Goal: Task Accomplishment & Management: Manage account settings

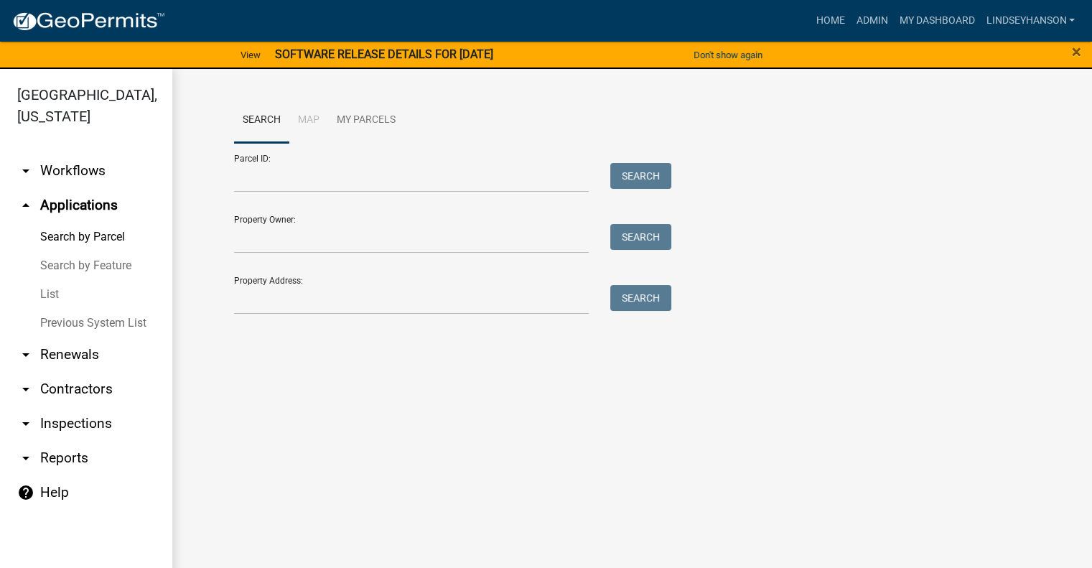
click at [57, 172] on link "arrow_drop_down Workflows" at bounding box center [86, 171] width 172 height 34
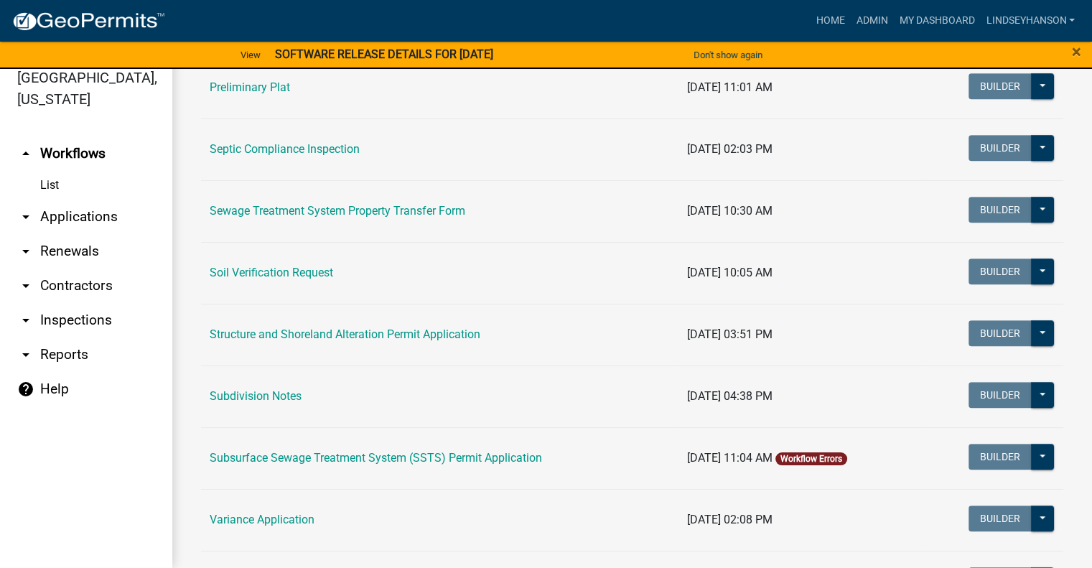
scroll to position [812, 0]
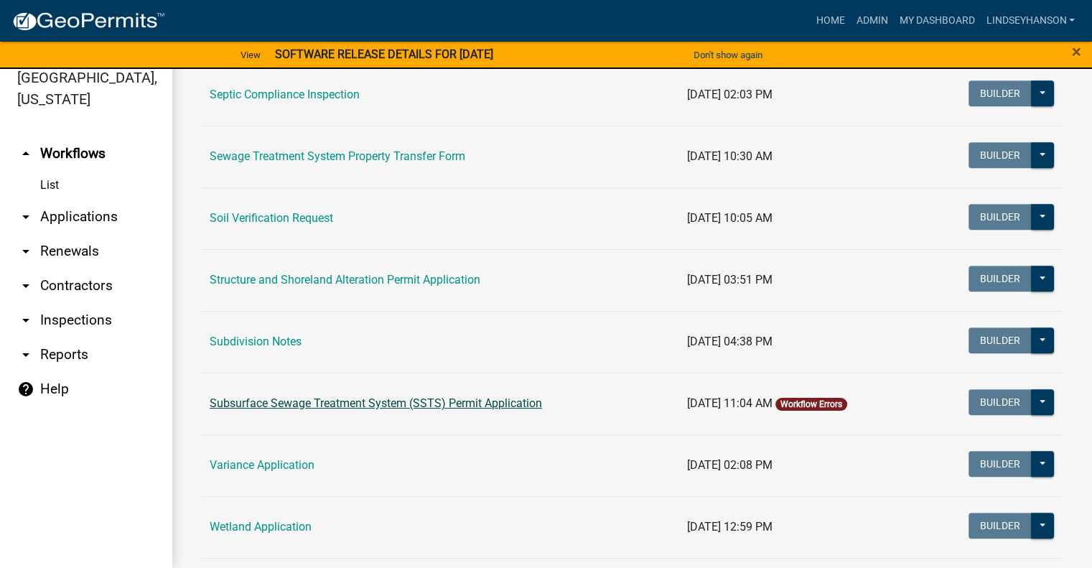
click at [451, 401] on link "Subsurface Sewage Treatment System (SSTS) Permit Application" at bounding box center [376, 403] width 332 height 14
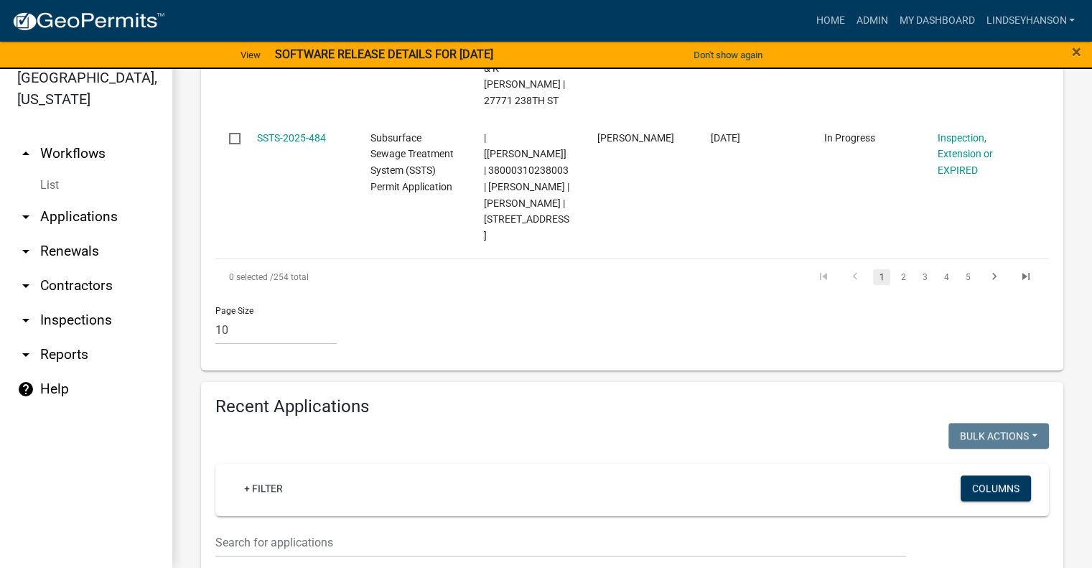
scroll to position [1810, 0]
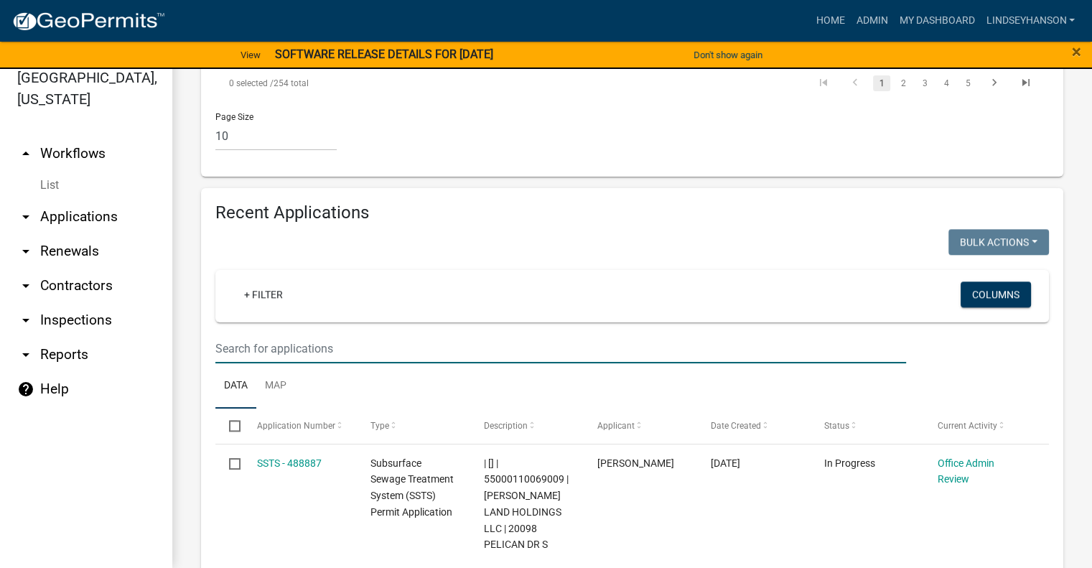
click at [693, 334] on input "text" at bounding box center [560, 348] width 691 height 29
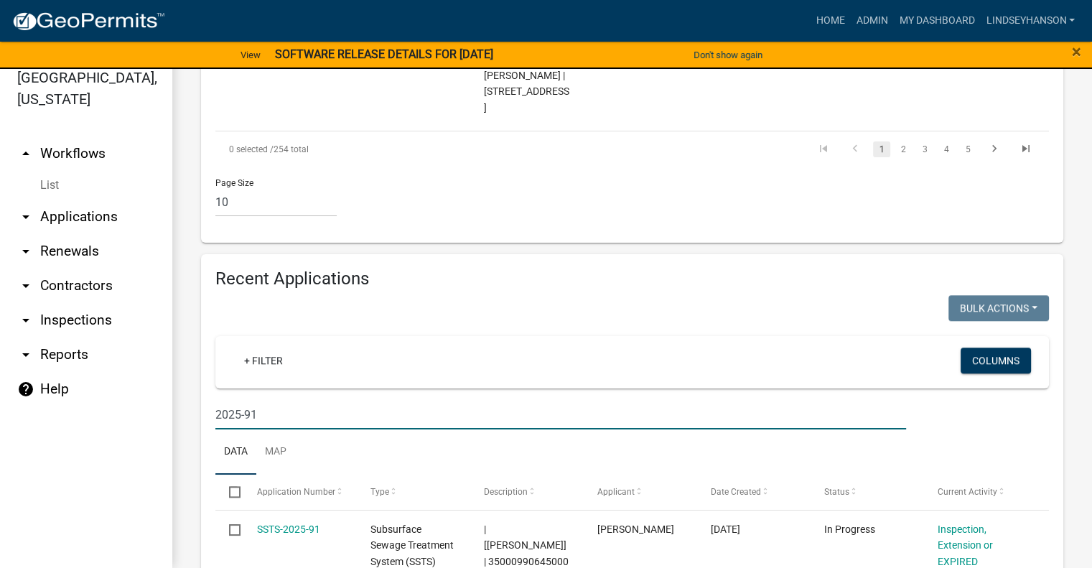
type input "2025-91"
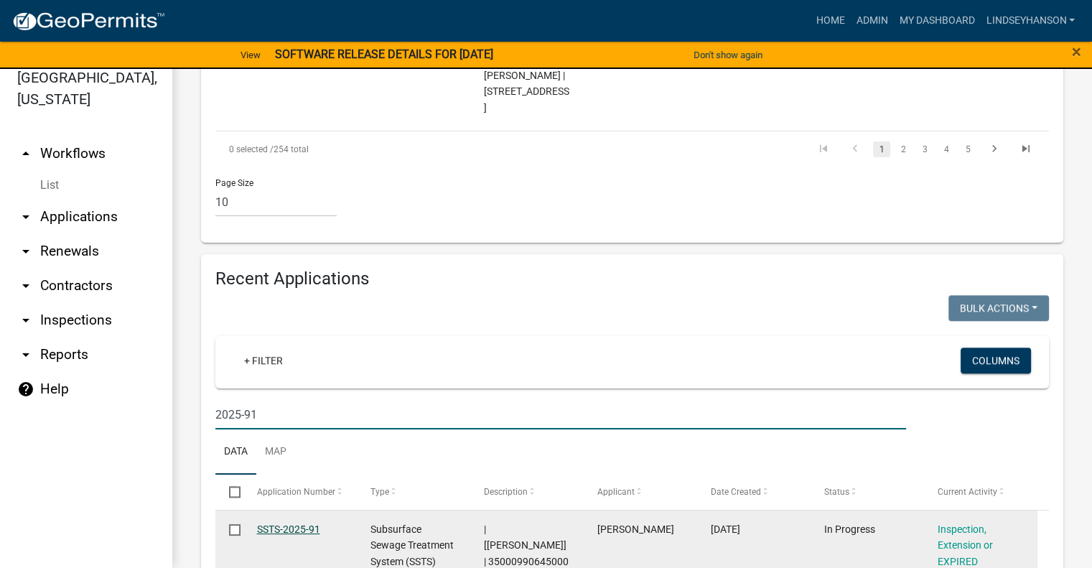
click at [299, 523] on link "SSTS-2025-91" at bounding box center [288, 528] width 63 height 11
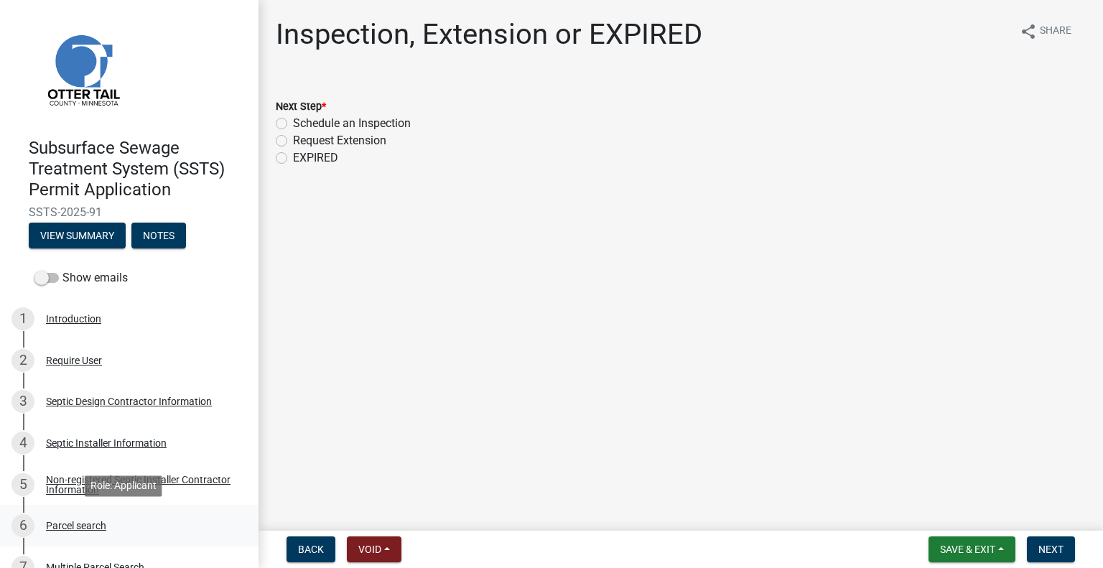
click at [118, 533] on div "6 Parcel search" at bounding box center [123, 525] width 224 height 23
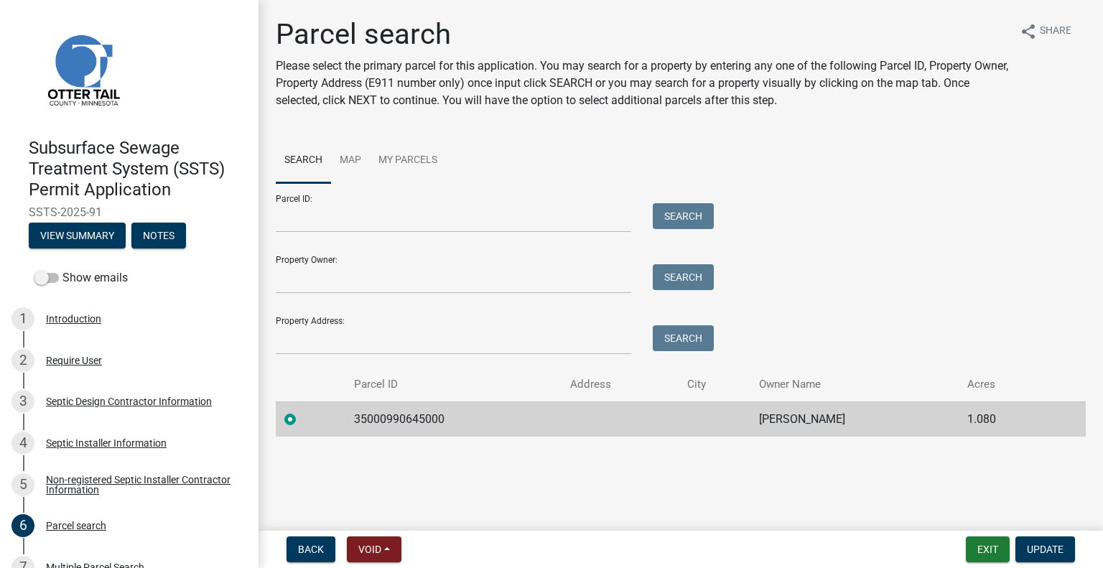
click at [408, 423] on td "35000990645000" at bounding box center [453, 418] width 217 height 35
copy td "35000990645000"
click at [773, 413] on td "MALCOLM WHYNOTT" at bounding box center [854, 418] width 208 height 35
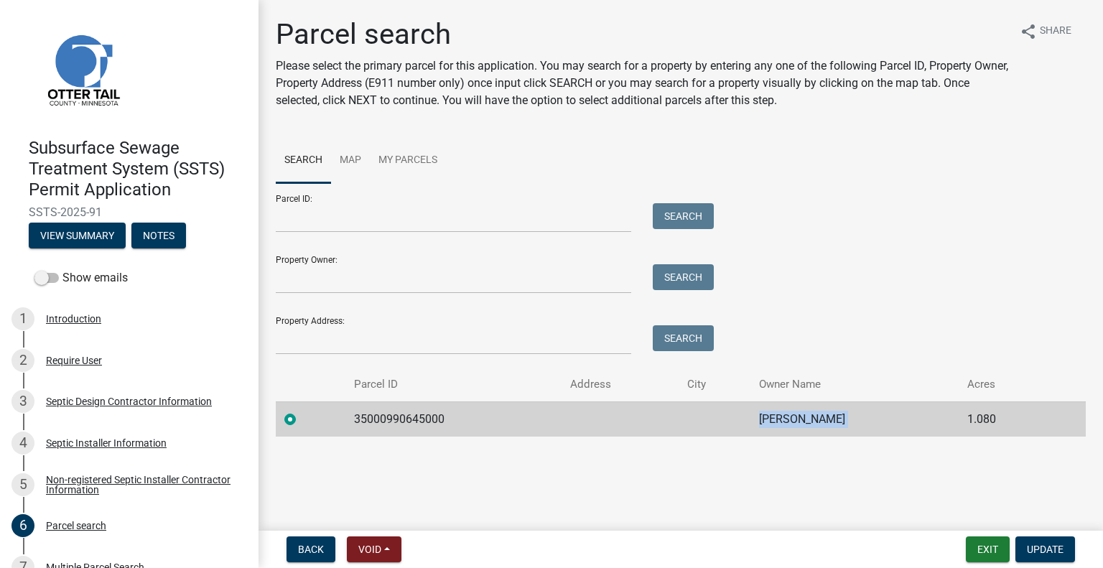
click at [773, 413] on td "MALCOLM WHYNOTT" at bounding box center [854, 418] width 208 height 35
copy td "MALCOLM WHYNOTT"
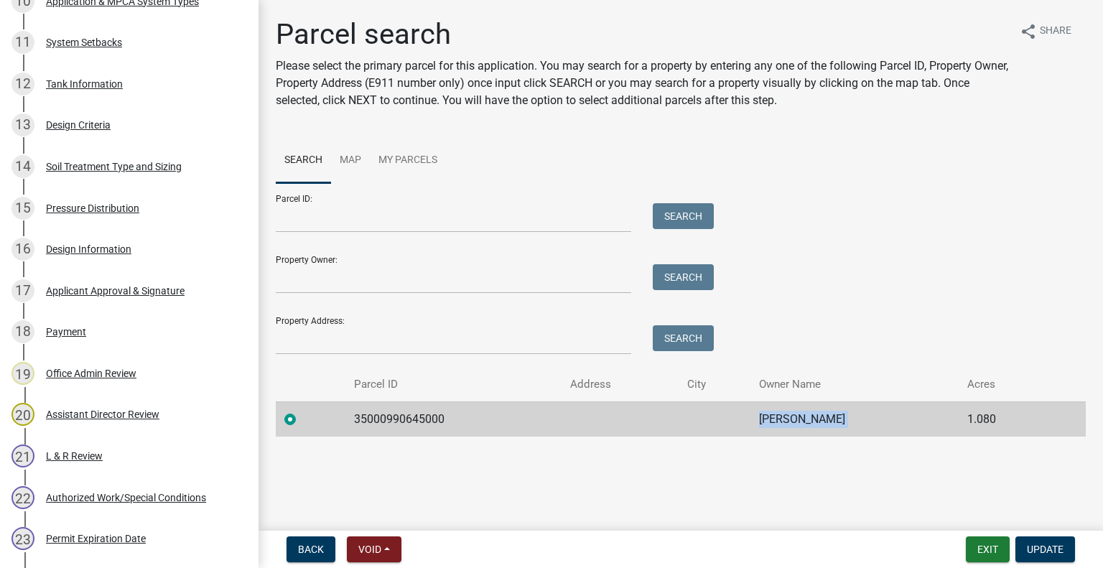
scroll to position [939, 0]
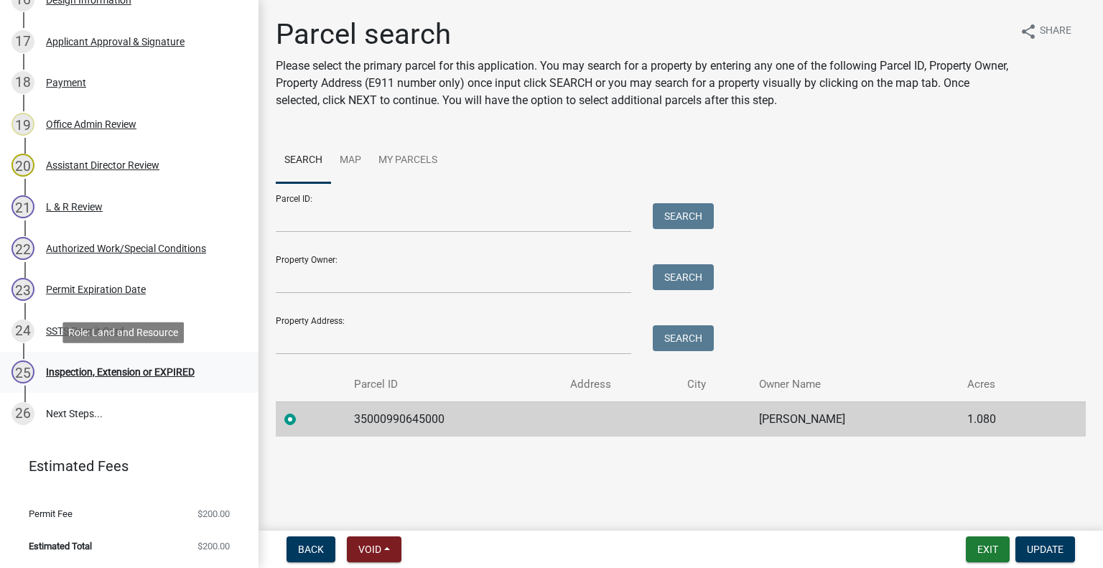
click at [125, 375] on div "Inspection, Extension or EXPIRED" at bounding box center [120, 372] width 149 height 10
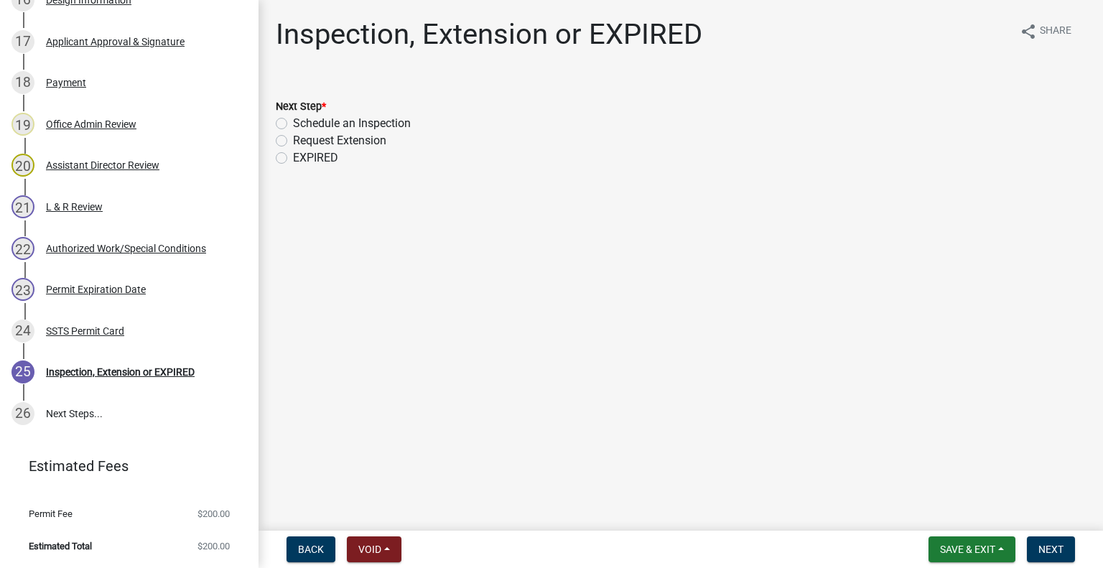
click at [349, 126] on label "Schedule an Inspection" at bounding box center [352, 123] width 118 height 17
click at [302, 124] on input "Schedule an Inspection" at bounding box center [297, 119] width 9 height 9
radio input "true"
click at [1056, 555] on button "Next" at bounding box center [1051, 549] width 48 height 26
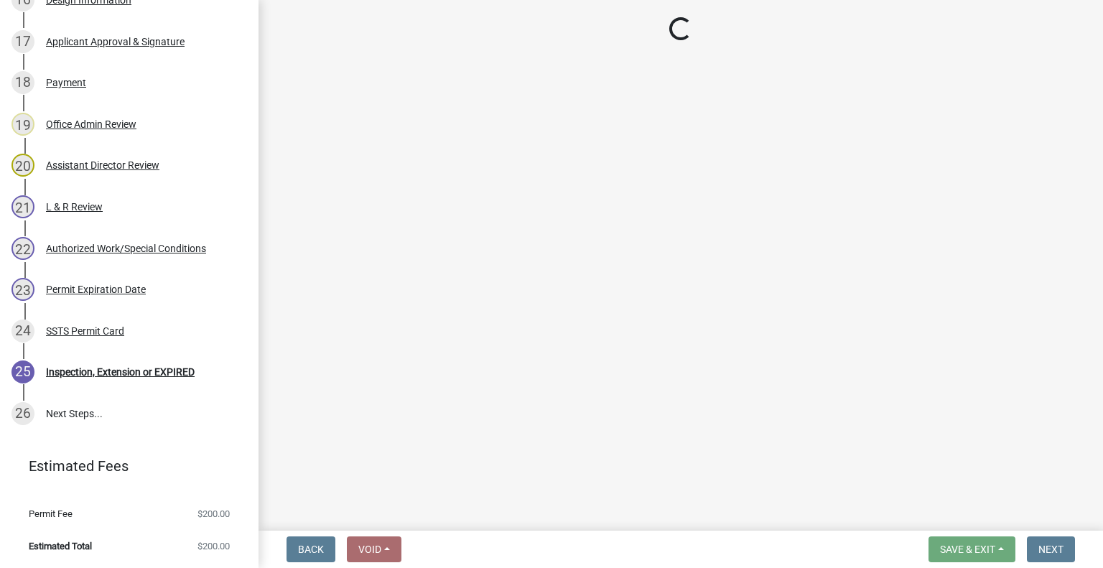
scroll to position [980, 0]
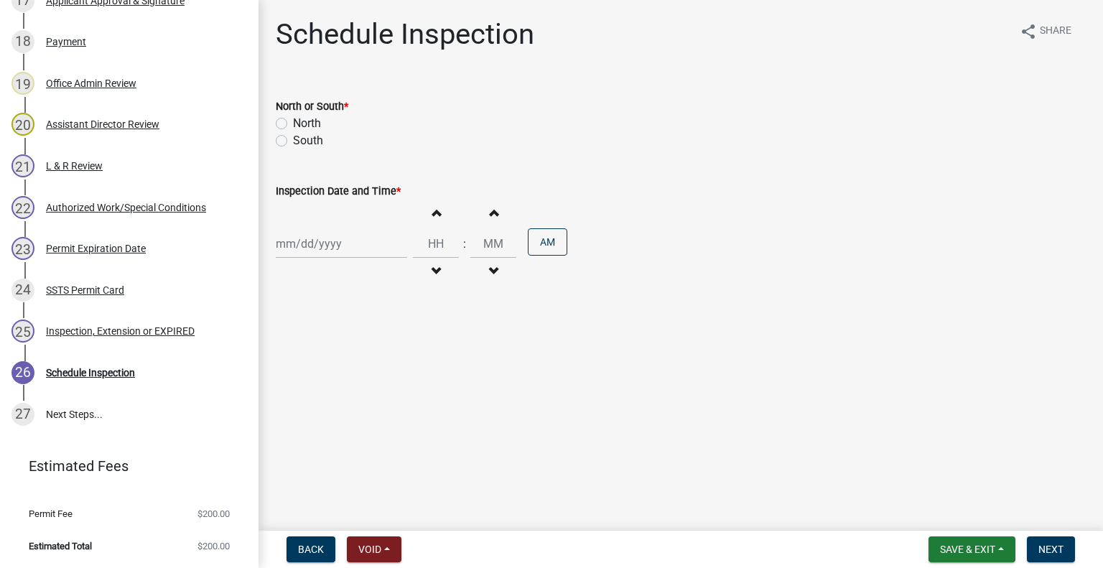
click at [312, 126] on label "North" at bounding box center [307, 123] width 28 height 17
click at [302, 124] on input "North" at bounding box center [297, 119] width 9 height 9
radio input "true"
select select "10"
select select "2025"
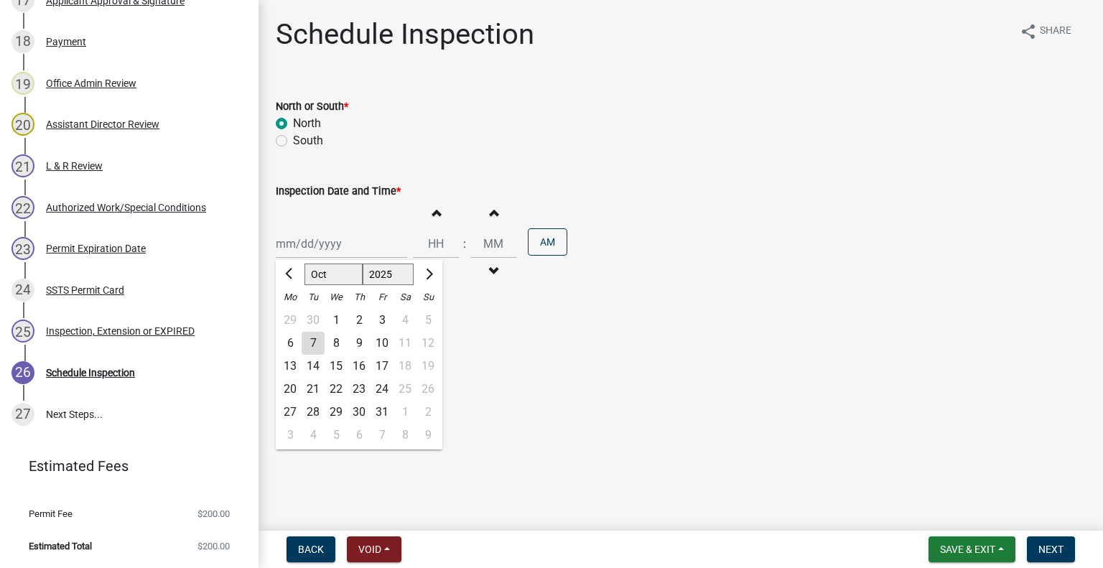
drag, startPoint x: 338, startPoint y: 230, endPoint x: 337, endPoint y: 248, distance: 17.3
click at [338, 230] on div "Jan Feb Mar Apr May Jun Jul Aug Sep Oct Nov Dec 1525 1526 1527 1528 1529 1530 1…" at bounding box center [341, 243] width 131 height 29
click at [337, 343] on div "8" at bounding box center [335, 343] width 23 height 23
type input "10/08/2025"
click at [430, 262] on button "Decrement hours" at bounding box center [436, 271] width 30 height 26
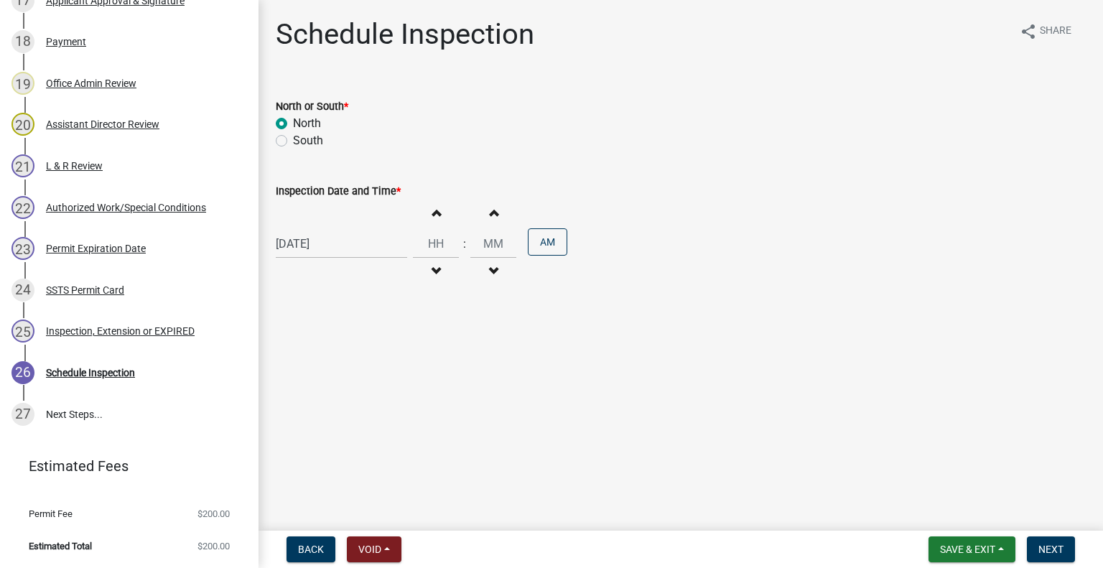
type input "11"
type input "00"
click at [433, 210] on button "Increment hours" at bounding box center [436, 213] width 30 height 26
click at [431, 221] on button "Increment hours" at bounding box center [436, 213] width 30 height 26
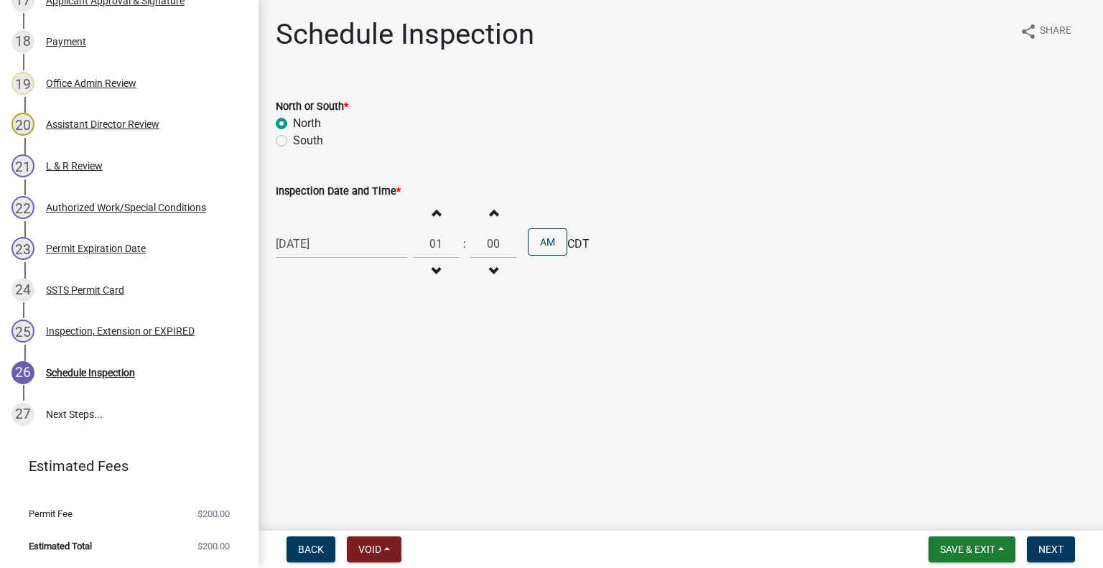
type input "02"
drag, startPoint x: 546, startPoint y: 245, endPoint x: 603, endPoint y: 275, distance: 64.9
click at [545, 245] on button "AM" at bounding box center [547, 241] width 39 height 27
click at [1053, 553] on span "Next" at bounding box center [1050, 548] width 25 height 11
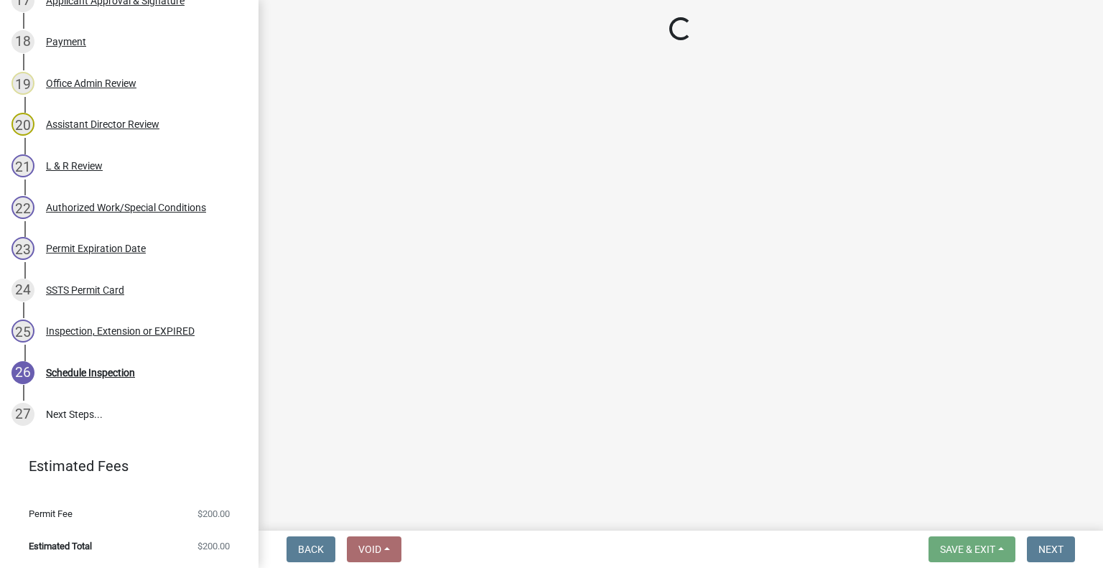
scroll to position [1104, 0]
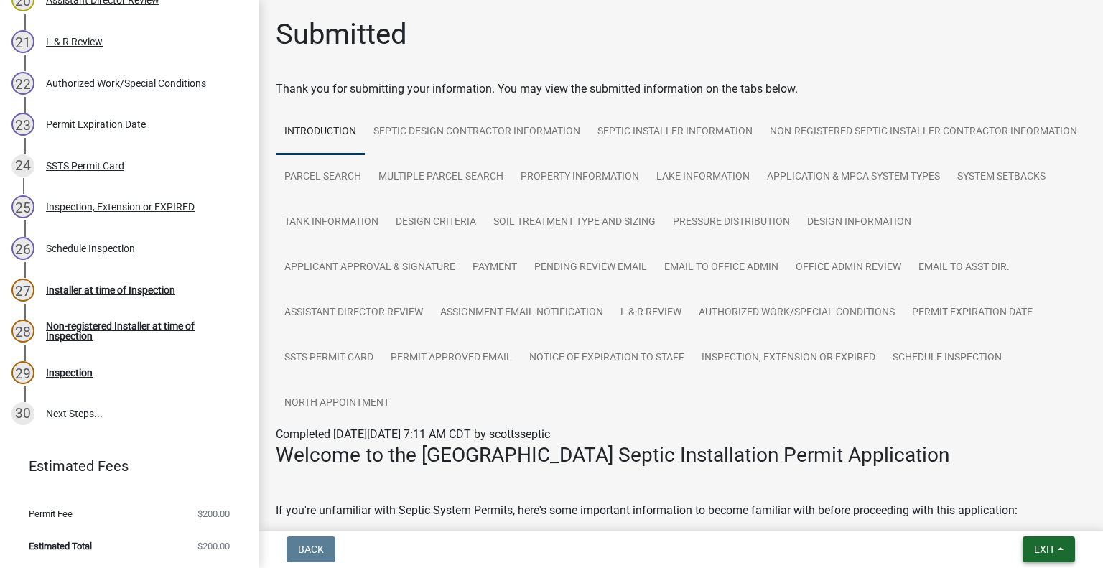
click at [1052, 548] on span "Exit" at bounding box center [1044, 548] width 21 height 11
click at [1005, 527] on button "Save & Exit" at bounding box center [1017, 512] width 115 height 34
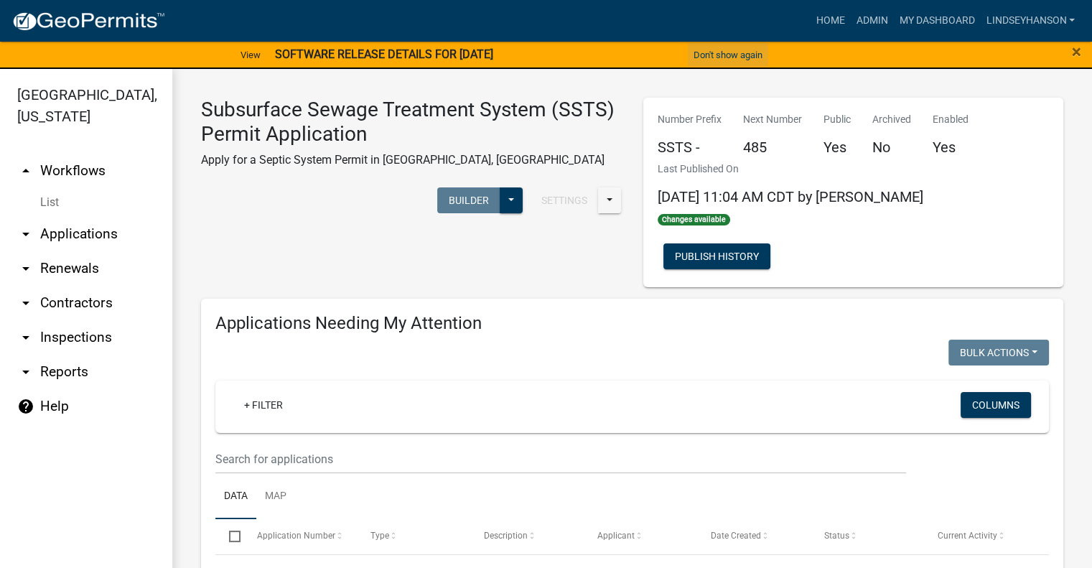
click at [754, 52] on button "Don't show again" at bounding box center [728, 55] width 80 height 24
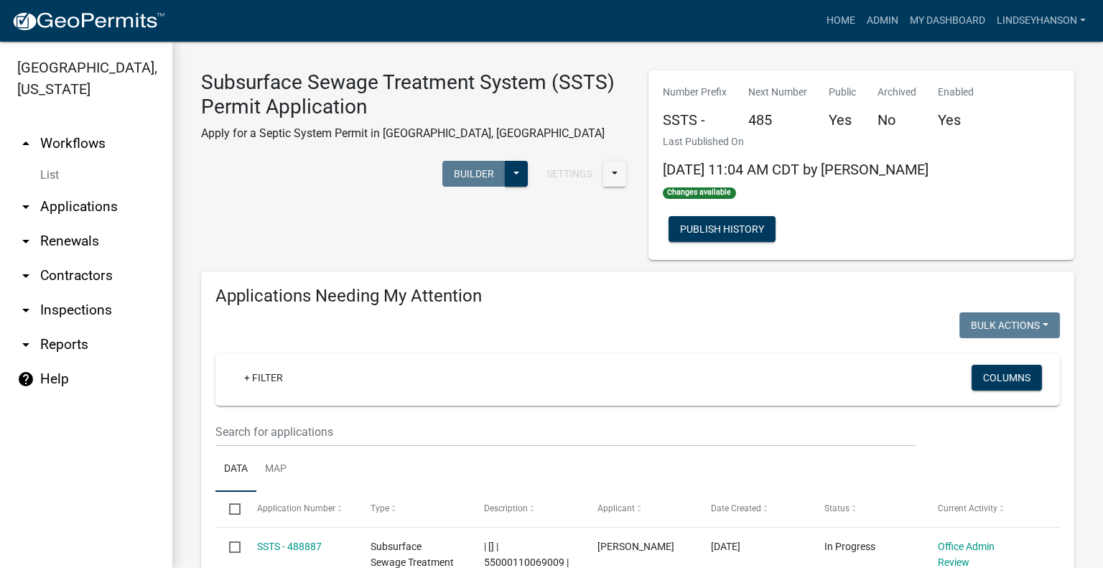
click at [117, 206] on link "arrow_drop_down Applications" at bounding box center [86, 207] width 172 height 34
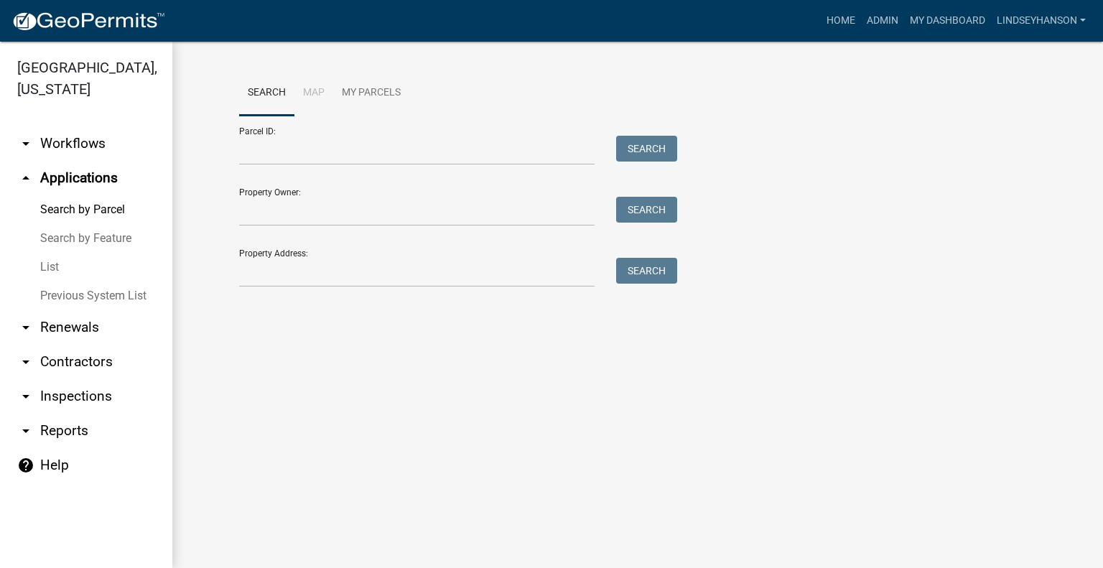
drag, startPoint x: 95, startPoint y: 143, endPoint x: 116, endPoint y: 144, distance: 20.8
click at [95, 143] on link "arrow_drop_down Workflows" at bounding box center [86, 143] width 172 height 34
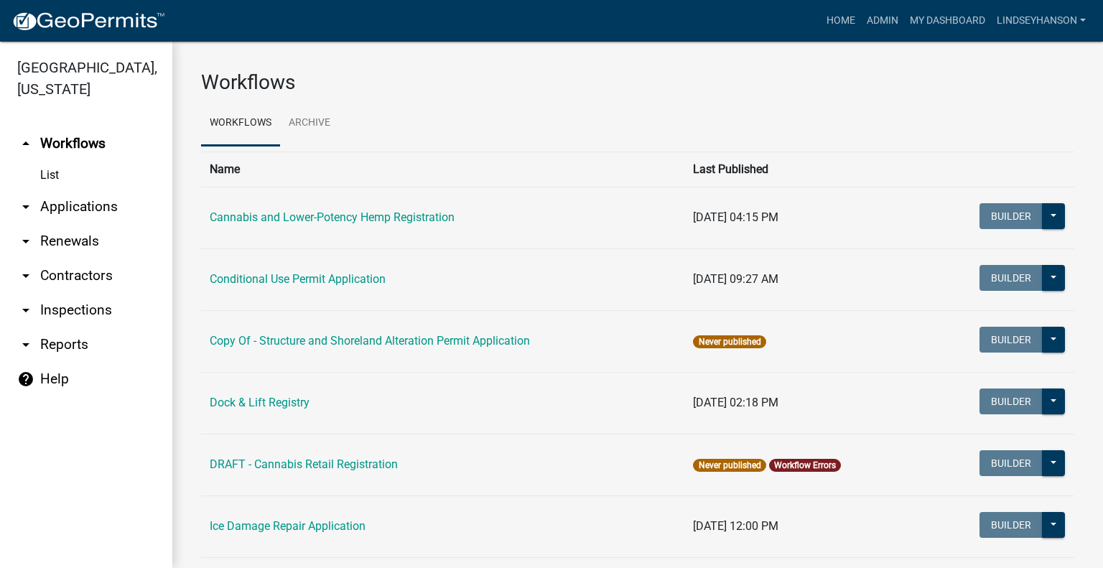
click at [83, 197] on link "arrow_drop_down Applications" at bounding box center [86, 207] width 172 height 34
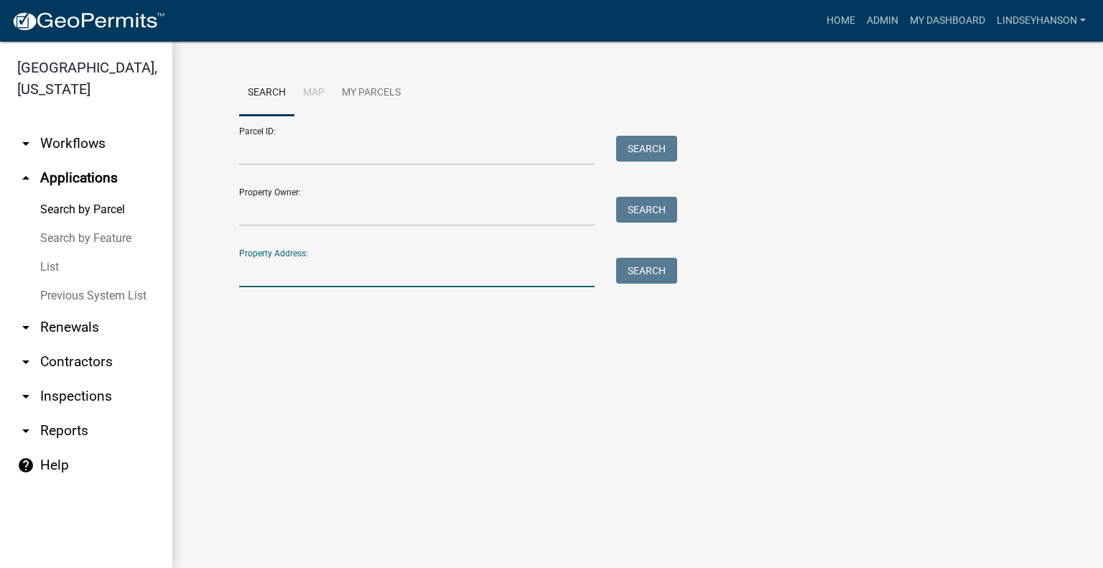
click at [375, 278] on input "Property Address:" at bounding box center [416, 272] width 355 height 29
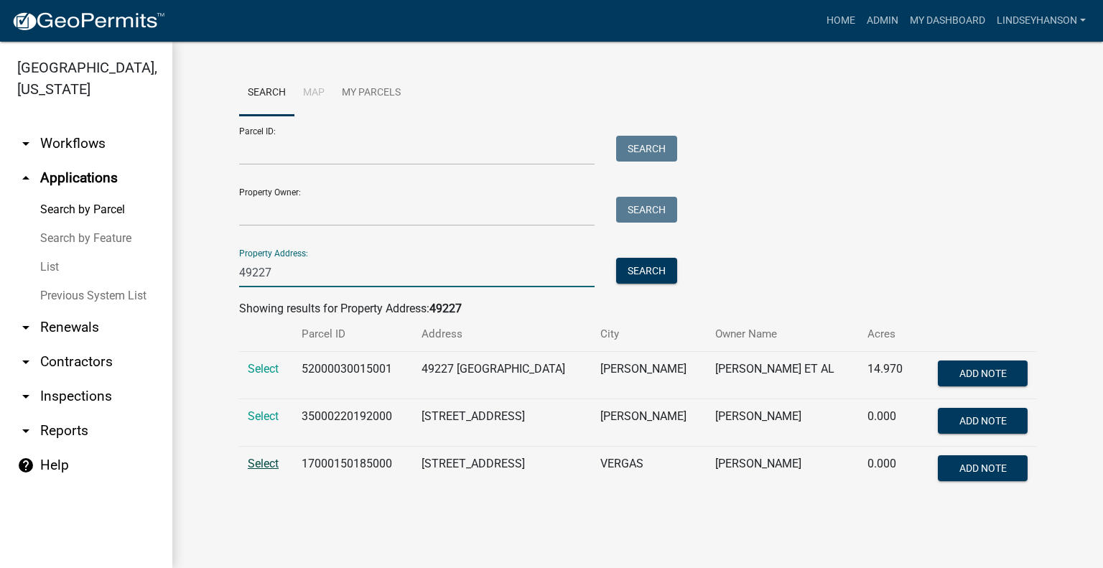
type input "49227"
click at [266, 467] on span "Select" at bounding box center [263, 464] width 31 height 14
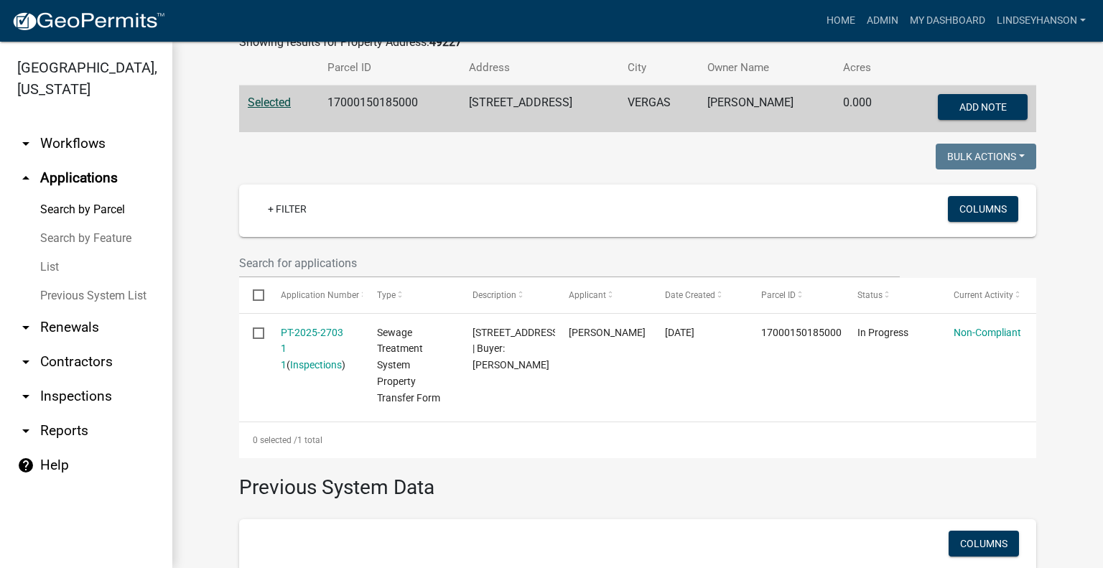
scroll to position [287, 0]
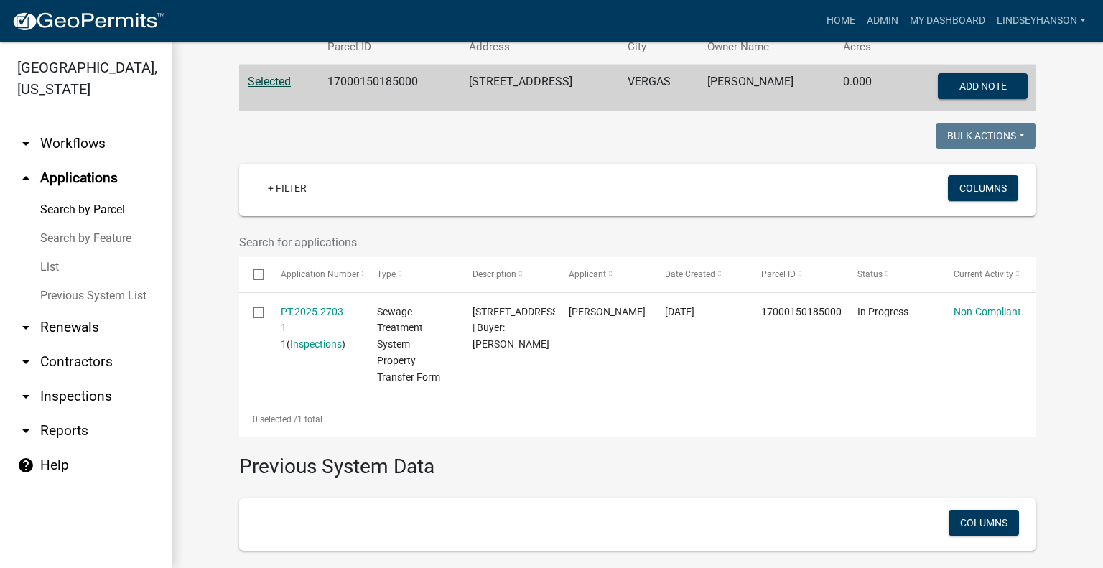
click at [84, 140] on link "arrow_drop_down Workflows" at bounding box center [86, 143] width 172 height 34
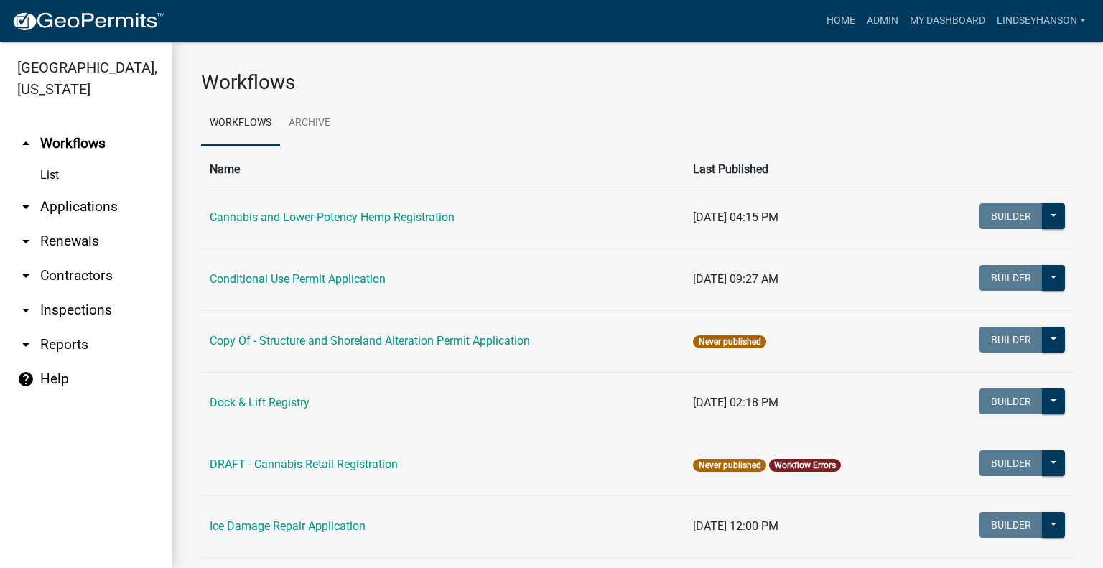
drag, startPoint x: 63, startPoint y: 203, endPoint x: 126, endPoint y: 215, distance: 64.2
click at [63, 203] on link "arrow_drop_down Applications" at bounding box center [86, 207] width 172 height 34
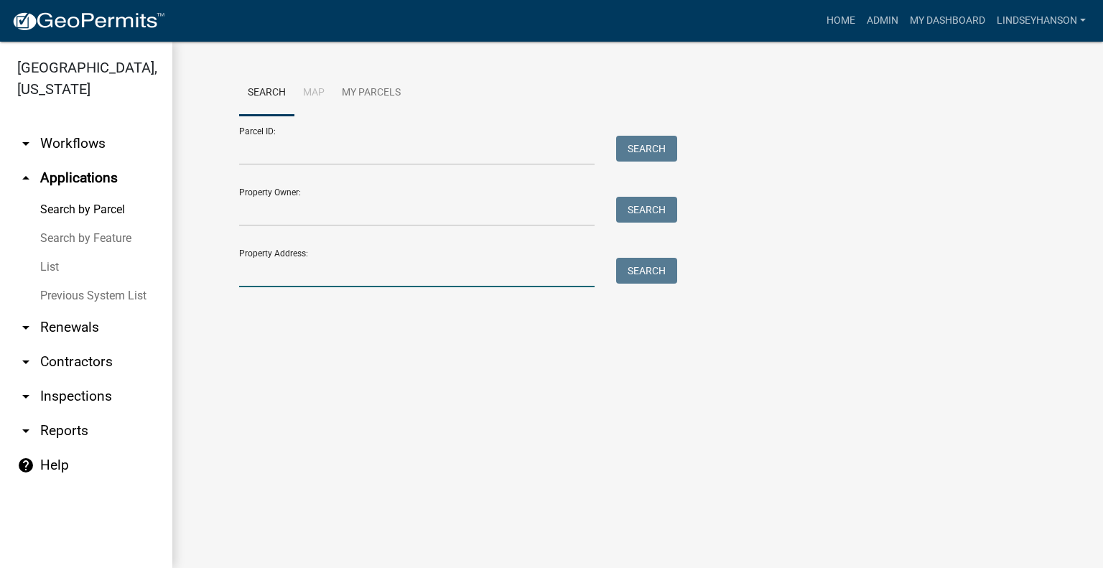
click at [291, 258] on input "Property Address:" at bounding box center [416, 272] width 355 height 29
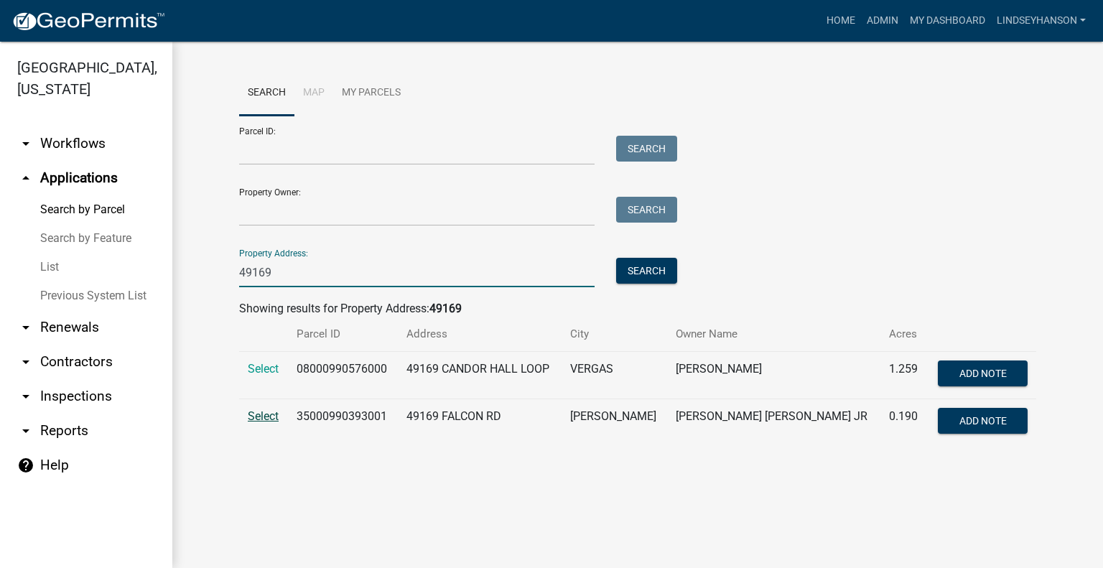
type input "49169"
click at [263, 411] on span "Select" at bounding box center [263, 416] width 31 height 14
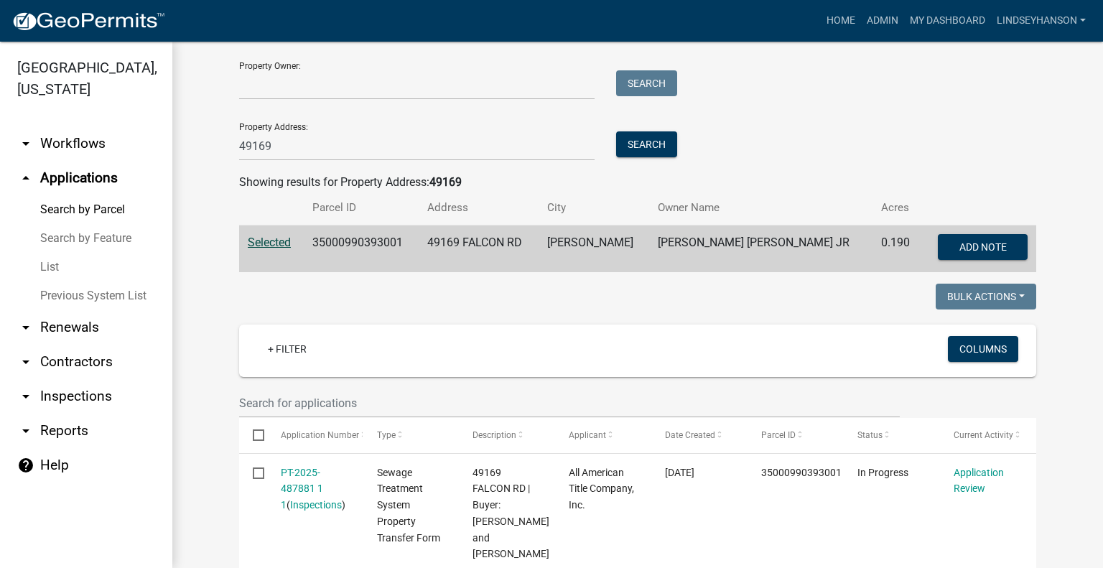
scroll to position [215, 0]
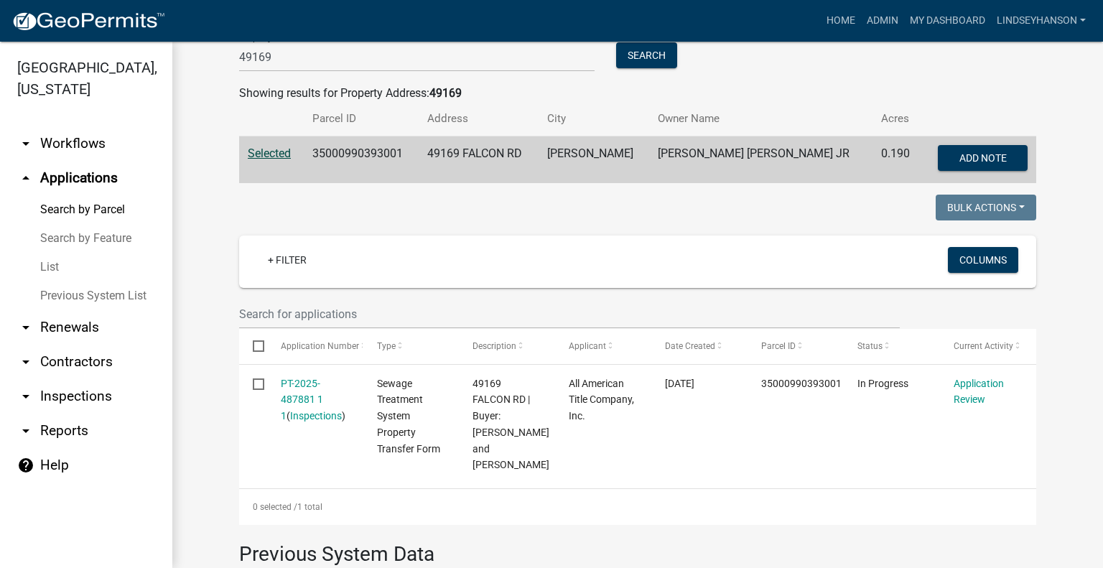
click at [92, 152] on link "arrow_drop_down Workflows" at bounding box center [86, 143] width 172 height 34
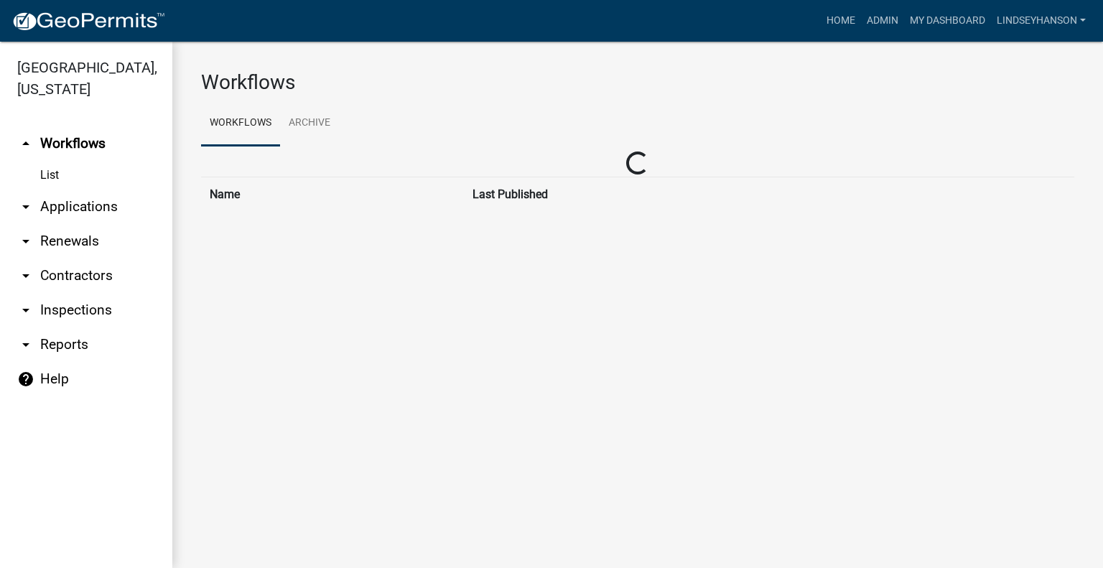
click at [106, 207] on link "arrow_drop_down Applications" at bounding box center [86, 207] width 172 height 34
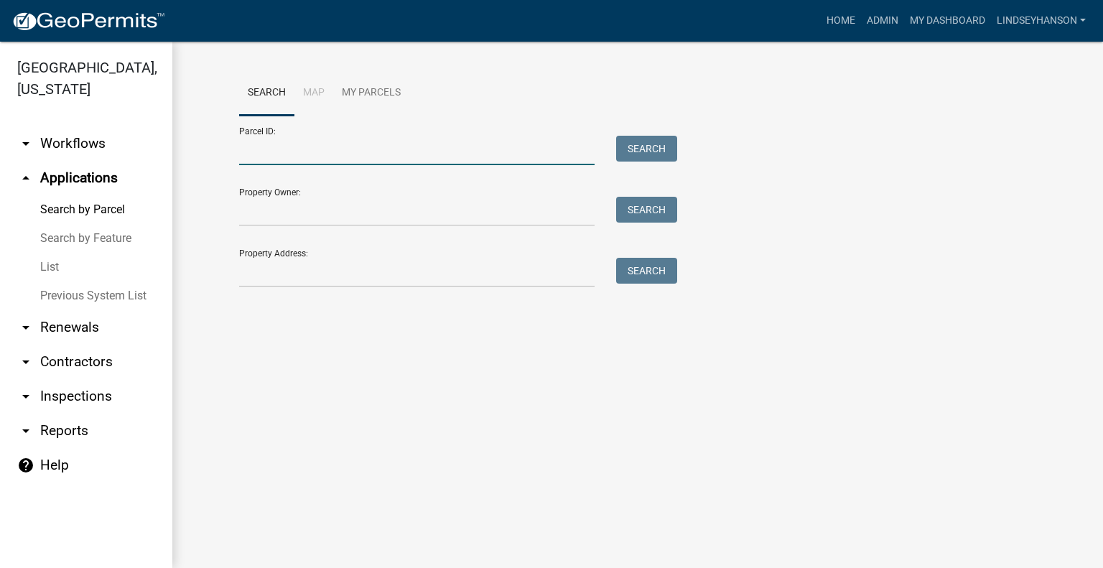
click at [299, 149] on input "Parcel ID:" at bounding box center [416, 150] width 355 height 29
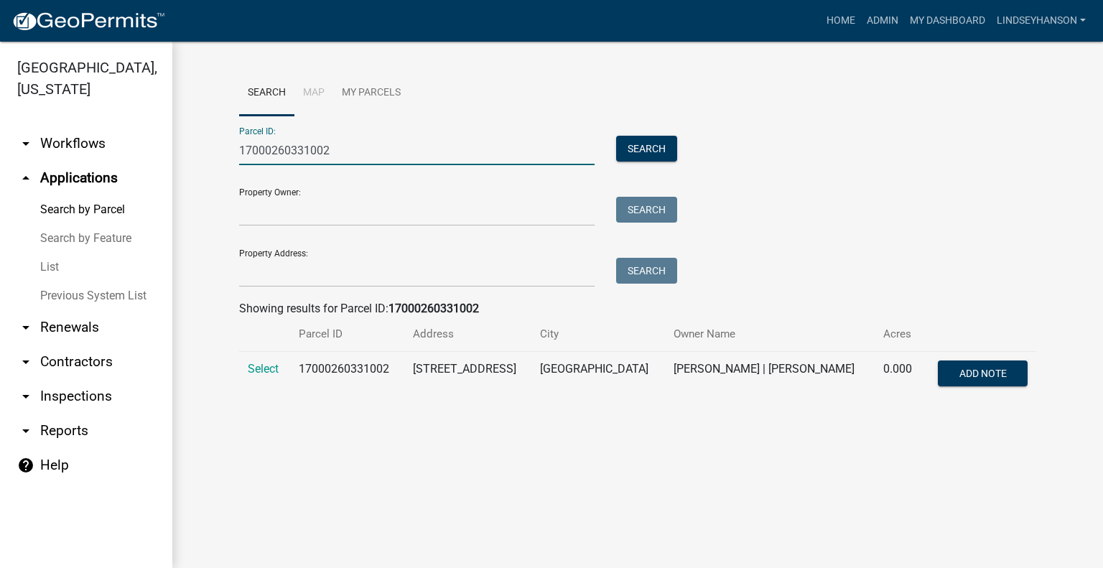
type input "17000260331002"
click at [276, 378] on td "Select" at bounding box center [264, 375] width 51 height 47
click at [271, 363] on span "Select" at bounding box center [263, 369] width 31 height 14
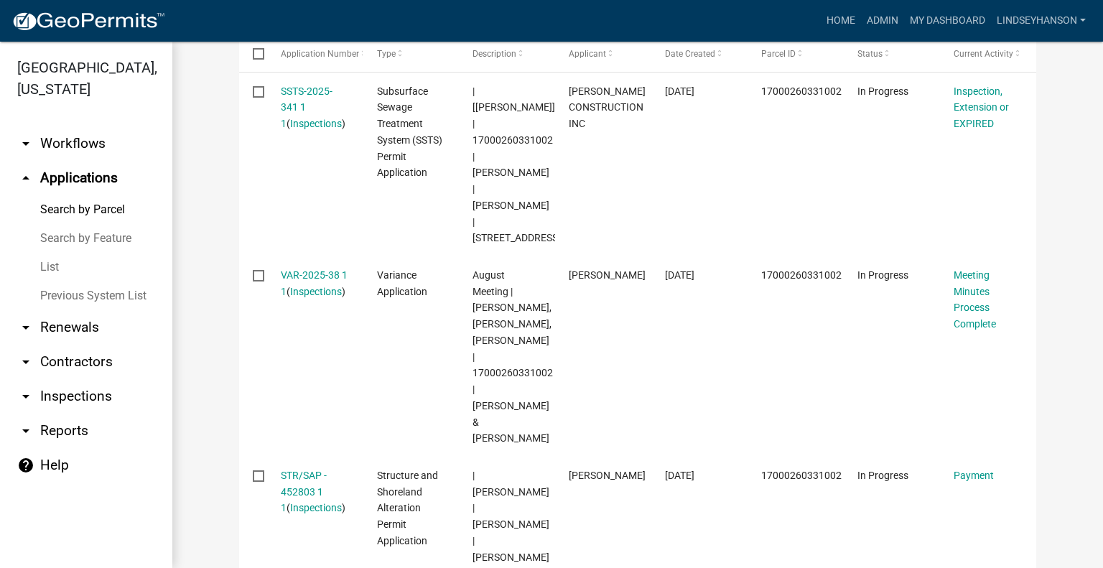
scroll to position [583, 0]
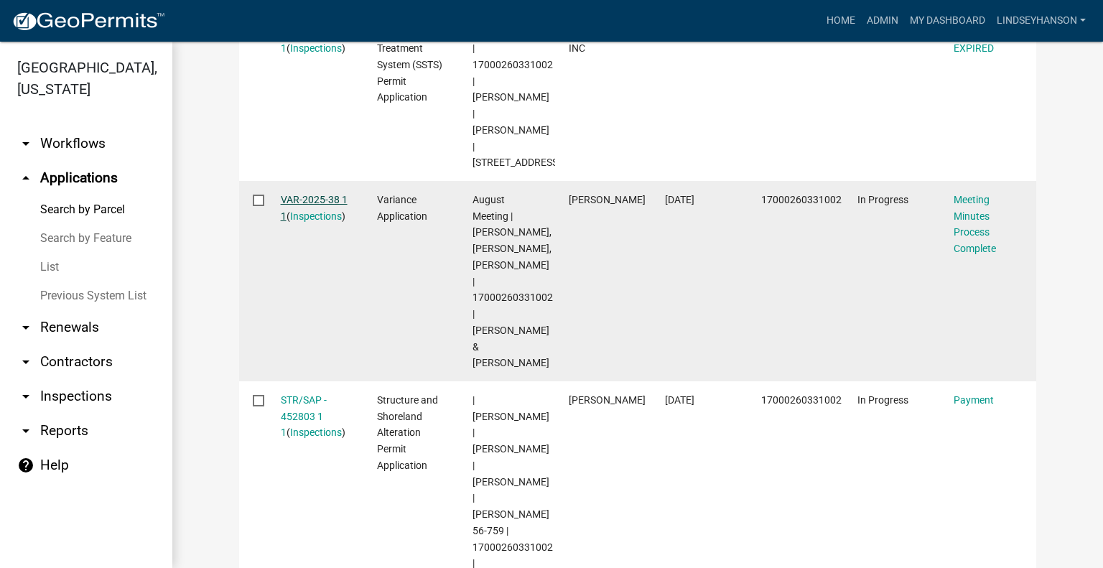
click at [313, 194] on link "VAR-2025-38 1 1" at bounding box center [314, 208] width 67 height 28
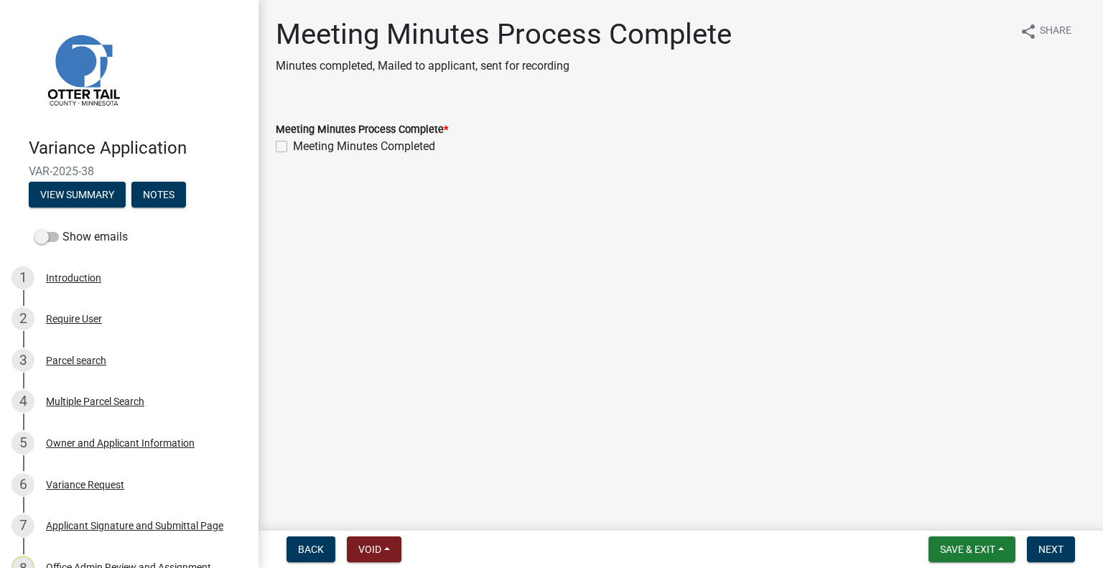
click at [410, 140] on label "Meeting Minutes Completed" at bounding box center [364, 146] width 142 height 17
click at [302, 140] on input "Meeting Minutes Completed" at bounding box center [297, 142] width 9 height 9
checkbox input "true"
click at [1057, 547] on span "Next" at bounding box center [1050, 548] width 25 height 11
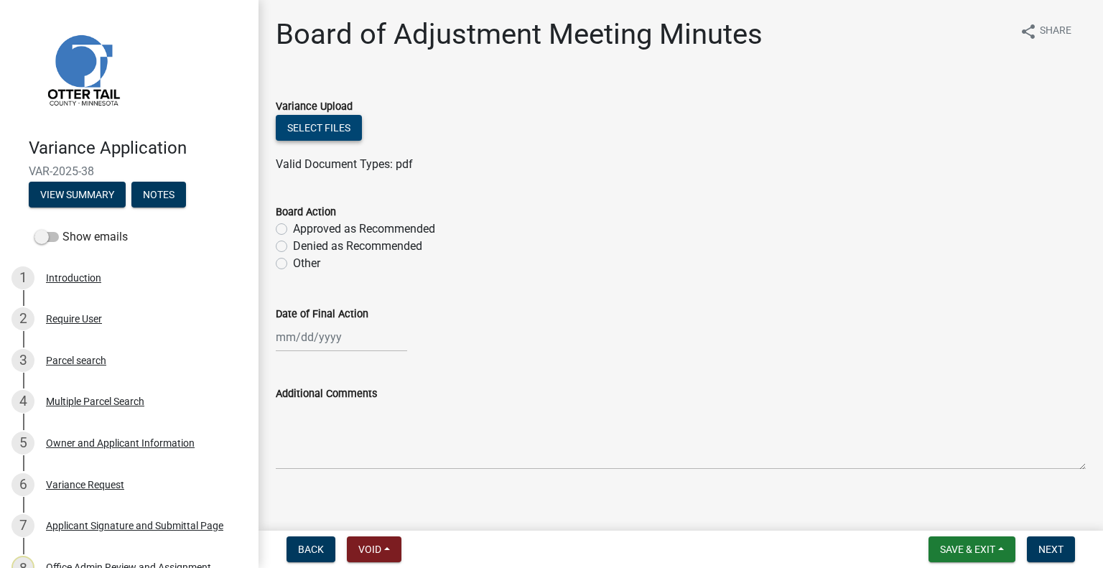
click at [350, 140] on button "Select files" at bounding box center [319, 128] width 86 height 26
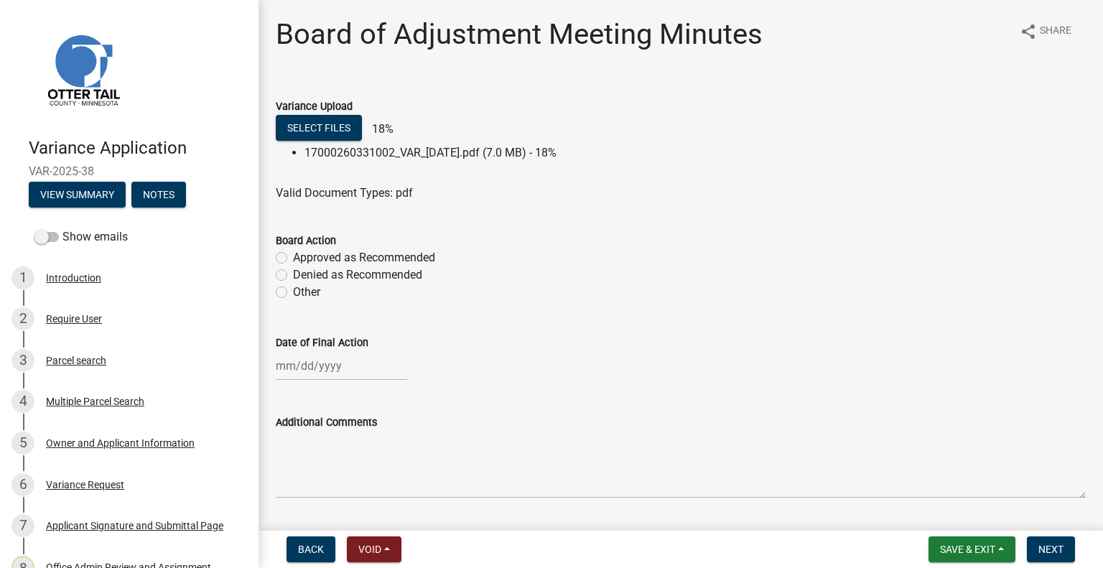
click at [416, 254] on label "Approved as Recommended" at bounding box center [364, 257] width 142 height 17
click at [302, 254] on input "Approved as Recommended" at bounding box center [297, 253] width 9 height 9
radio input "true"
click at [369, 370] on div at bounding box center [341, 365] width 131 height 29
select select "10"
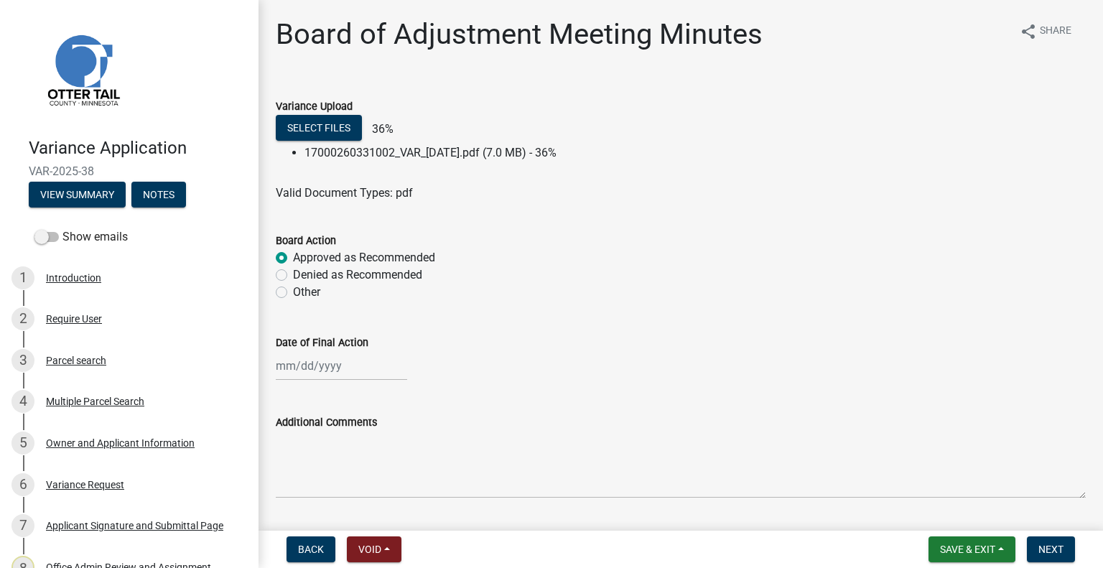
select select "2025"
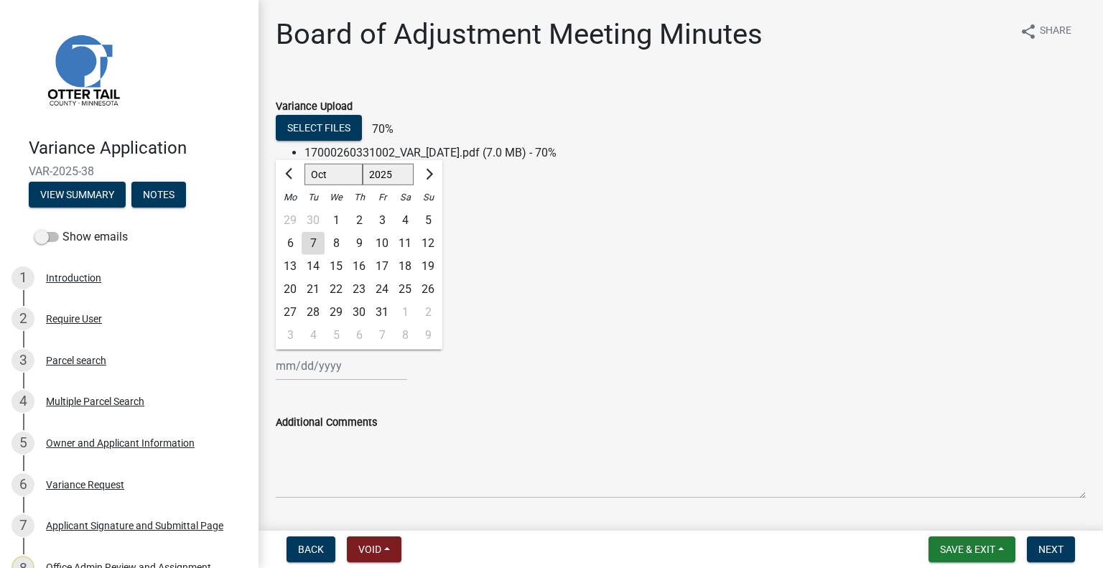
click at [313, 221] on div "30" at bounding box center [313, 220] width 23 height 23
type input "09/30/2025"
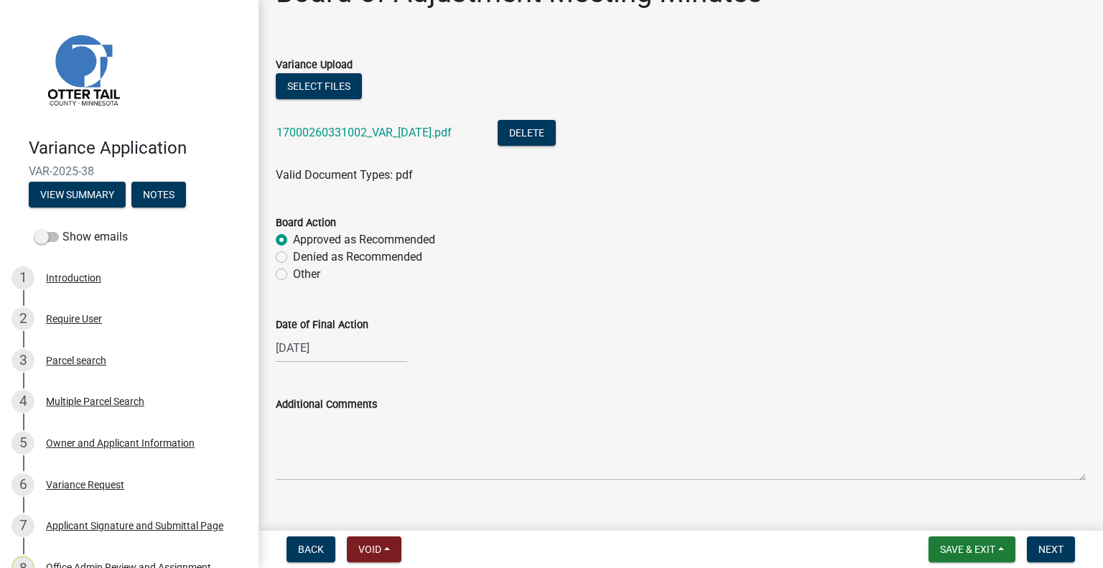
scroll to position [64, 0]
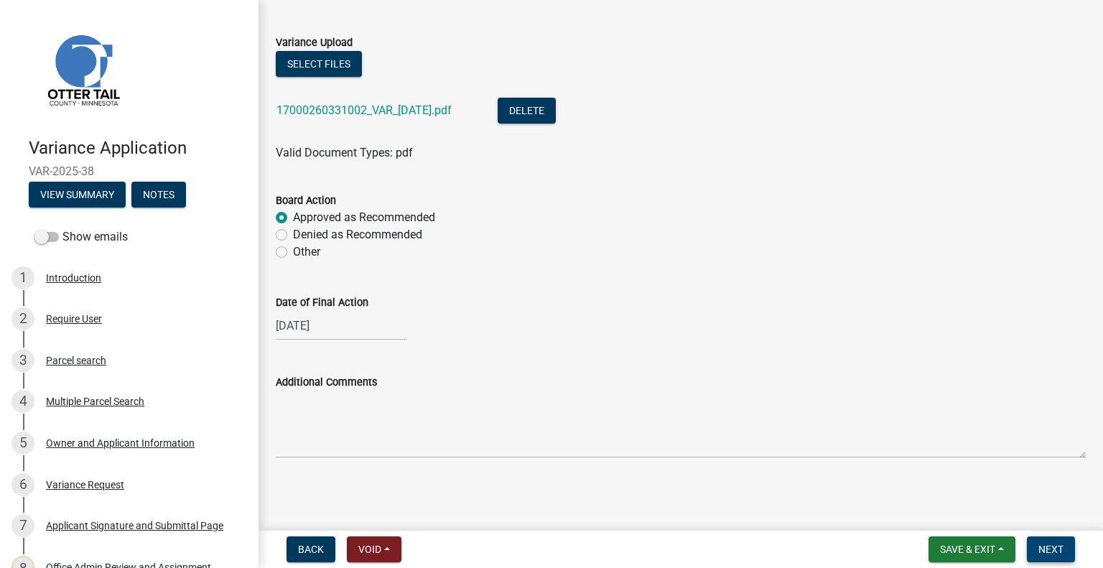
drag, startPoint x: 1034, startPoint y: 534, endPoint x: 1044, endPoint y: 548, distance: 16.5
click at [1034, 534] on nav "Back Void Withdraw Lock Expire Void Save & Exit Save Save & Exit Next" at bounding box center [680, 548] width 844 height 37
click at [1044, 548] on span "Next" at bounding box center [1050, 548] width 25 height 11
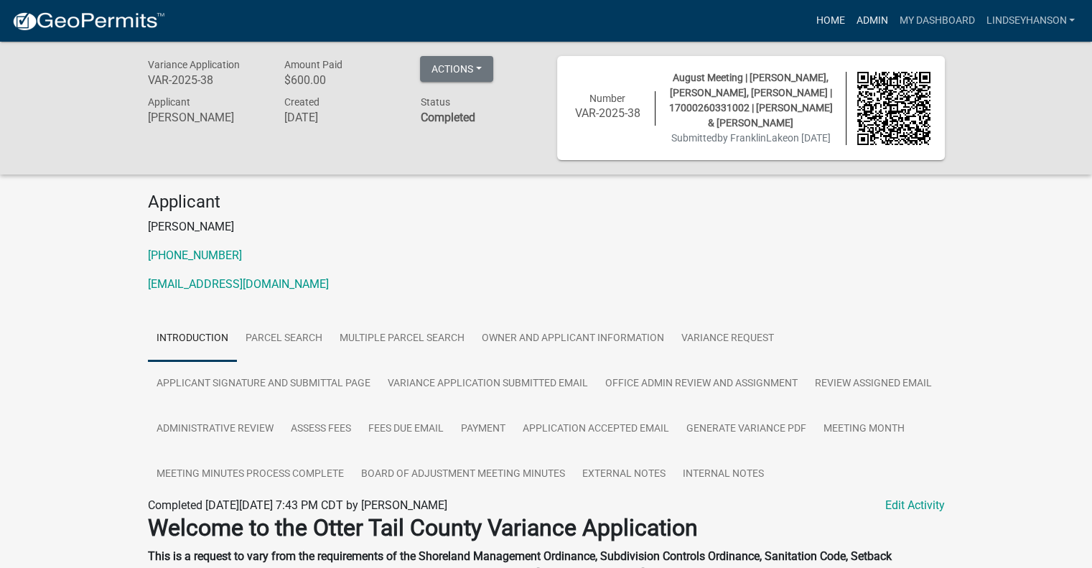
drag, startPoint x: 881, startPoint y: 22, endPoint x: 828, endPoint y: 27, distance: 52.6
click at [879, 22] on link "Admin" at bounding box center [871, 20] width 43 height 27
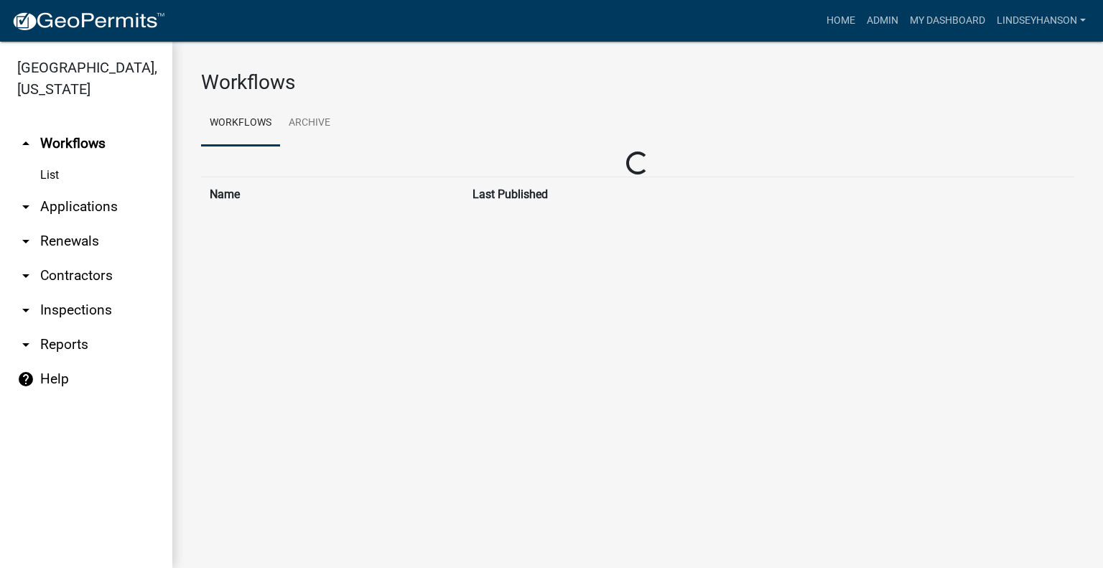
click at [63, 205] on link "arrow_drop_down Applications" at bounding box center [86, 207] width 172 height 34
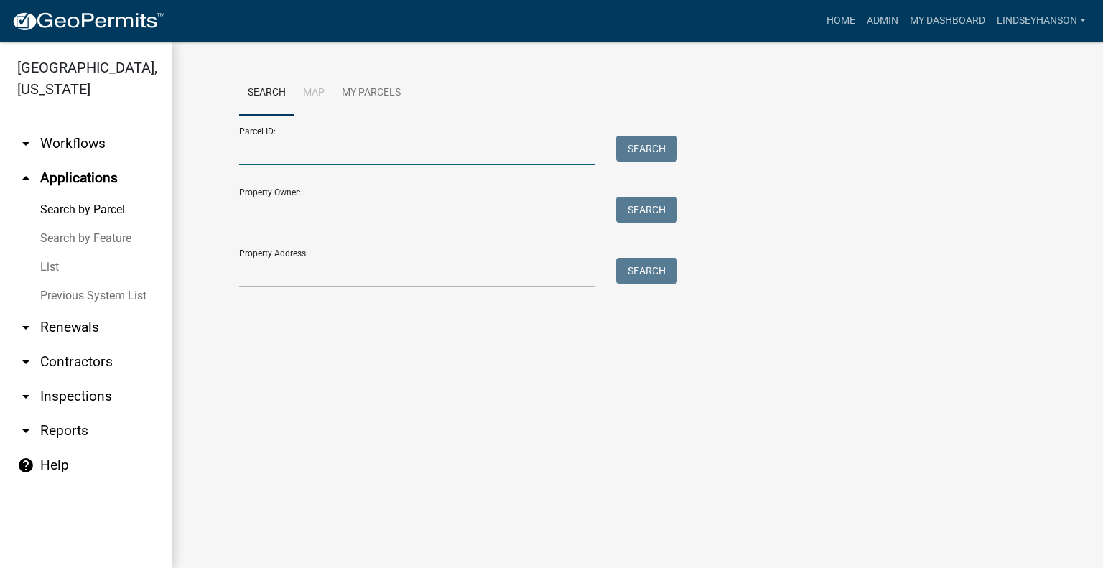
click at [405, 139] on input "Parcel ID:" at bounding box center [416, 150] width 355 height 29
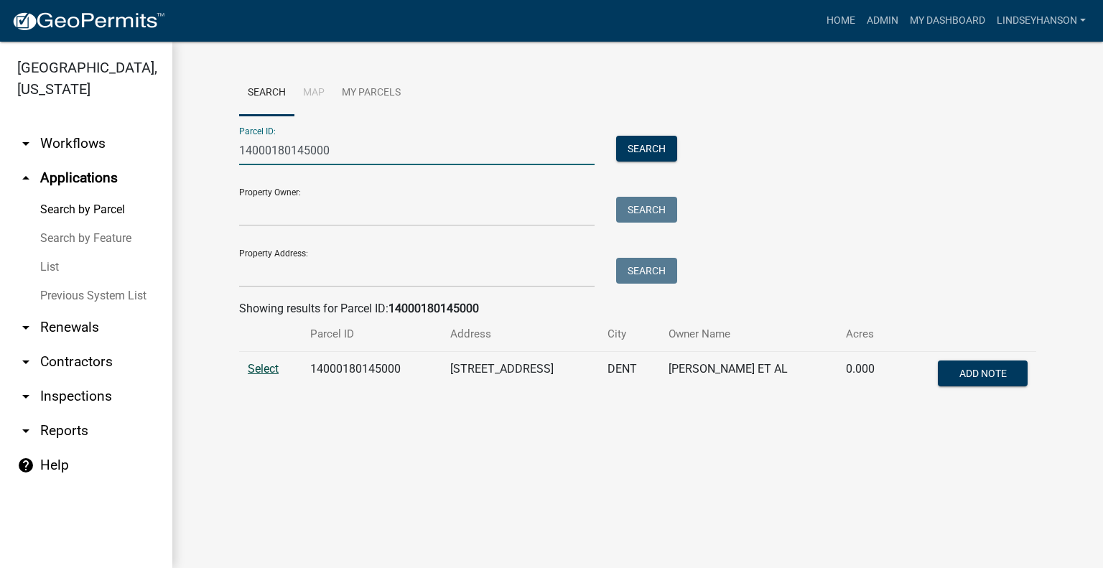
type input "14000180145000"
click at [274, 375] on span "Select" at bounding box center [263, 369] width 31 height 14
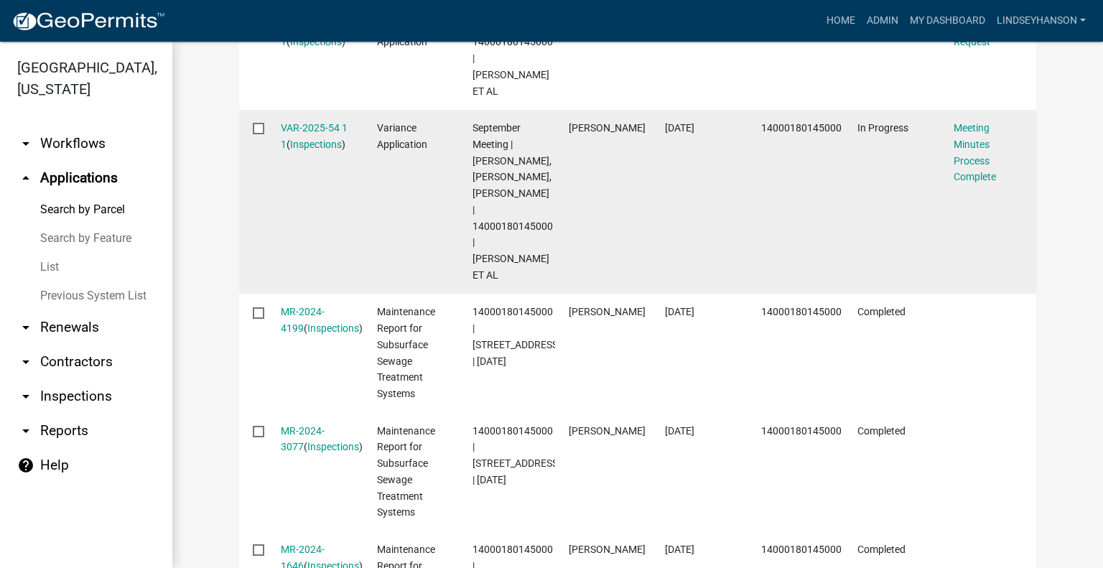
scroll to position [574, 0]
click at [325, 126] on link "VAR-2025-54 1 1" at bounding box center [314, 135] width 67 height 28
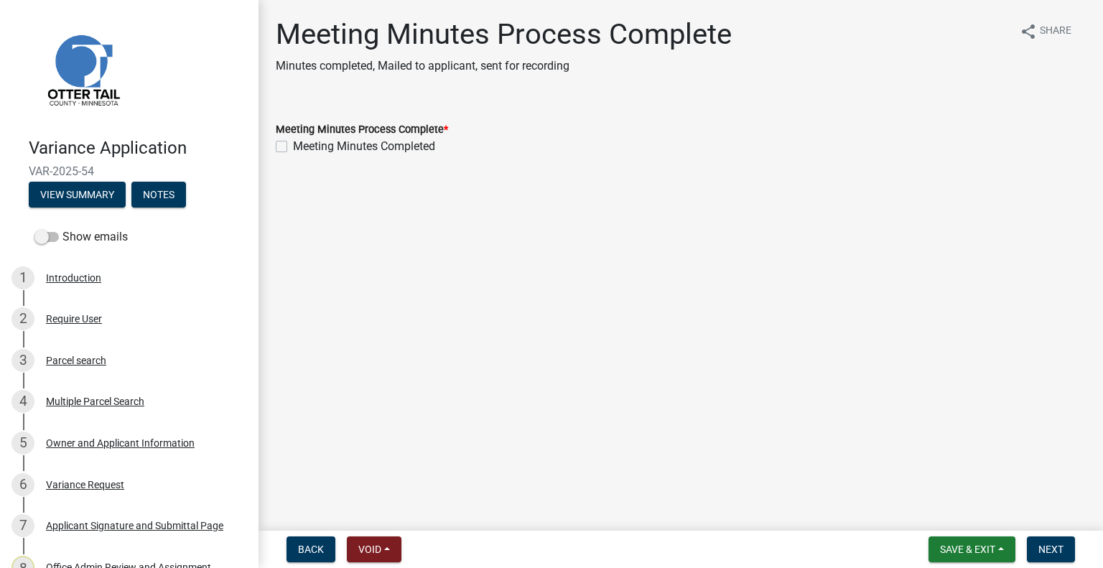
click at [357, 146] on label "Meeting Minutes Completed" at bounding box center [364, 146] width 142 height 17
click at [302, 146] on input "Meeting Minutes Completed" at bounding box center [297, 142] width 9 height 9
checkbox input "true"
click at [1056, 551] on span "Next" at bounding box center [1050, 548] width 25 height 11
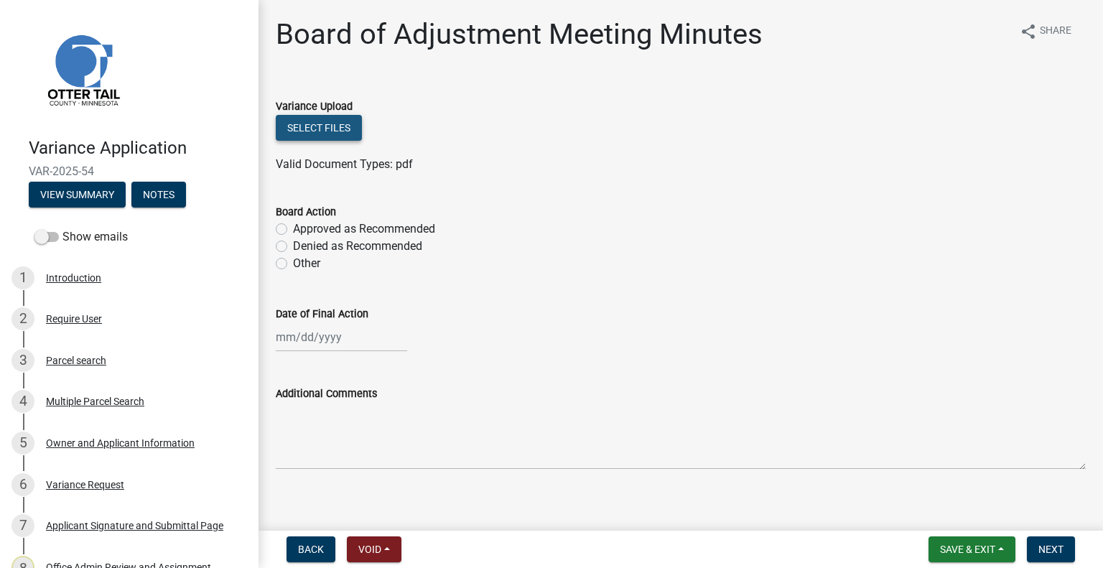
click at [346, 134] on button "Select files" at bounding box center [319, 128] width 86 height 26
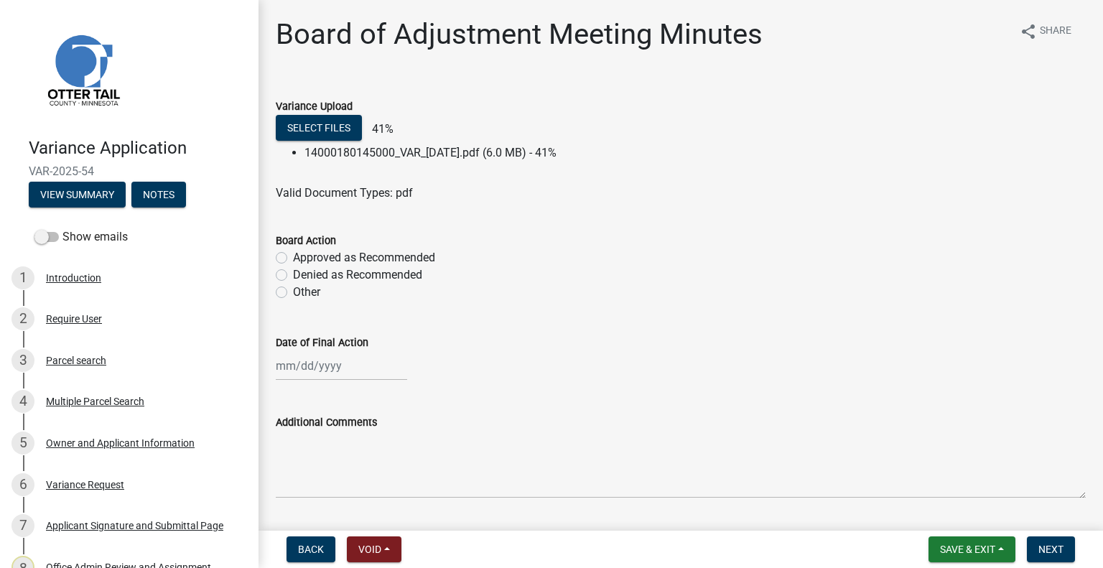
click at [418, 260] on label "Approved as Recommended" at bounding box center [364, 257] width 142 height 17
click at [302, 258] on input "Approved as Recommended" at bounding box center [297, 253] width 9 height 9
radio input "true"
click at [362, 367] on div at bounding box center [341, 365] width 131 height 29
select select "10"
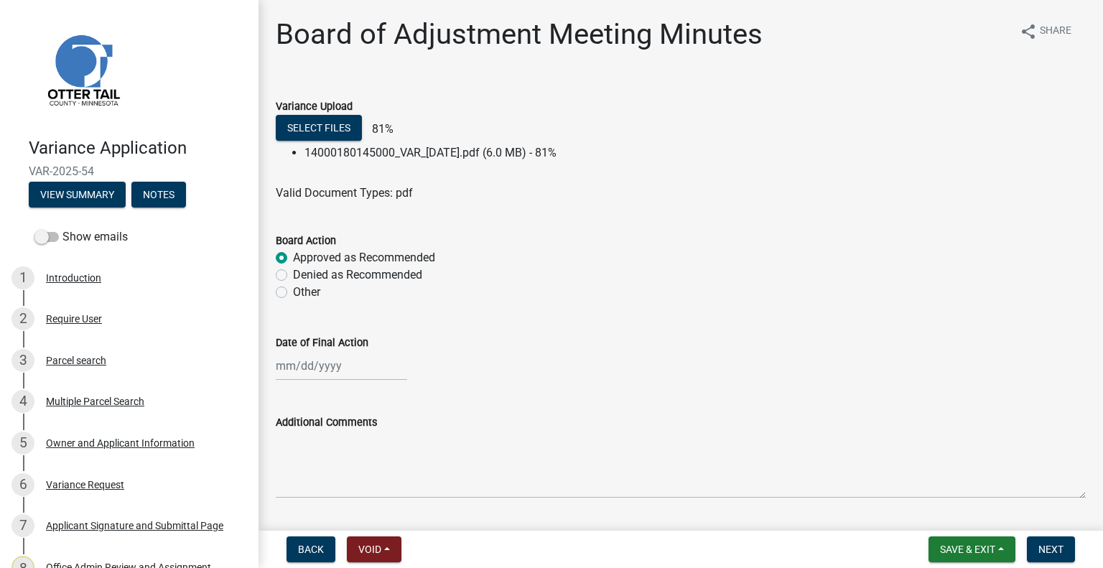
select select "2025"
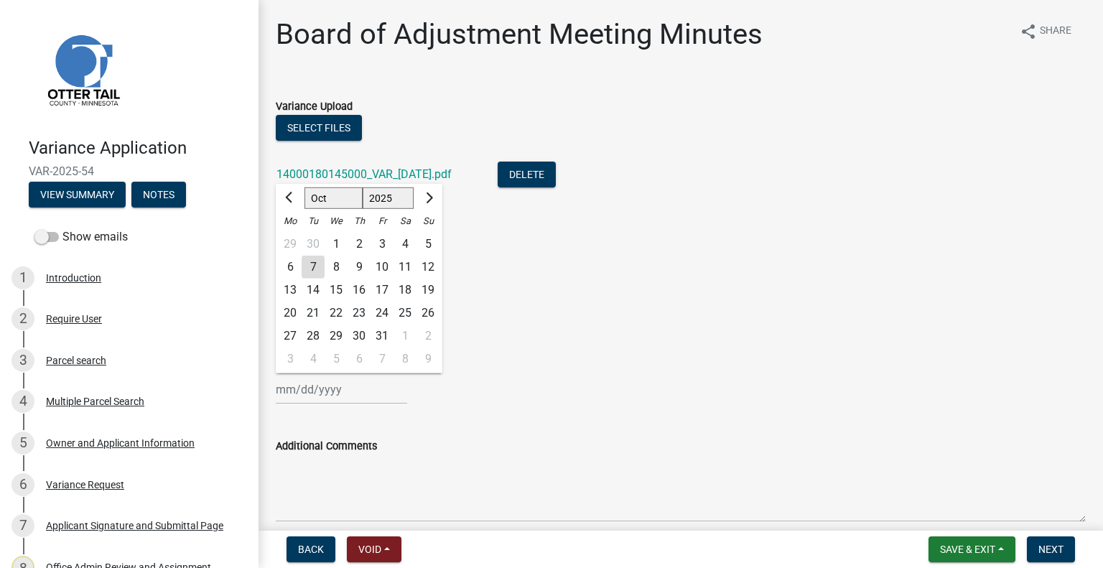
click at [310, 242] on div "30" at bounding box center [313, 244] width 23 height 23
type input "09/30/2025"
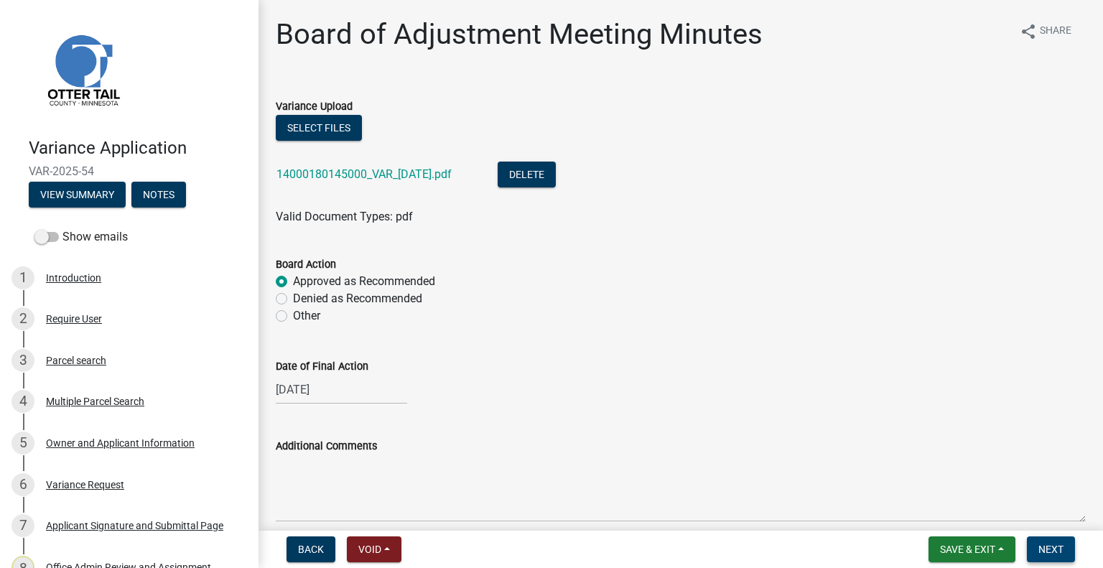
click at [1043, 546] on span "Next" at bounding box center [1050, 548] width 25 height 11
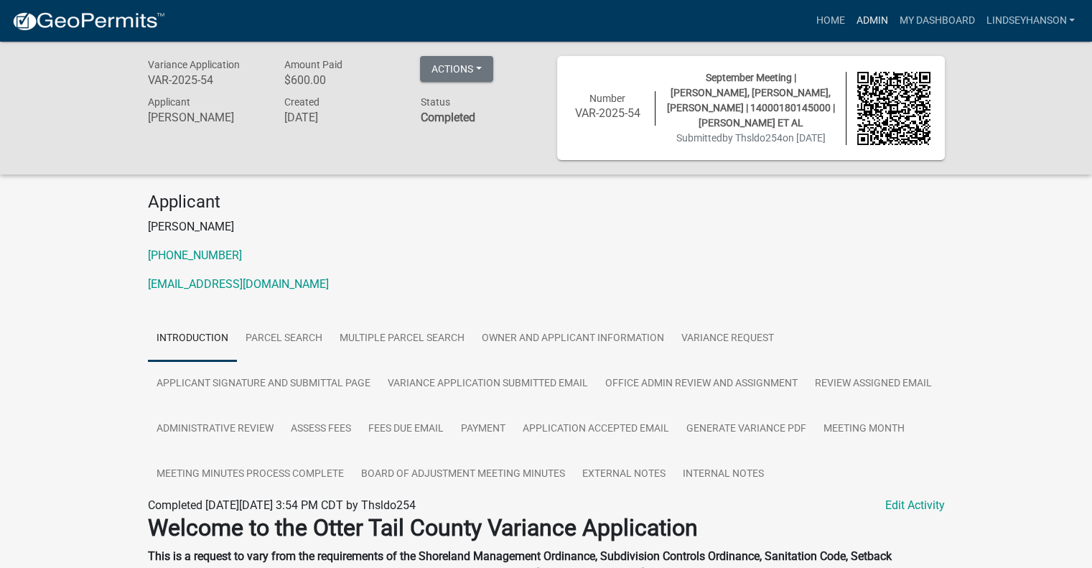
click at [873, 22] on link "Admin" at bounding box center [871, 20] width 43 height 27
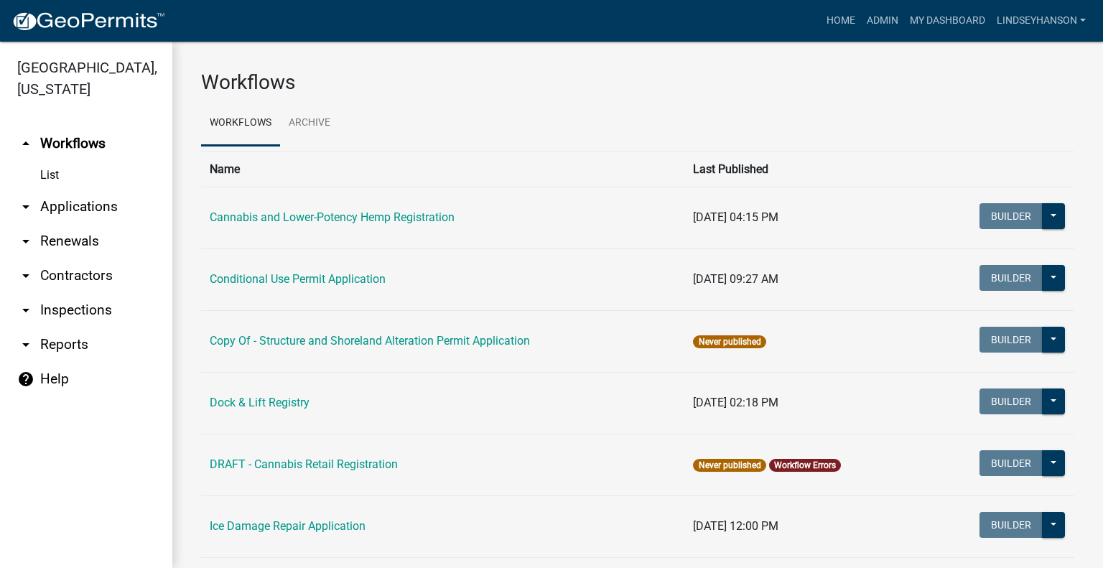
click at [93, 199] on link "arrow_drop_down Applications" at bounding box center [86, 207] width 172 height 34
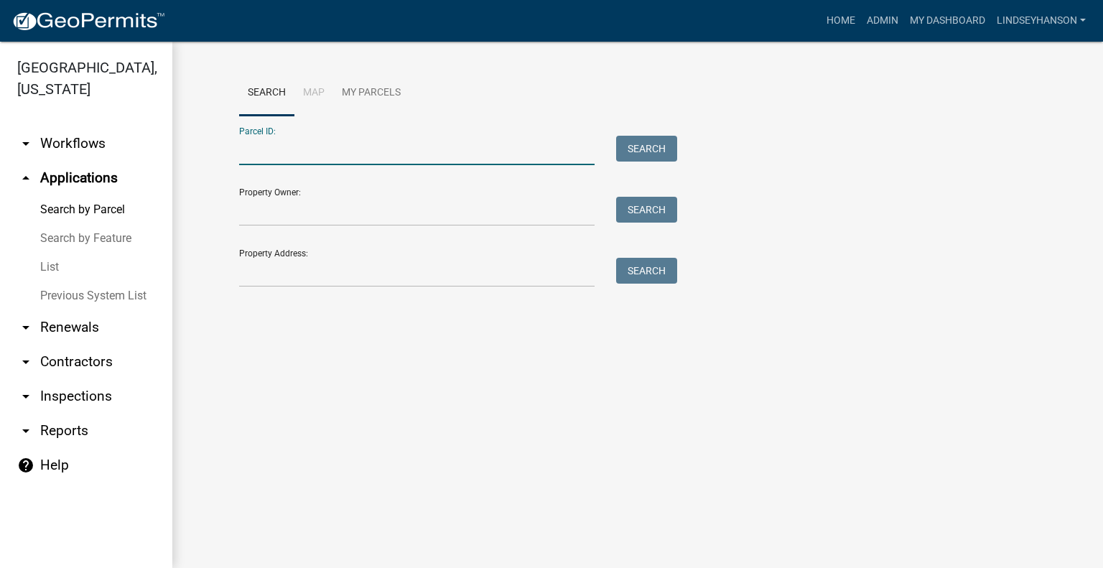
click at [299, 154] on input "Parcel ID:" at bounding box center [416, 150] width 355 height 29
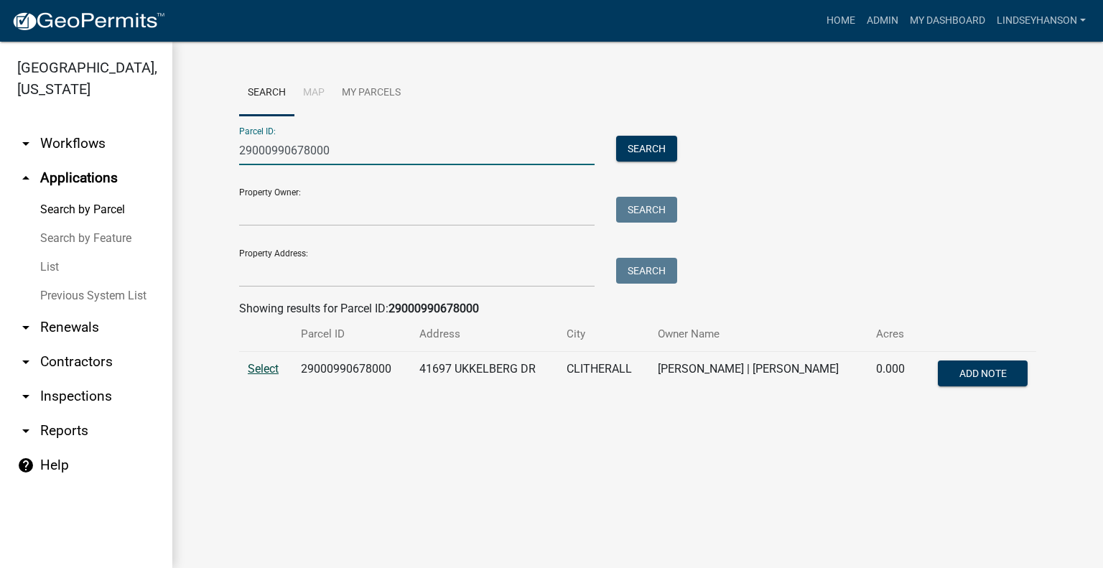
type input "29000990678000"
click at [256, 367] on span "Select" at bounding box center [263, 369] width 31 height 14
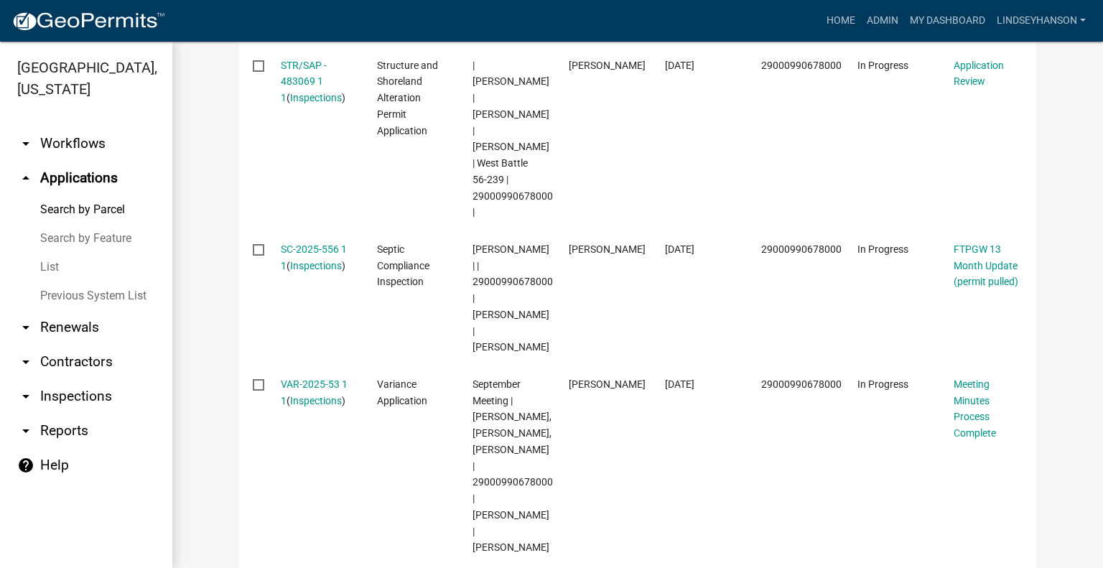
scroll to position [761, 0]
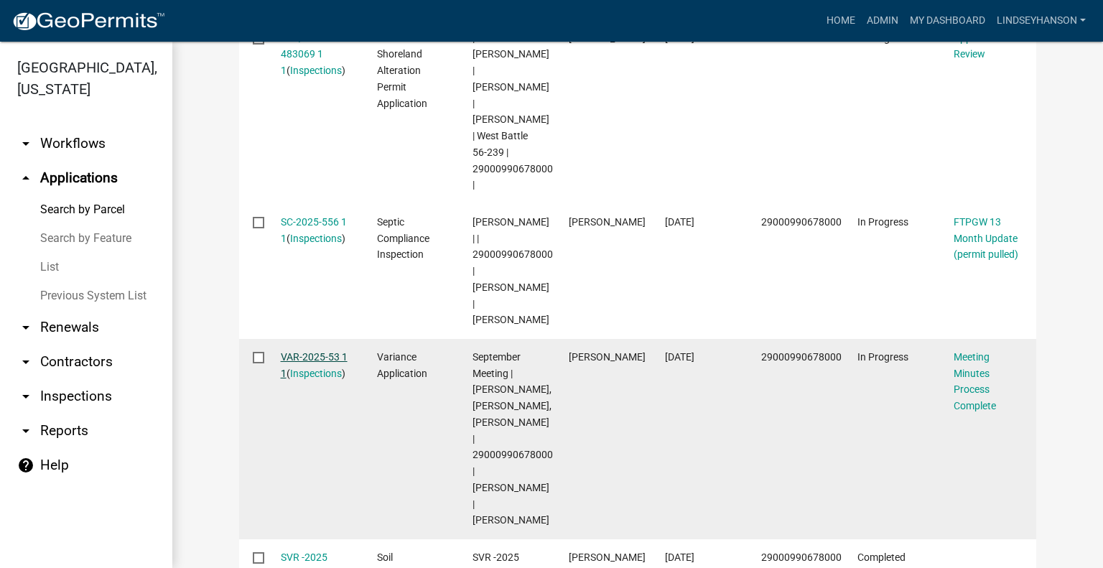
click at [324, 351] on link "VAR-2025-53 1 1" at bounding box center [314, 365] width 67 height 28
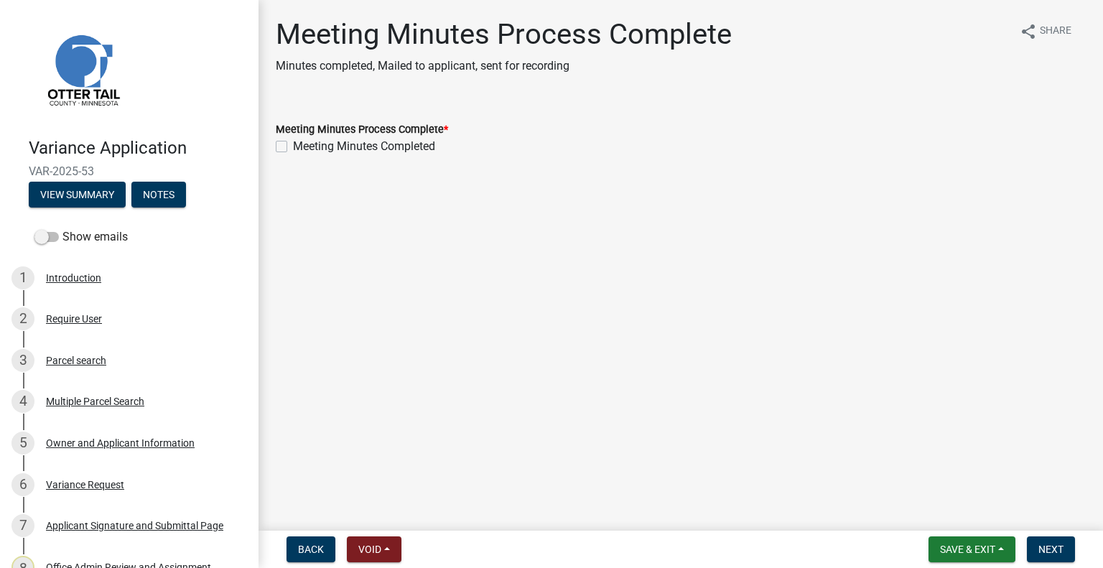
click at [404, 149] on label "Meeting Minutes Completed" at bounding box center [364, 146] width 142 height 17
click at [302, 147] on input "Meeting Minutes Completed" at bounding box center [297, 142] width 9 height 9
checkbox input "true"
click at [1048, 543] on span "Next" at bounding box center [1050, 548] width 25 height 11
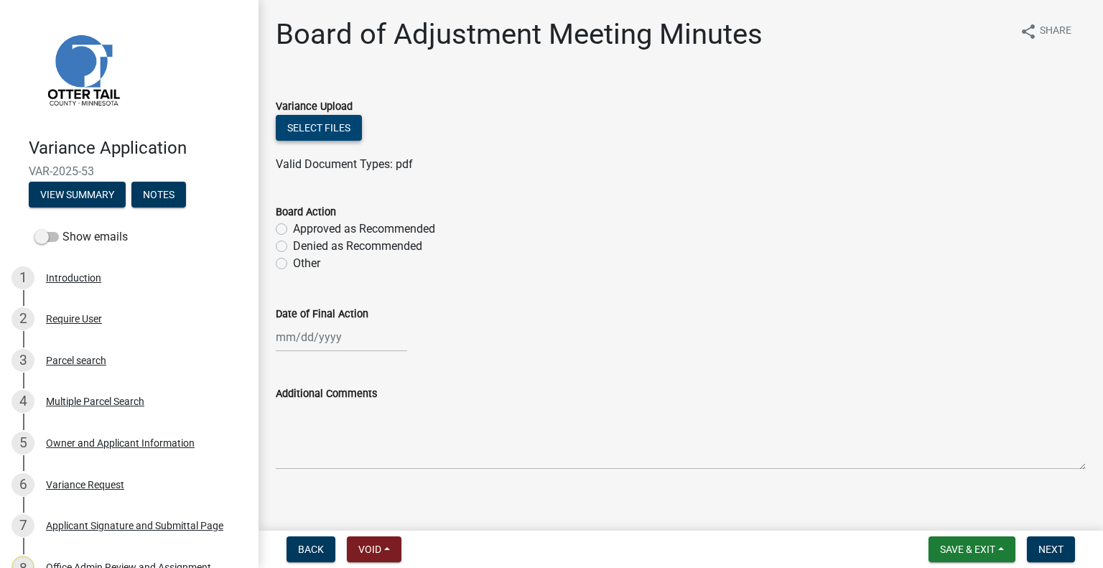
click at [345, 128] on button "Select files" at bounding box center [319, 128] width 86 height 26
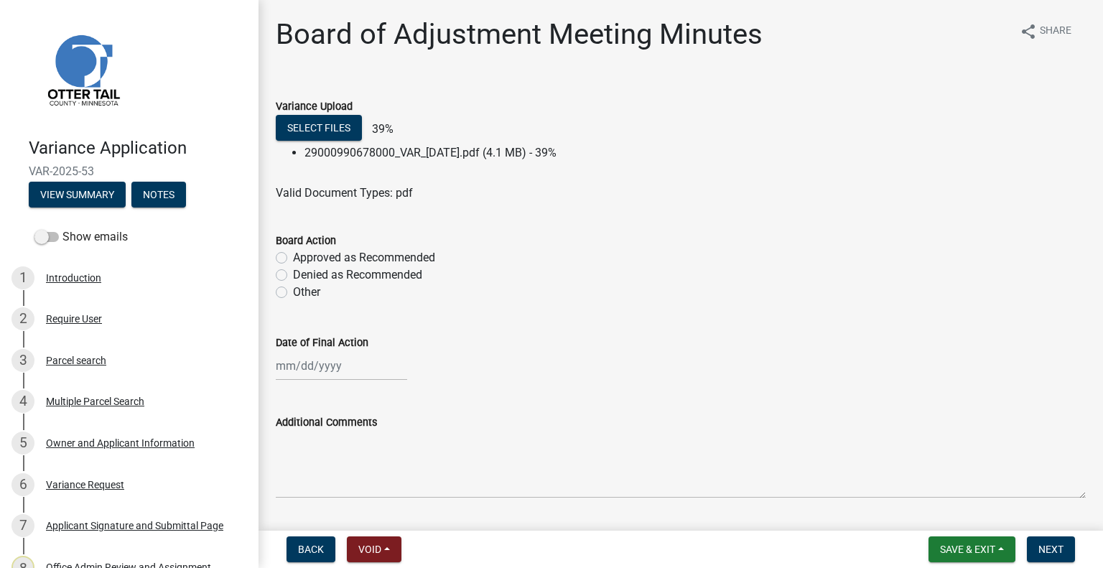
click at [411, 253] on label "Approved as Recommended" at bounding box center [364, 257] width 142 height 17
click at [302, 253] on input "Approved as Recommended" at bounding box center [297, 253] width 9 height 9
radio input "true"
click at [356, 378] on div at bounding box center [341, 365] width 131 height 29
select select "10"
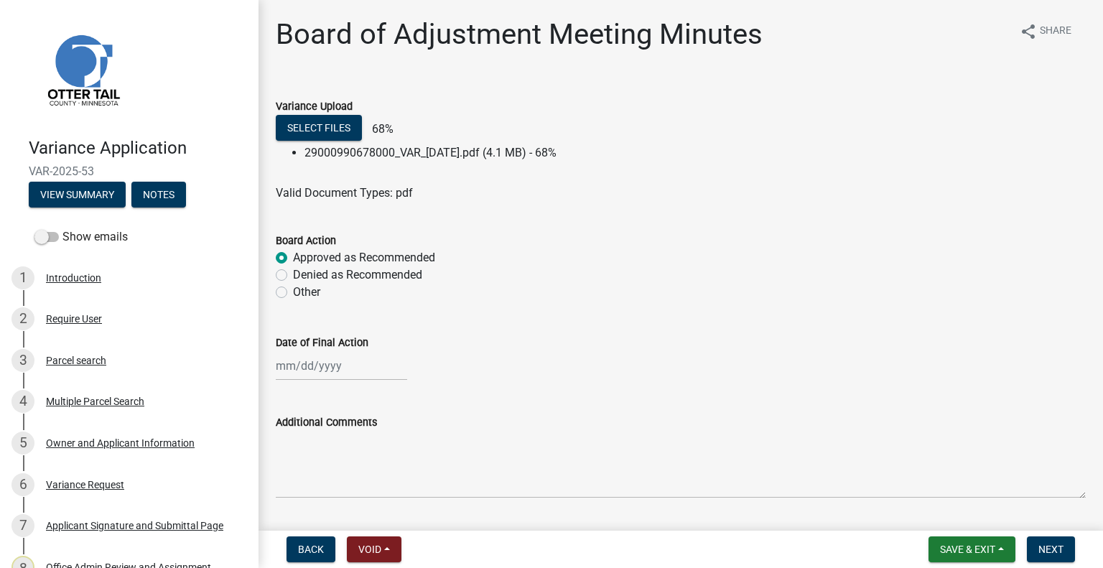
select select "2025"
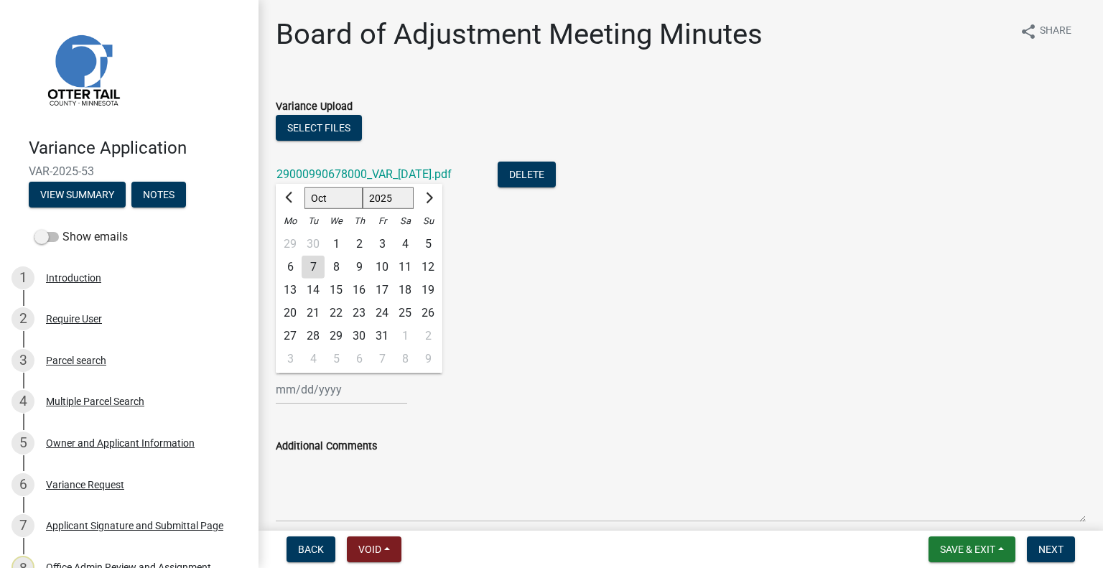
click at [317, 242] on div "30" at bounding box center [313, 244] width 23 height 23
type input "09/30/2025"
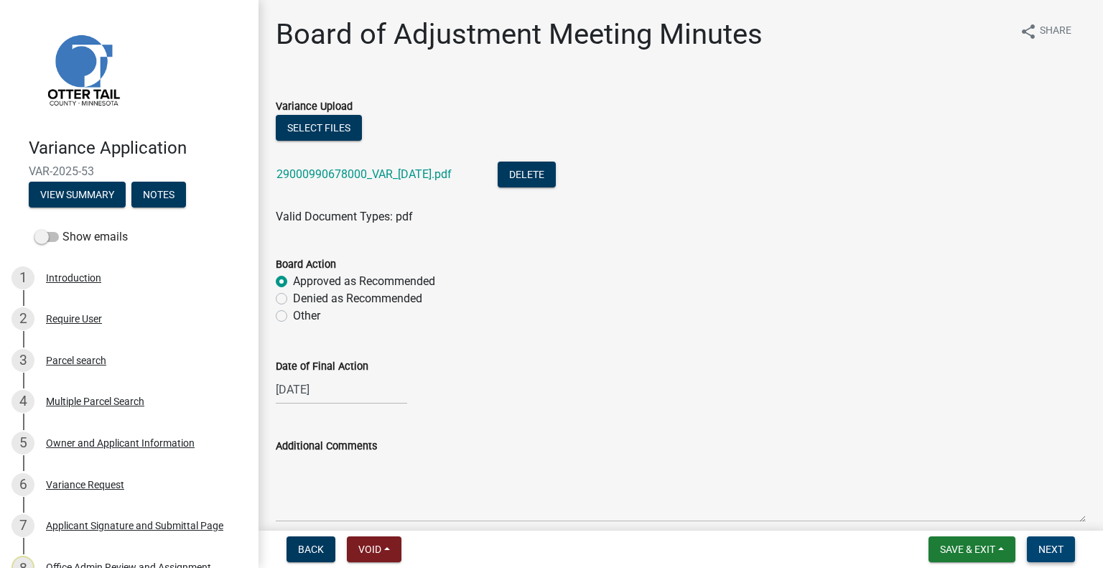
click at [1062, 550] on span "Next" at bounding box center [1050, 548] width 25 height 11
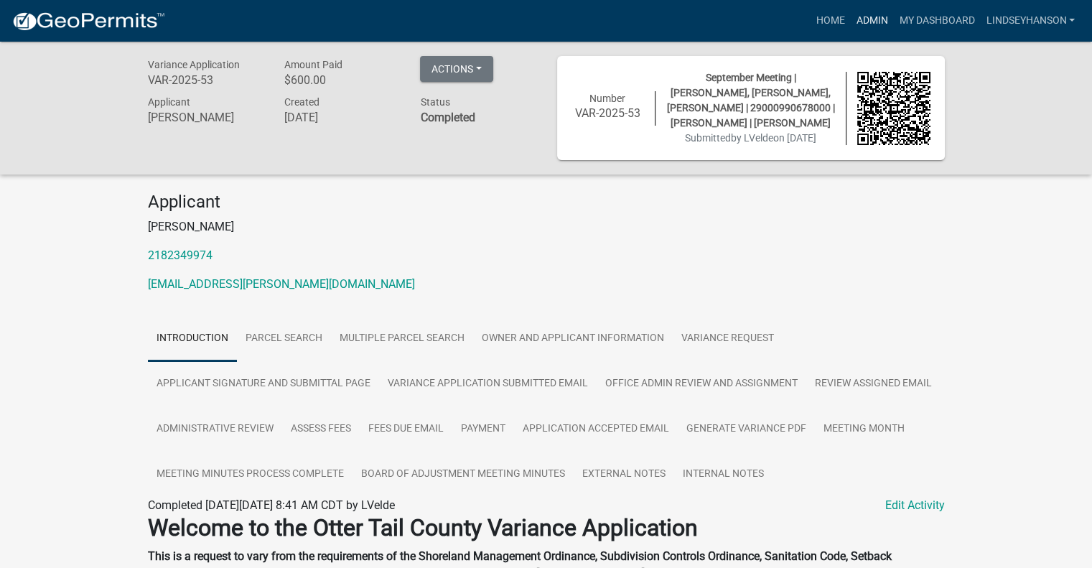
click at [864, 12] on link "Admin" at bounding box center [871, 20] width 43 height 27
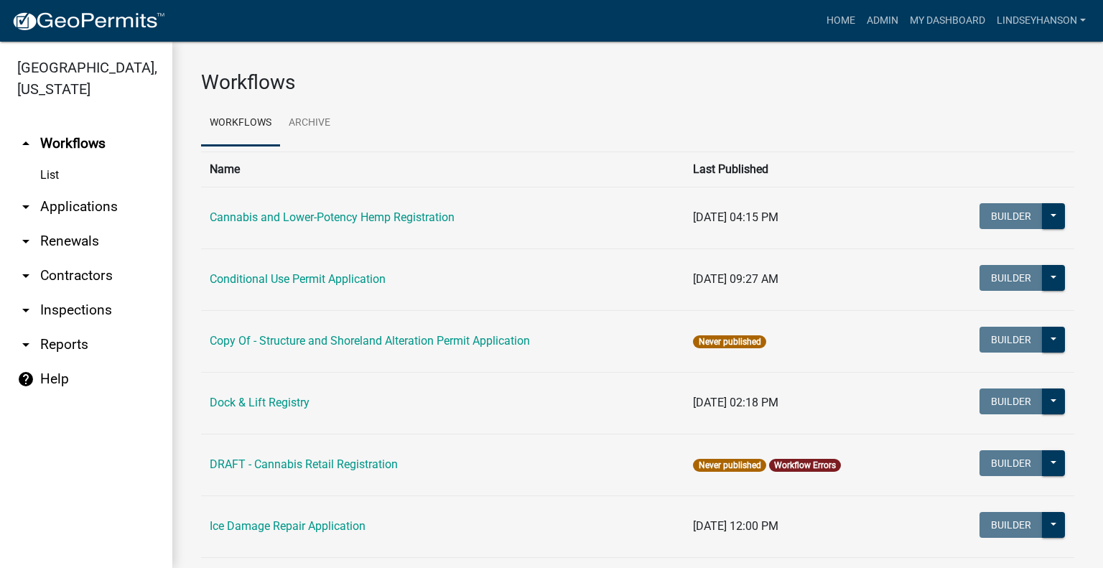
click at [75, 209] on link "arrow_drop_down Applications" at bounding box center [86, 207] width 172 height 34
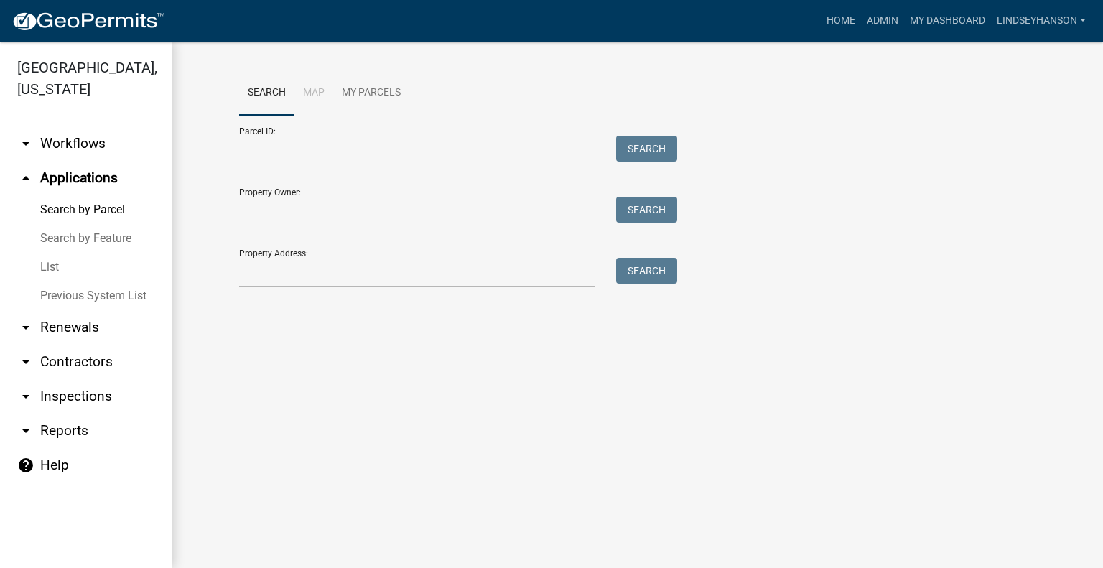
click at [391, 122] on div "Parcel ID: Search" at bounding box center [454, 141] width 431 height 50
click at [396, 151] on input "Parcel ID:" at bounding box center [416, 150] width 355 height 29
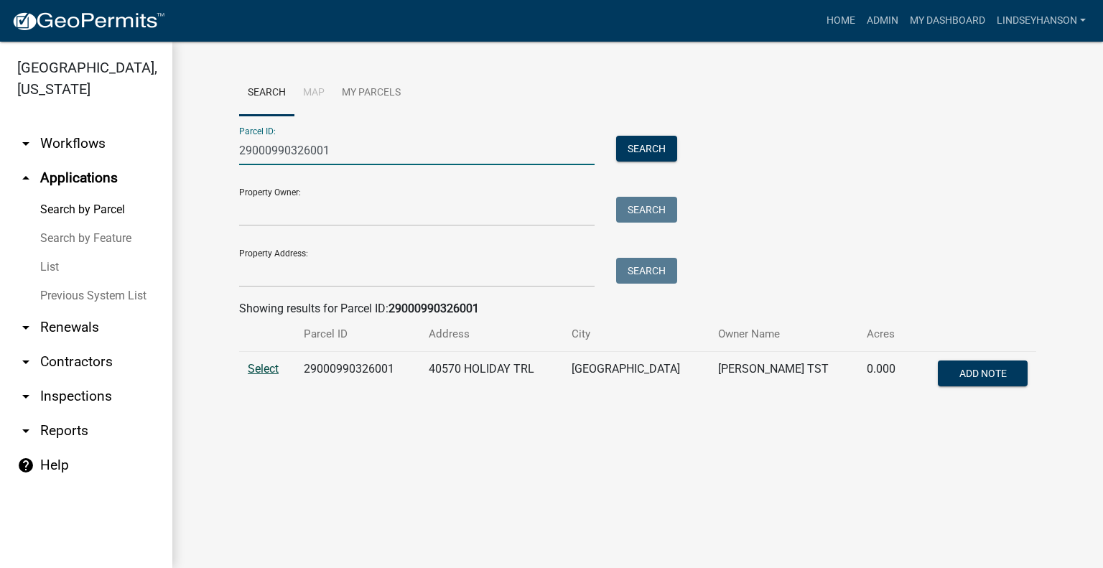
type input "29000990326001"
click at [261, 368] on span "Select" at bounding box center [263, 369] width 31 height 14
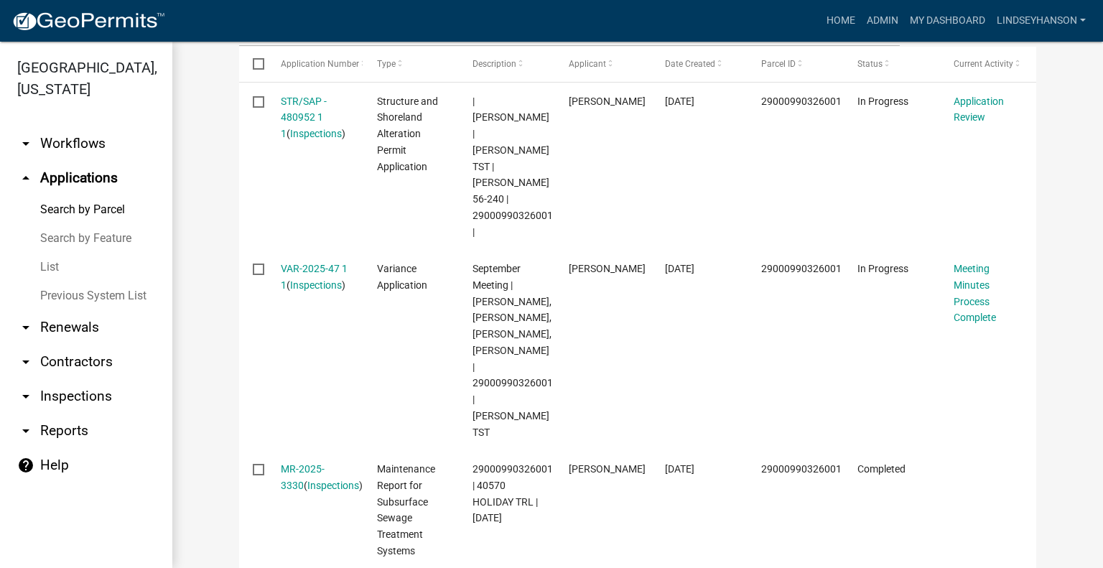
scroll to position [500, 0]
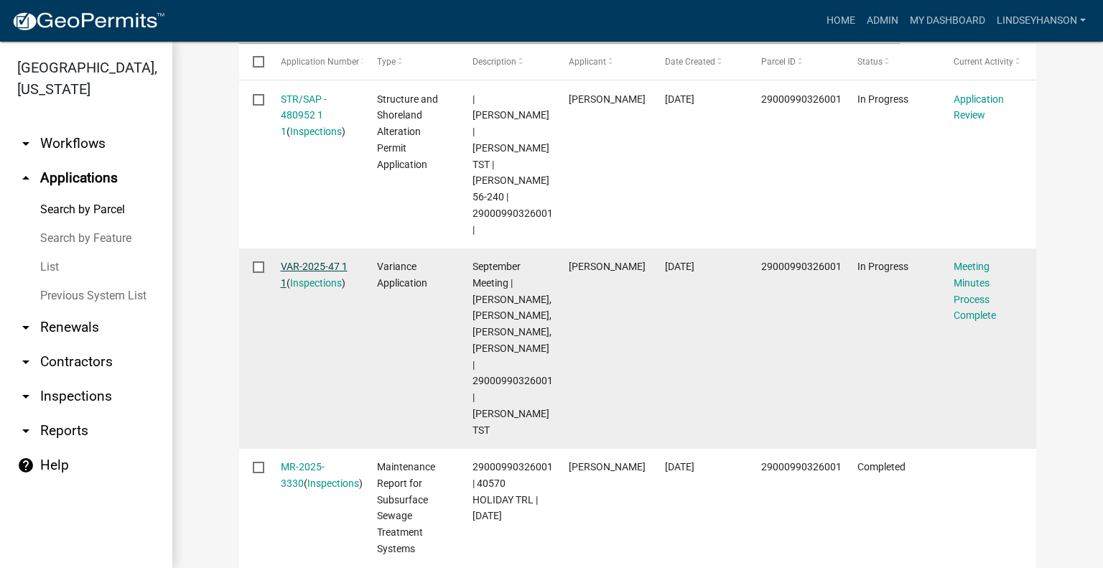
click at [307, 261] on link "VAR-2025-47 1 1" at bounding box center [314, 275] width 67 height 28
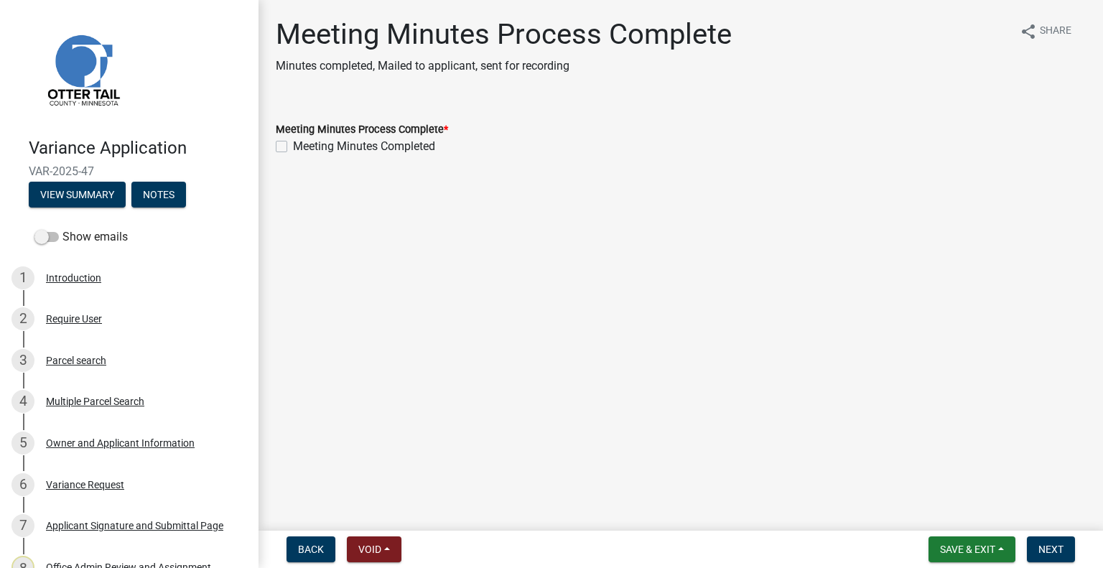
drag, startPoint x: 327, startPoint y: 149, endPoint x: 399, endPoint y: 189, distance: 81.9
click at [327, 149] on label "Meeting Minutes Completed" at bounding box center [364, 146] width 142 height 17
click at [302, 147] on input "Meeting Minutes Completed" at bounding box center [297, 142] width 9 height 9
checkbox input "true"
click at [1054, 548] on span "Next" at bounding box center [1050, 548] width 25 height 11
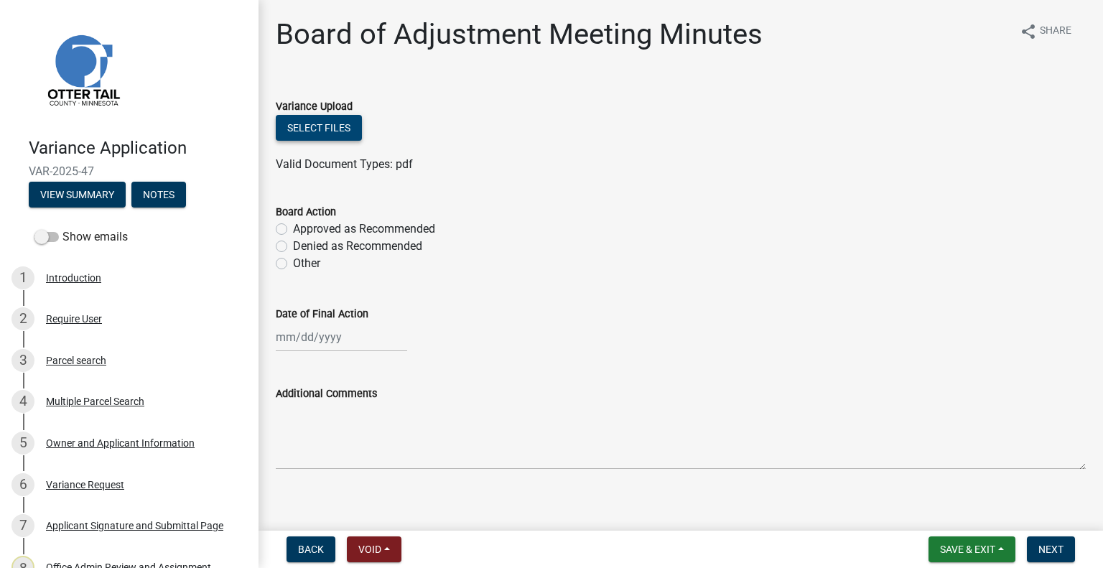
click at [322, 124] on button "Select files" at bounding box center [319, 128] width 86 height 26
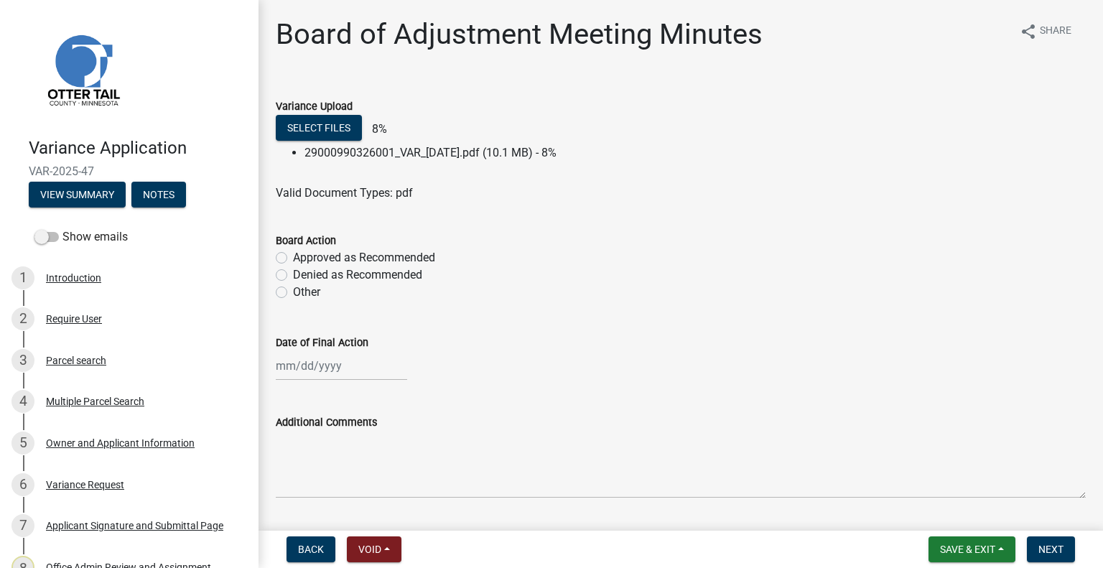
click at [412, 258] on label "Approved as Recommended" at bounding box center [364, 257] width 142 height 17
click at [302, 258] on input "Approved as Recommended" at bounding box center [297, 253] width 9 height 9
radio input "true"
click at [345, 375] on div at bounding box center [341, 365] width 131 height 29
select select "10"
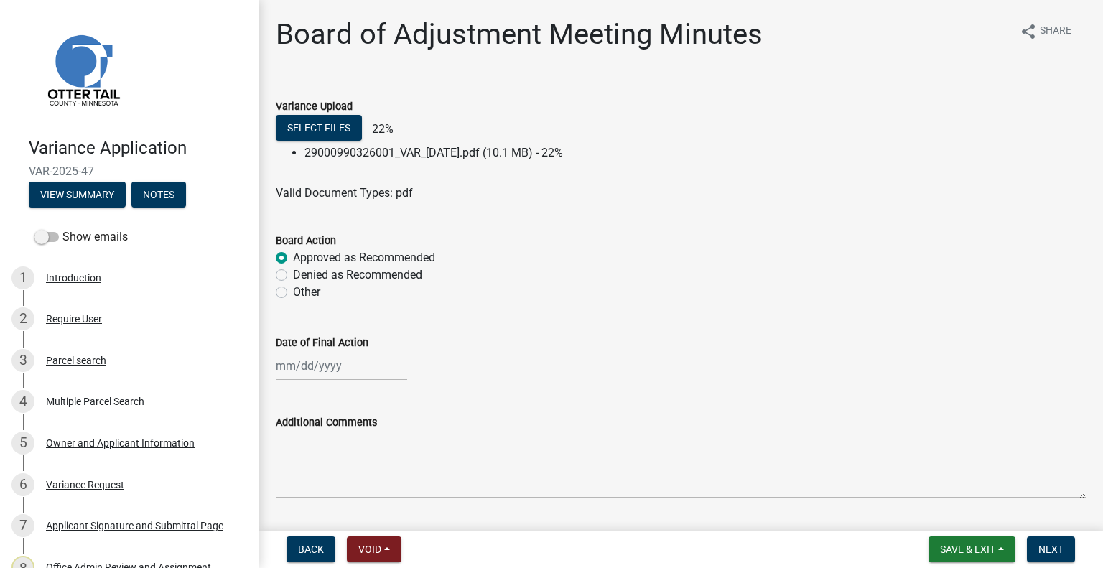
select select "2025"
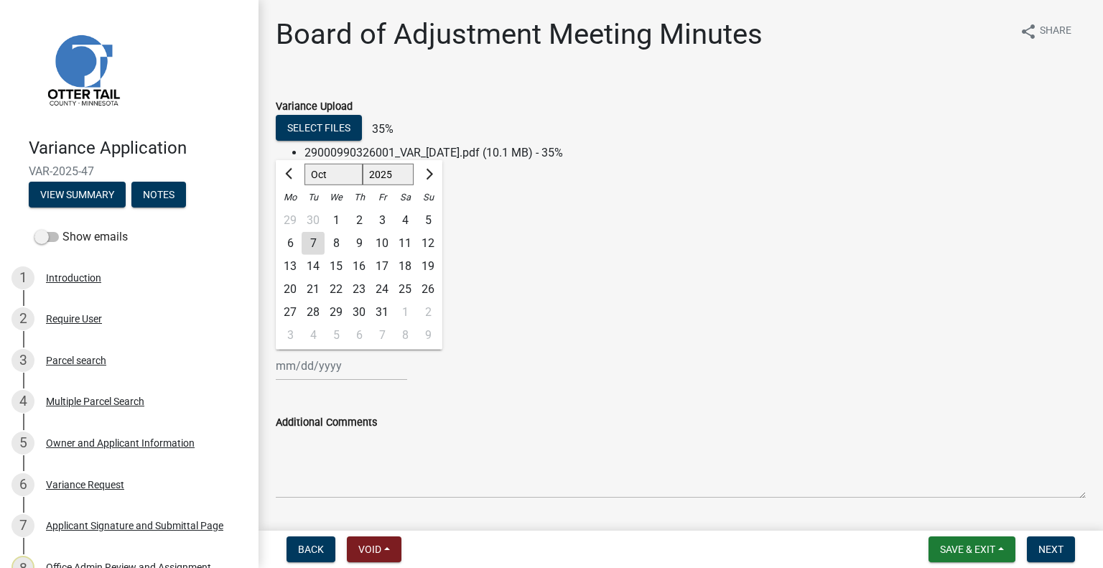
click at [318, 218] on div "30" at bounding box center [313, 220] width 23 height 23
type input "09/30/2025"
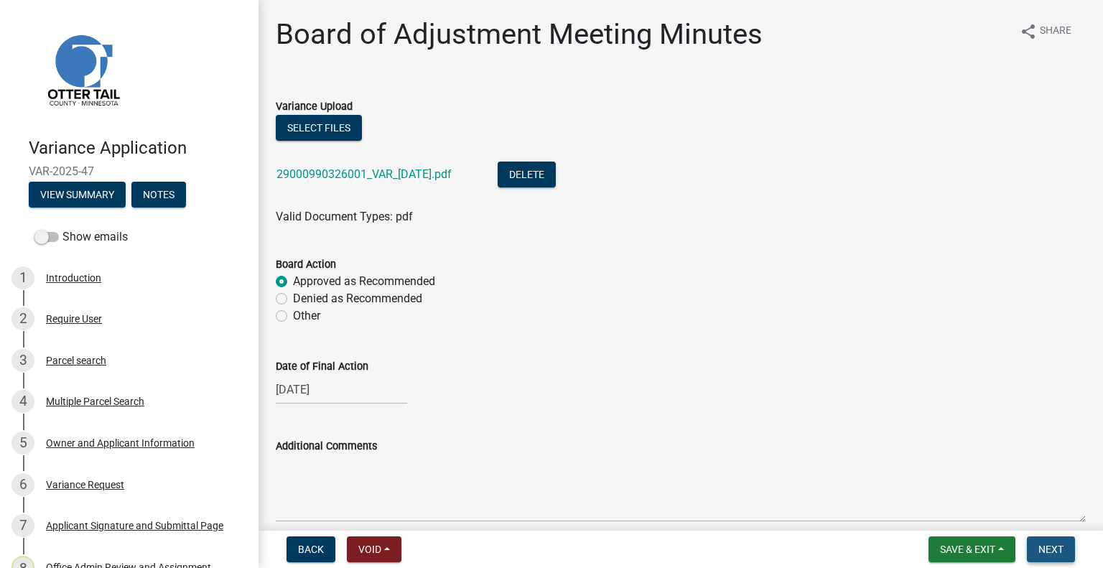
click at [1048, 558] on button "Next" at bounding box center [1051, 549] width 48 height 26
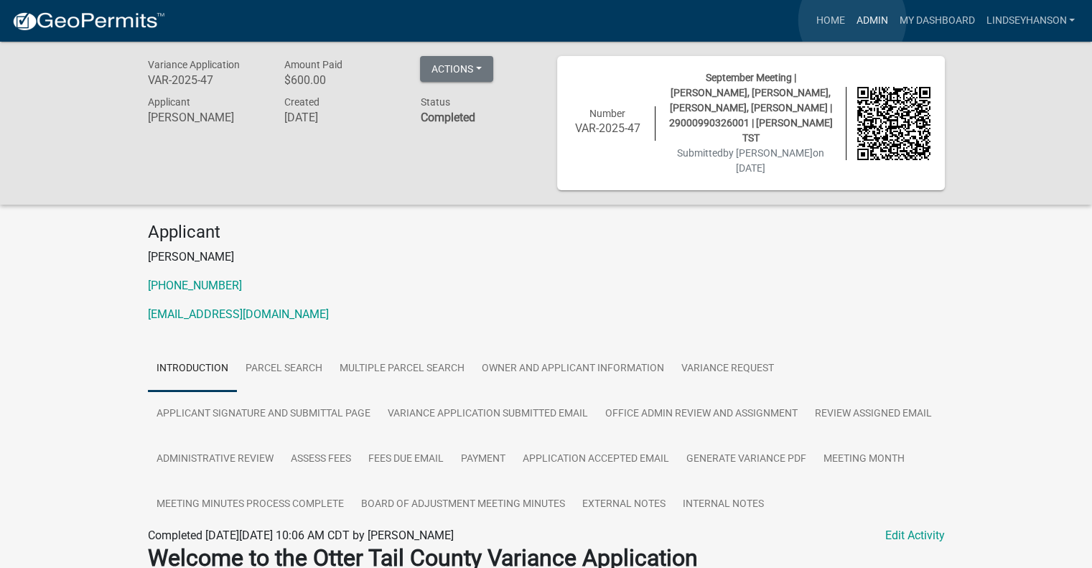
click at [852, 20] on link "Admin" at bounding box center [871, 20] width 43 height 27
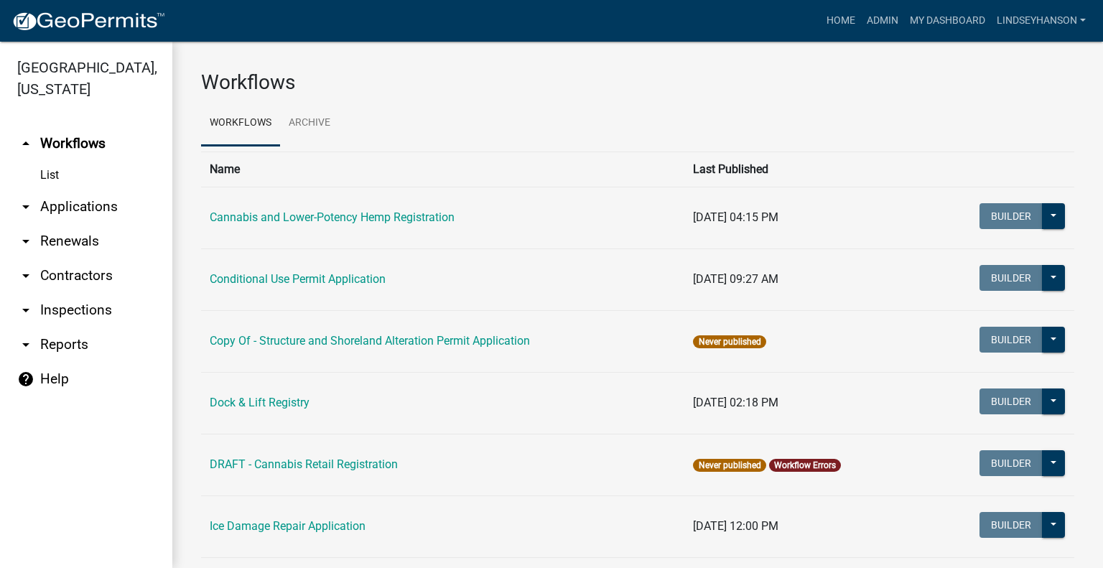
click at [95, 203] on link "arrow_drop_down Applications" at bounding box center [86, 207] width 172 height 34
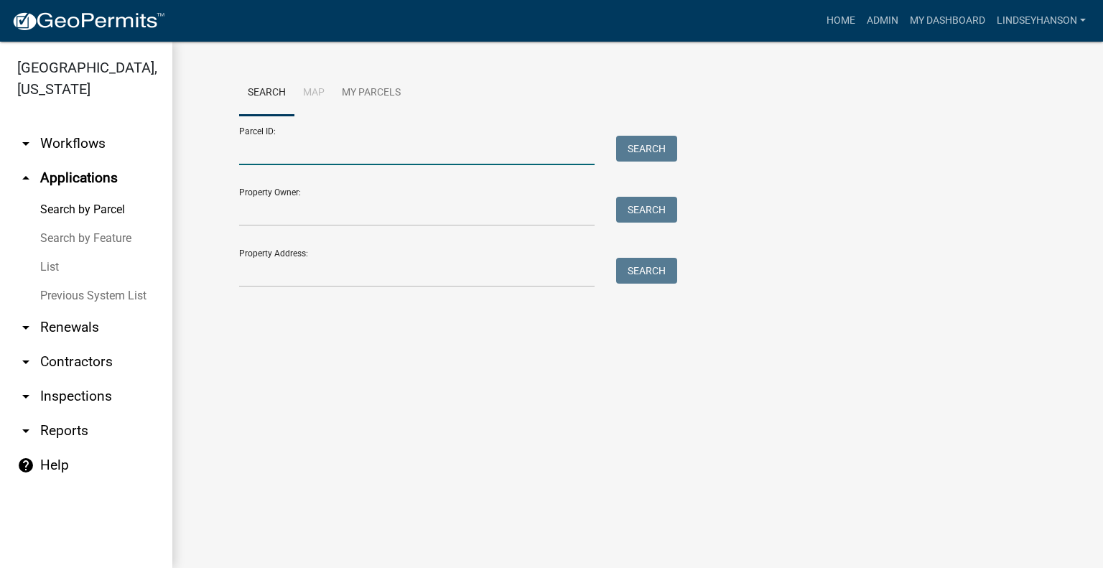
click at [362, 155] on input "Parcel ID:" at bounding box center [416, 150] width 355 height 29
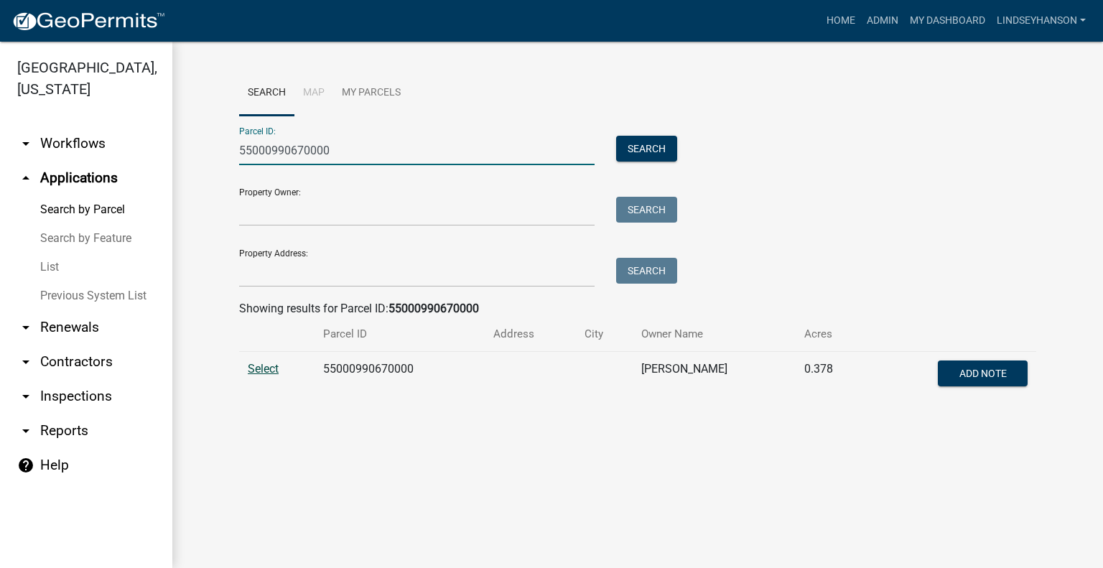
click at [272, 370] on span "Select" at bounding box center [263, 369] width 31 height 14
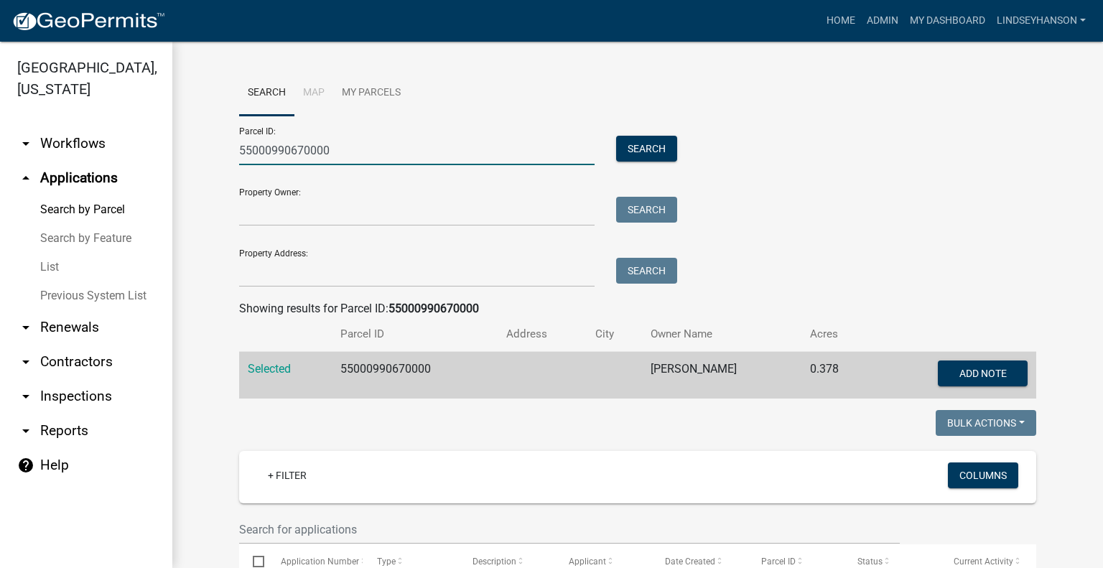
click at [370, 154] on input "55000990670000" at bounding box center [416, 150] width 355 height 29
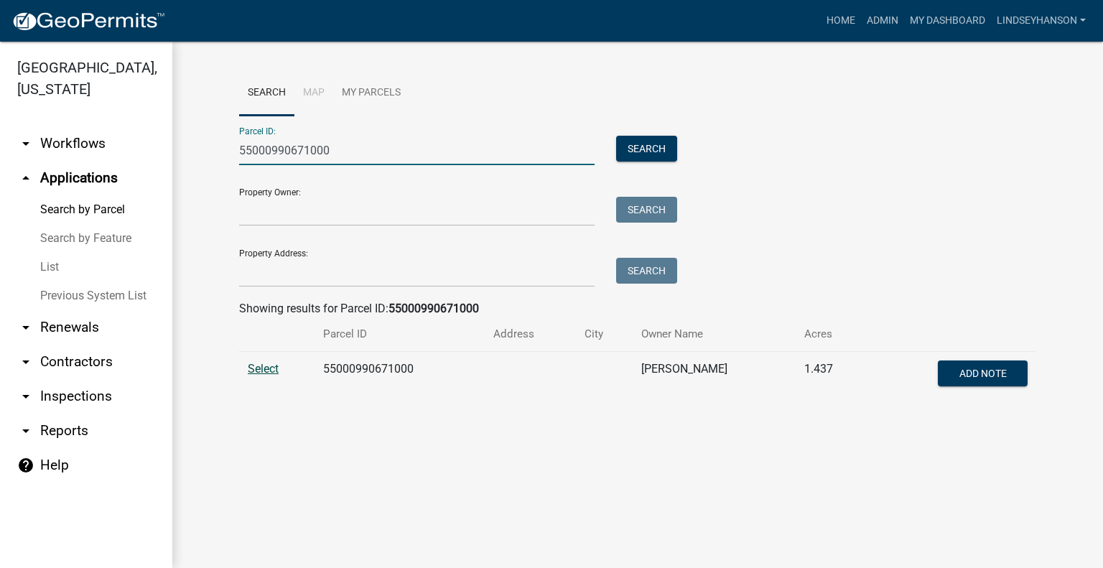
type input "55000990671000"
drag, startPoint x: 274, startPoint y: 368, endPoint x: 379, endPoint y: 364, distance: 105.6
click at [274, 368] on span "Select" at bounding box center [263, 369] width 31 height 14
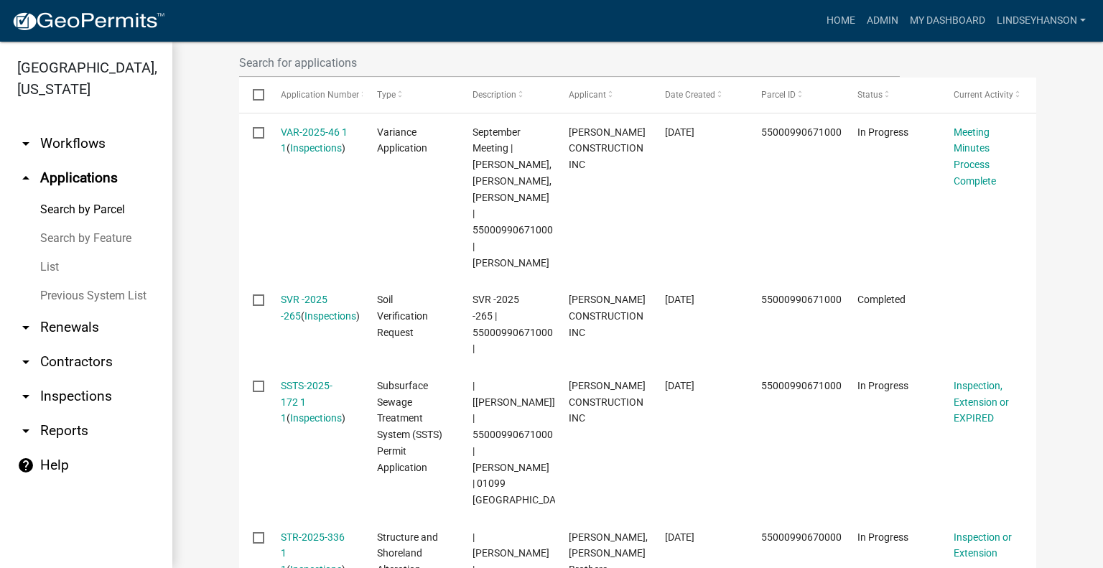
scroll to position [457, 0]
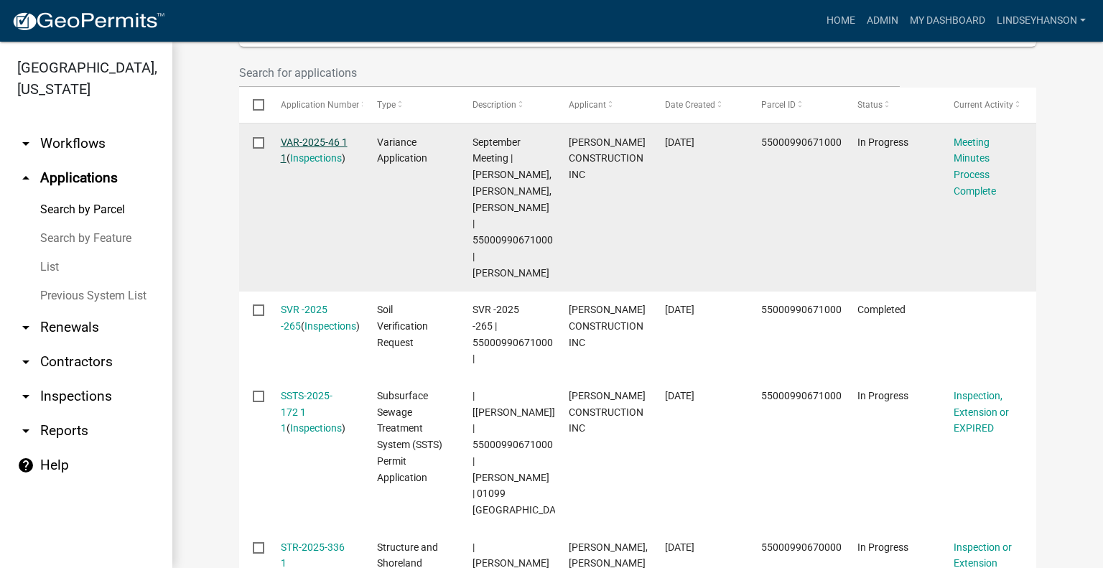
click at [312, 138] on link "VAR-2025-46 1 1" at bounding box center [314, 150] width 67 height 28
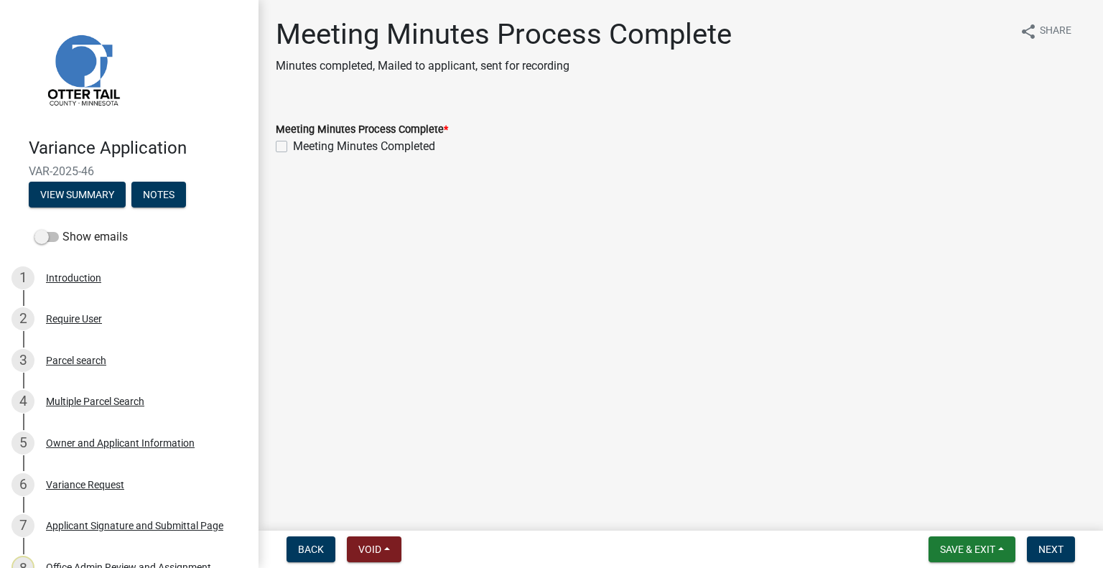
click at [350, 141] on label "Meeting Minutes Completed" at bounding box center [364, 146] width 142 height 17
click at [302, 141] on input "Meeting Minutes Completed" at bounding box center [297, 142] width 9 height 9
click at [348, 143] on label "Meeting Minutes Completed" at bounding box center [364, 146] width 142 height 17
click at [302, 143] on input "Meeting Minutes Completed" at bounding box center [297, 142] width 9 height 9
click at [383, 147] on label "Meeting Minutes Completed" at bounding box center [364, 146] width 142 height 17
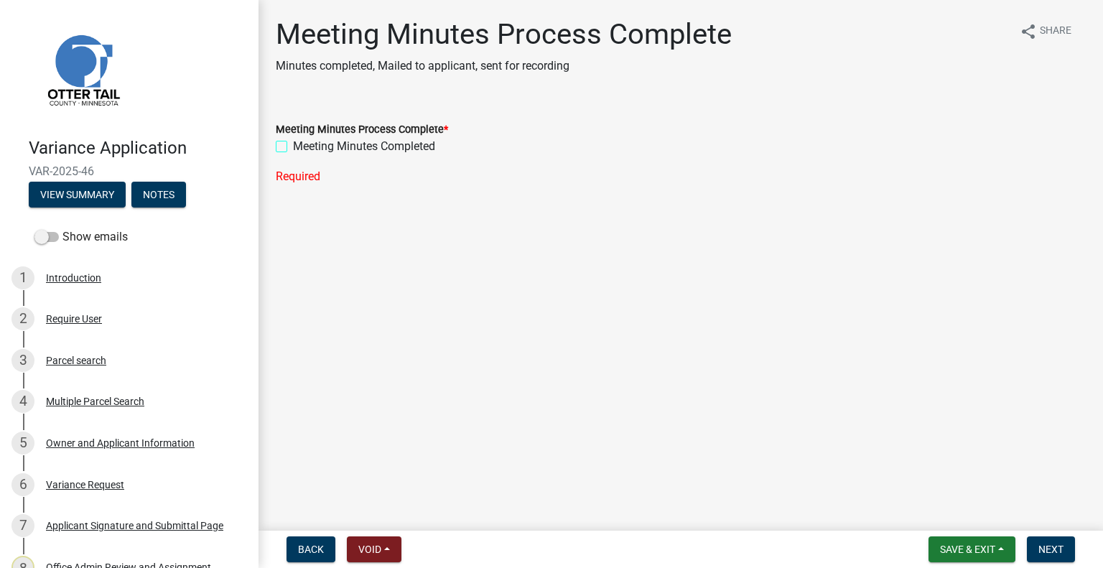
click at [302, 147] on input "Meeting Minutes Completed" at bounding box center [297, 142] width 9 height 9
checkbox input "true"
click at [1059, 550] on span "Next" at bounding box center [1050, 548] width 25 height 11
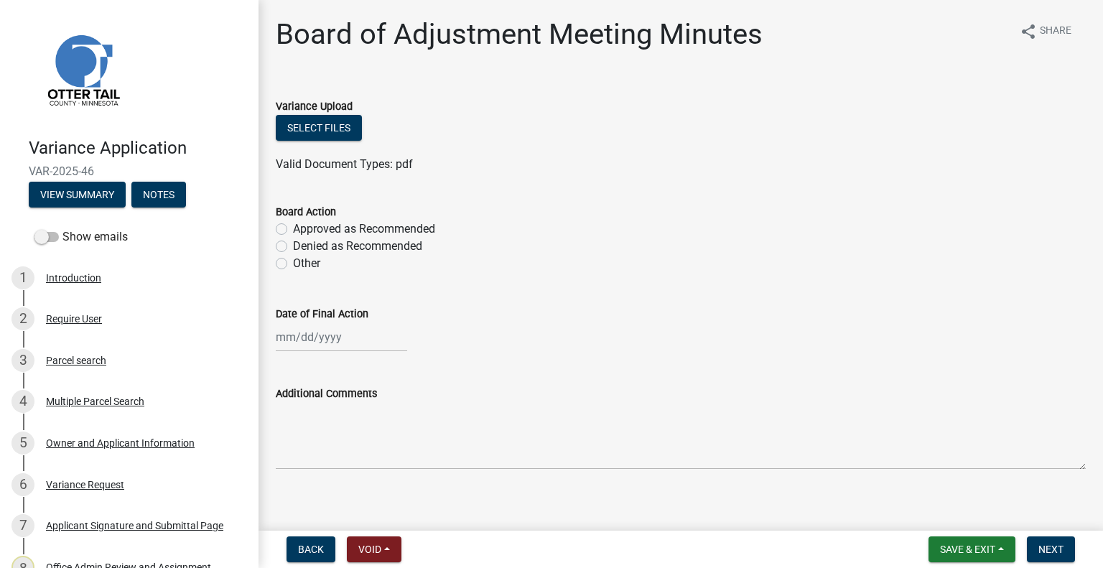
click at [356, 248] on label "Denied as Recommended" at bounding box center [357, 246] width 129 height 17
click at [302, 247] on input "Denied as Recommended" at bounding box center [297, 242] width 9 height 9
radio input "true"
select select "10"
select select "2025"
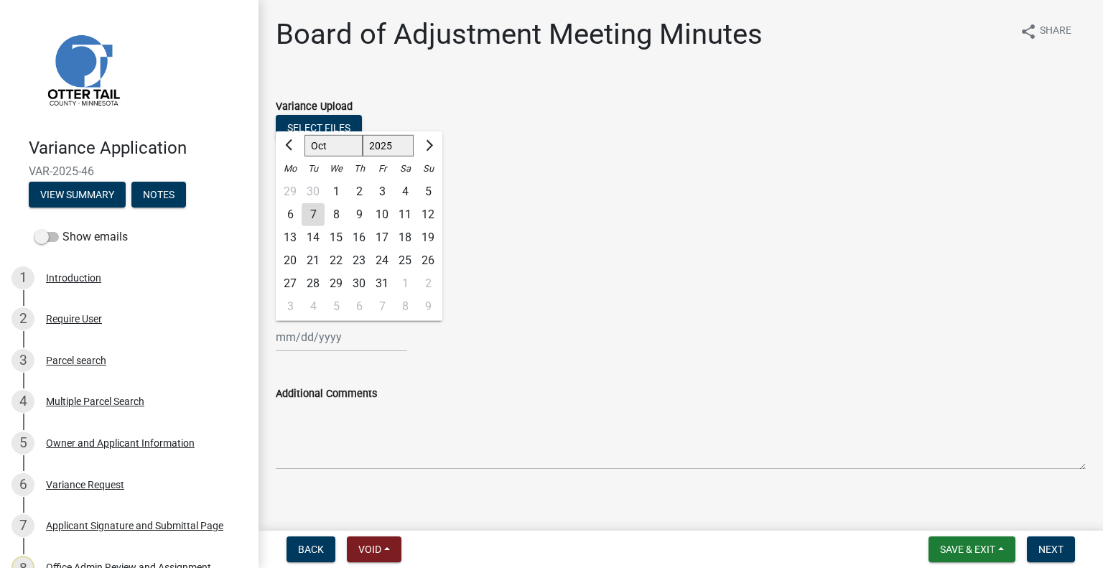
click at [354, 347] on div "Jan Feb Mar Apr May Jun Jul Aug Sep Oct Nov Dec 1525 1526 1527 1528 1529 1530 1…" at bounding box center [341, 336] width 131 height 29
click at [309, 186] on div "30" at bounding box center [313, 191] width 23 height 23
type input "09/30/2025"
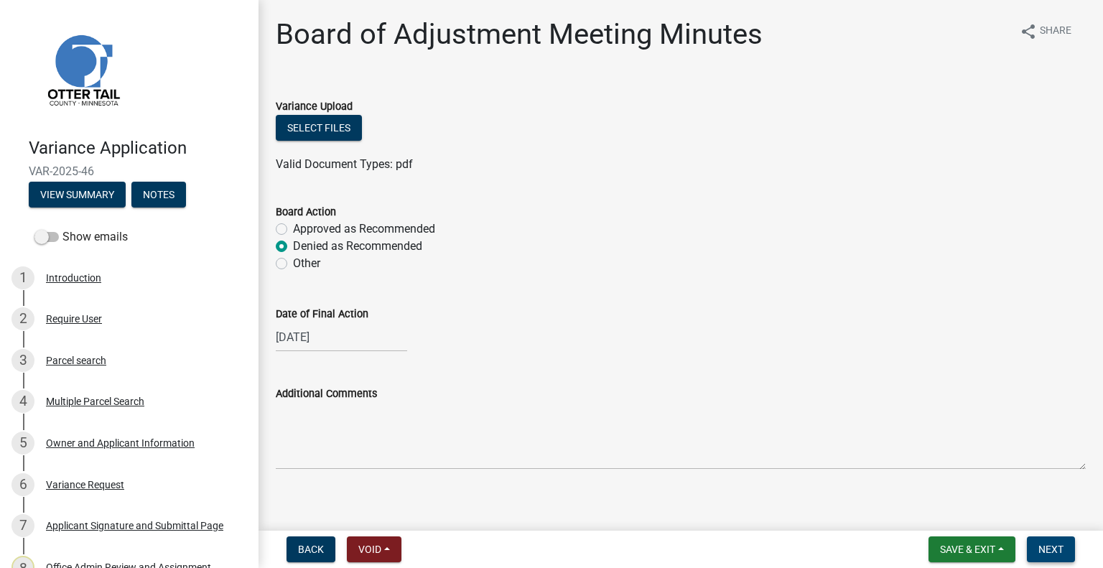
click at [1055, 543] on span "Next" at bounding box center [1050, 548] width 25 height 11
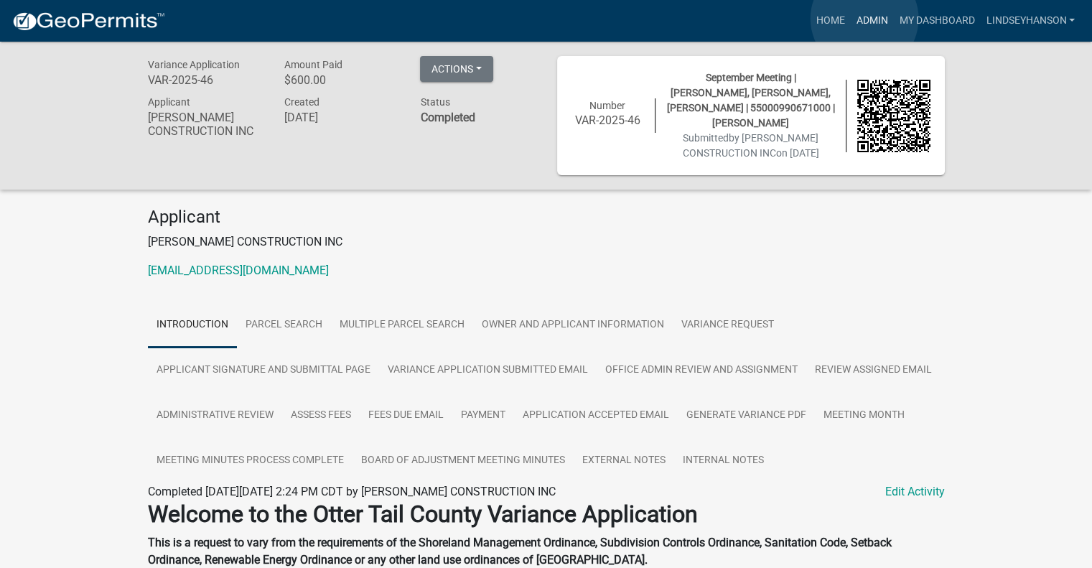
click at [864, 19] on link "Admin" at bounding box center [871, 20] width 43 height 27
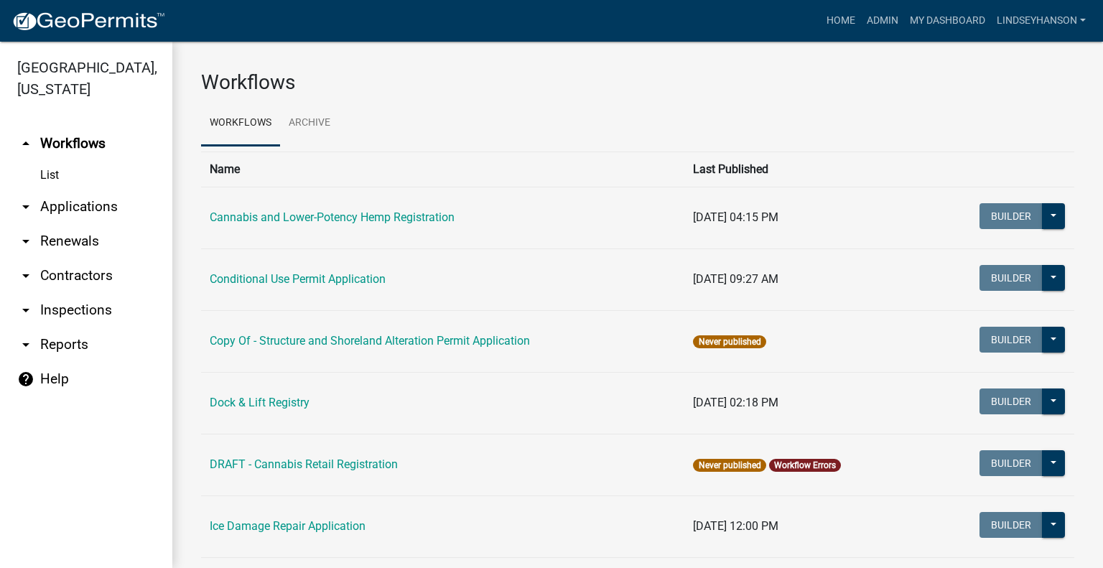
click at [124, 210] on link "arrow_drop_down Applications" at bounding box center [86, 207] width 172 height 34
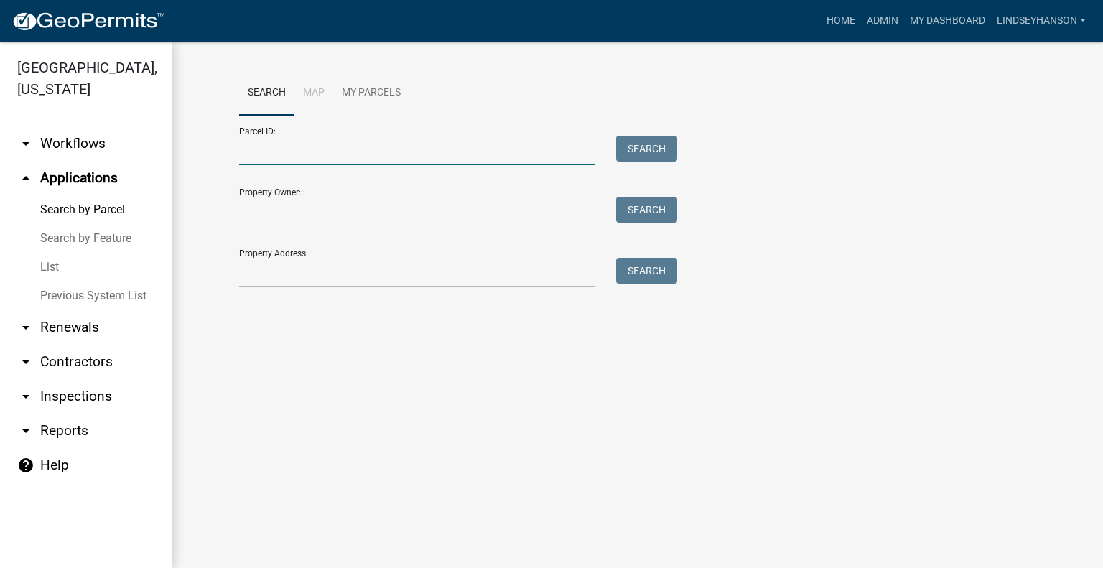
click at [354, 154] on input "Parcel ID:" at bounding box center [416, 150] width 355 height 29
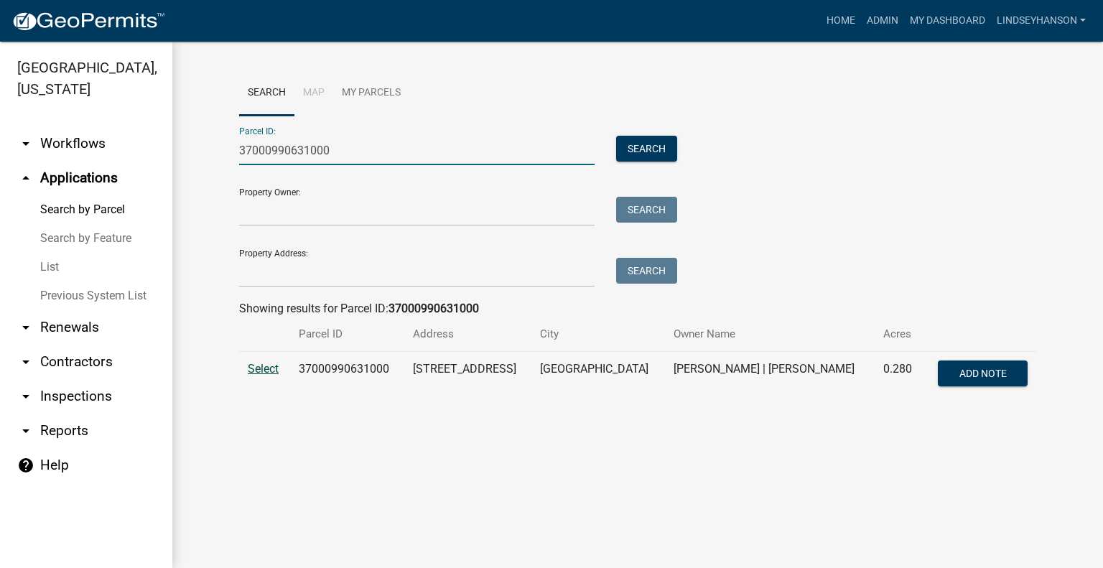
type input "37000990631000"
click at [261, 368] on span "Select" at bounding box center [263, 369] width 31 height 14
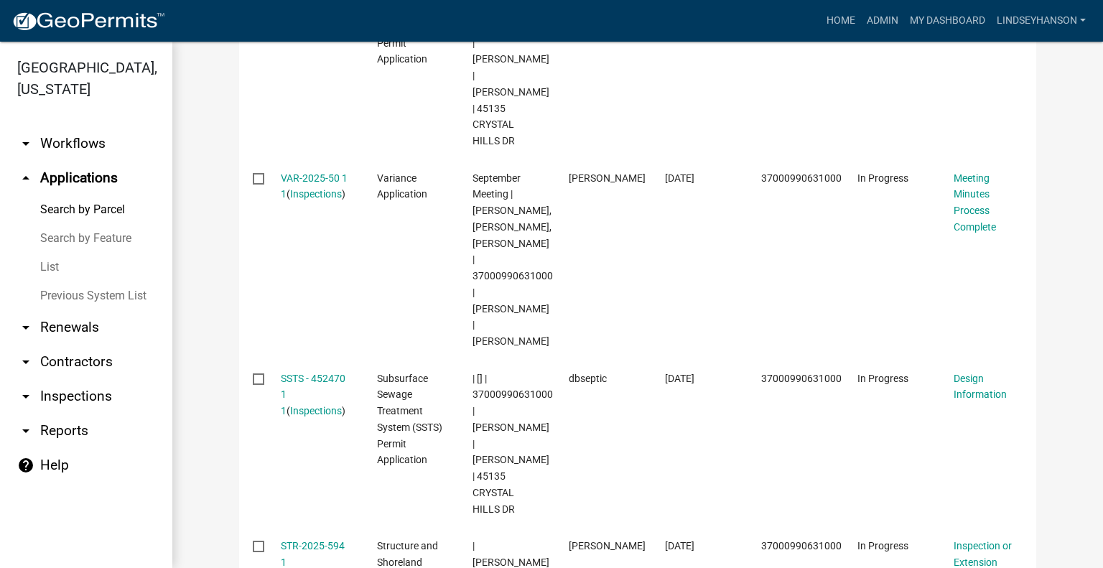
scroll to position [634, 0]
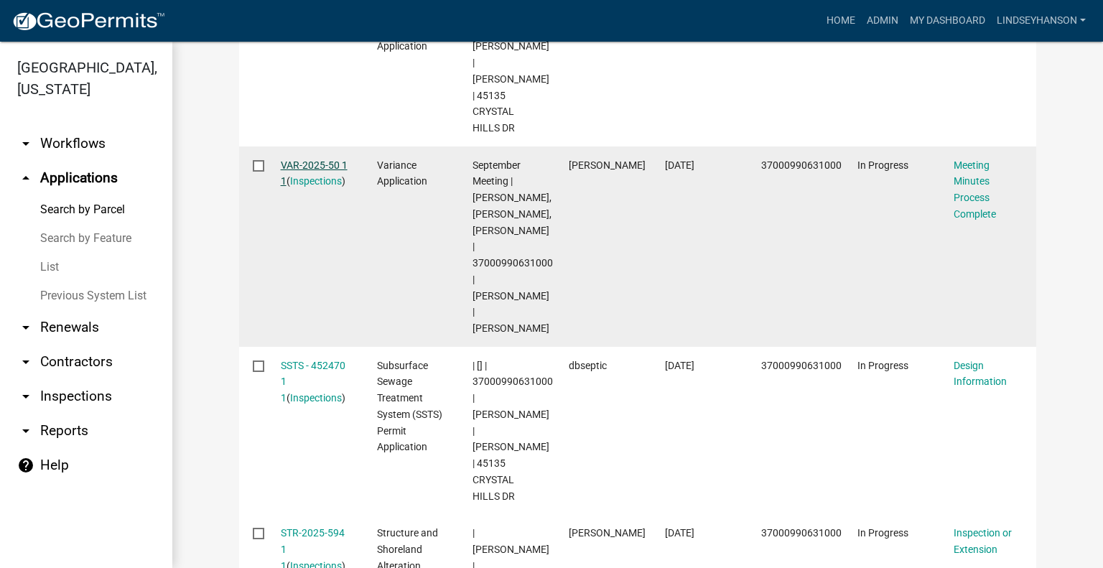
click at [317, 159] on link "VAR-2025-50 1 1" at bounding box center [314, 173] width 67 height 28
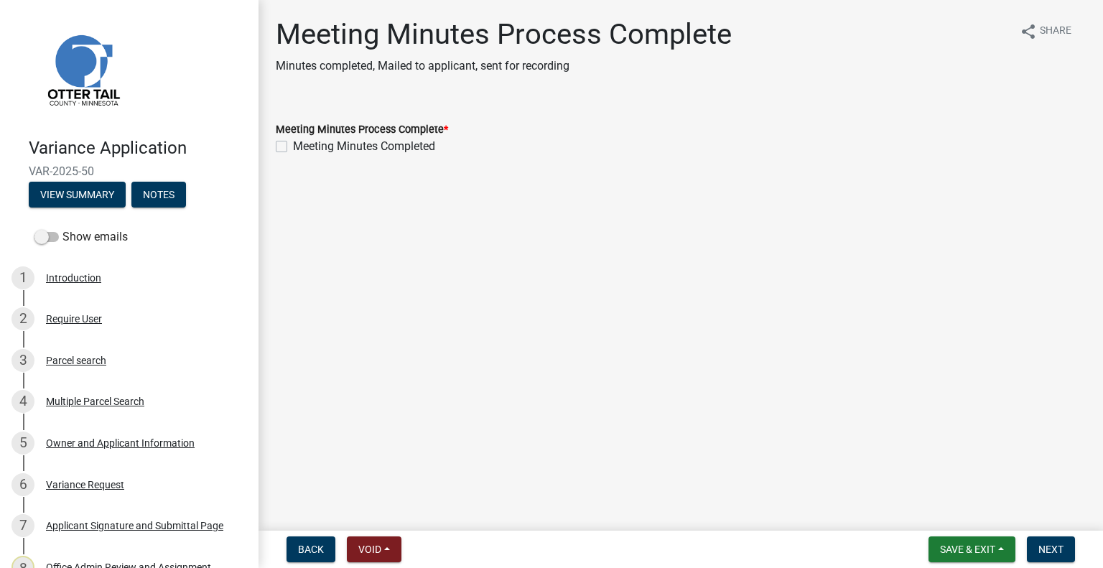
click at [411, 151] on label "Meeting Minutes Completed" at bounding box center [364, 146] width 142 height 17
click at [302, 147] on input "Meeting Minutes Completed" at bounding box center [297, 142] width 9 height 9
checkbox input "true"
click at [1057, 553] on span "Next" at bounding box center [1050, 548] width 25 height 11
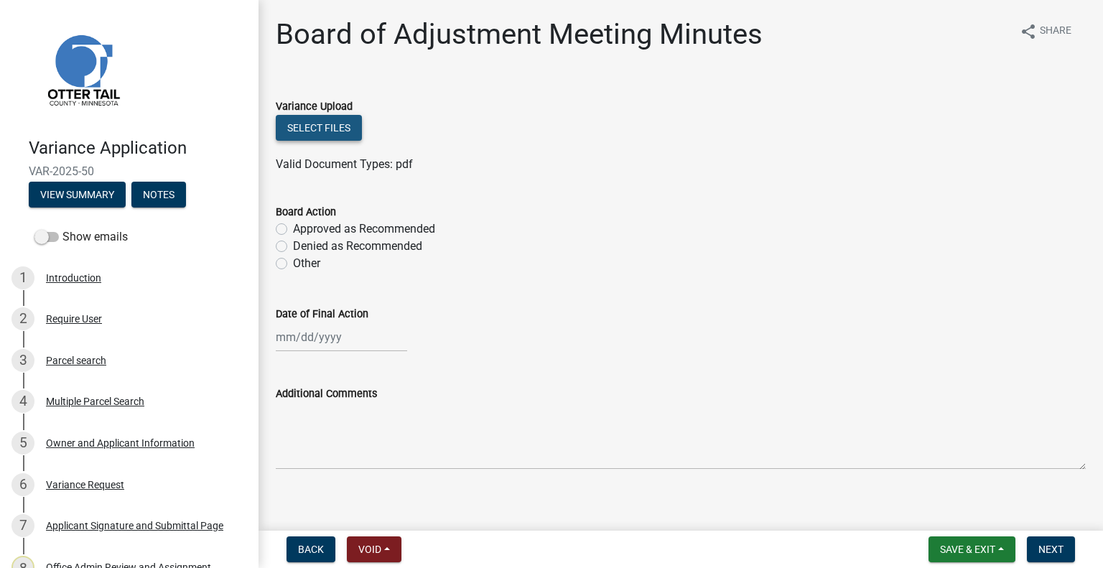
click at [329, 135] on button "Select files" at bounding box center [319, 128] width 86 height 26
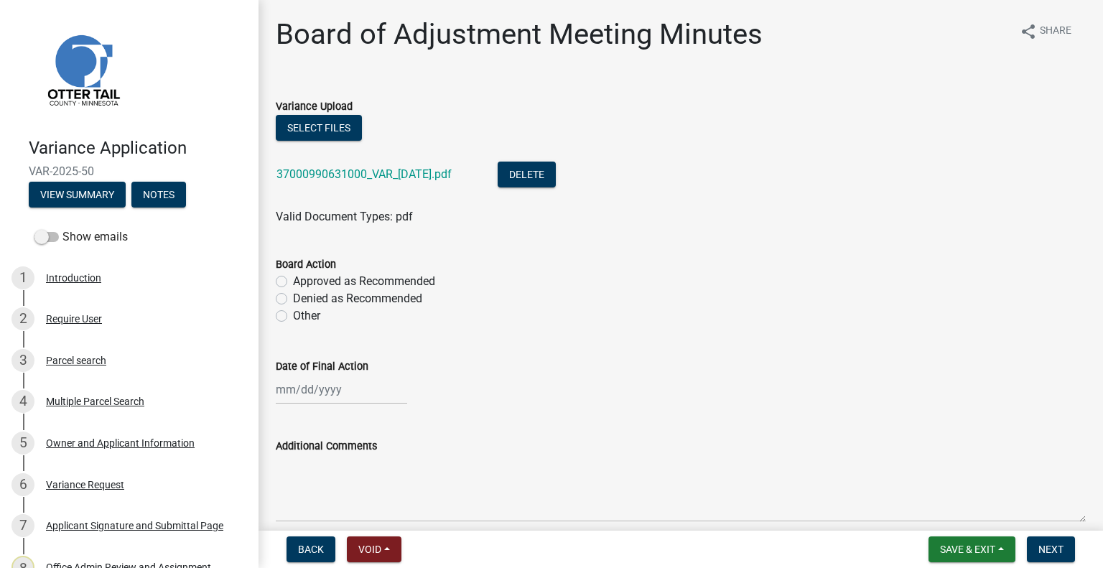
click at [356, 275] on label "Approved as Recommended" at bounding box center [364, 281] width 142 height 17
click at [302, 275] on input "Approved as Recommended" at bounding box center [297, 277] width 9 height 9
radio input "true"
click at [351, 394] on div at bounding box center [341, 389] width 131 height 29
select select "10"
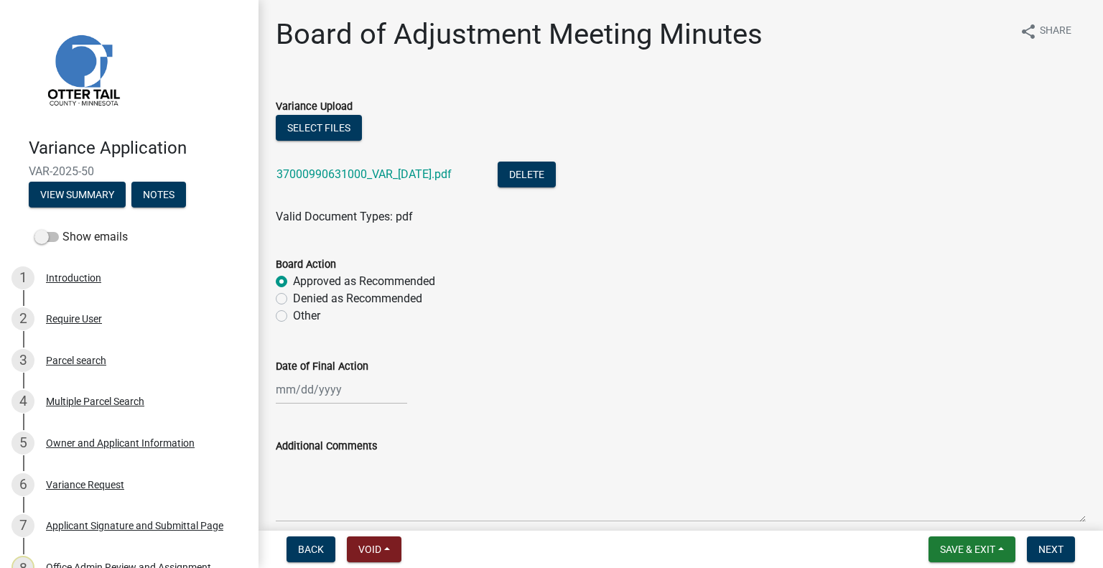
select select "2025"
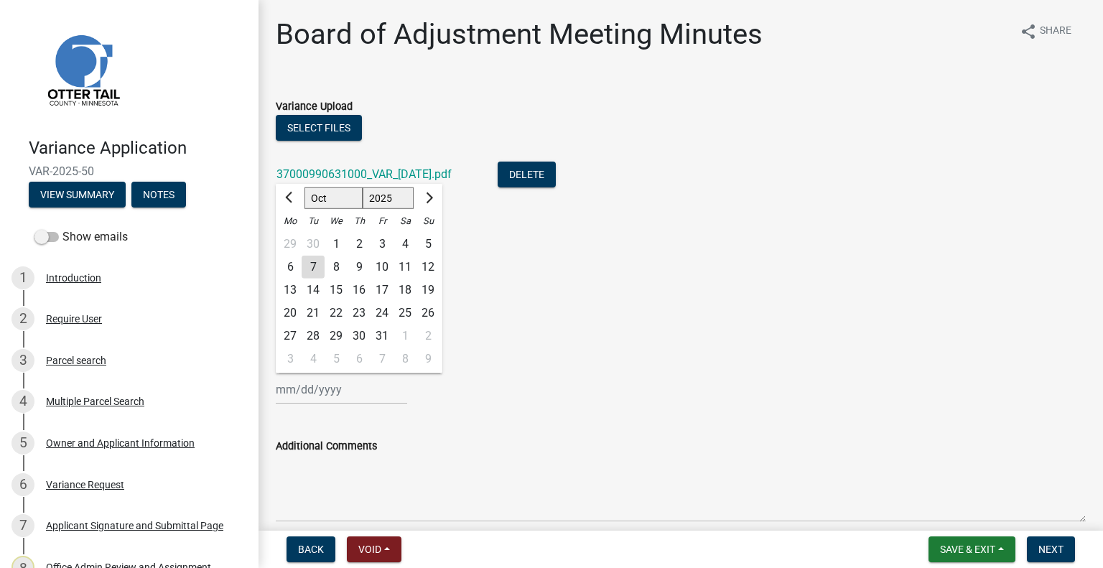
click at [328, 240] on div "1" at bounding box center [335, 244] width 23 height 23
type input "10/01/2025"
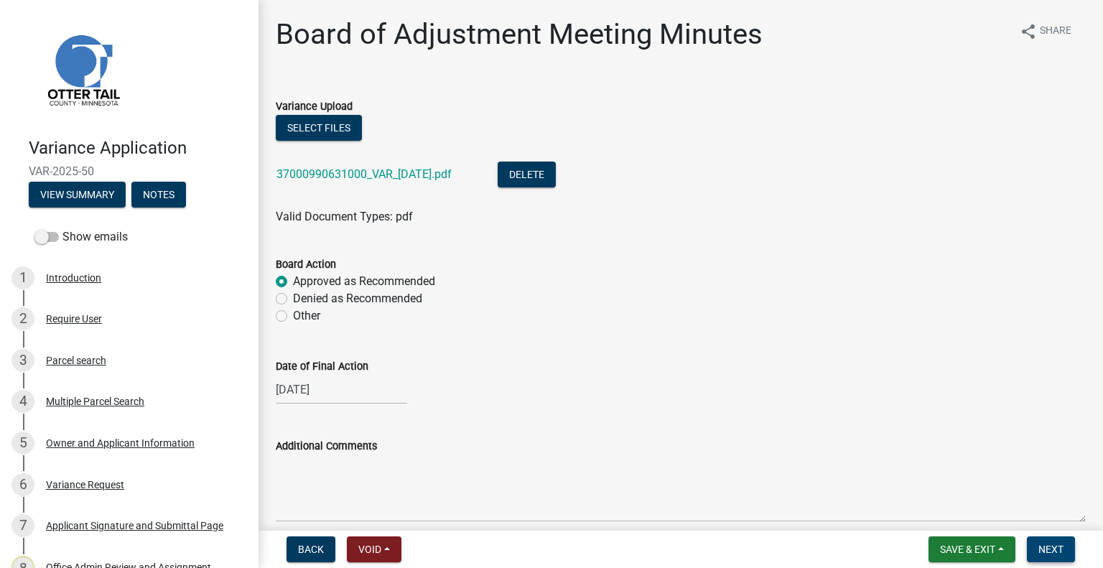
click at [1057, 551] on span "Next" at bounding box center [1050, 548] width 25 height 11
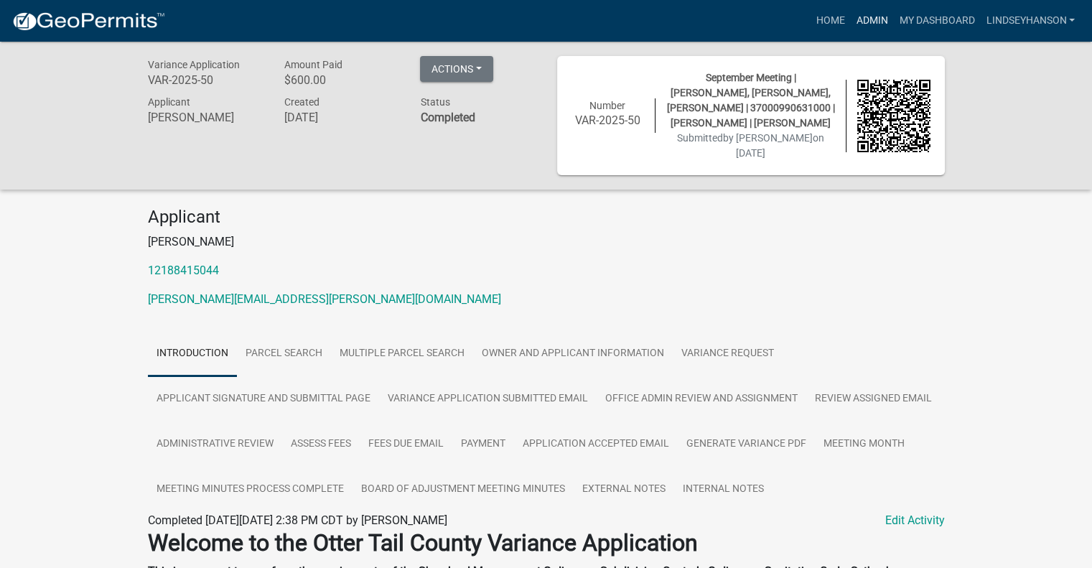
click at [858, 26] on link "Admin" at bounding box center [871, 20] width 43 height 27
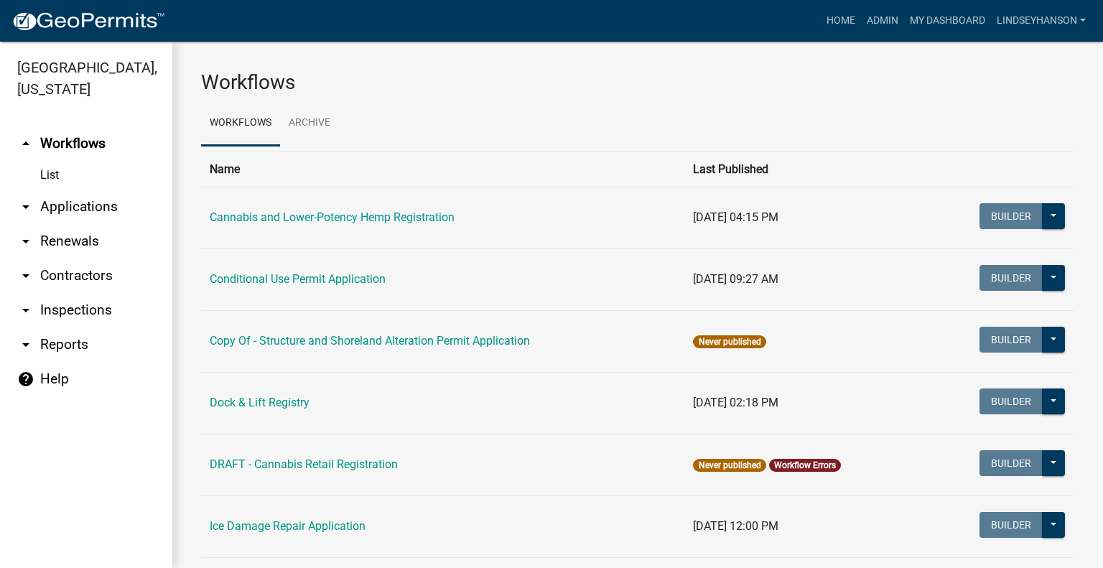
click at [101, 200] on link "arrow_drop_down Applications" at bounding box center [86, 207] width 172 height 34
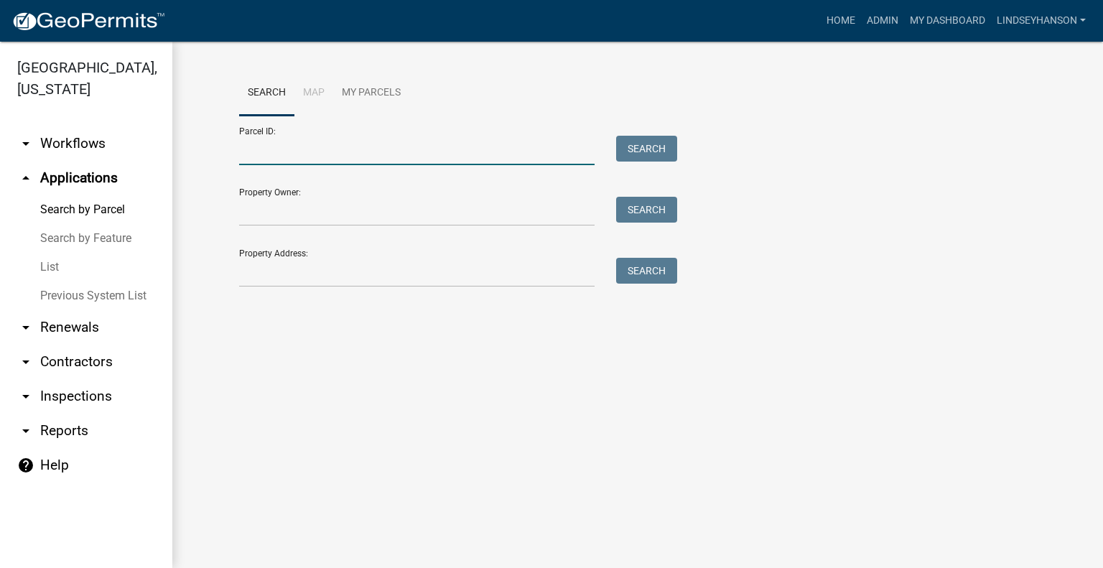
click at [316, 157] on input "Parcel ID:" at bounding box center [416, 150] width 355 height 29
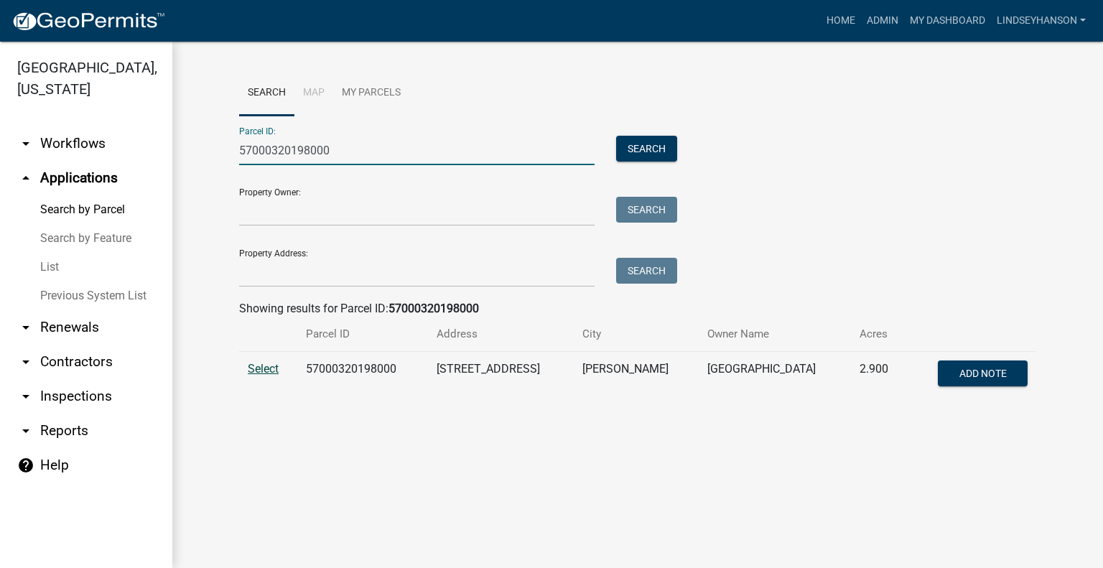
type input "57000320198000"
click at [258, 367] on span "Select" at bounding box center [263, 369] width 31 height 14
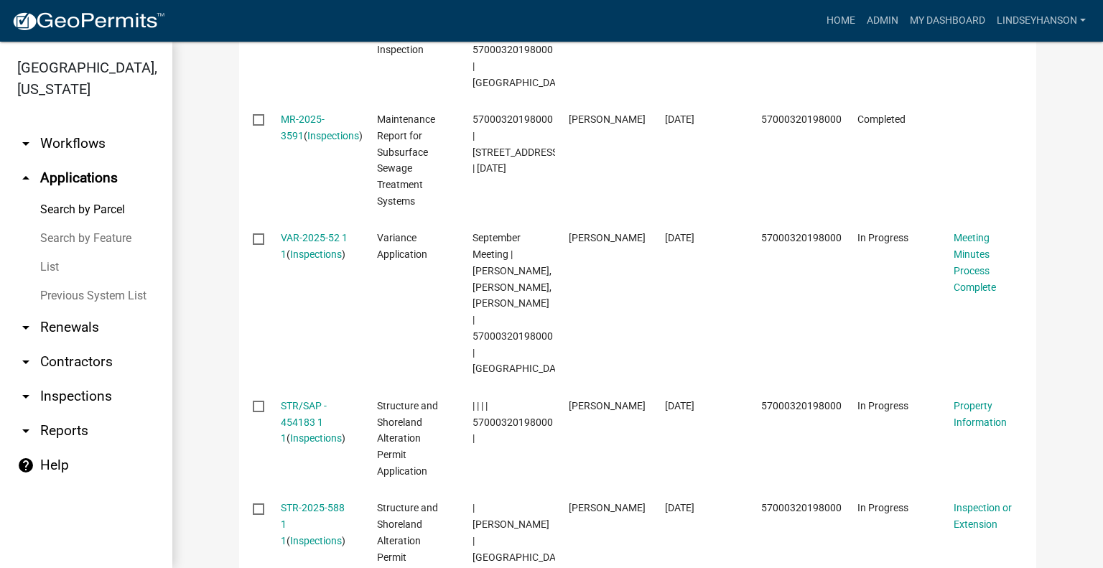
scroll to position [593, 0]
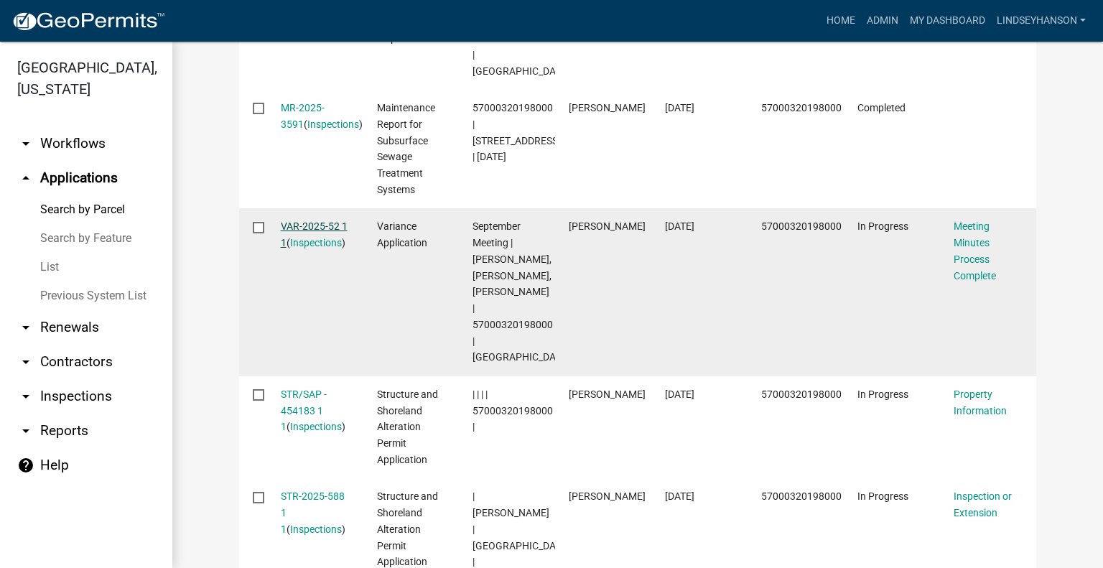
click at [312, 227] on link "VAR-2025-52 1 1" at bounding box center [314, 234] width 67 height 28
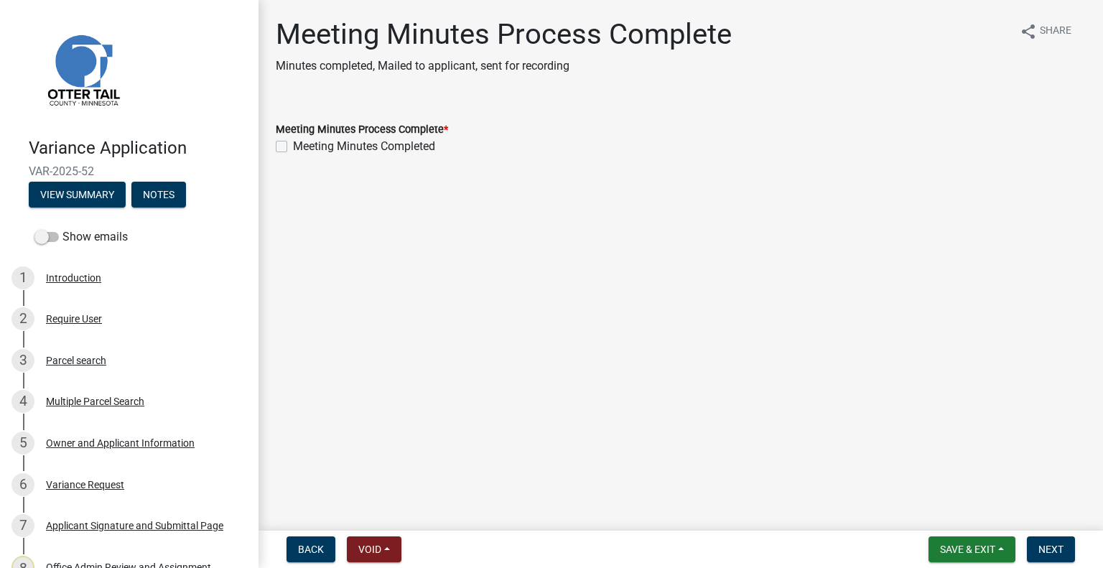
click at [335, 144] on label "Meeting Minutes Completed" at bounding box center [364, 146] width 142 height 17
click at [302, 144] on input "Meeting Minutes Completed" at bounding box center [297, 142] width 9 height 9
checkbox input "true"
click at [1062, 554] on span "Next" at bounding box center [1050, 548] width 25 height 11
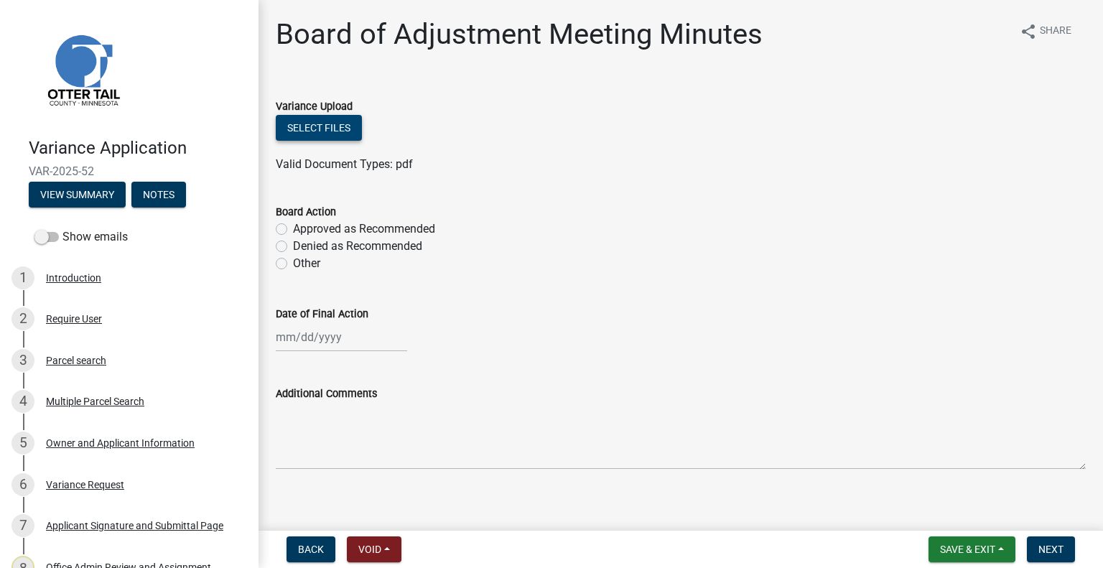
click at [351, 133] on button "Select files" at bounding box center [319, 128] width 86 height 26
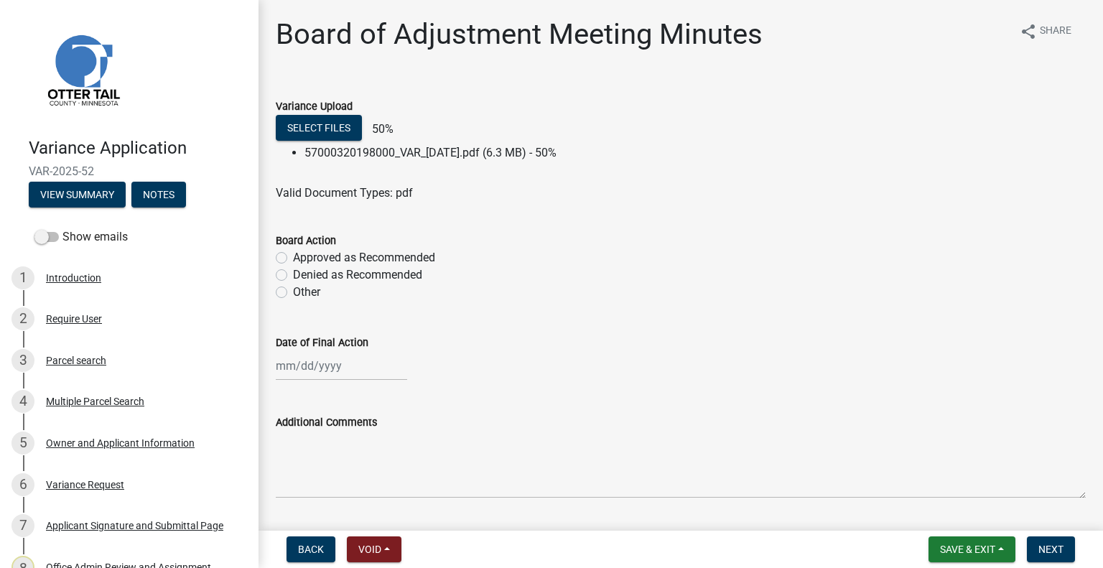
click at [419, 258] on label "Approved as Recommended" at bounding box center [364, 257] width 142 height 17
click at [302, 258] on input "Approved as Recommended" at bounding box center [297, 253] width 9 height 9
radio input "true"
select select "10"
select select "2025"
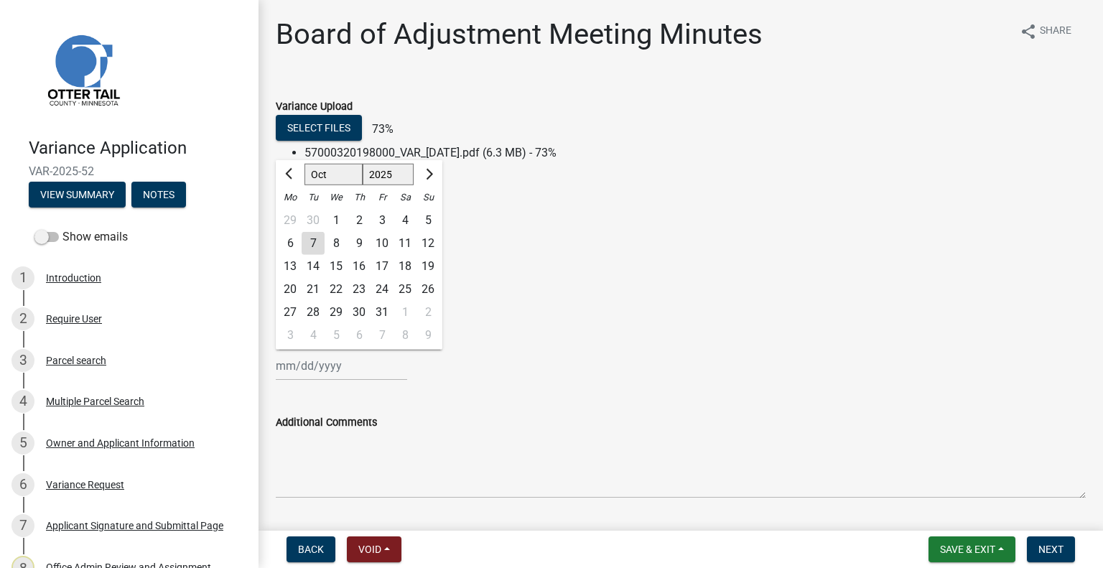
click at [353, 364] on div "Jan Feb Mar Apr May Jun Jul Aug Sep Oct Nov Dec 1525 1526 1527 1528 1529 1530 1…" at bounding box center [341, 365] width 131 height 29
click at [337, 224] on div "1" at bounding box center [335, 220] width 23 height 23
type input "10/01/2025"
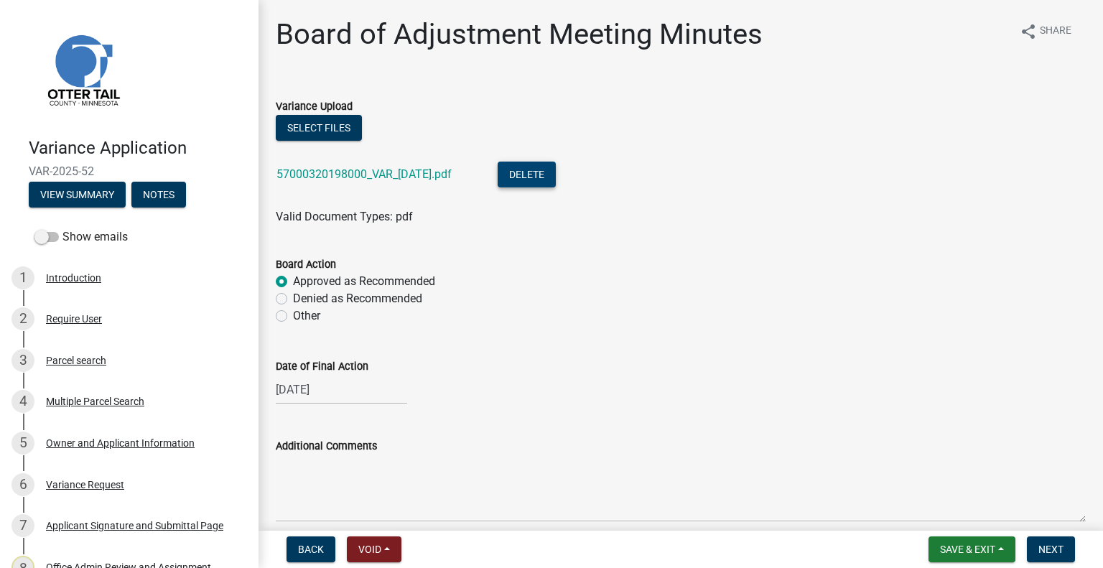
click at [532, 163] on button "Delete" at bounding box center [526, 175] width 58 height 26
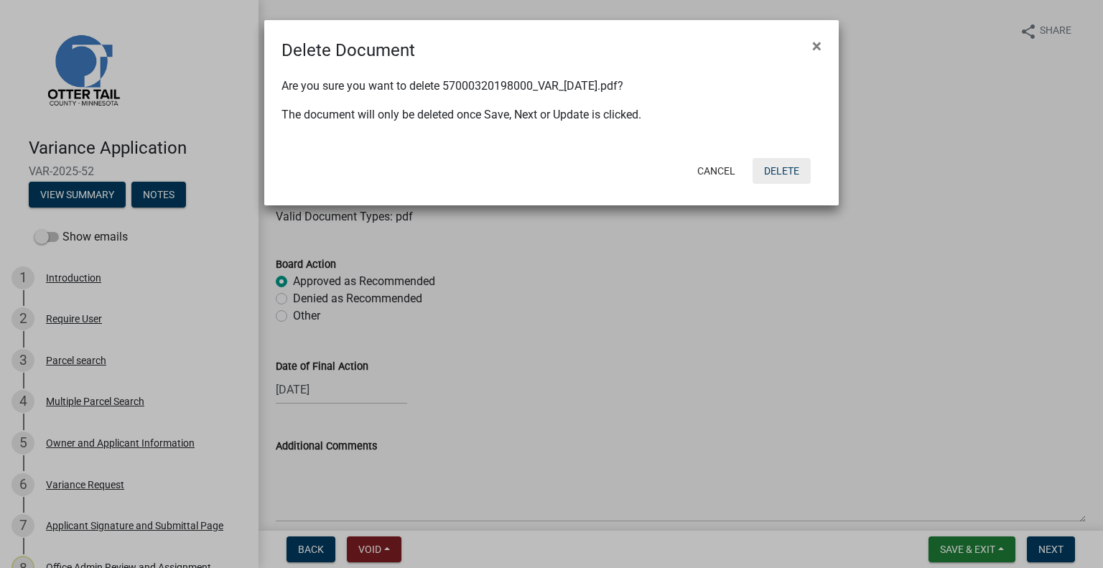
click at [772, 166] on button "Delete" at bounding box center [781, 171] width 58 height 26
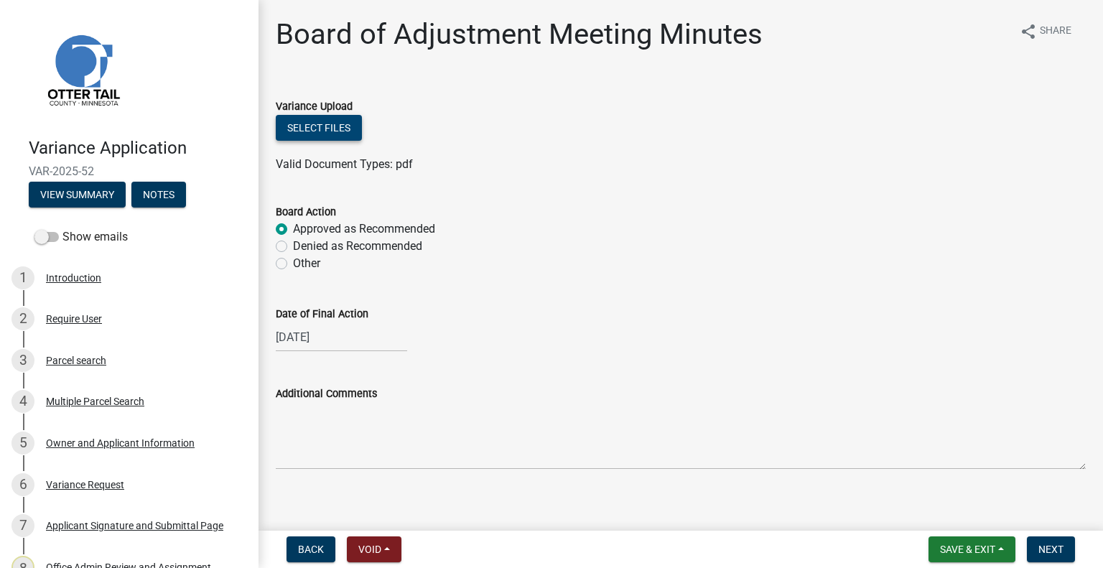
click at [332, 122] on button "Select files" at bounding box center [319, 128] width 86 height 26
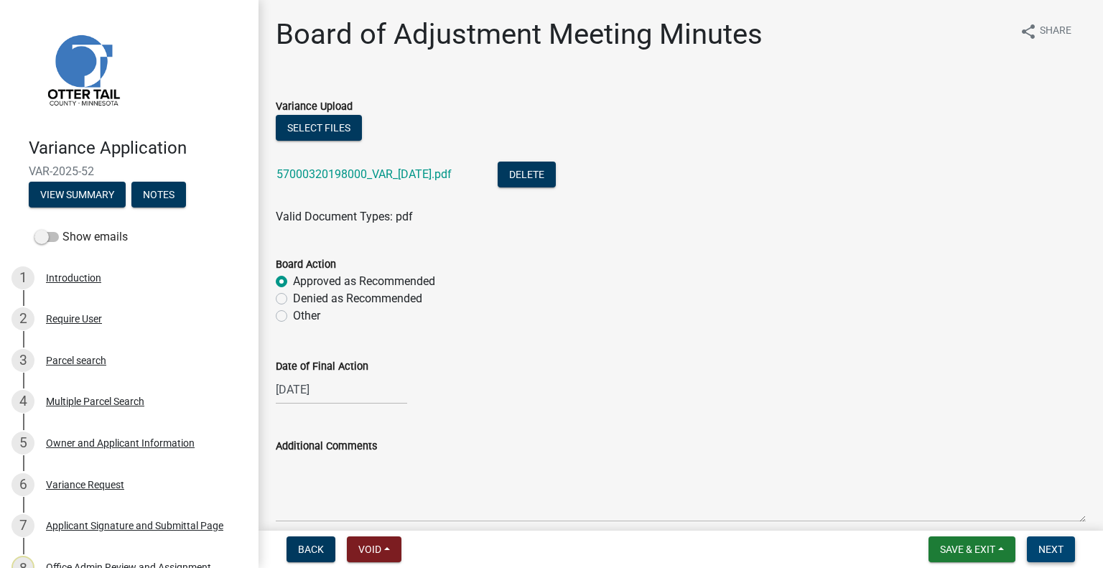
click at [1042, 543] on span "Next" at bounding box center [1050, 548] width 25 height 11
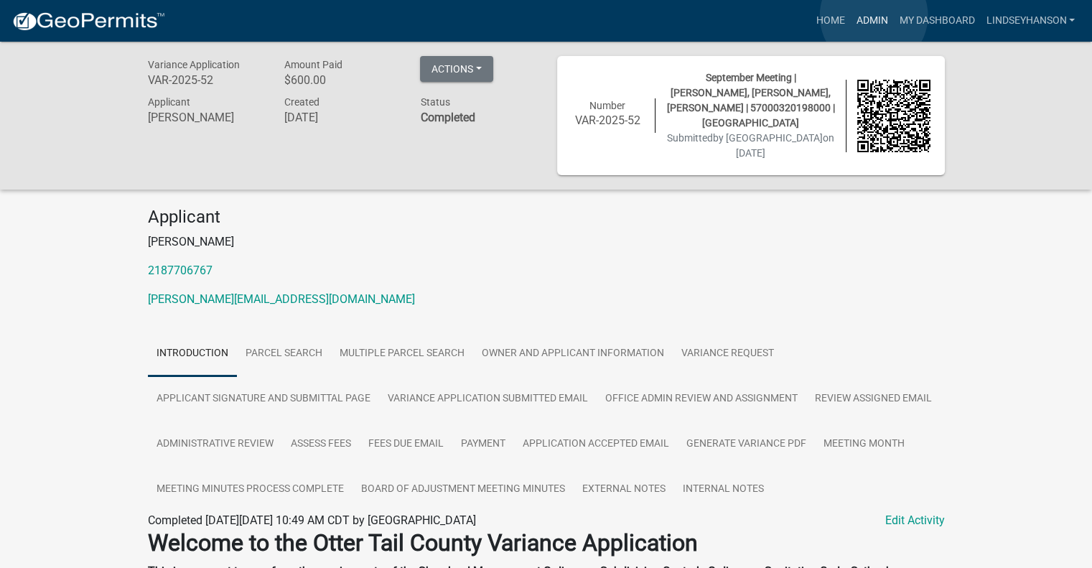
click at [874, 16] on link "Admin" at bounding box center [871, 20] width 43 height 27
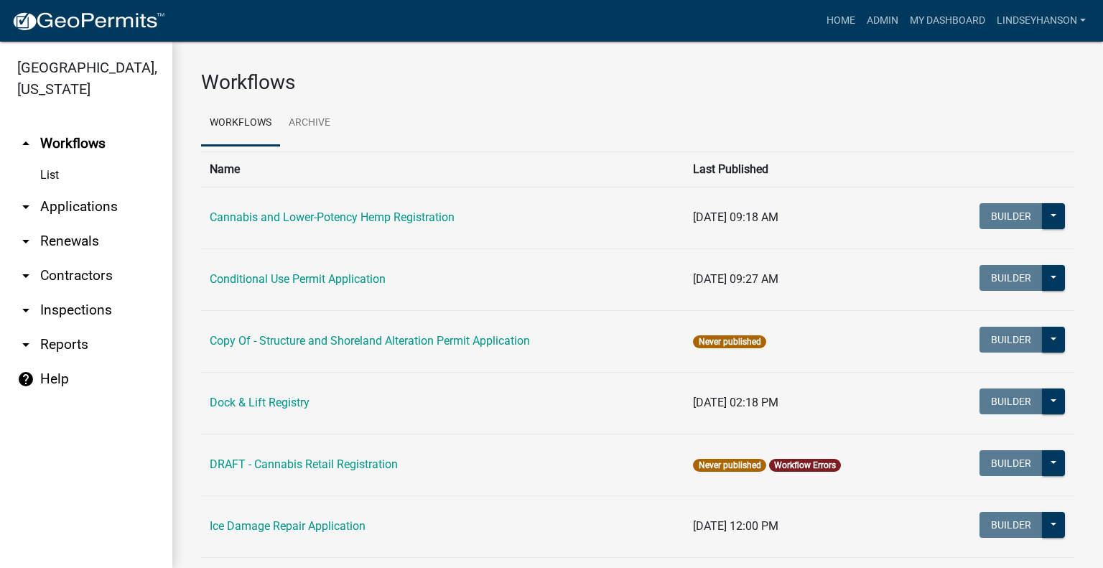
click at [115, 215] on link "arrow_drop_down Applications" at bounding box center [86, 207] width 172 height 34
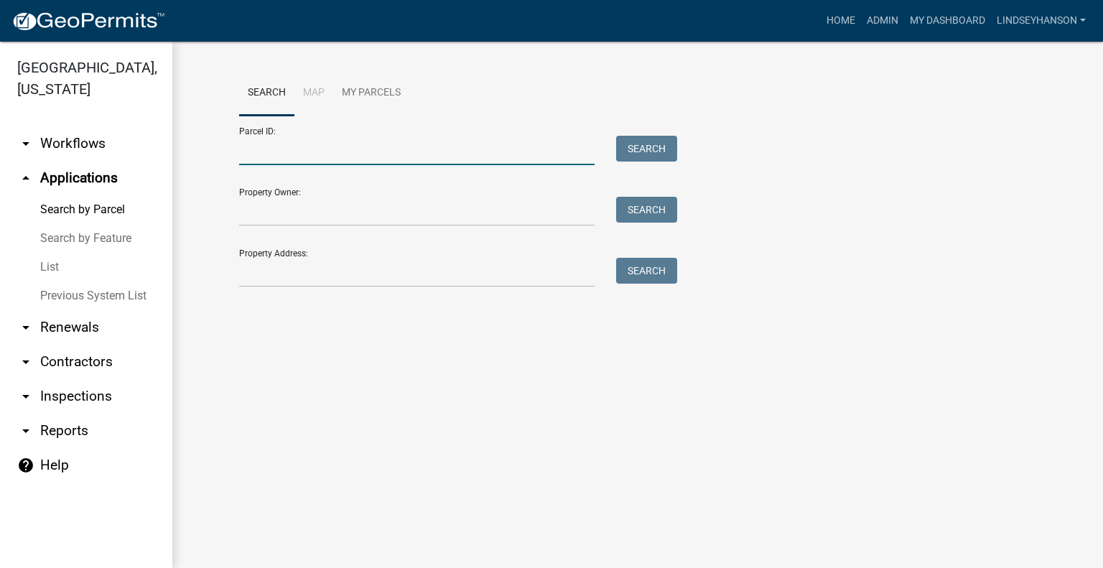
click at [401, 144] on input "Parcel ID:" at bounding box center [416, 150] width 355 height 29
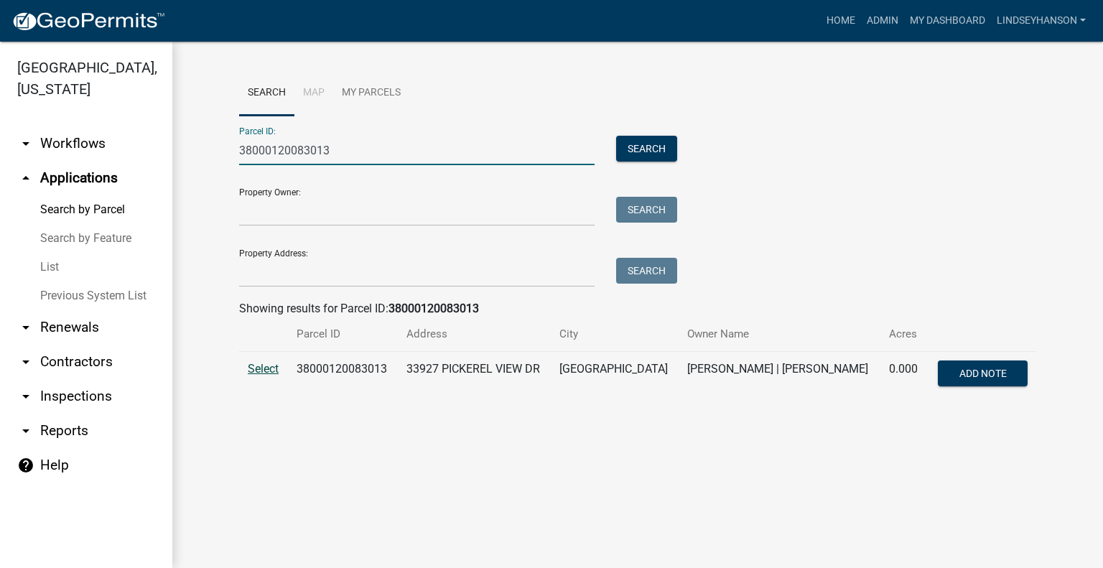
type input "38000120083013"
click at [266, 375] on span "Select" at bounding box center [263, 369] width 31 height 14
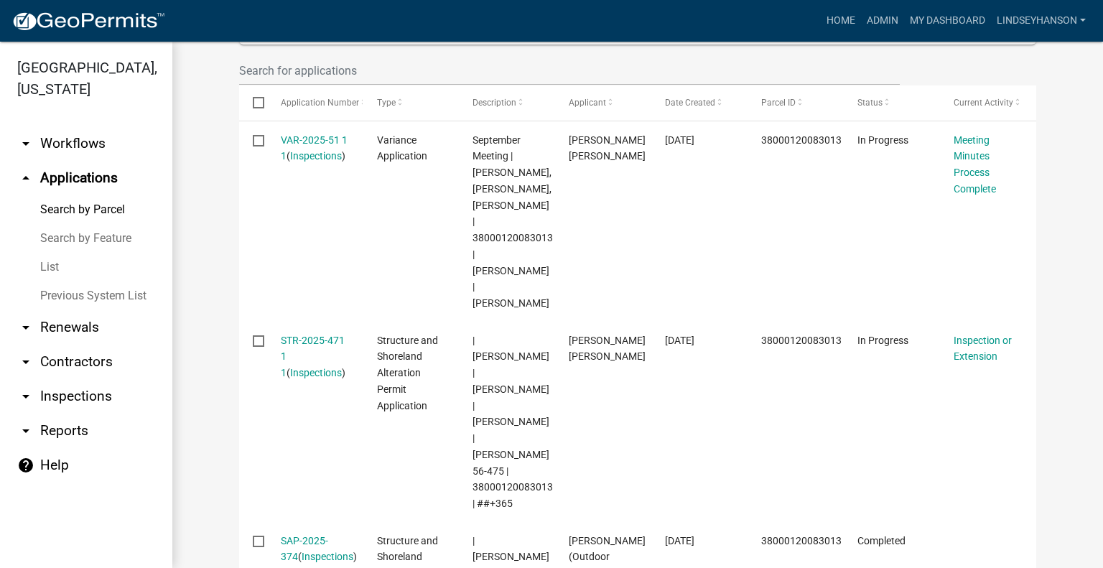
scroll to position [431, 0]
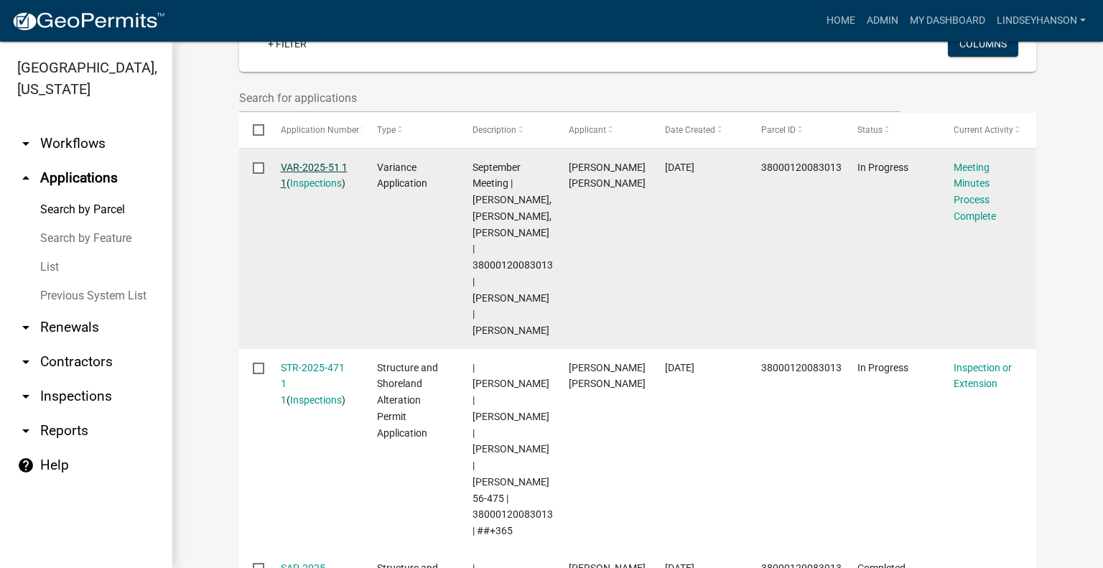
click at [329, 165] on link "VAR-2025-51 1 1" at bounding box center [314, 176] width 67 height 28
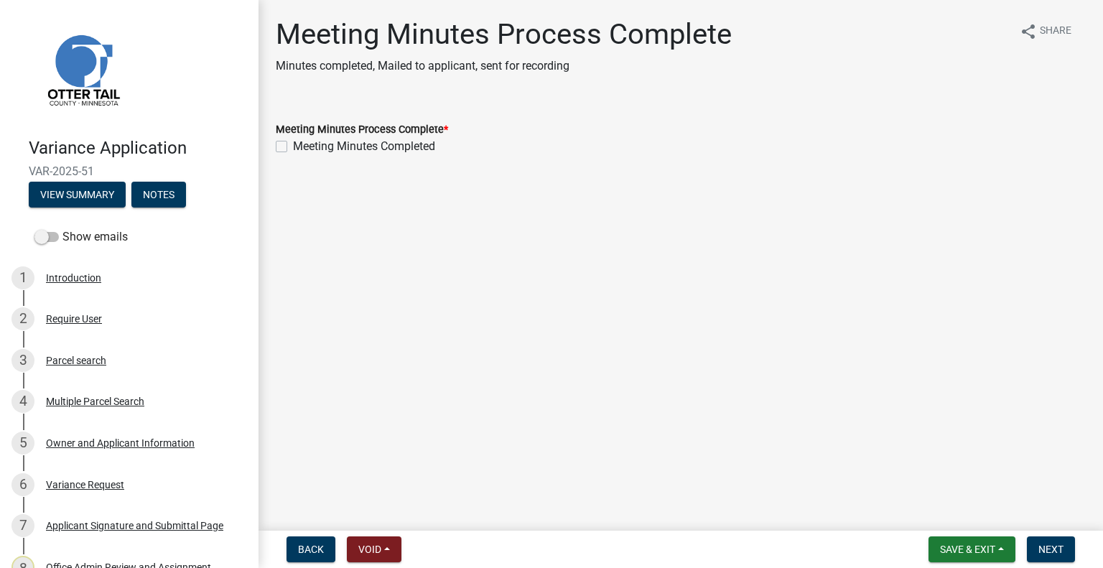
click at [342, 149] on label "Meeting Minutes Completed" at bounding box center [364, 146] width 142 height 17
click at [302, 147] on input "Meeting Minutes Completed" at bounding box center [297, 142] width 9 height 9
checkbox input "true"
click at [1044, 548] on span "Next" at bounding box center [1050, 548] width 25 height 11
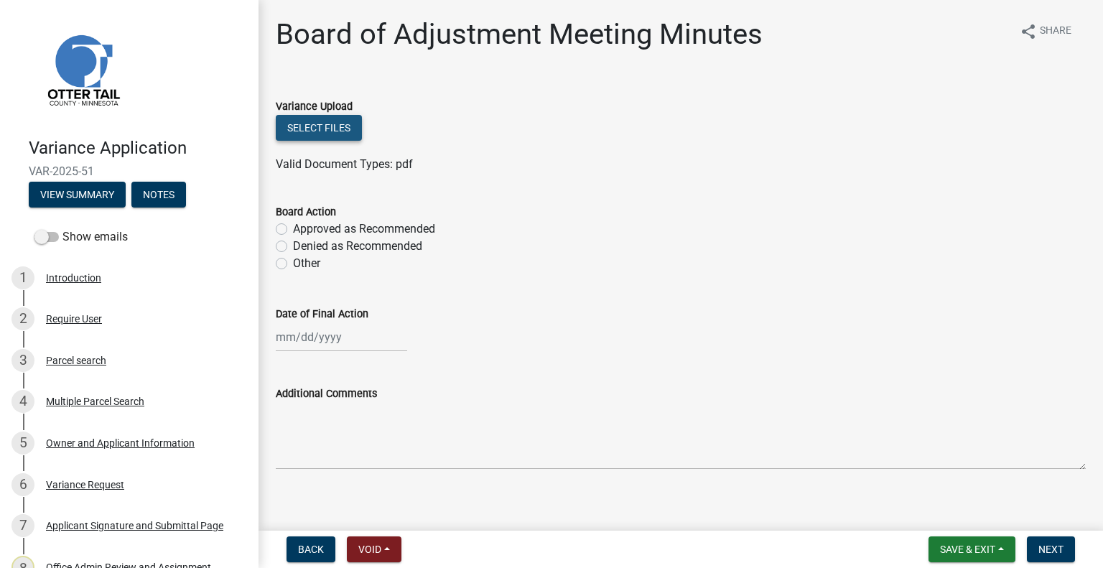
click at [345, 126] on button "Select files" at bounding box center [319, 128] width 86 height 26
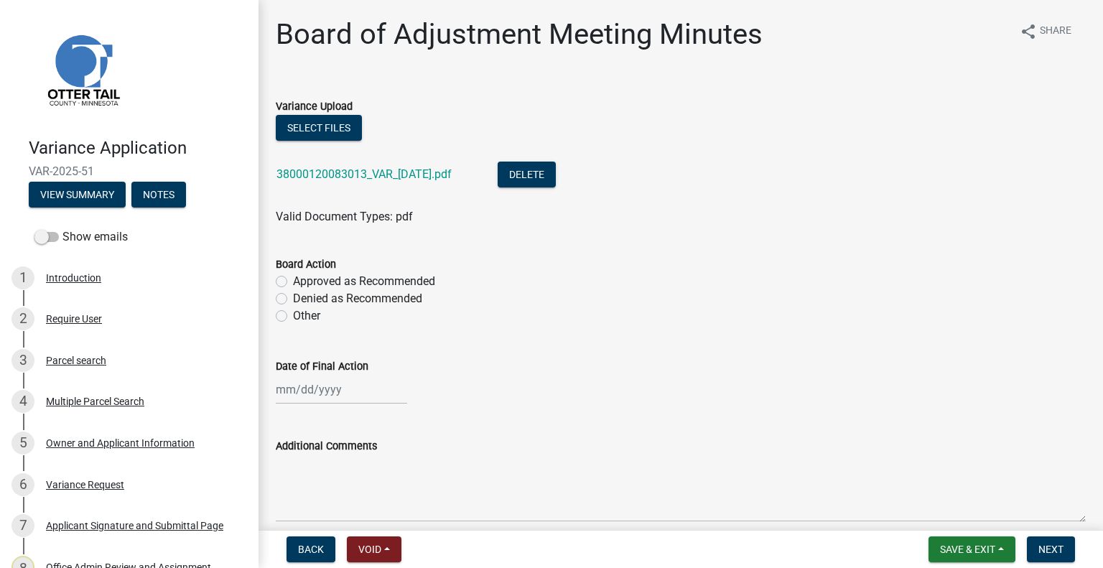
click at [388, 281] on label "Approved as Recommended" at bounding box center [364, 281] width 142 height 17
click at [302, 281] on input "Approved as Recommended" at bounding box center [297, 277] width 9 height 9
radio input "true"
click at [329, 401] on div at bounding box center [341, 389] width 131 height 29
select select "10"
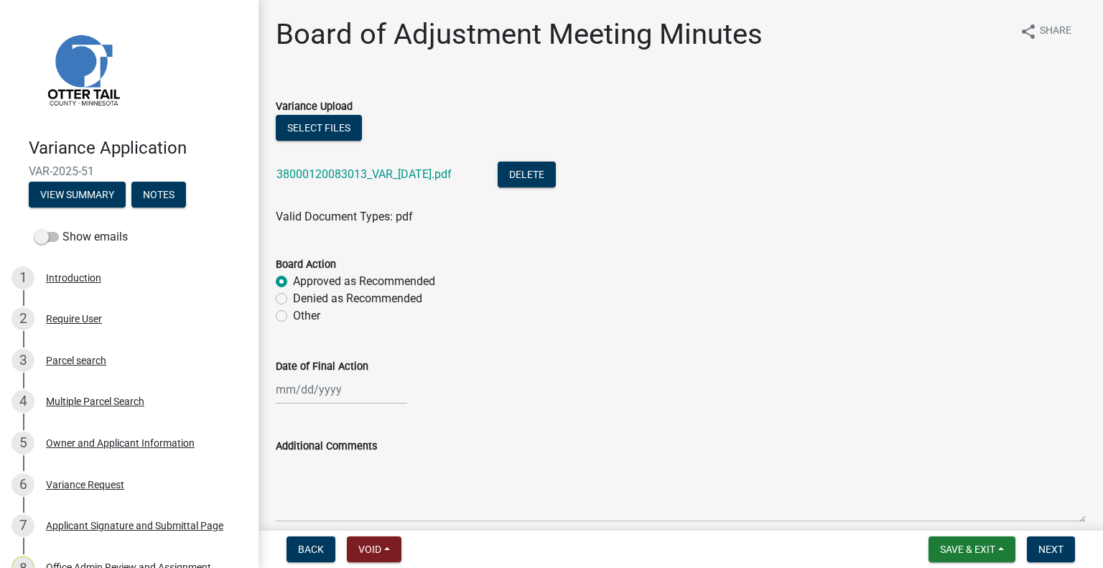
select select "2025"
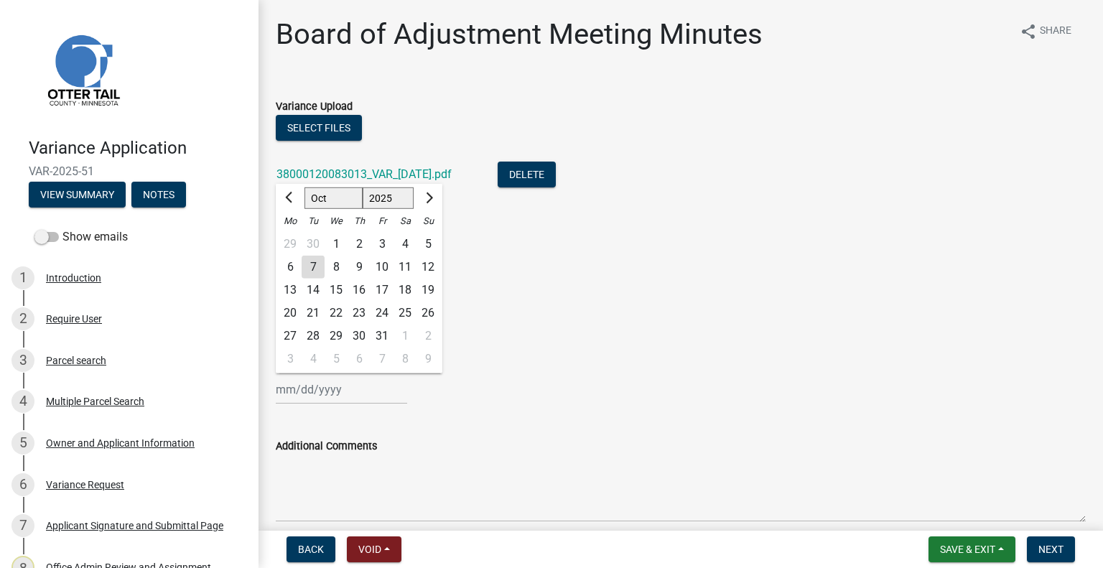
click at [316, 246] on div "30" at bounding box center [313, 244] width 23 height 23
type input "09/30/2025"
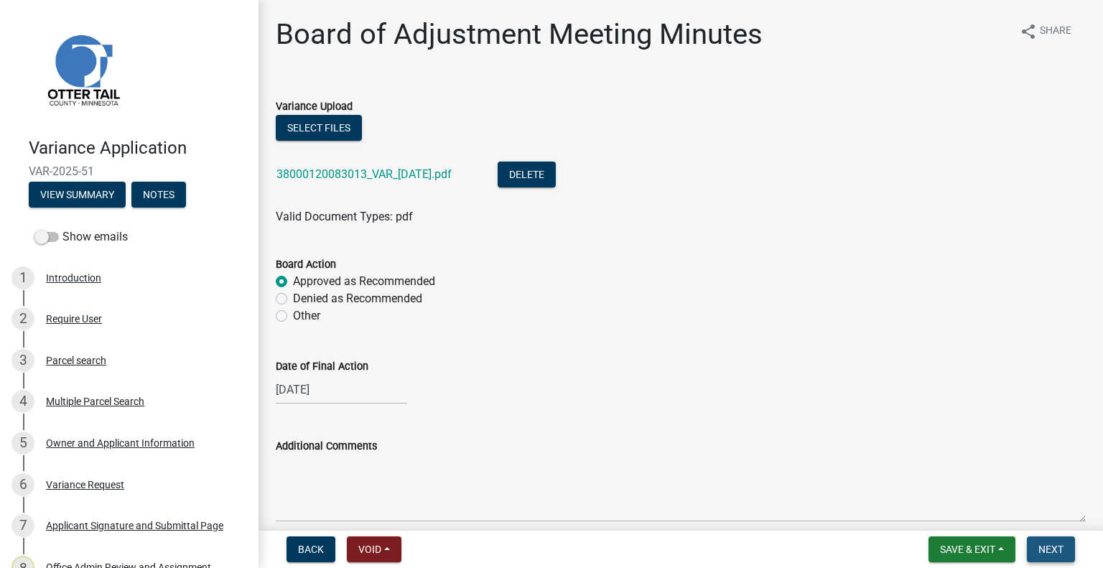
click at [1046, 545] on span "Next" at bounding box center [1050, 548] width 25 height 11
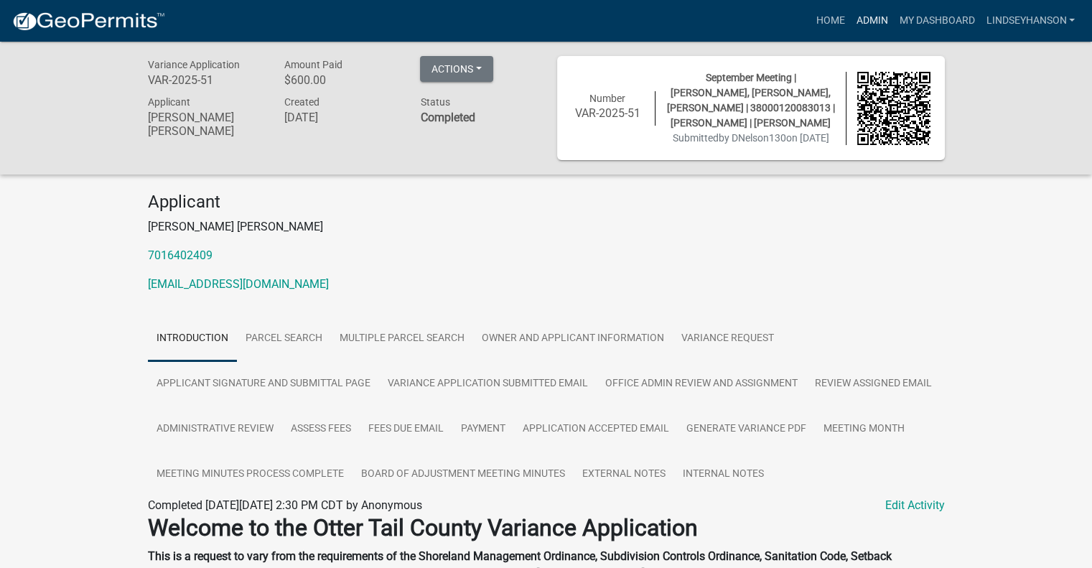
drag, startPoint x: 861, startPoint y: 19, endPoint x: 849, endPoint y: 19, distance: 12.2
click at [861, 19] on link "Admin" at bounding box center [871, 20] width 43 height 27
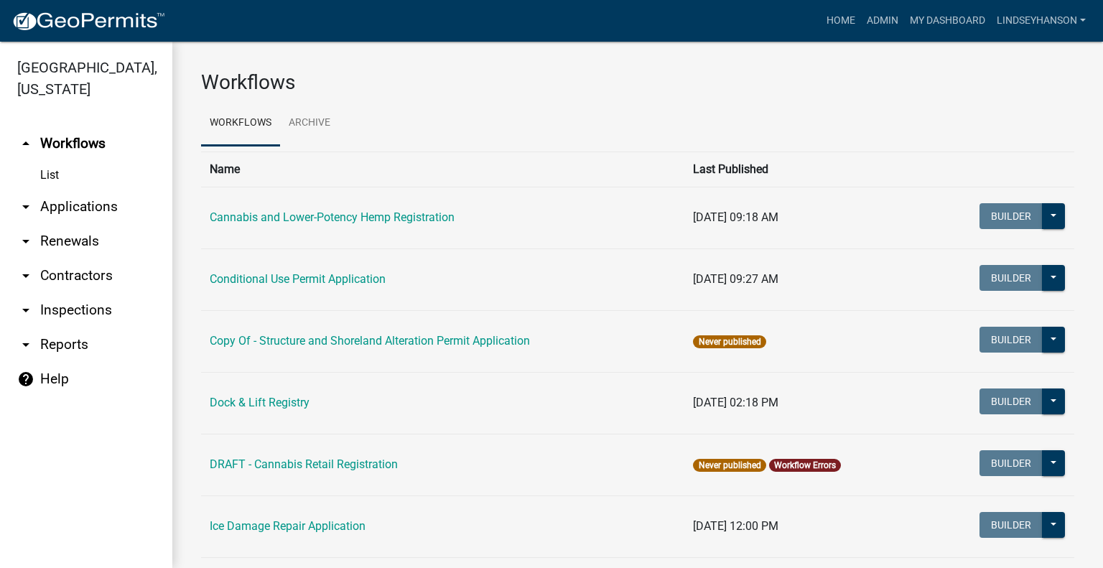
click at [104, 200] on link "arrow_drop_down Applications" at bounding box center [86, 207] width 172 height 34
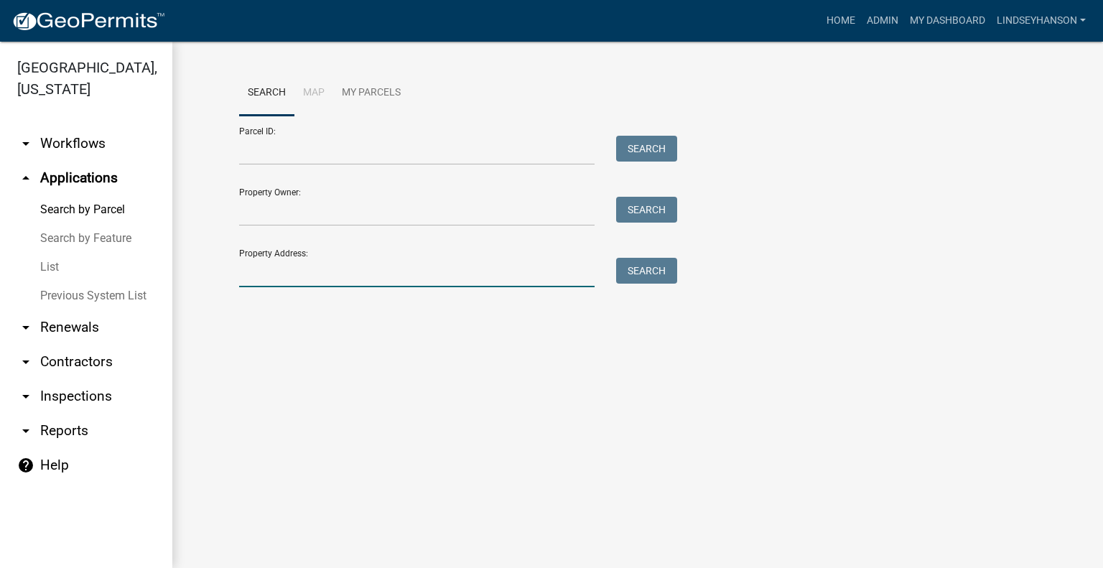
click at [342, 274] on input "Property Address:" at bounding box center [416, 272] width 355 height 29
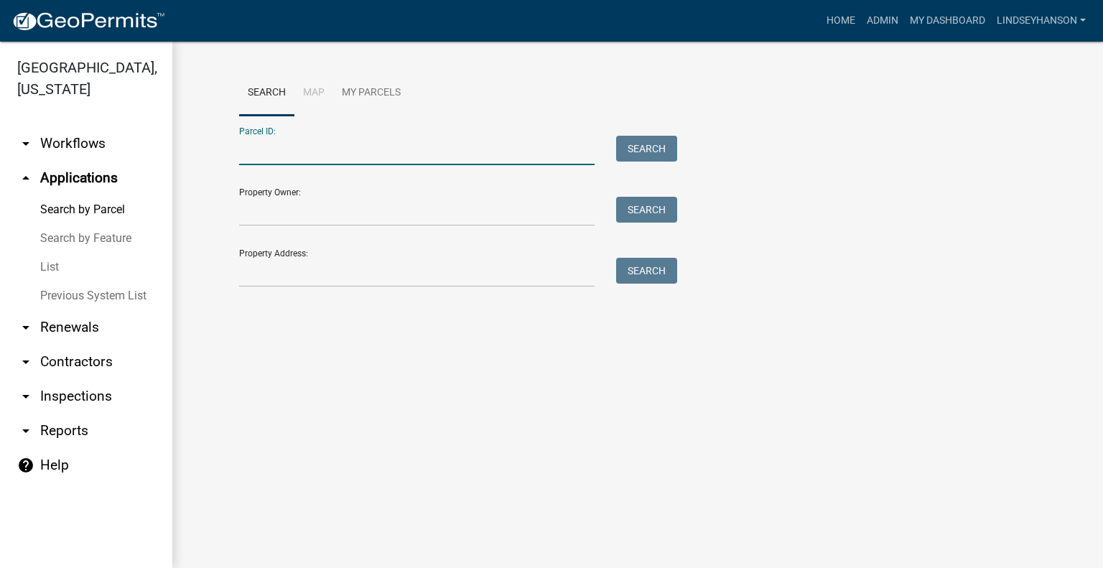
click at [316, 159] on input "Parcel ID:" at bounding box center [416, 150] width 355 height 29
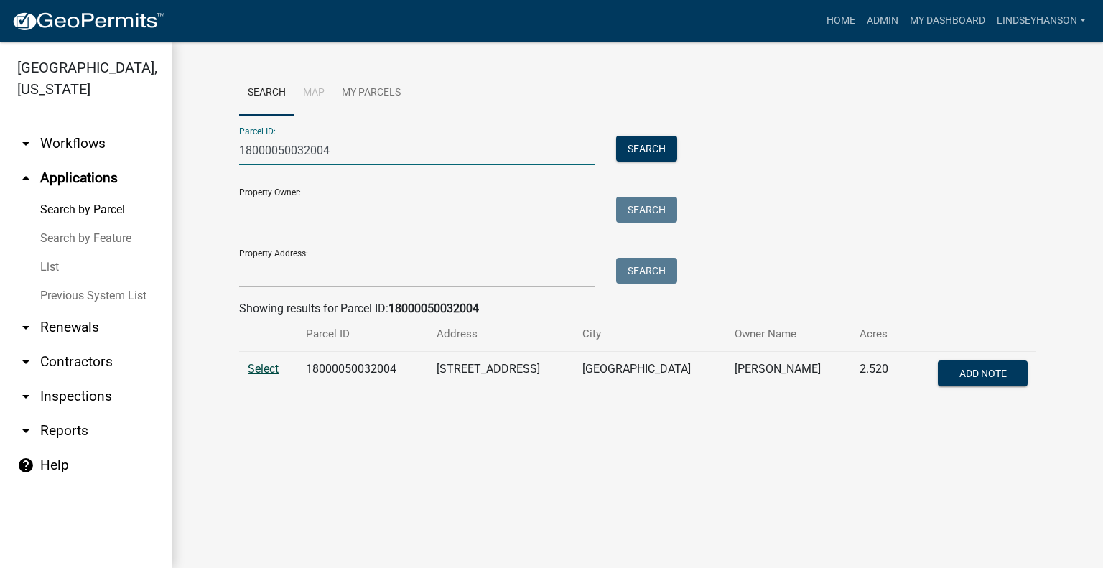
type input "18000050032004"
click at [265, 369] on span "Select" at bounding box center [263, 369] width 31 height 14
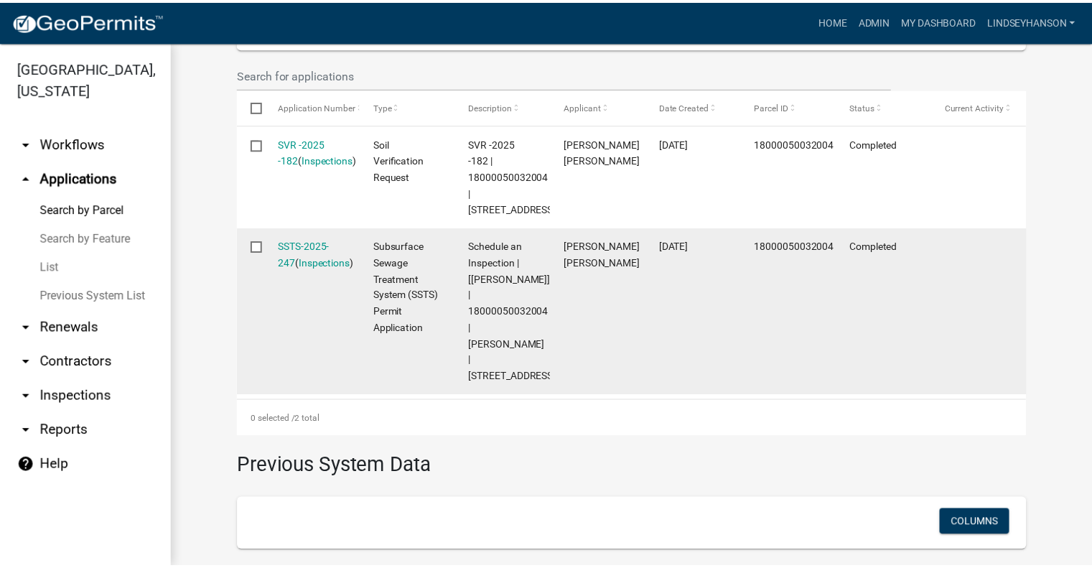
scroll to position [462, 0]
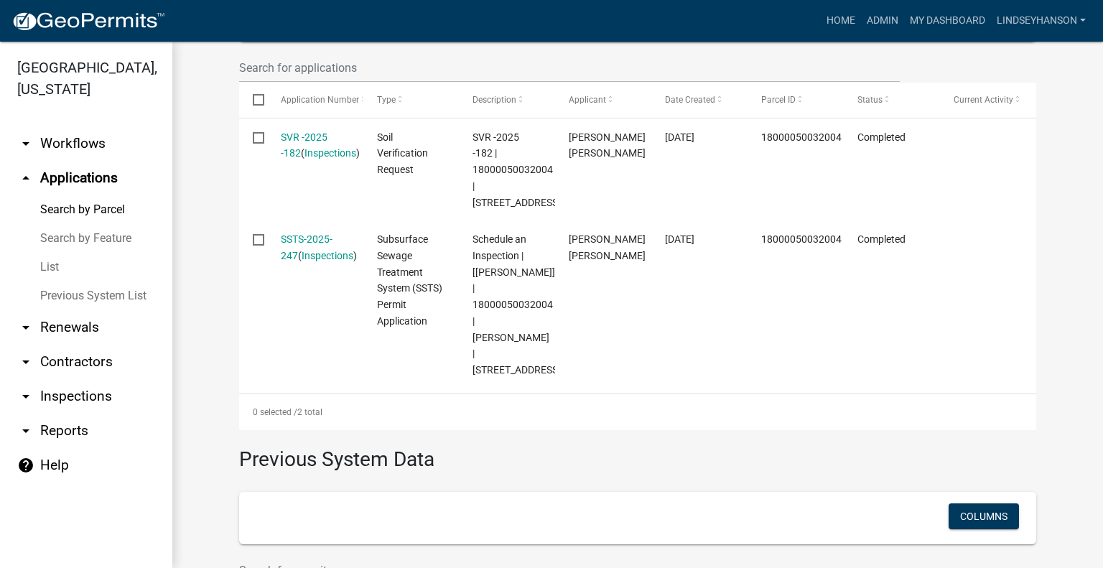
click at [310, 237] on link "SSTS-2025-247" at bounding box center [307, 247] width 52 height 28
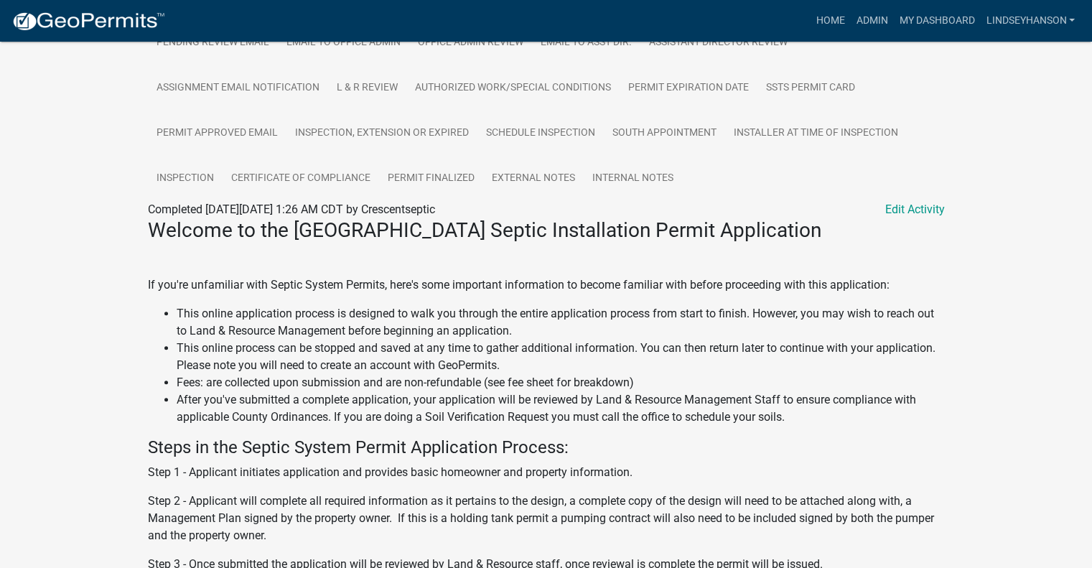
scroll to position [370, 0]
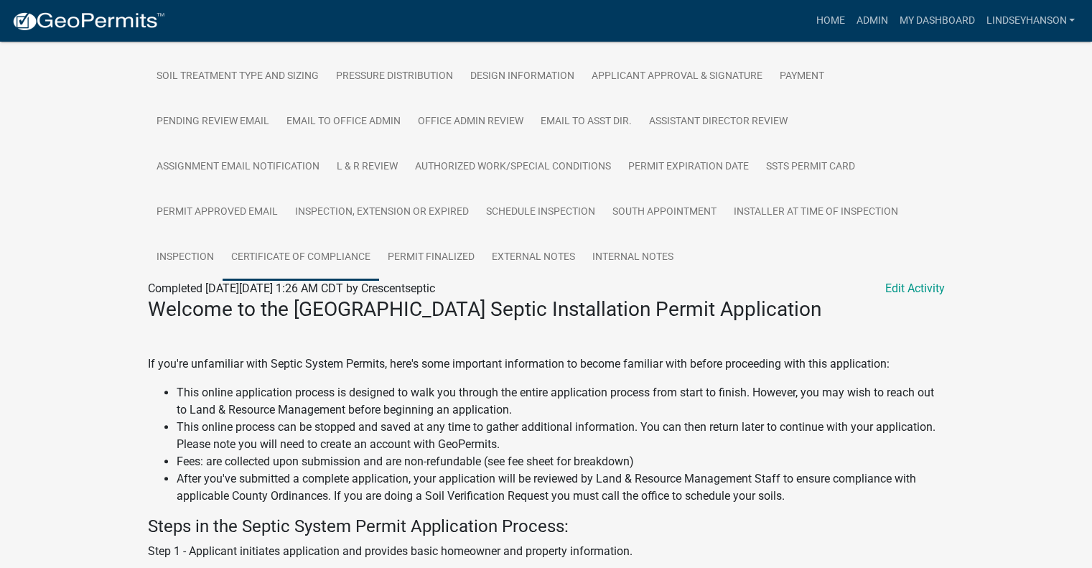
click at [314, 266] on link "Certificate of Compliance" at bounding box center [301, 258] width 156 height 46
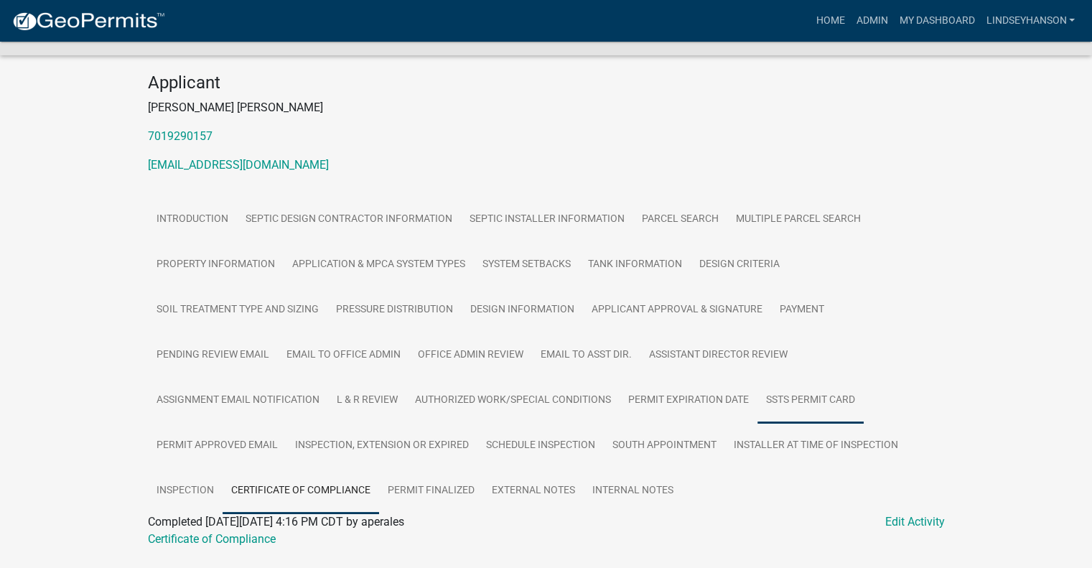
scroll to position [181, 0]
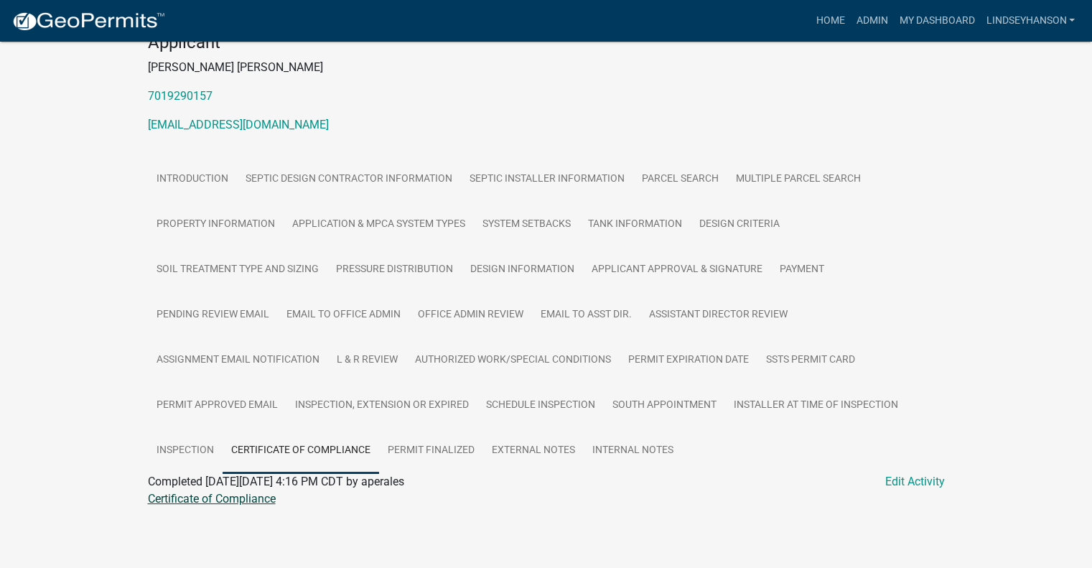
click at [270, 503] on link "Certificate of Compliance" at bounding box center [212, 499] width 128 height 14
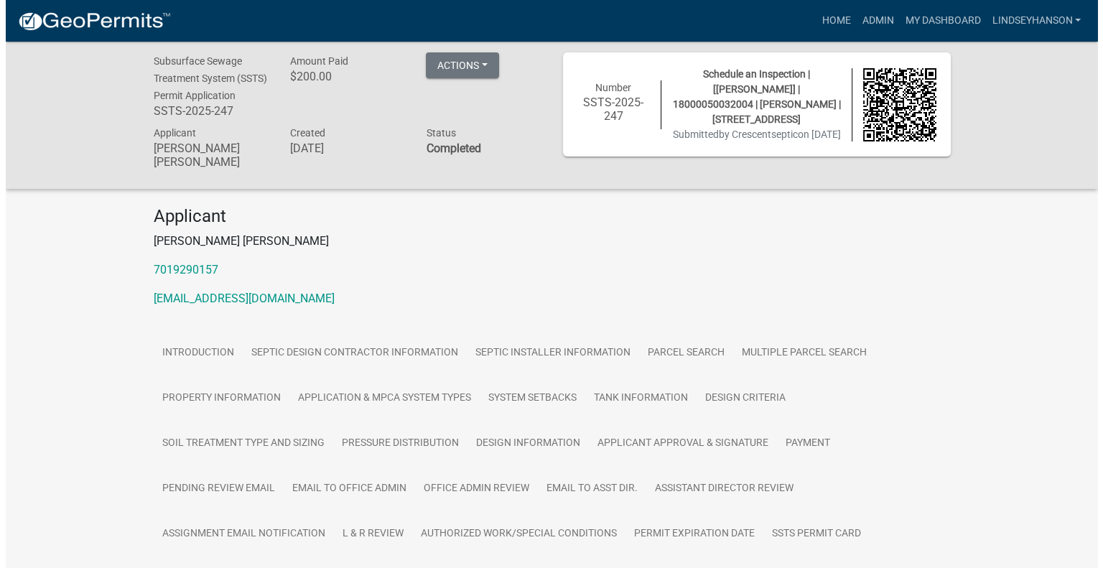
scroll to position [0, 0]
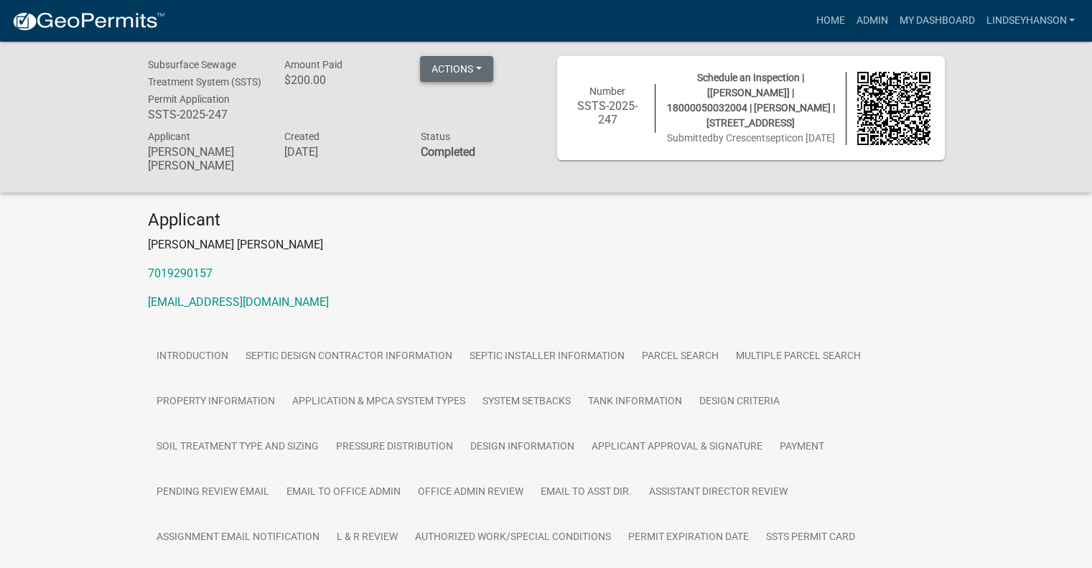
click at [480, 66] on button "Actions" at bounding box center [456, 69] width 73 height 26
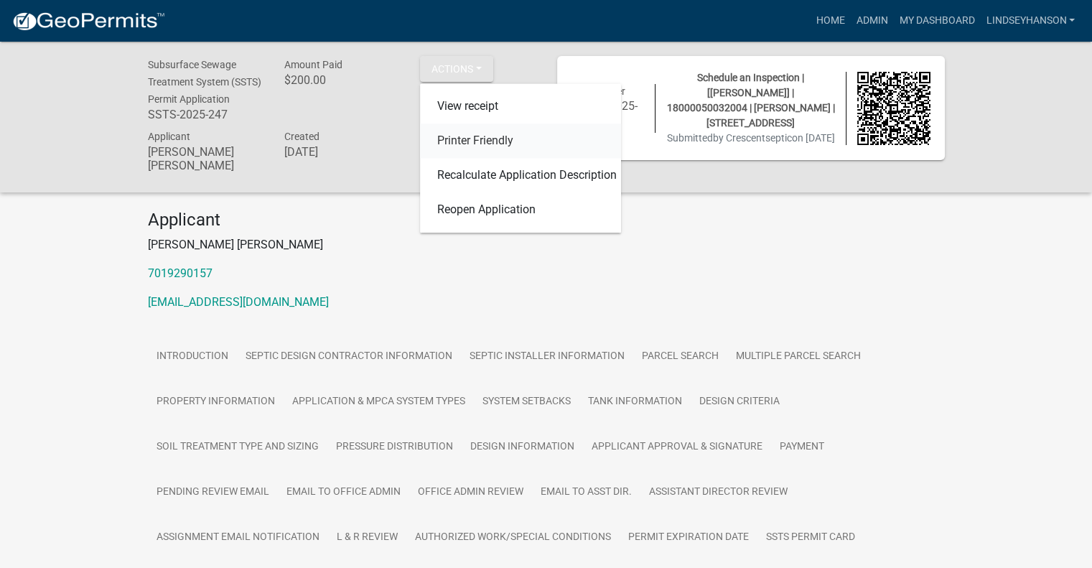
click at [505, 141] on link "Printer Friendly" at bounding box center [520, 141] width 201 height 34
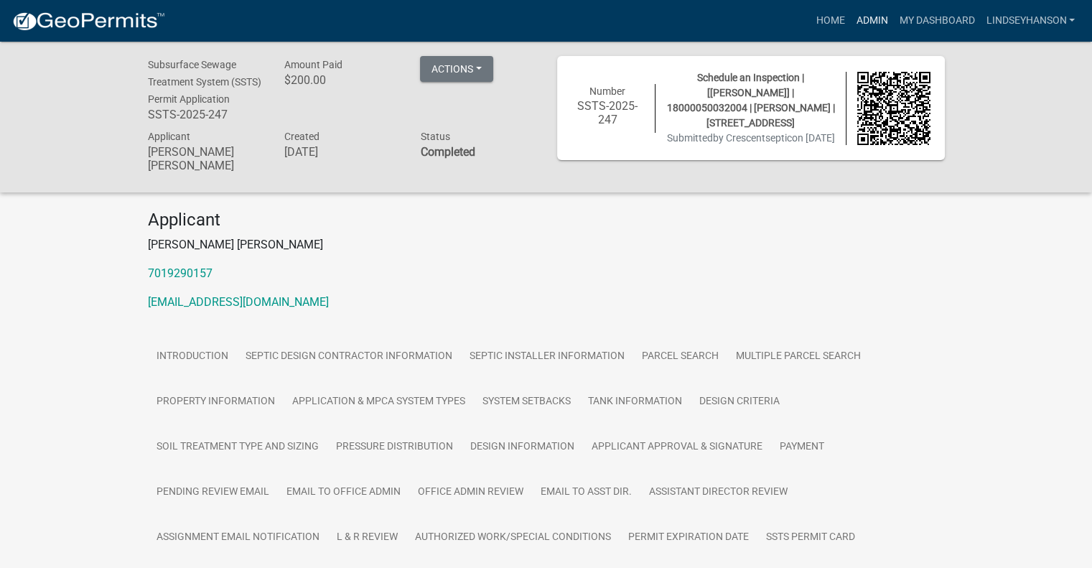
click at [864, 14] on link "Admin" at bounding box center [871, 20] width 43 height 27
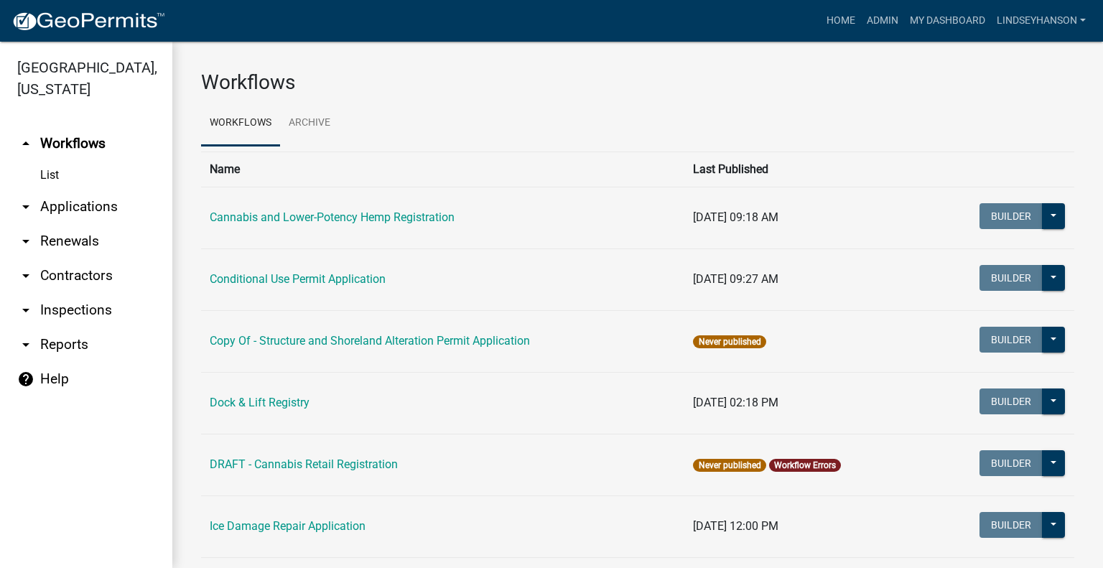
click at [116, 204] on link "arrow_drop_down Applications" at bounding box center [86, 207] width 172 height 34
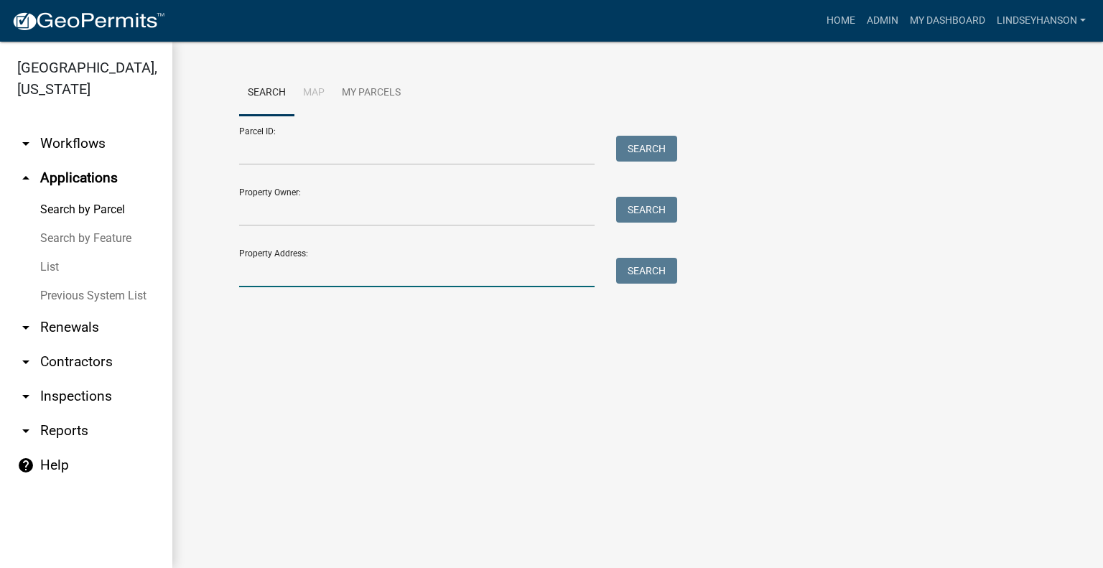
click at [322, 282] on input "Property Address:" at bounding box center [416, 272] width 355 height 29
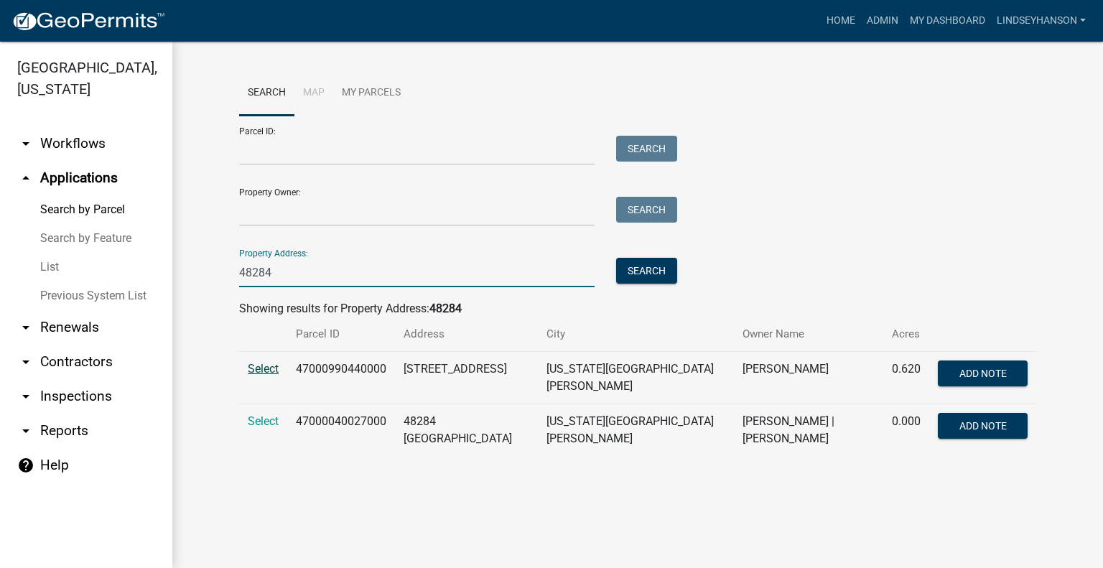
type input "48284"
click at [263, 363] on span "Select" at bounding box center [263, 369] width 31 height 14
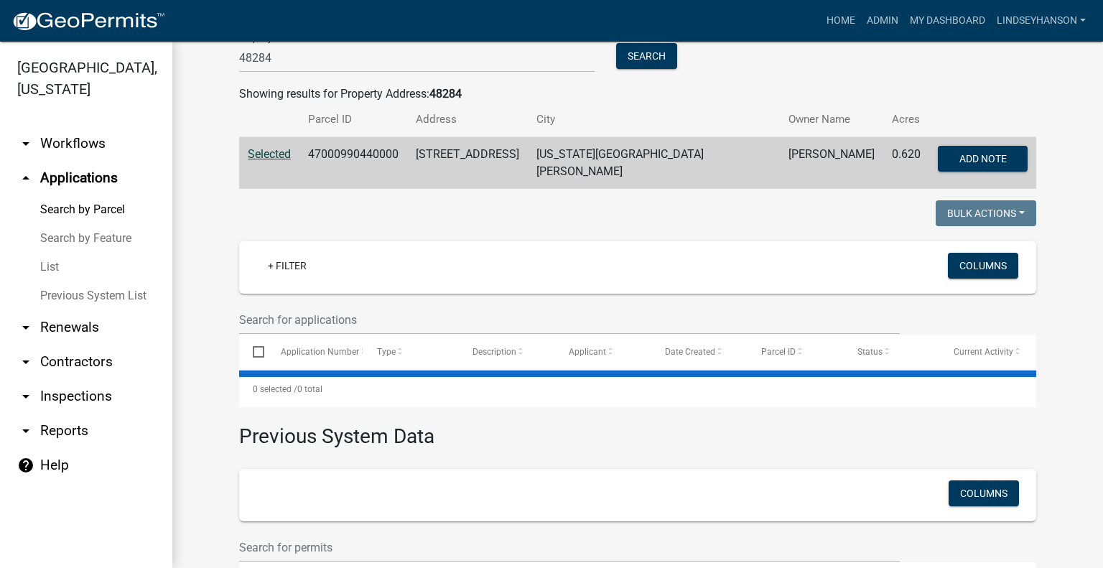
scroll to position [215, 0]
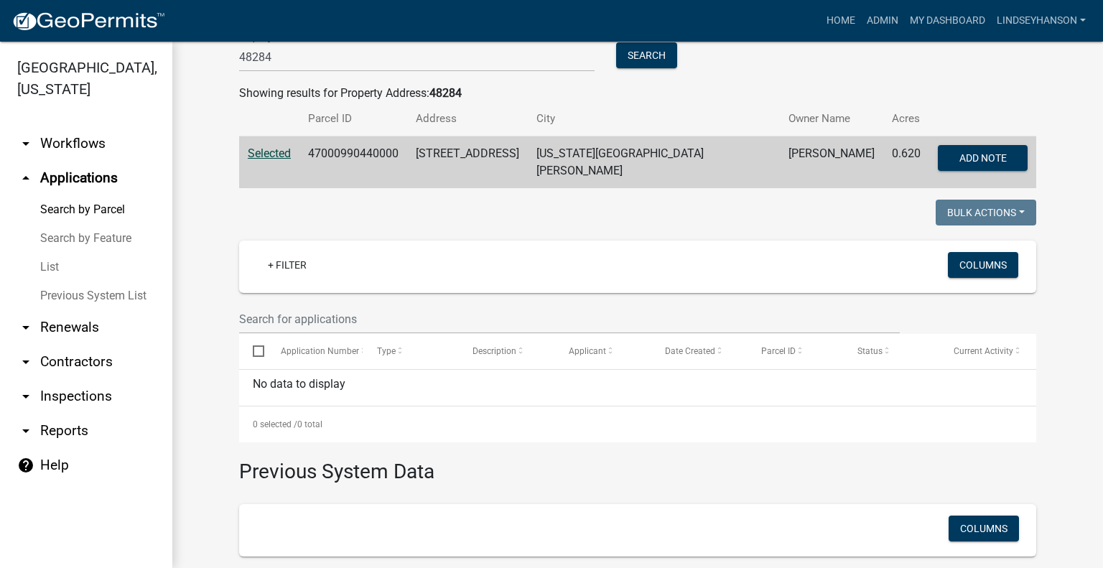
click at [378, 155] on td "47000990440000" at bounding box center [353, 162] width 108 height 52
copy td "47000990440000"
click at [69, 146] on link "arrow_drop_down Workflows" at bounding box center [86, 143] width 172 height 34
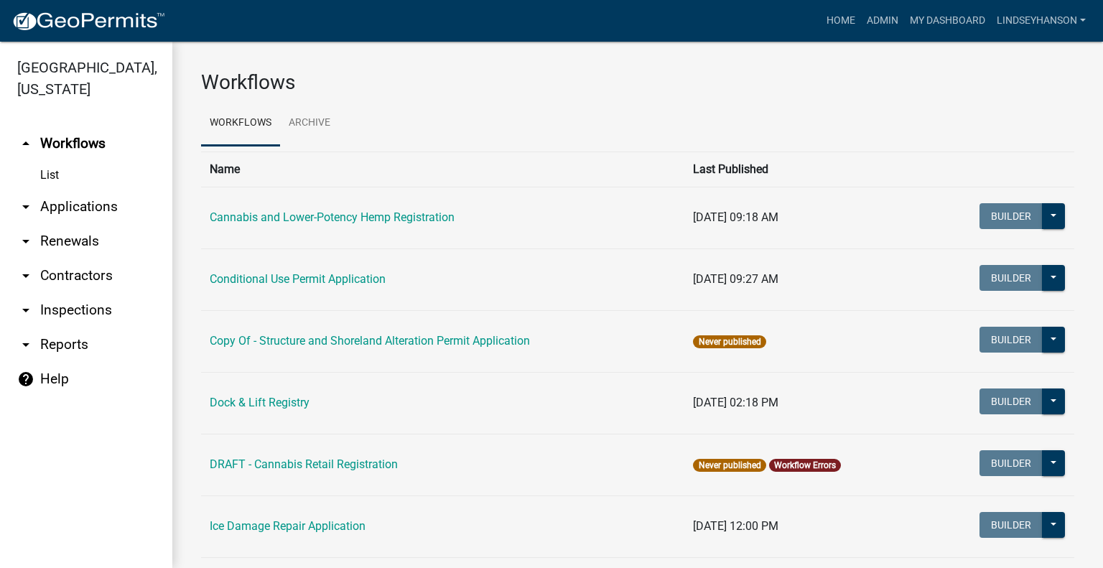
click at [96, 207] on link "arrow_drop_down Applications" at bounding box center [86, 207] width 172 height 34
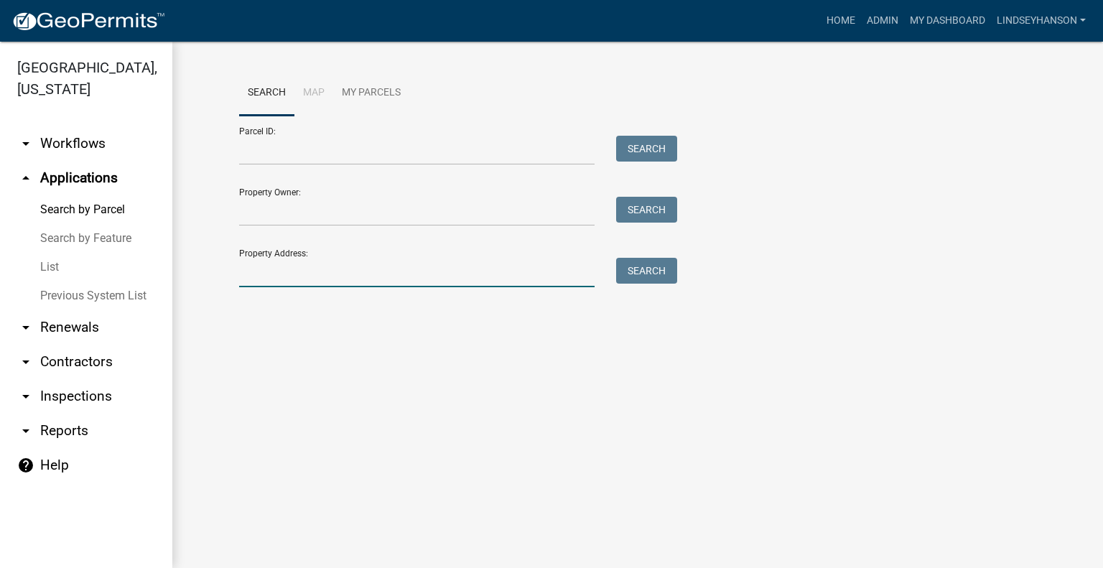
click at [419, 278] on input "Property Address:" at bounding box center [416, 272] width 355 height 29
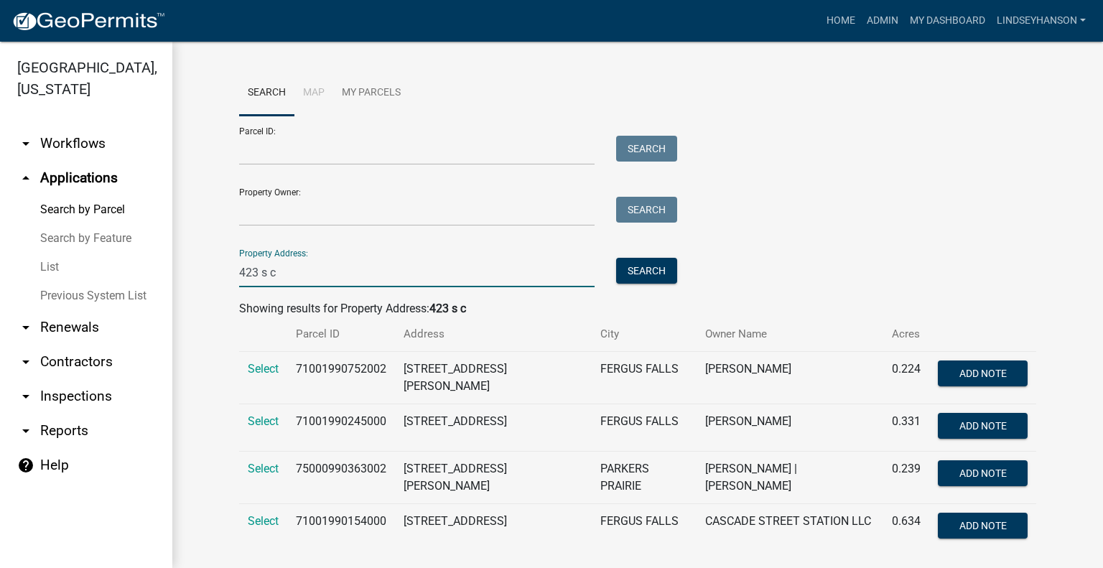
type input "423 s c"
click at [240, 462] on td "Select" at bounding box center [263, 478] width 48 height 52
click at [249, 466] on span "Select" at bounding box center [263, 469] width 31 height 14
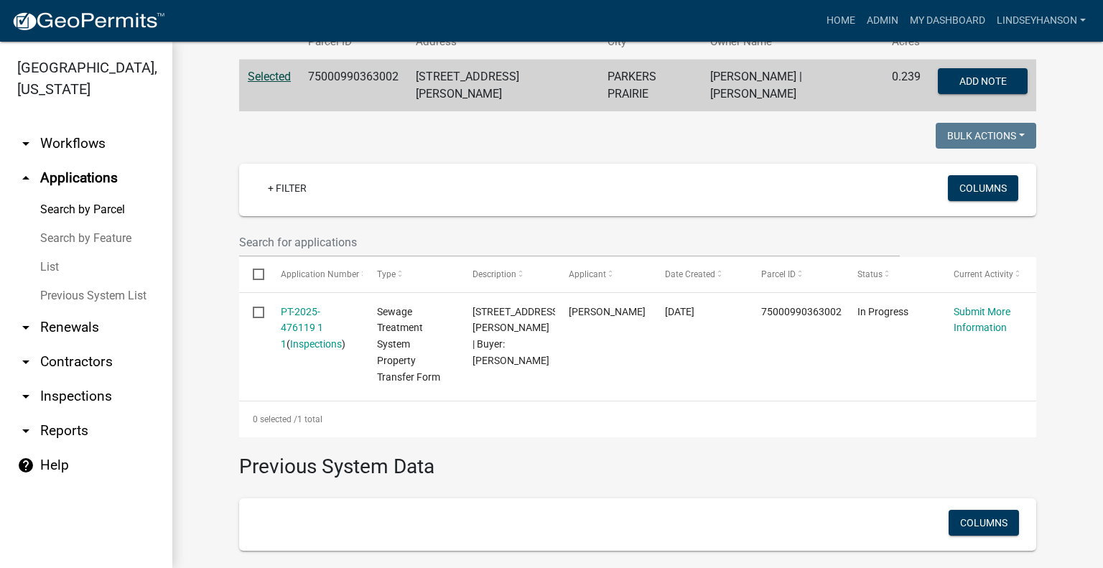
scroll to position [345, 0]
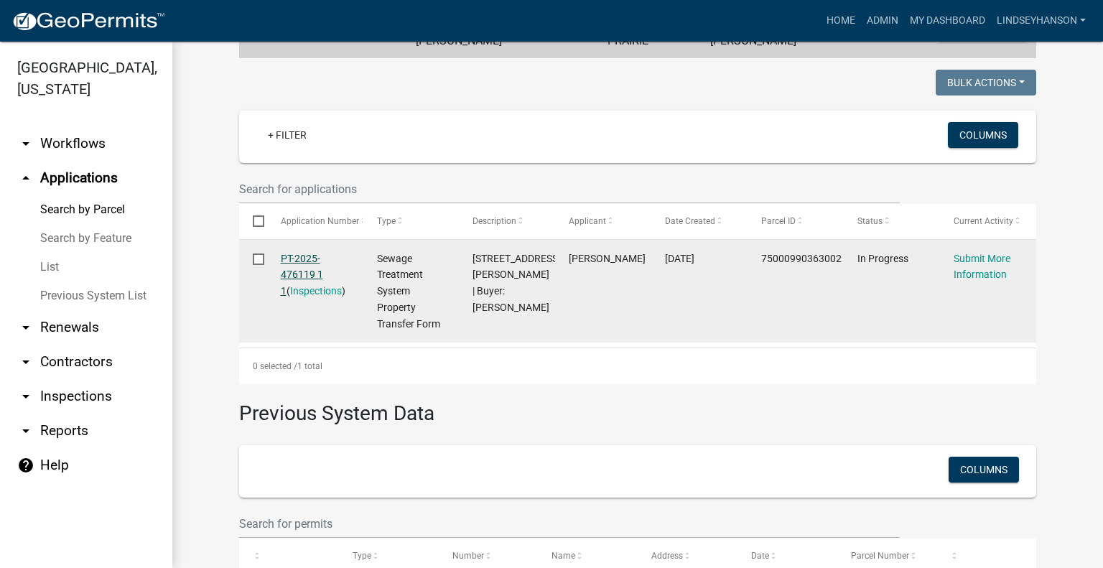
click at [299, 253] on link "PT-2025-476119 1 1" at bounding box center [302, 275] width 42 height 45
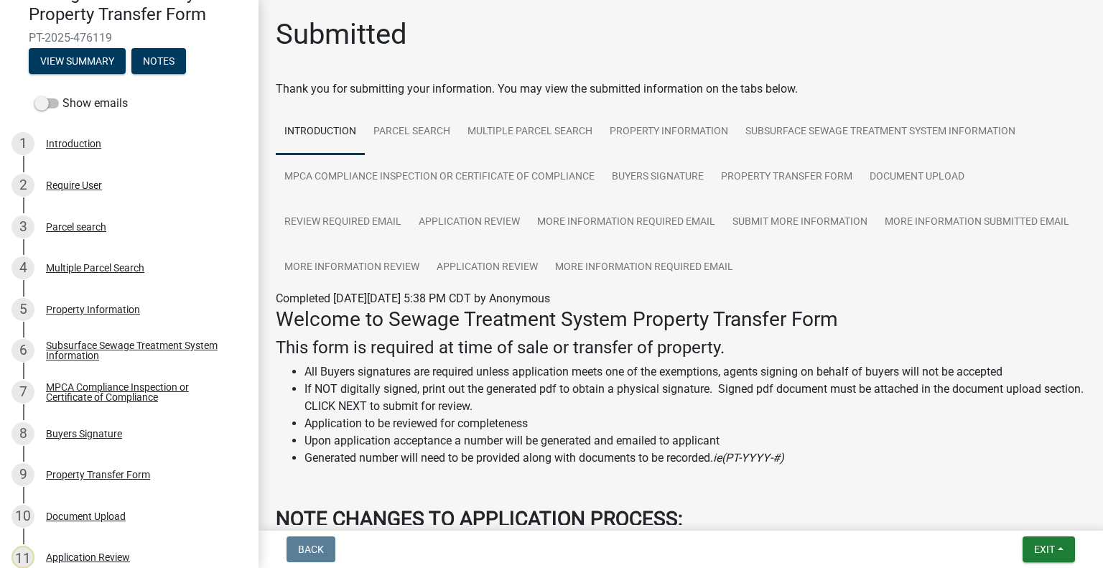
scroll to position [174, 0]
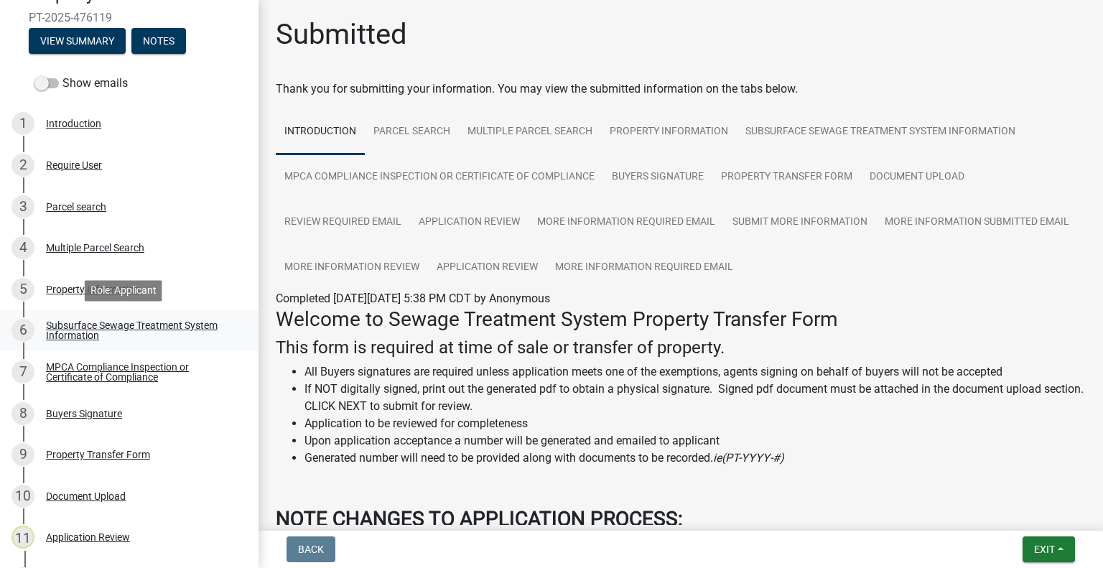
click at [192, 317] on link "6 Subsurface Sewage Treatment System Information" at bounding box center [129, 331] width 258 height 42
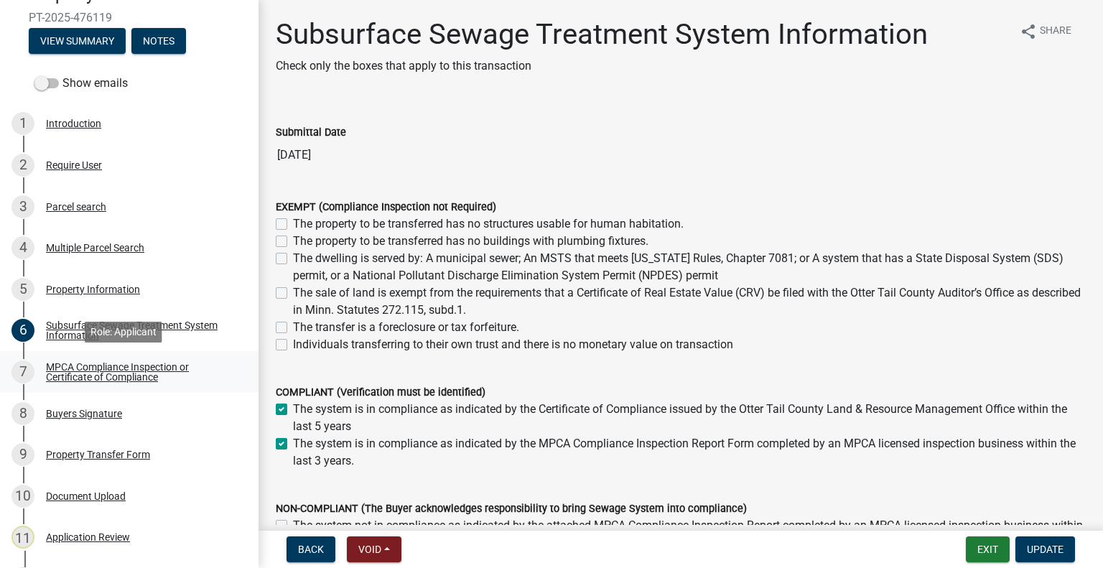
click at [151, 359] on link "7 MPCA Compliance Inspection or Certificate of Compliance" at bounding box center [129, 372] width 258 height 42
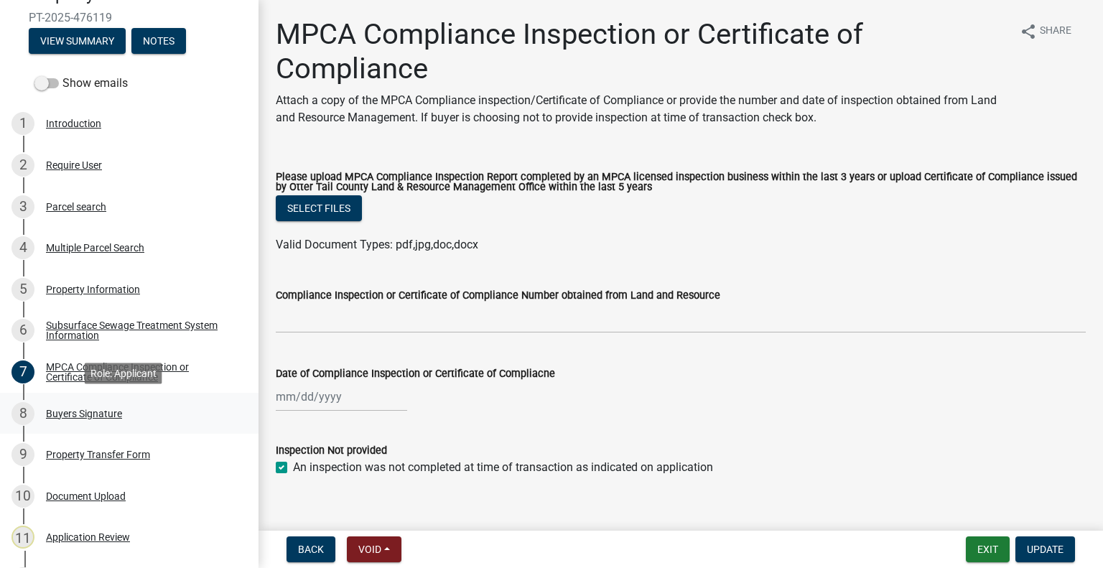
click at [142, 412] on div "8 Buyers Signature" at bounding box center [123, 413] width 224 height 23
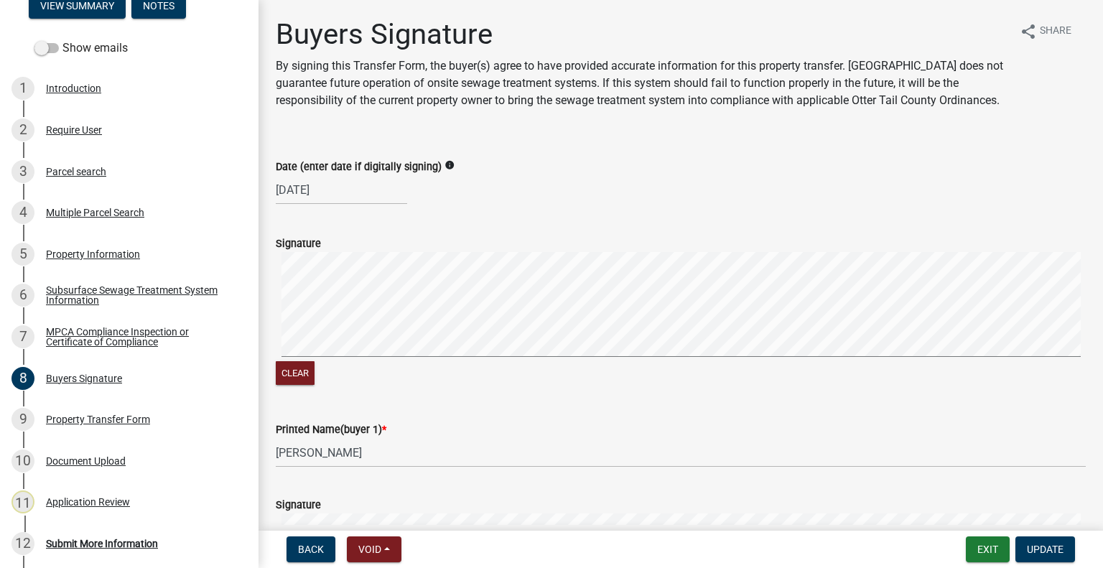
scroll to position [215, 0]
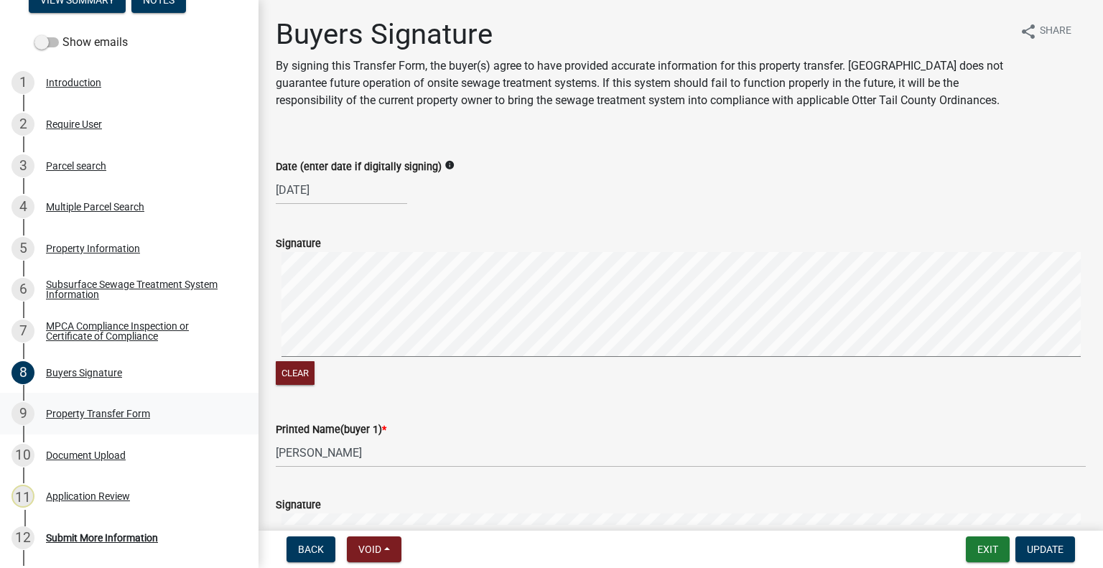
click at [101, 417] on div "Property Transfer Form" at bounding box center [98, 413] width 104 height 10
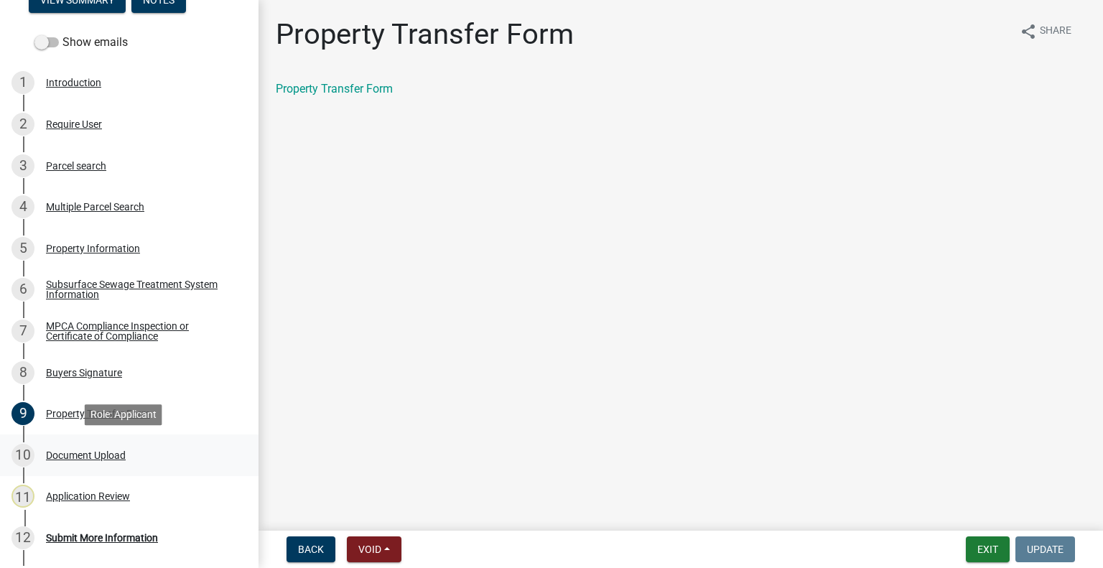
click at [104, 454] on div "Document Upload" at bounding box center [86, 455] width 80 height 10
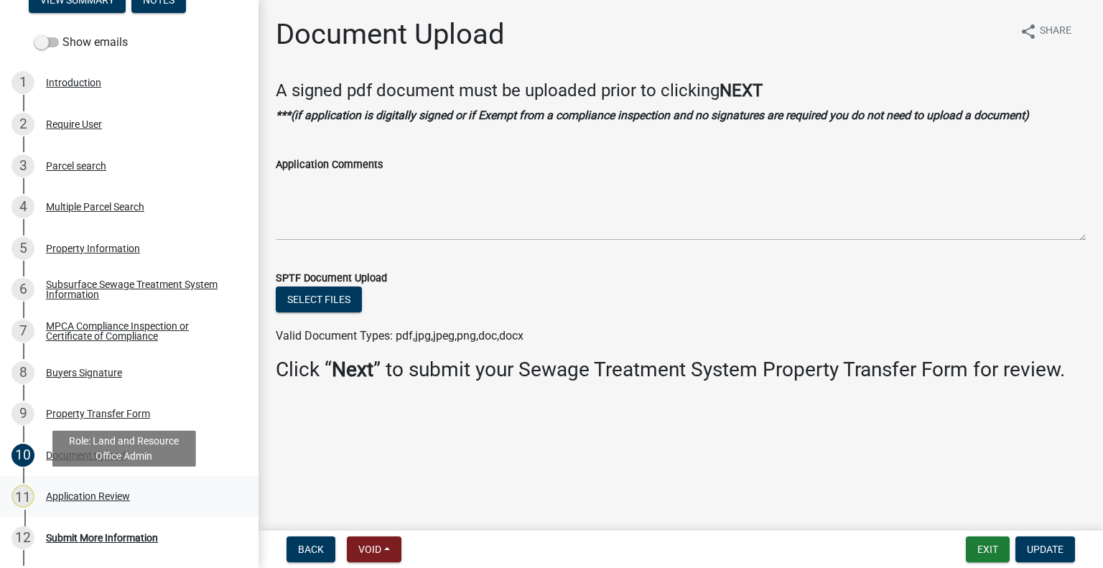
click at [110, 491] on div "Application Review" at bounding box center [88, 496] width 84 height 10
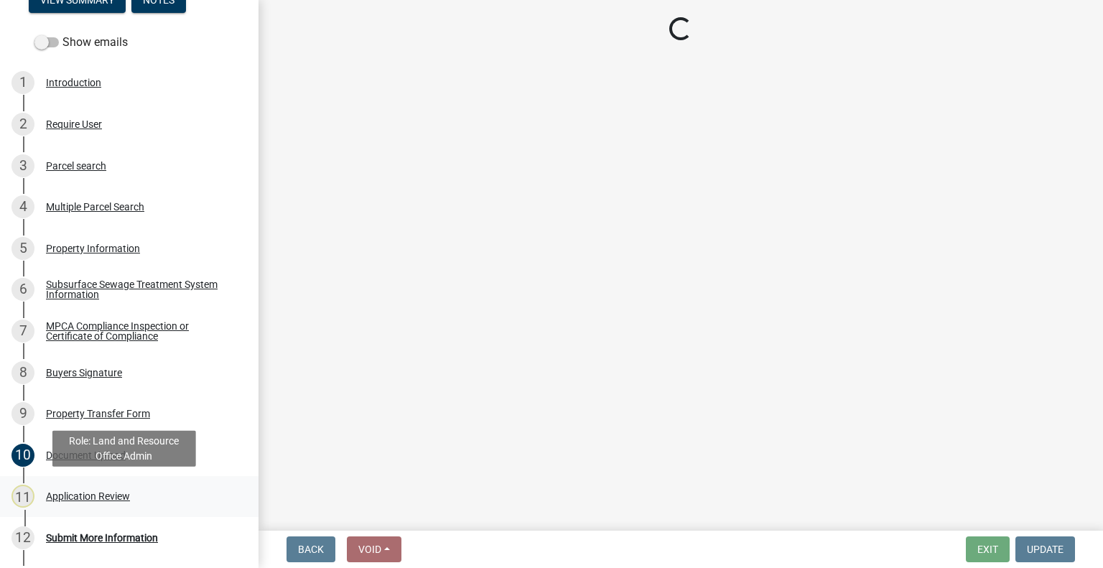
select select "2217fab6-25d2-4df2-8e35-18ddd05e0fe8"
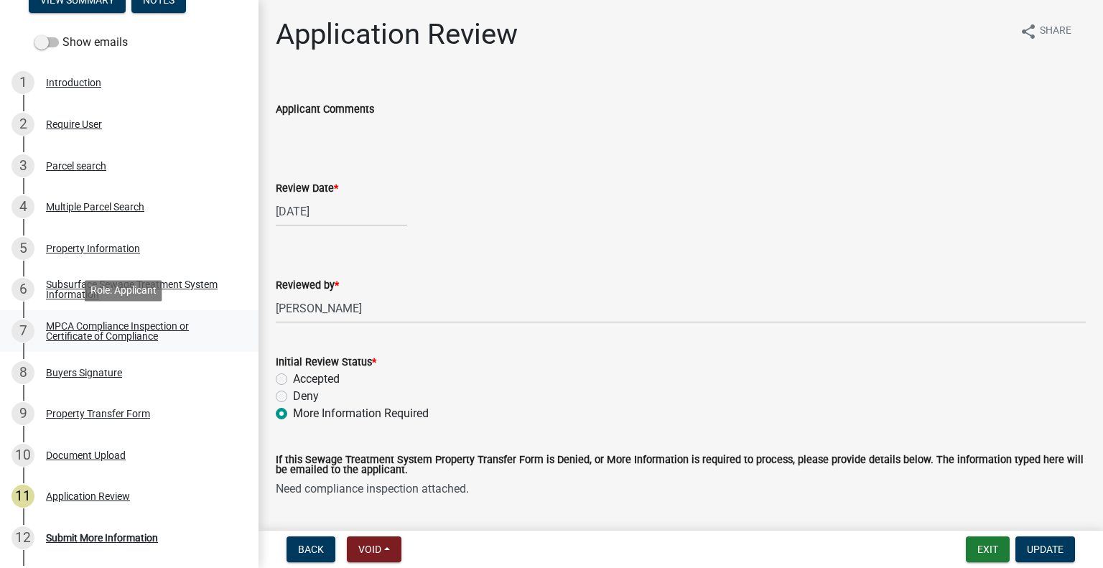
click at [137, 329] on div "MPCA Compliance Inspection or Certificate of Compliance" at bounding box center [141, 331] width 190 height 20
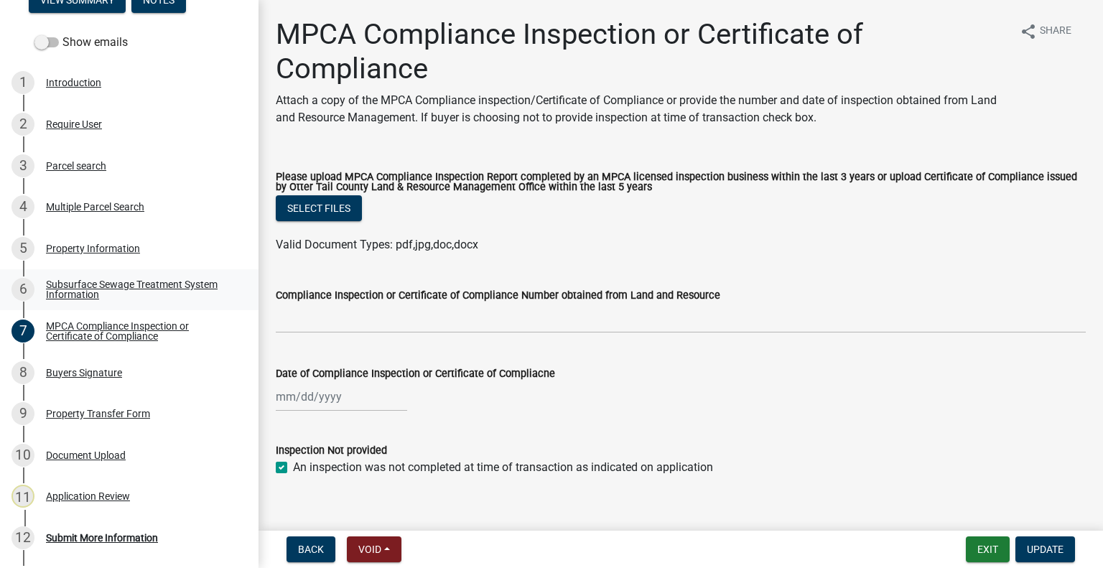
click at [125, 286] on div "Subsurface Sewage Treatment System Information" at bounding box center [141, 289] width 190 height 20
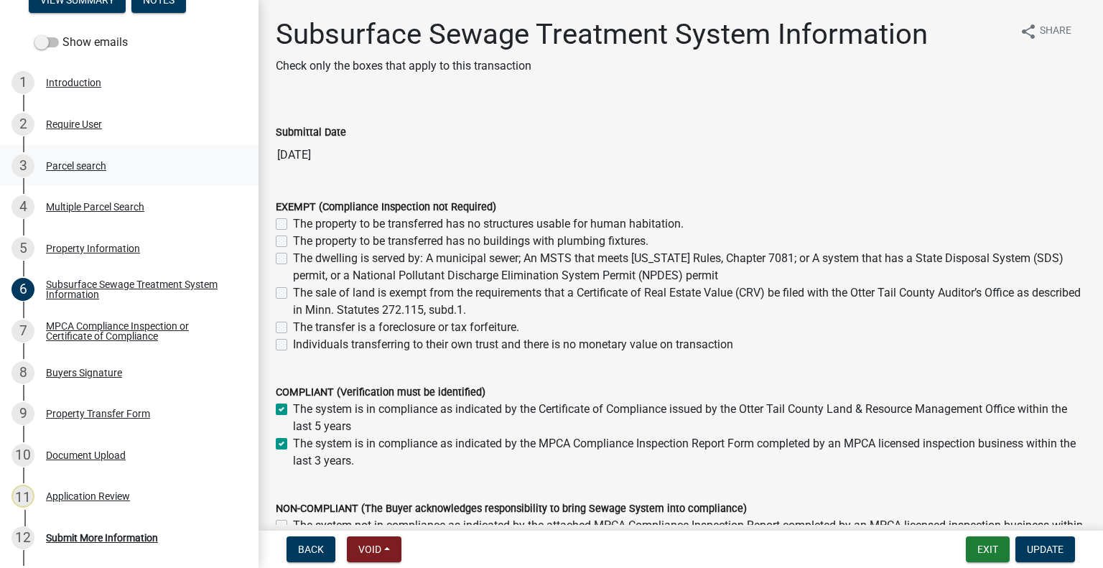
click at [92, 166] on div "Parcel search" at bounding box center [76, 166] width 60 height 10
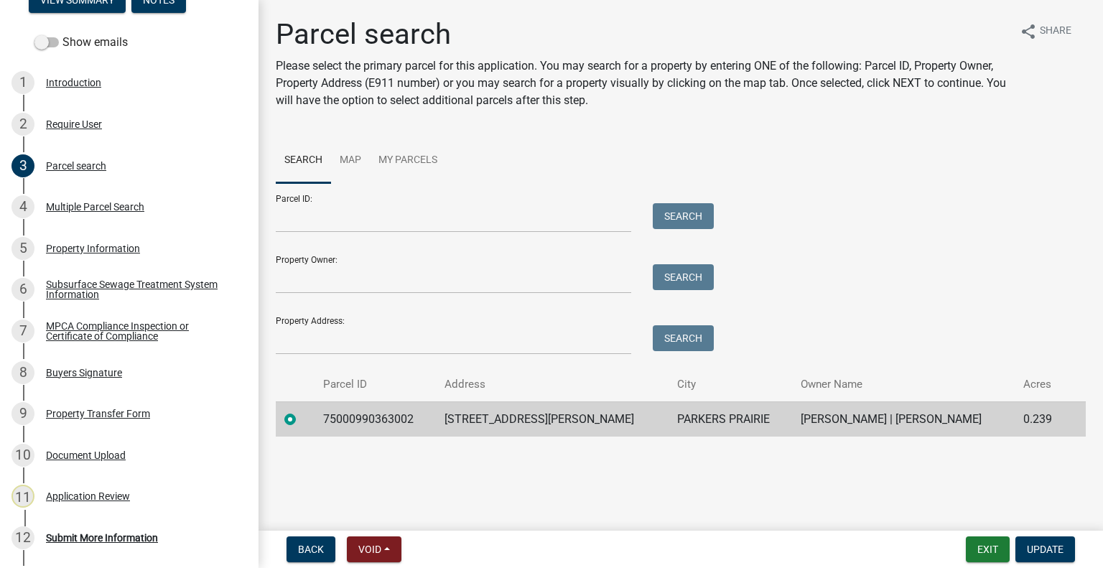
click at [402, 421] on td "75000990363002" at bounding box center [374, 418] width 121 height 35
copy td "75000990363002"
click at [412, 215] on input "Parcel ID:" at bounding box center [453, 217] width 355 height 29
paste input "75000990363002"
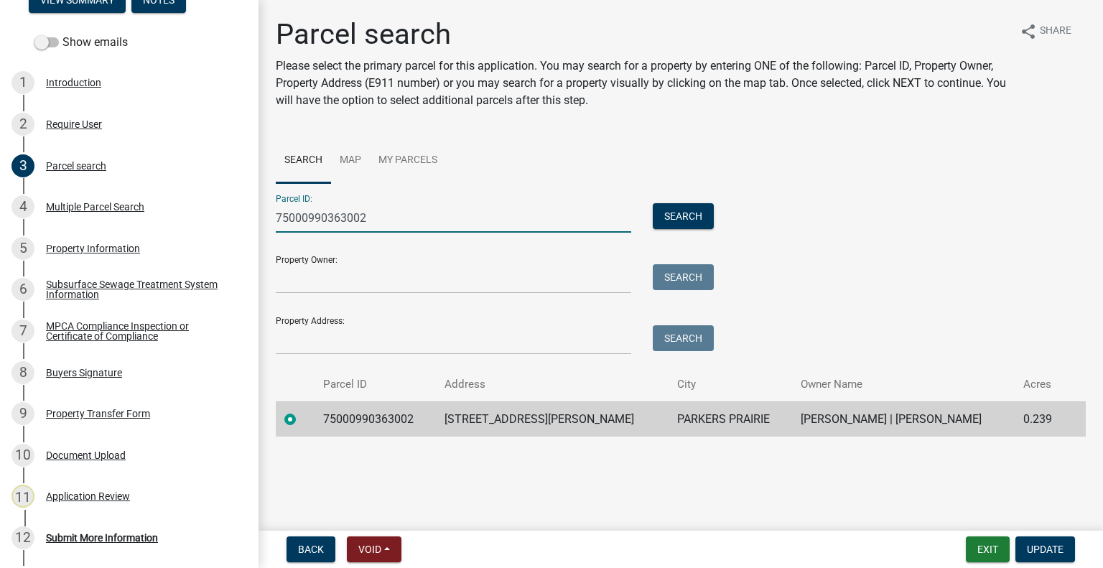
type input "75000990363002"
click at [983, 539] on button "Exit" at bounding box center [988, 549] width 44 height 26
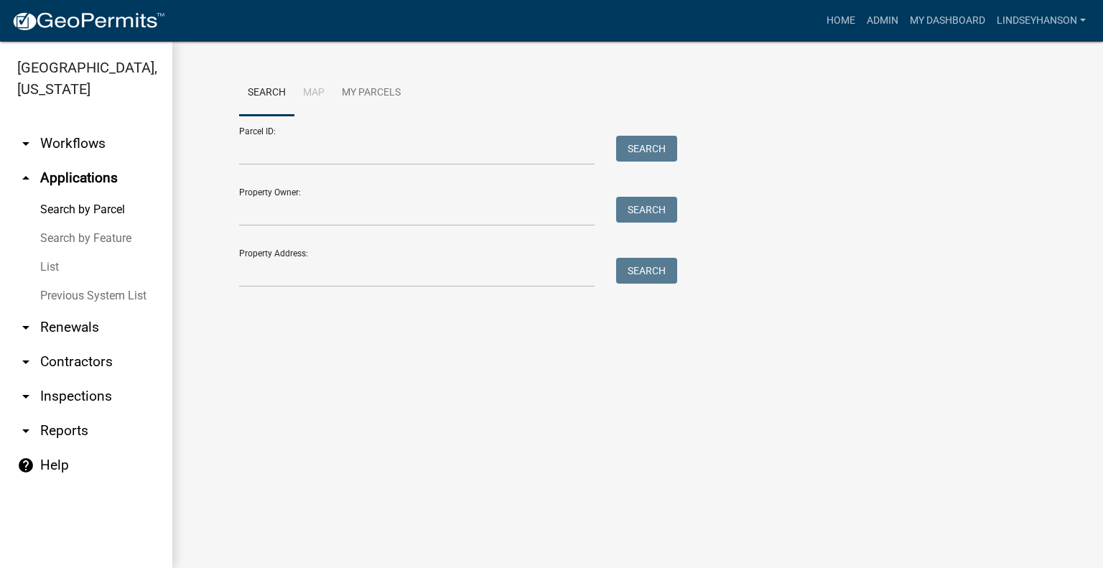
click at [96, 136] on link "arrow_drop_down Workflows" at bounding box center [86, 143] width 172 height 34
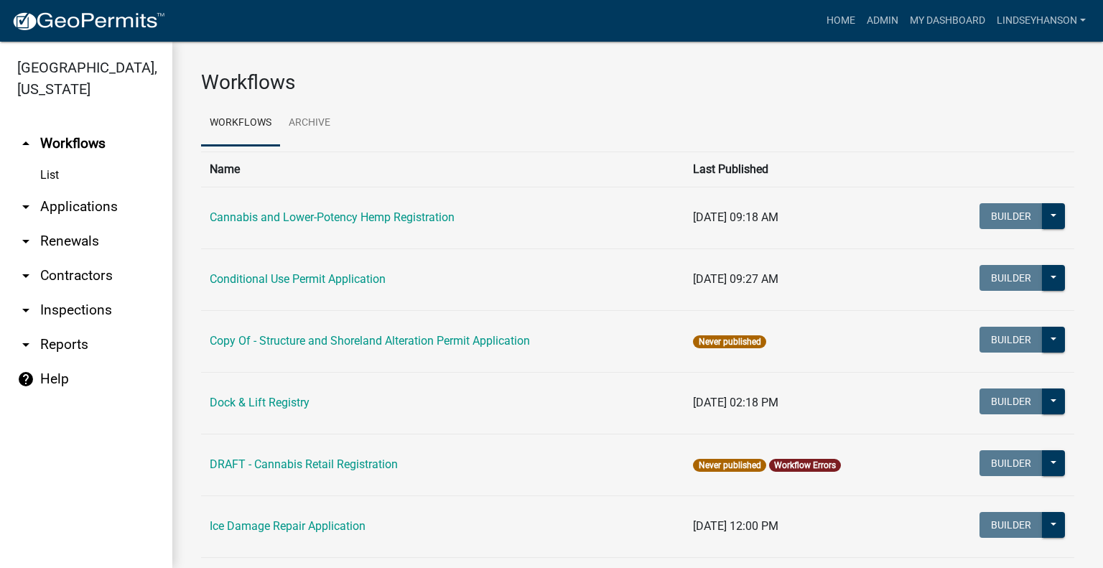
click at [115, 209] on link "arrow_drop_down Applications" at bounding box center [86, 207] width 172 height 34
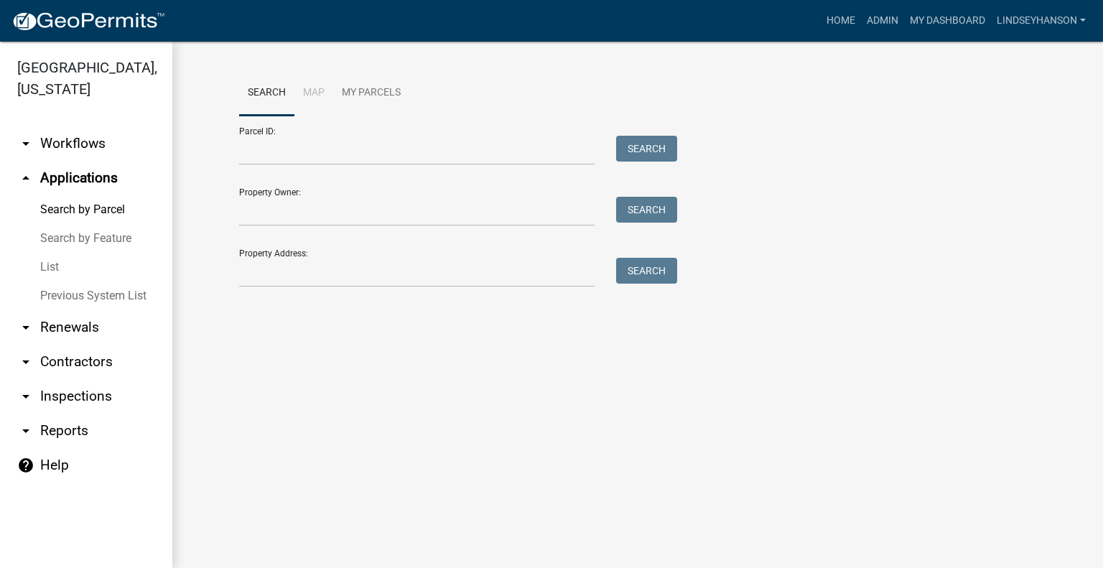
click at [101, 149] on link "arrow_drop_down Workflows" at bounding box center [86, 143] width 172 height 34
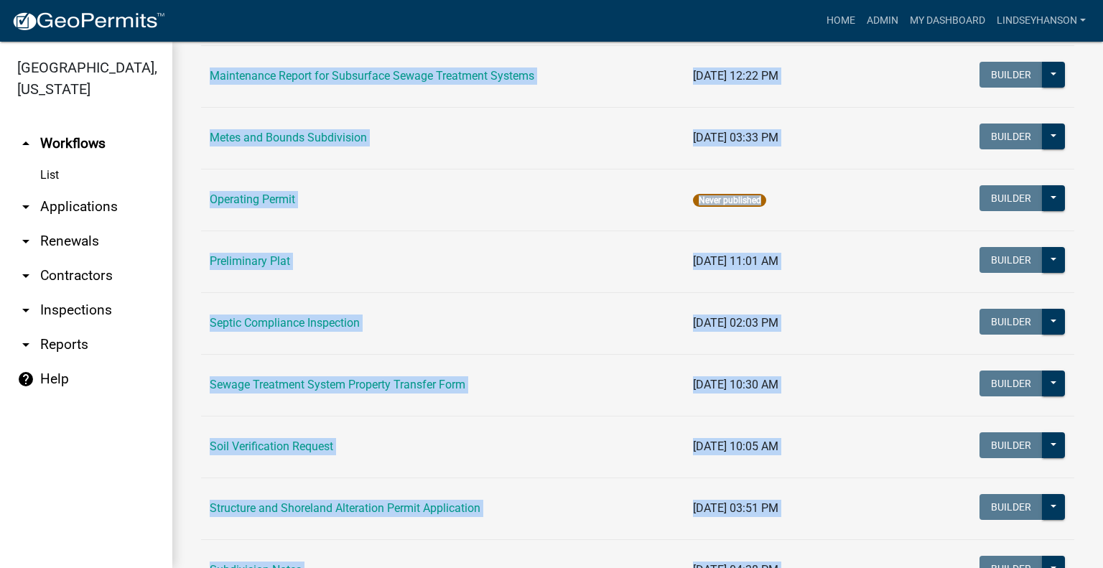
scroll to position [597, 0]
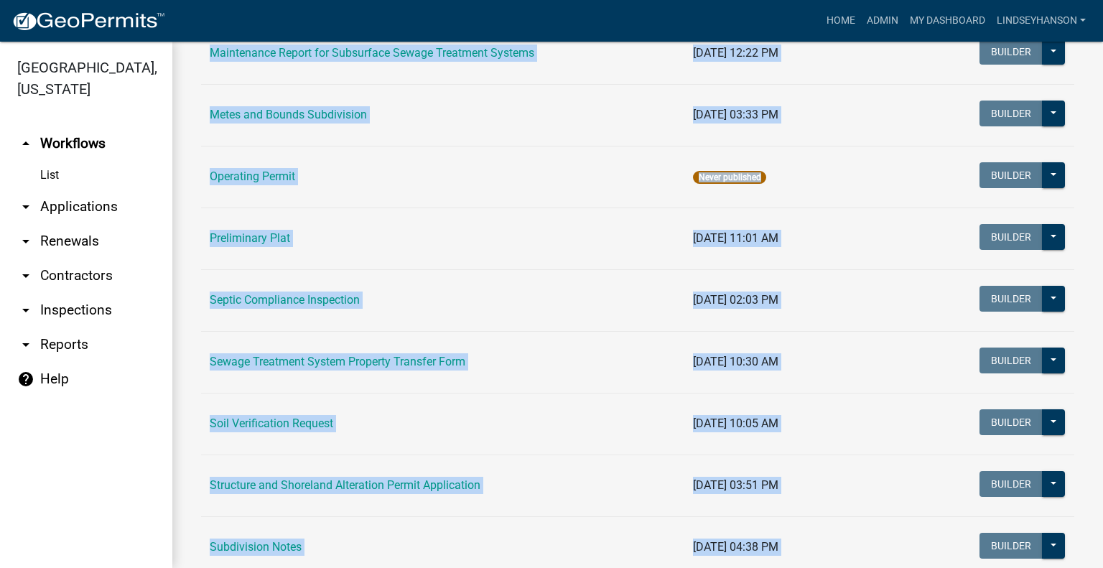
drag, startPoint x: 442, startPoint y: 479, endPoint x: 645, endPoint y: 439, distance: 207.0
click at [443, 478] on link "Structure and Shoreland Alteration Permit Application" at bounding box center [345, 485] width 271 height 14
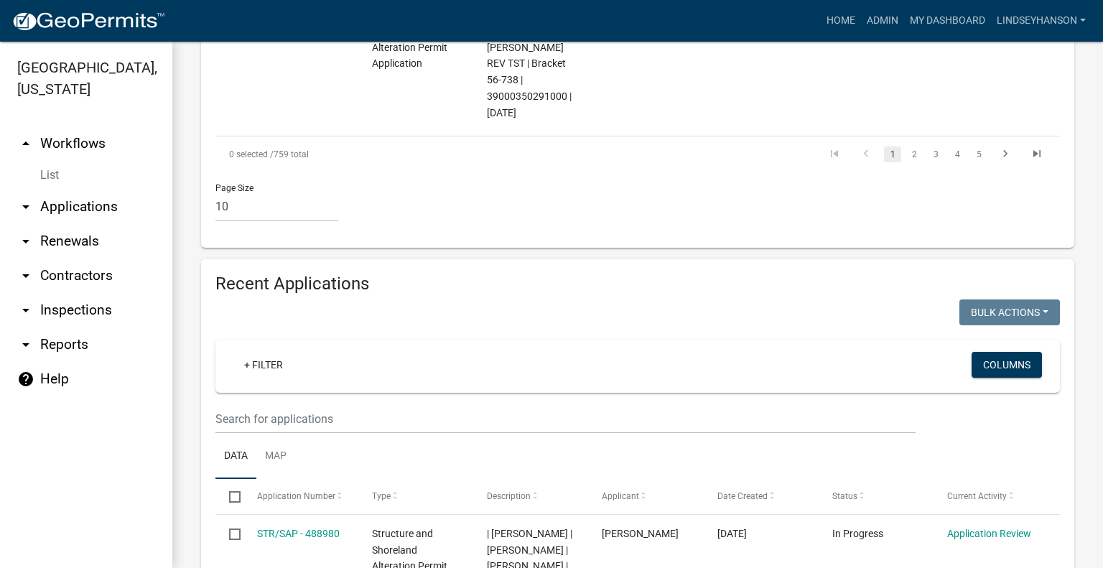
scroll to position [1687, 0]
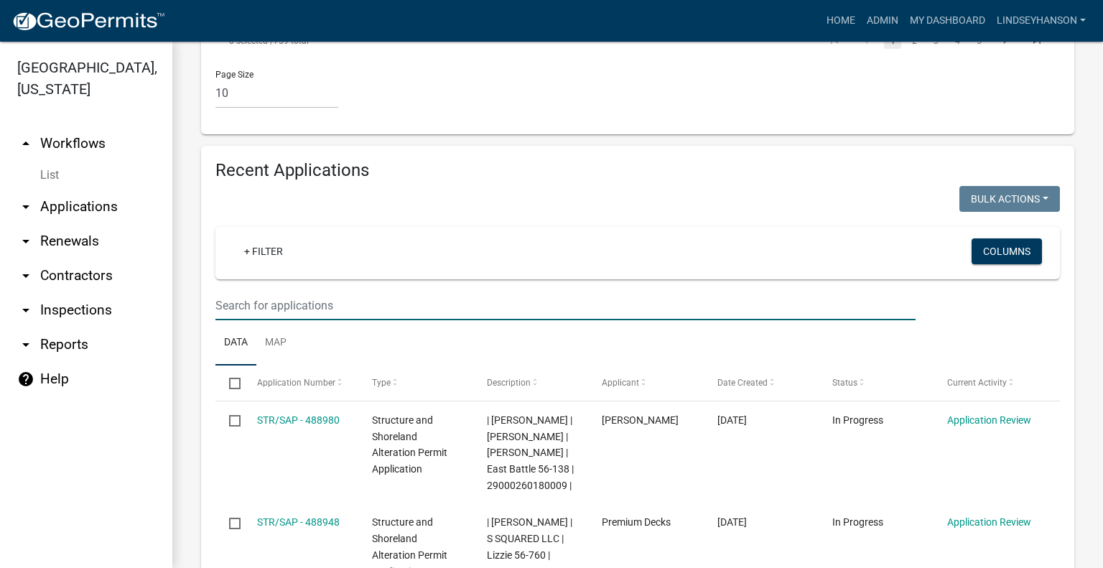
click at [292, 291] on input "text" at bounding box center [565, 305] width 700 height 29
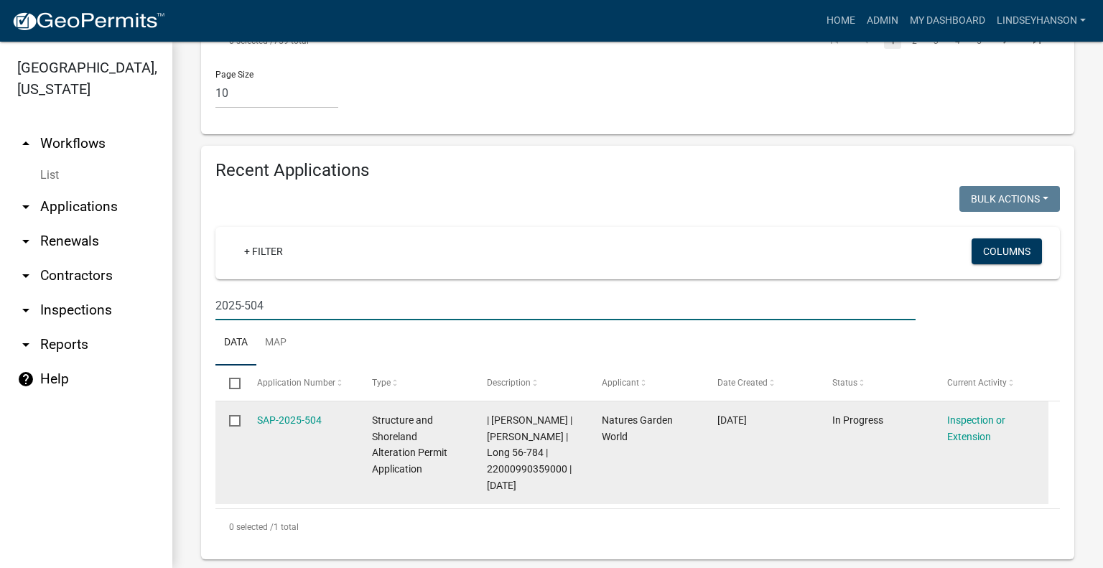
scroll to position [1658, 0]
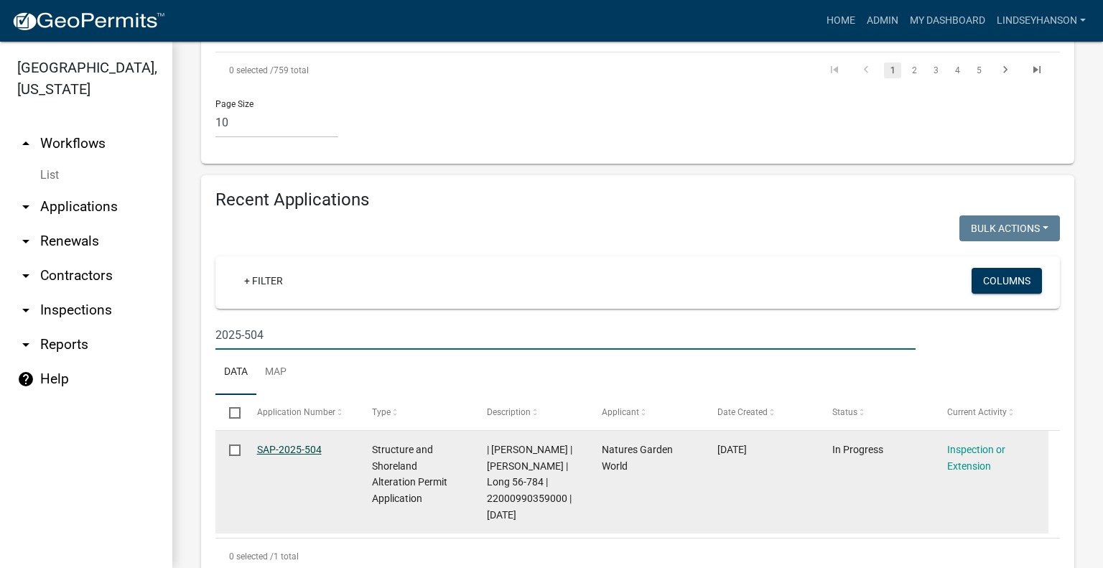
type input "2025-504"
click at [299, 444] on link "SAP-2025-504" at bounding box center [289, 449] width 65 height 11
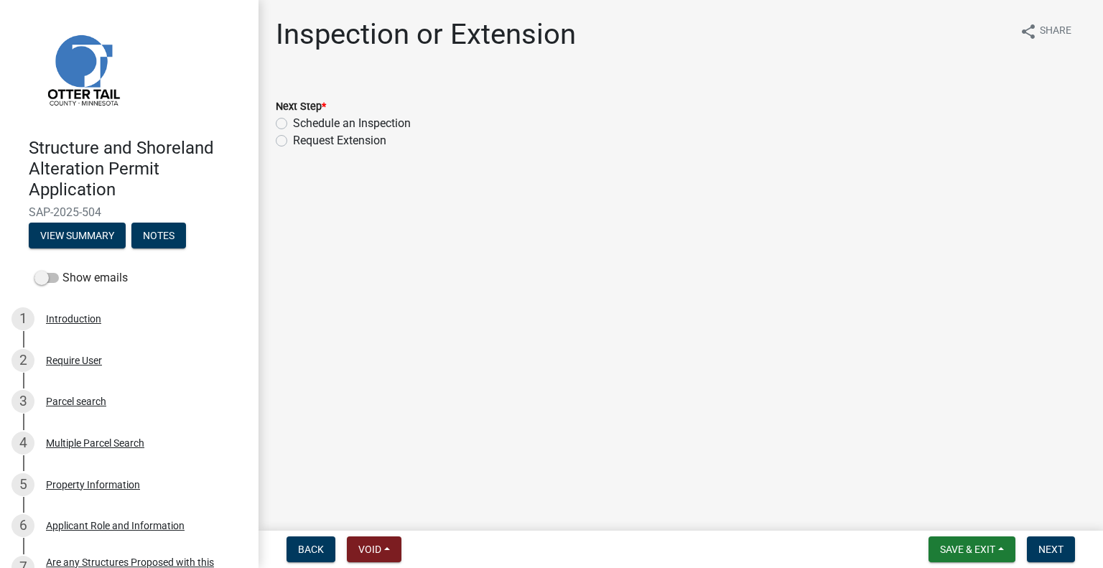
click at [376, 118] on label "Schedule an Inspection" at bounding box center [352, 123] width 118 height 17
click at [302, 118] on input "Schedule an Inspection" at bounding box center [297, 119] width 9 height 9
radio input "true"
click at [1062, 547] on span "Next" at bounding box center [1050, 548] width 25 height 11
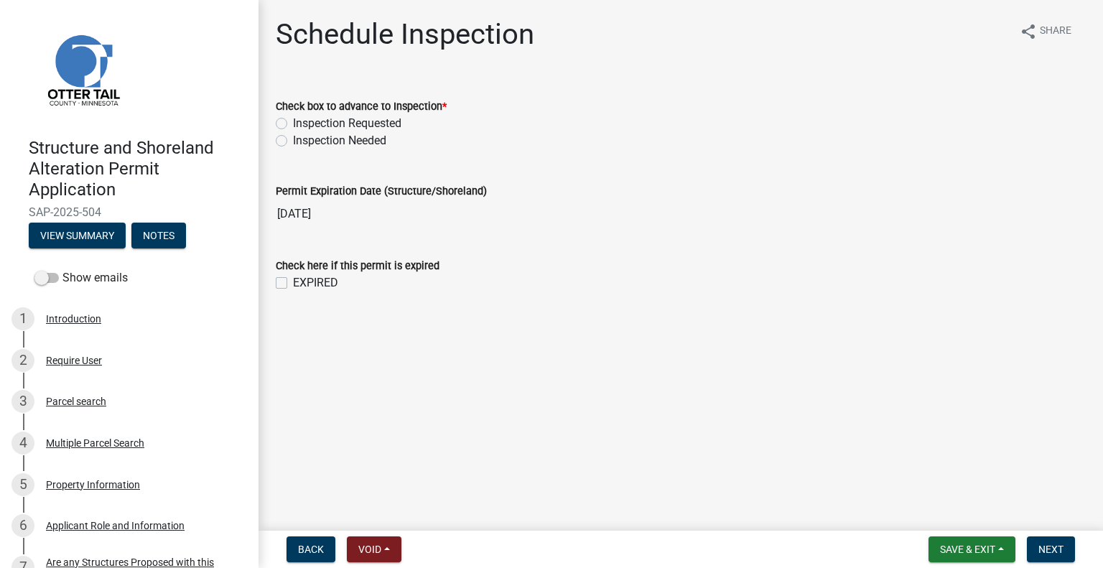
click at [388, 116] on label "Inspection Requested" at bounding box center [347, 123] width 108 height 17
click at [302, 116] on input "Inspection Requested" at bounding box center [297, 119] width 9 height 9
radio input "true"
click at [1049, 551] on span "Next" at bounding box center [1050, 548] width 25 height 11
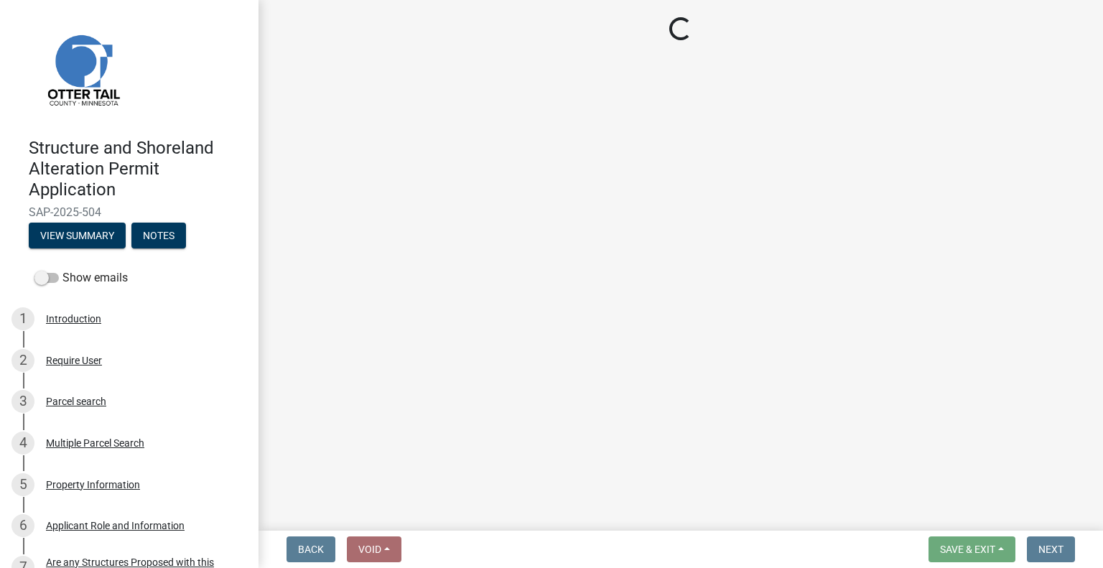
select select "710d5f49-2663-4e73-9718-d0c4e189f5ed"
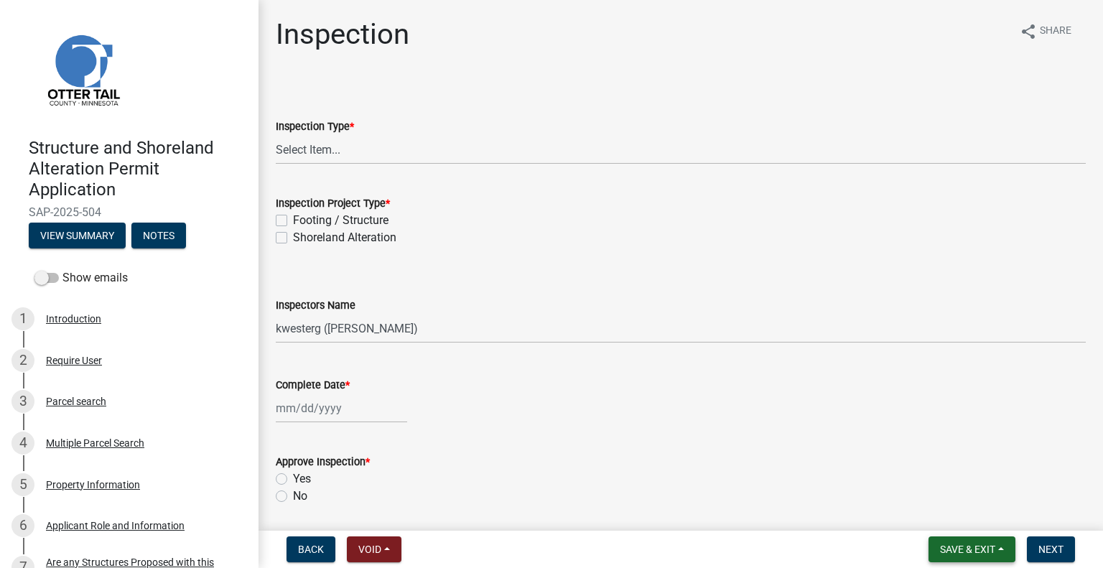
click at [955, 551] on span "Save & Exit" at bounding box center [967, 548] width 55 height 11
click at [951, 517] on button "Save & Exit" at bounding box center [957, 512] width 115 height 34
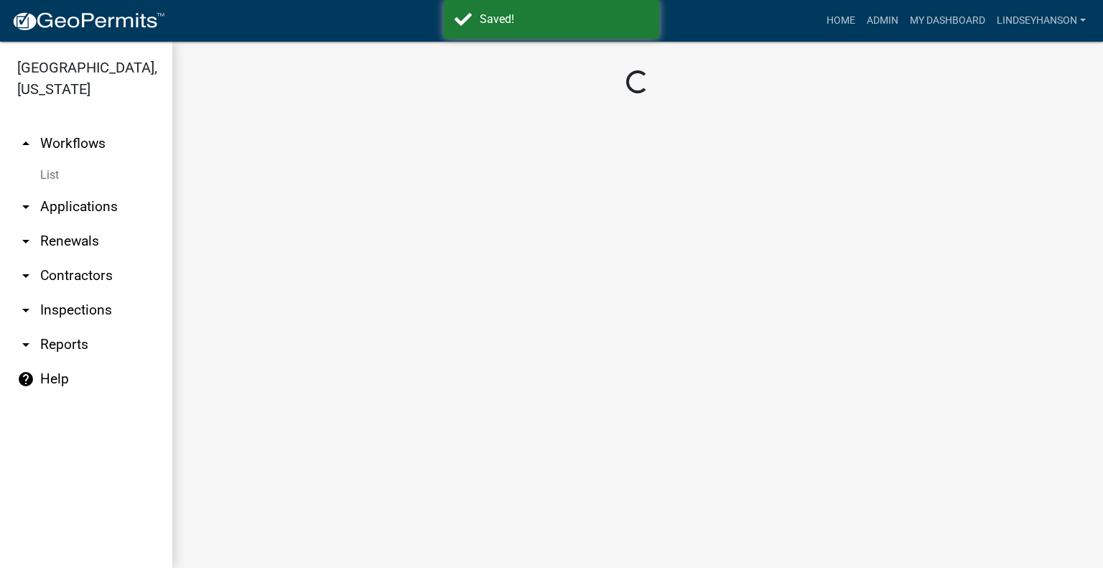
click at [83, 128] on link "arrow_drop_up Workflows" at bounding box center [86, 143] width 172 height 34
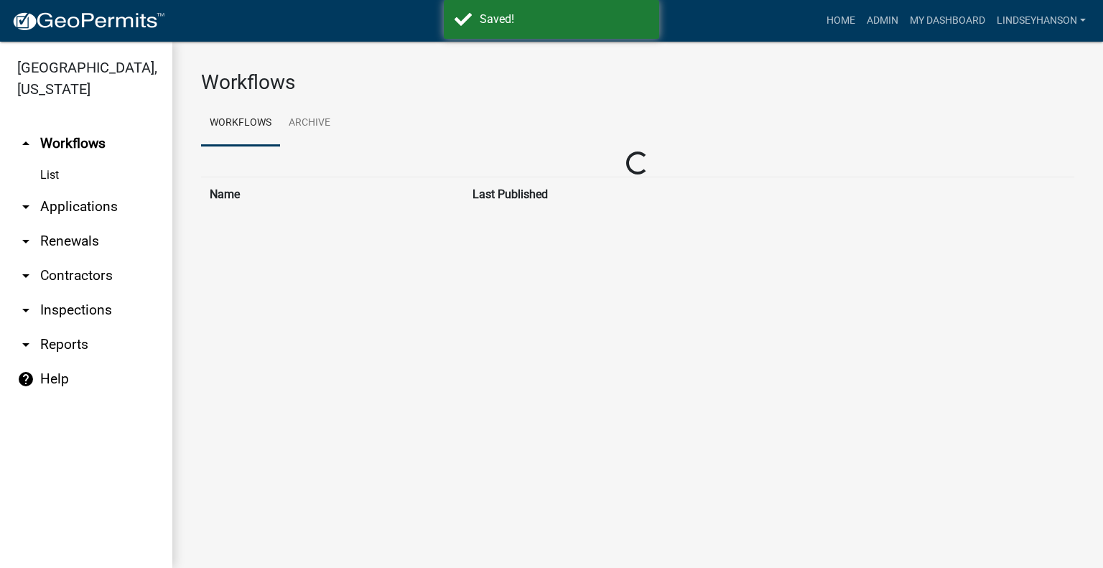
click at [98, 210] on link "arrow_drop_down Applications" at bounding box center [86, 207] width 172 height 34
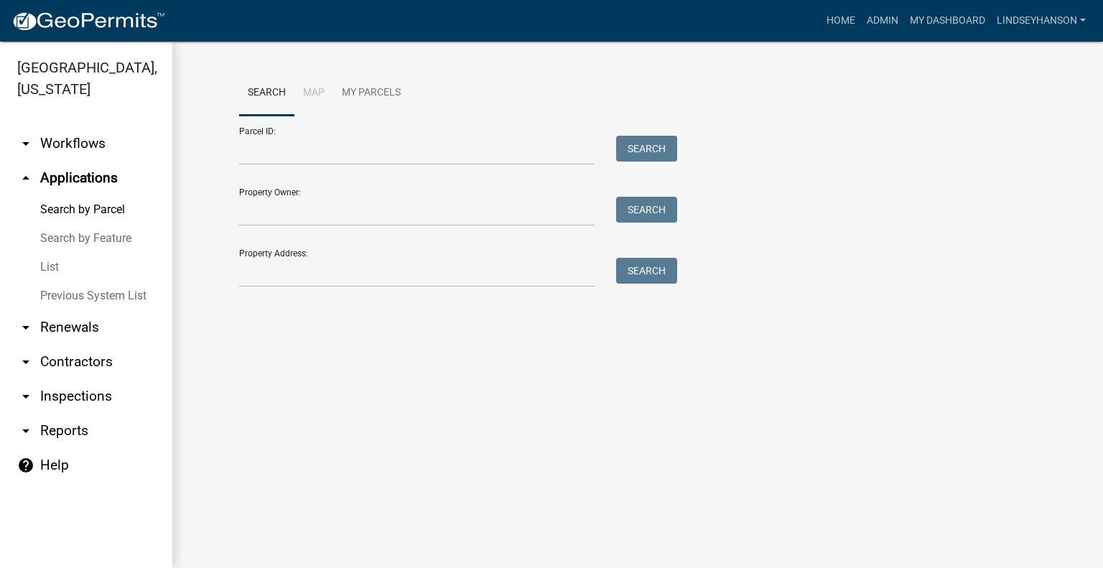
drag, startPoint x: 109, startPoint y: 146, endPoint x: 117, endPoint y: 176, distance: 31.2
click at [109, 146] on link "arrow_drop_down Workflows" at bounding box center [86, 143] width 172 height 34
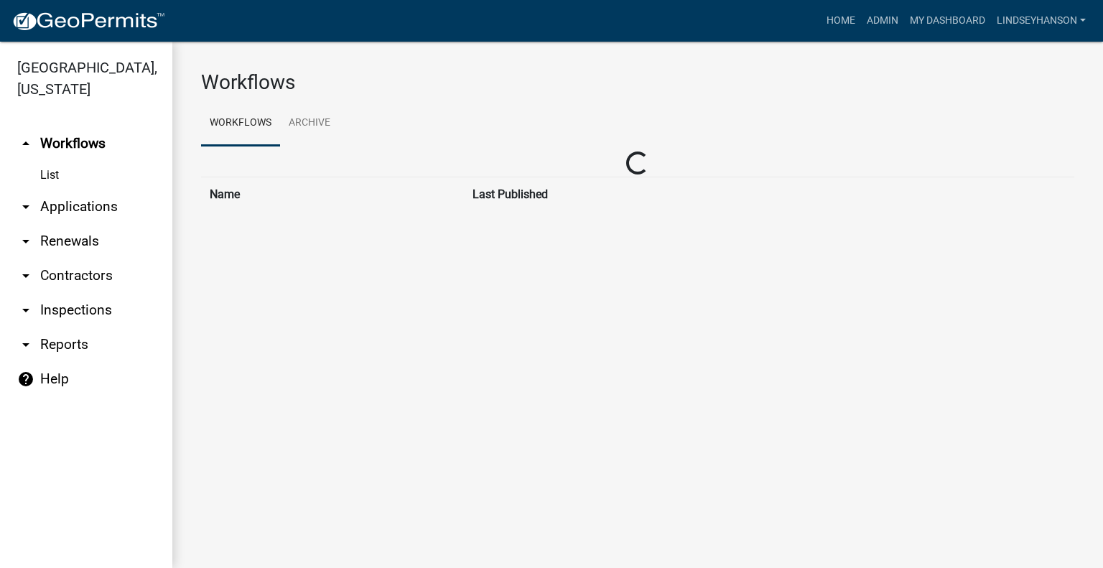
click at [110, 202] on link "arrow_drop_down Applications" at bounding box center [86, 207] width 172 height 34
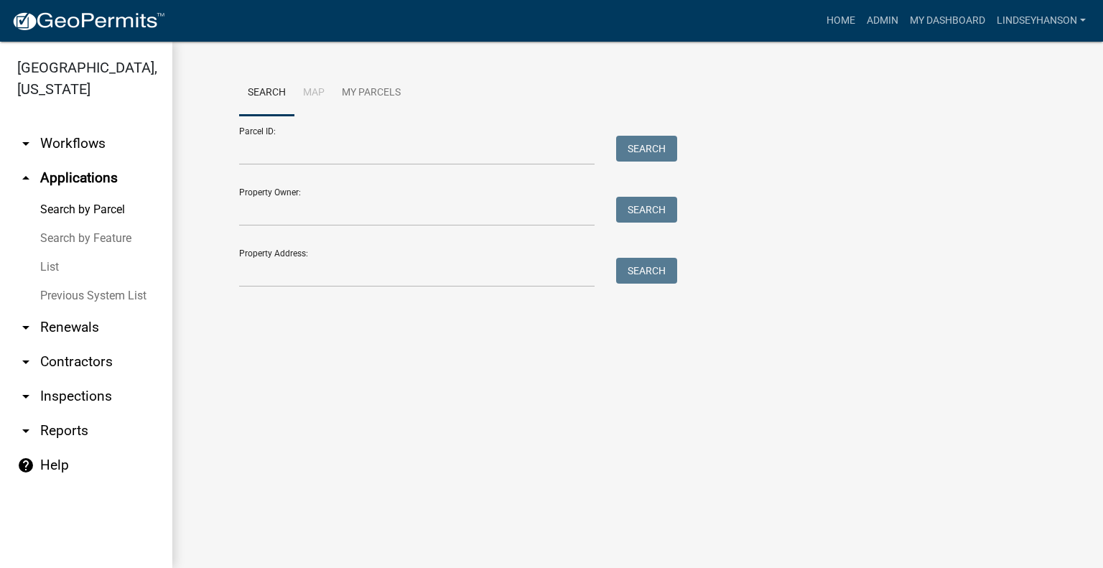
click at [98, 140] on link "arrow_drop_down Workflows" at bounding box center [86, 143] width 172 height 34
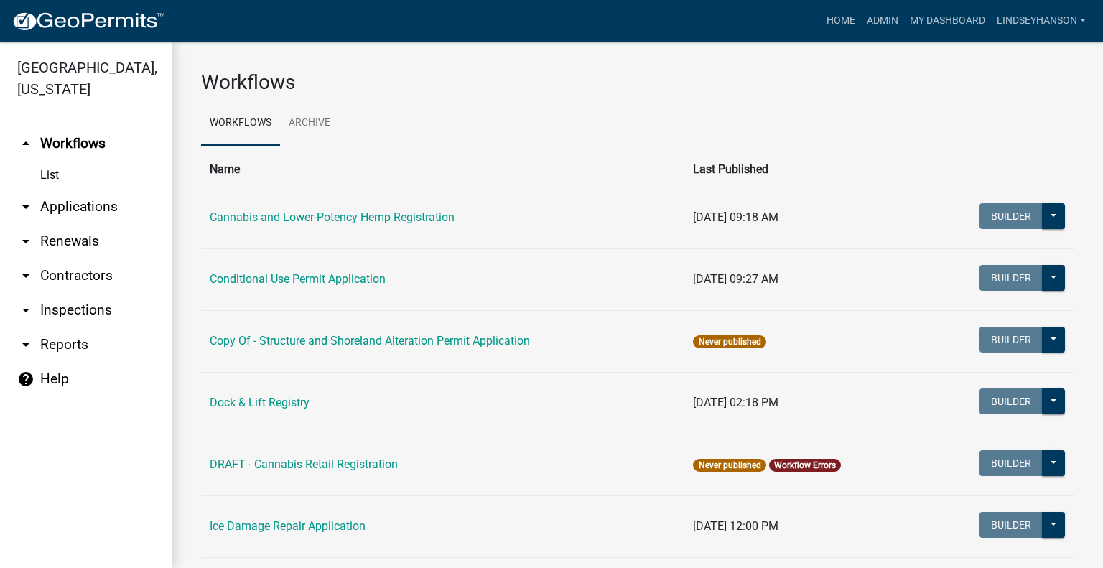
click at [101, 200] on link "arrow_drop_down Applications" at bounding box center [86, 207] width 172 height 34
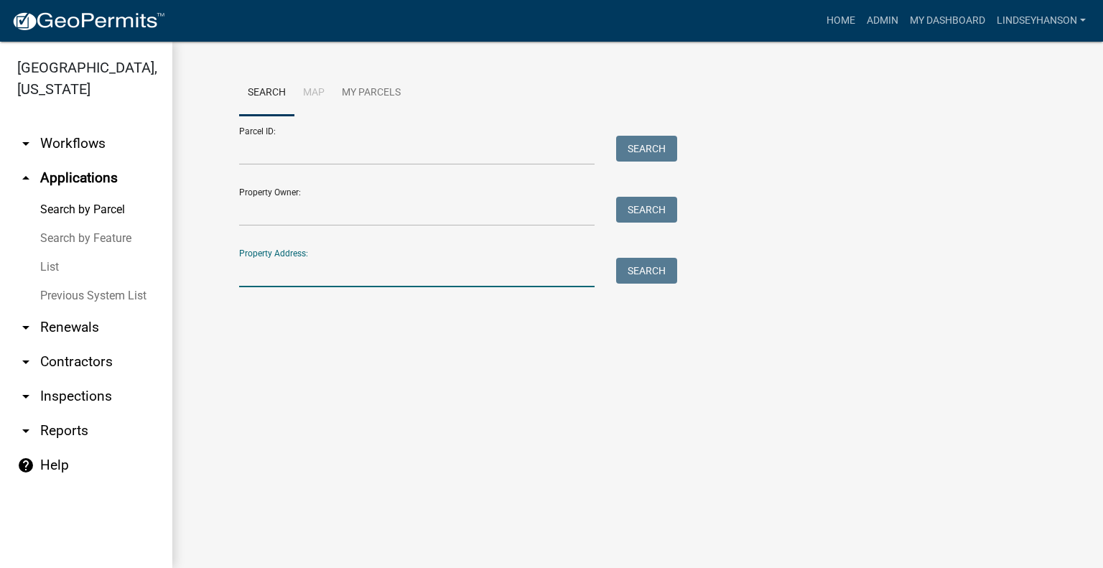
click at [355, 271] on input "Property Address:" at bounding box center [416, 272] width 355 height 29
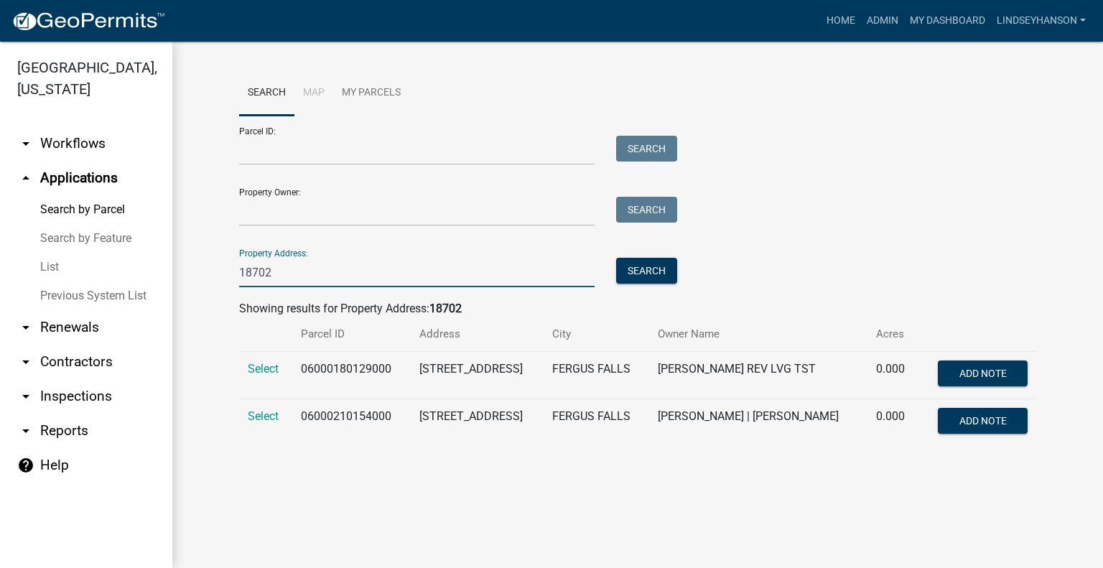
type input "18702"
click at [254, 408] on td "Select" at bounding box center [265, 422] width 53 height 47
click at [255, 408] on td "Select" at bounding box center [265, 422] width 53 height 47
click at [262, 413] on span "Select" at bounding box center [263, 416] width 31 height 14
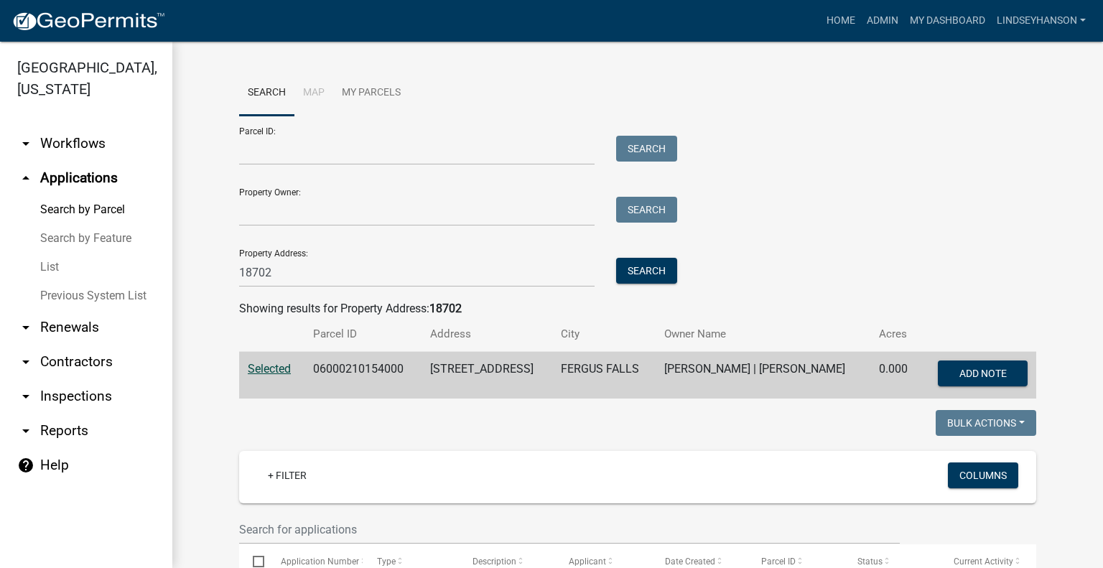
click at [373, 378] on td "06000210154000" at bounding box center [362, 375] width 117 height 47
click at [373, 373] on td "06000210154000" at bounding box center [362, 375] width 117 height 47
copy td "06000210154000"
click at [312, 286] on input "18702" at bounding box center [416, 272] width 355 height 29
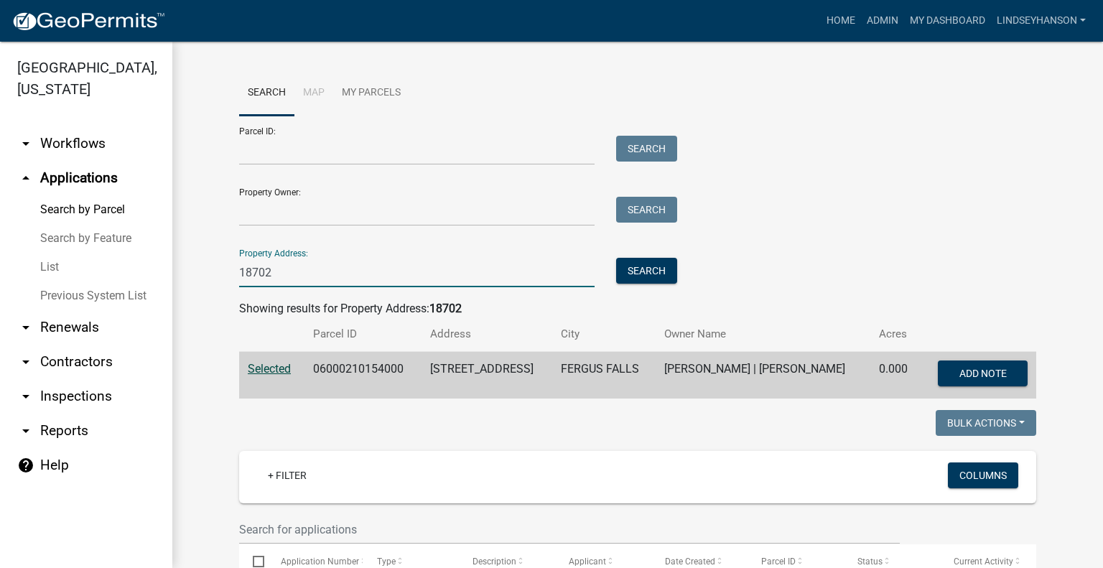
click at [312, 286] on input "18702" at bounding box center [416, 272] width 355 height 29
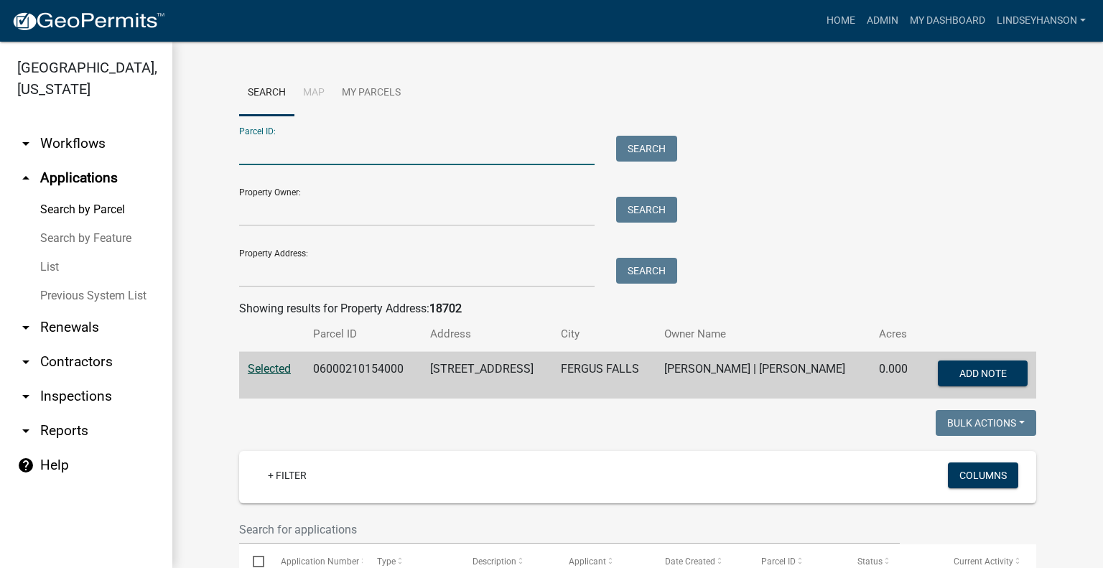
click at [306, 139] on input "Parcel ID:" at bounding box center [416, 150] width 355 height 29
paste input "50000990308000"
type input "50000990308000"
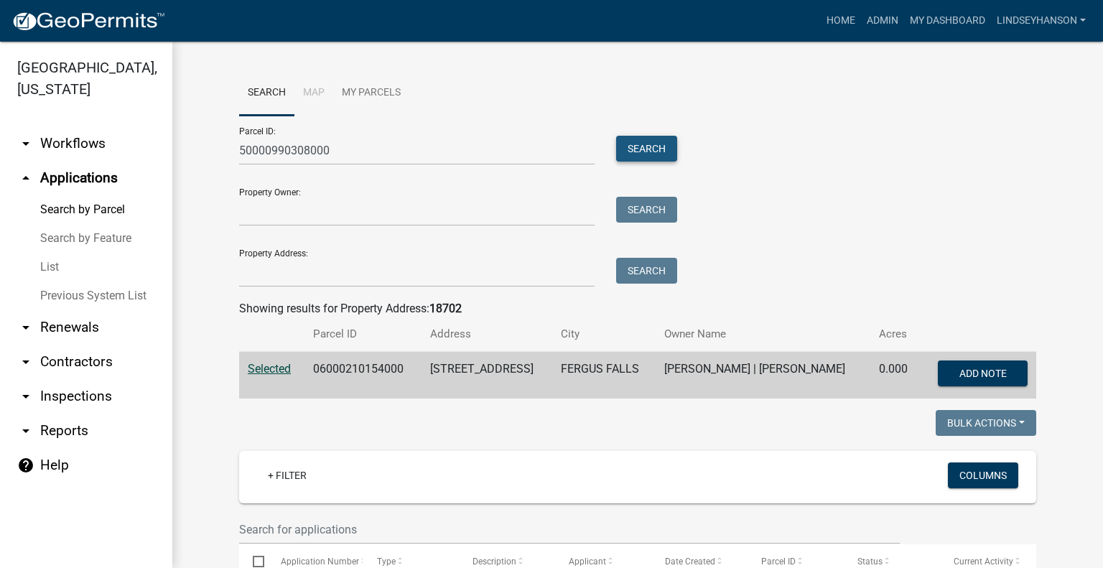
click at [655, 141] on button "Search" at bounding box center [646, 149] width 61 height 26
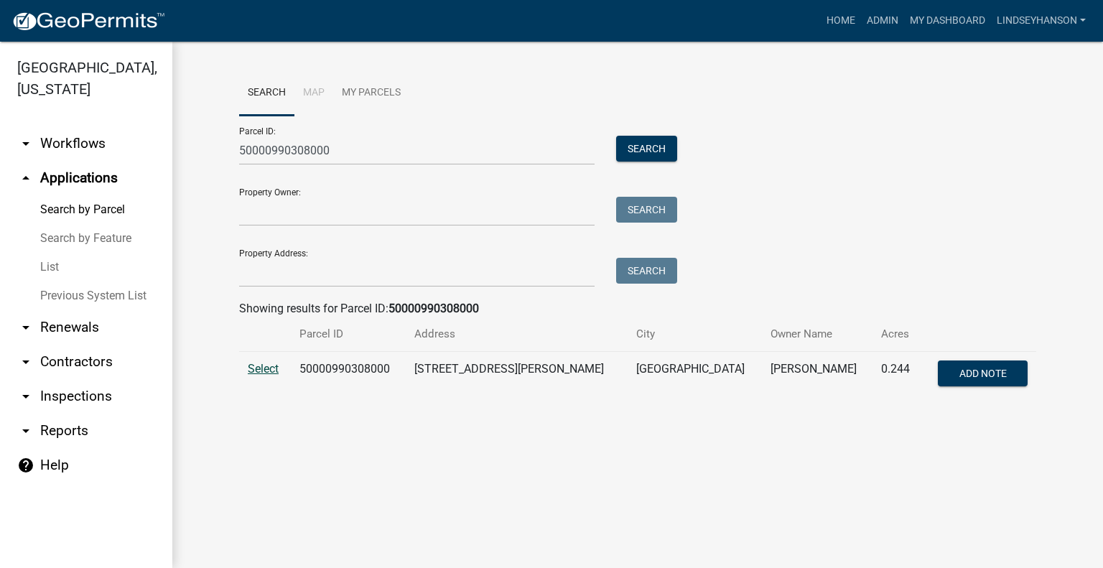
click at [270, 368] on span "Select" at bounding box center [263, 369] width 31 height 14
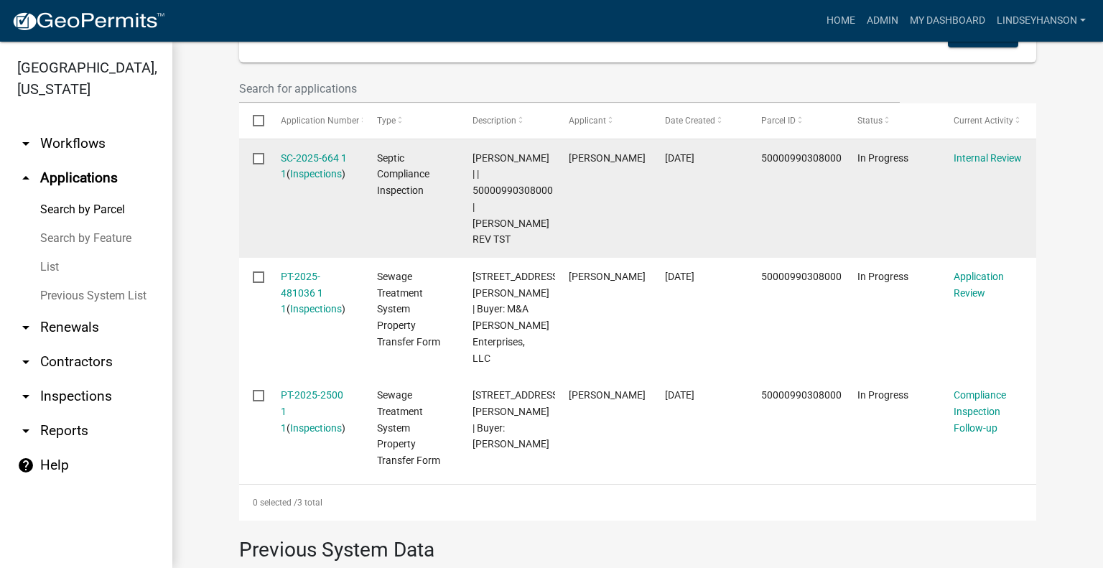
scroll to position [448, 0]
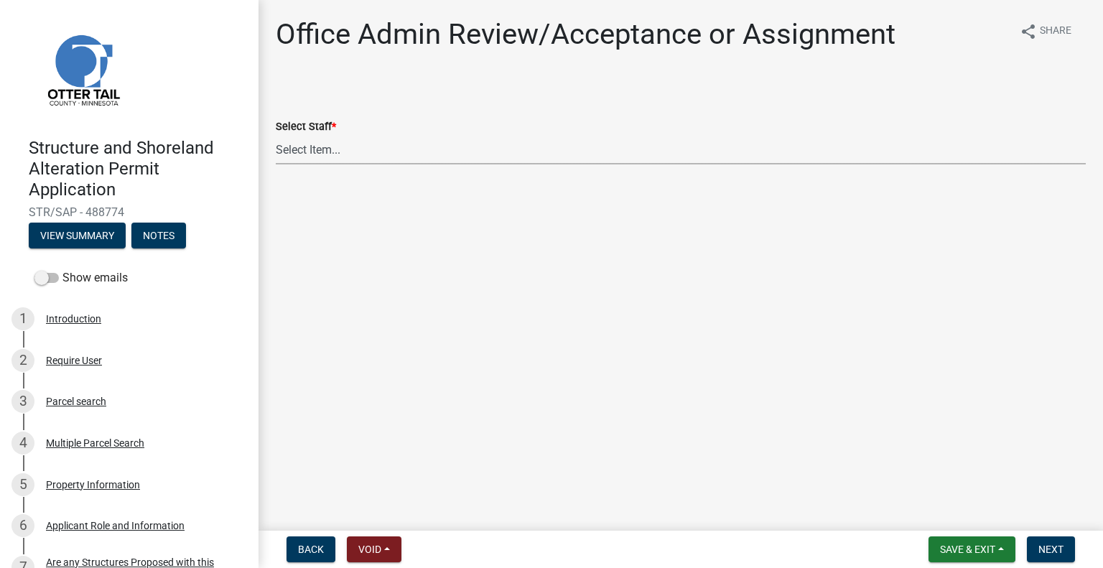
click at [350, 148] on select "Select Item... Alexis Newark (anewark@ottertailcounty.gov) Amy Busko (abusko@ot…" at bounding box center [681, 149] width 810 height 29
click at [276, 135] on select "Select Item... Alexis Newark (anewark@ottertailcounty.gov) Amy Busko (abusko@ot…" at bounding box center [681, 149] width 810 height 29
select select "587f38f5-c90e-4c12-9e10-d3e23909bbca"
click at [1042, 539] on button "Next" at bounding box center [1051, 549] width 48 height 26
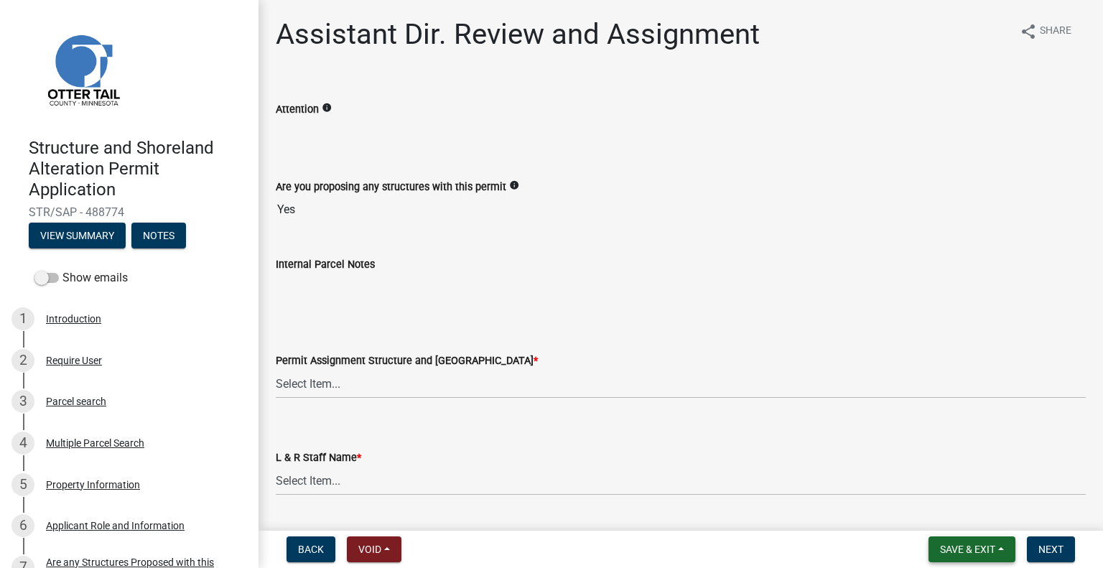
click at [991, 544] on span "Save & Exit" at bounding box center [967, 548] width 55 height 11
click at [976, 519] on button "Save & Exit" at bounding box center [957, 512] width 115 height 34
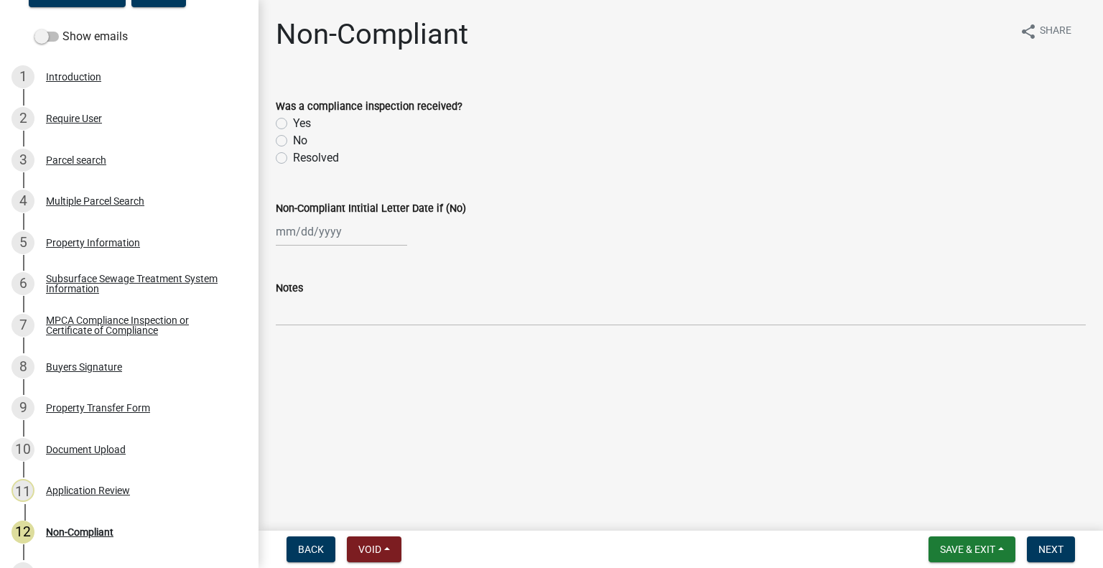
scroll to position [253, 0]
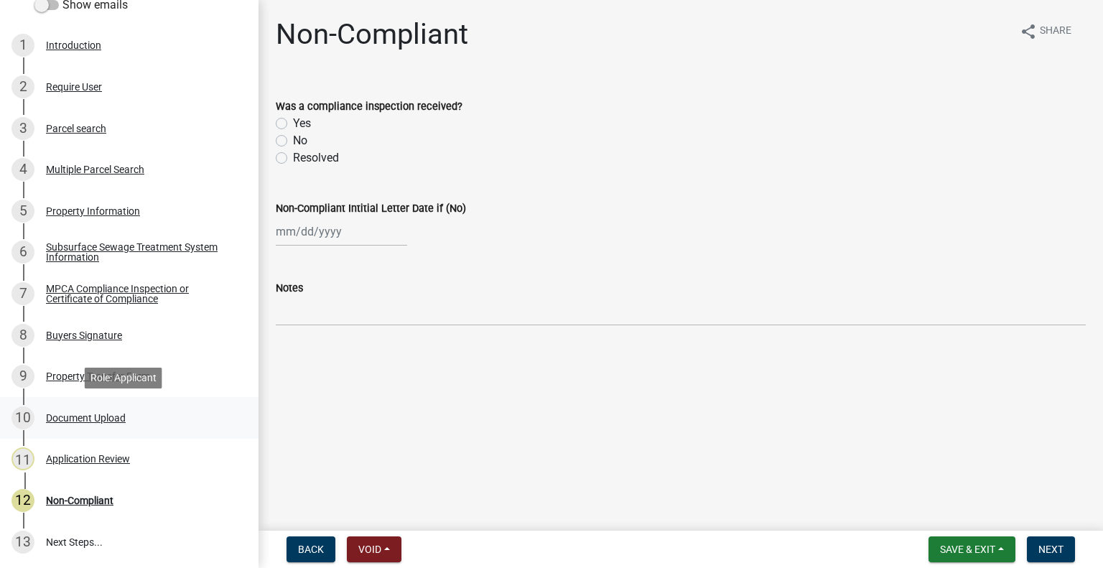
click at [111, 427] on div "10 Document Upload" at bounding box center [123, 417] width 224 height 23
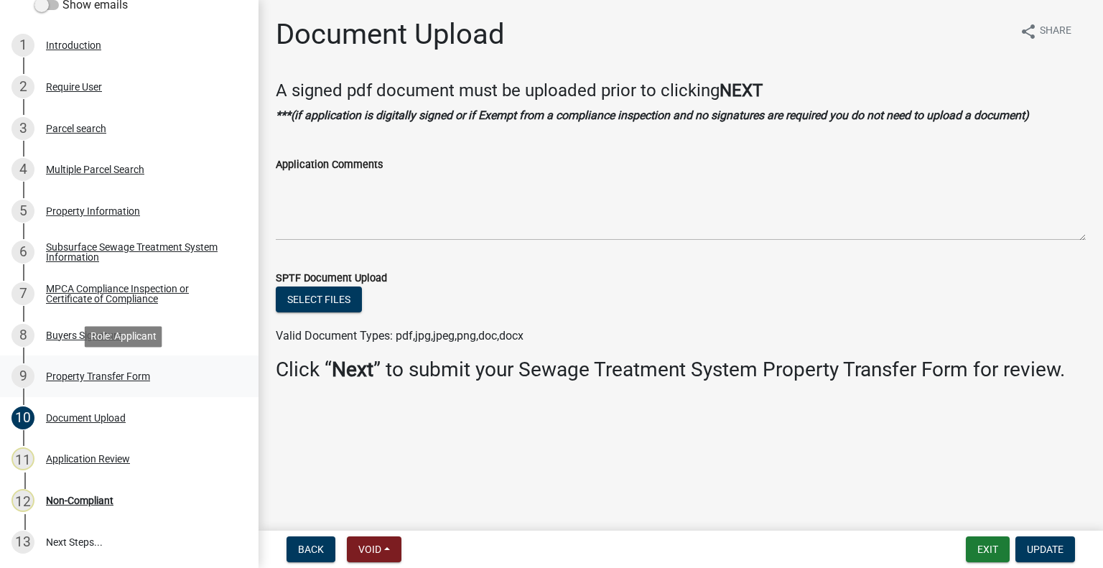
click at [128, 377] on div "Property Transfer Form" at bounding box center [98, 376] width 104 height 10
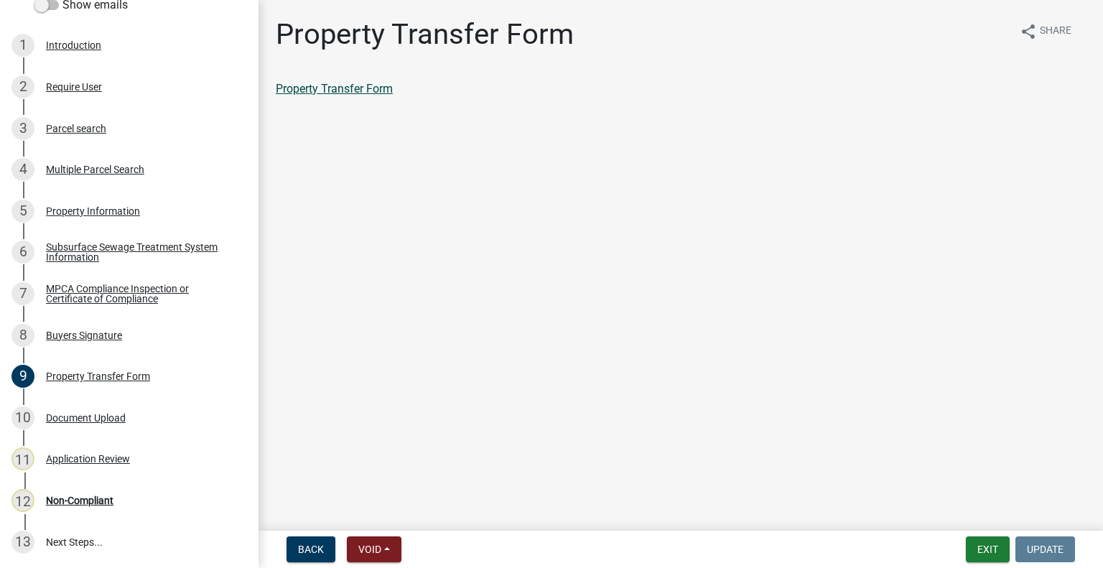
click at [357, 85] on link "Property Transfer Form" at bounding box center [334, 89] width 117 height 14
click at [101, 123] on div "Parcel search" at bounding box center [76, 128] width 60 height 10
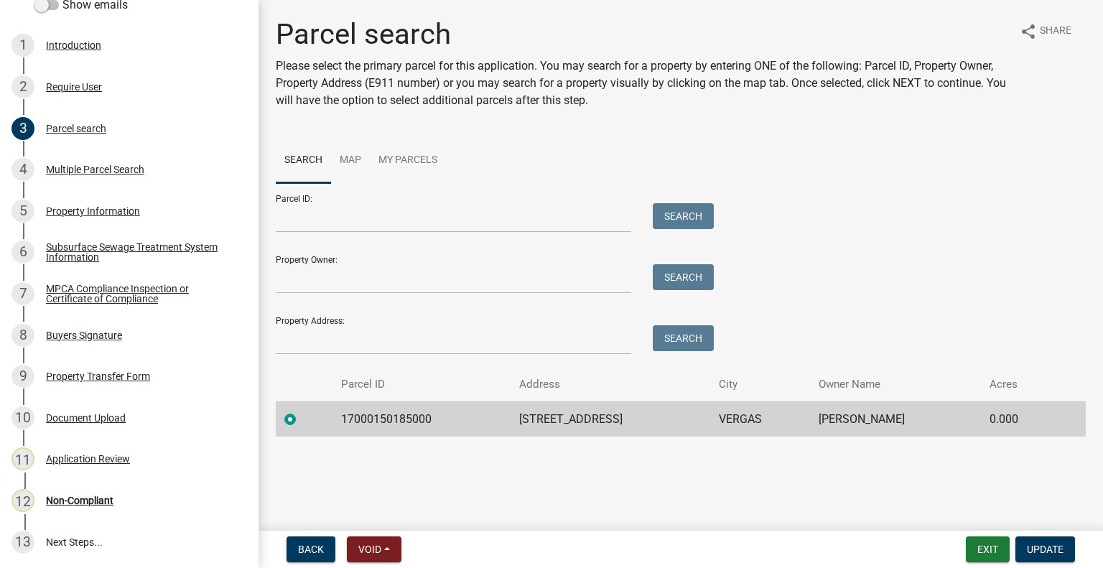
click at [400, 419] on td "17000150185000" at bounding box center [421, 418] width 178 height 35
copy td "17000150185000"
click at [80, 508] on div "12 Non-Compliant" at bounding box center [123, 500] width 224 height 23
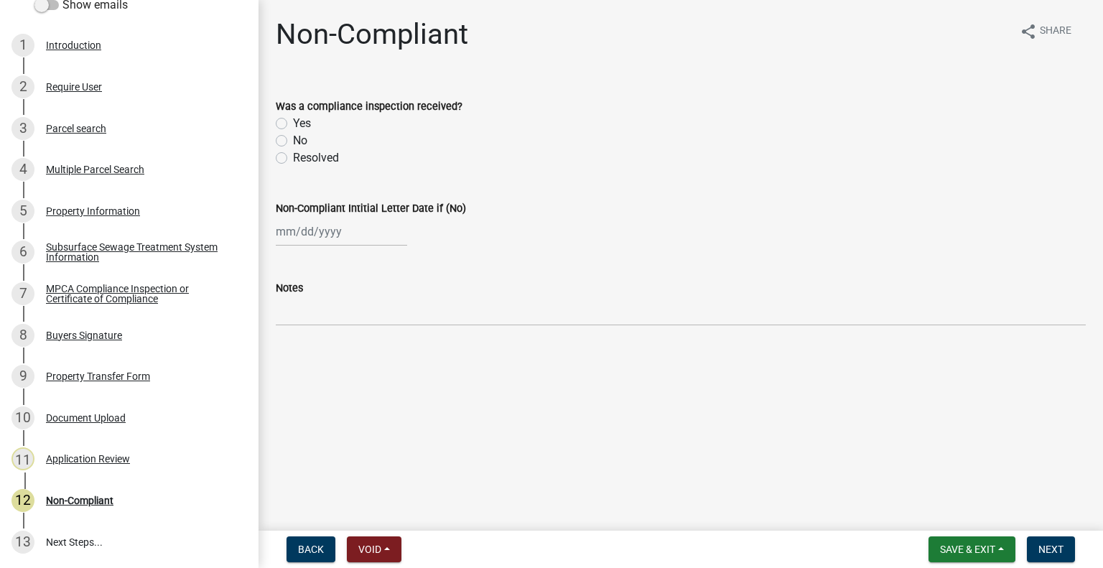
click at [294, 138] on label "No" at bounding box center [300, 140] width 14 height 17
click at [294, 138] on input "No" at bounding box center [297, 136] width 9 height 9
radio input "true"
click at [317, 233] on div at bounding box center [341, 231] width 131 height 29
select select "10"
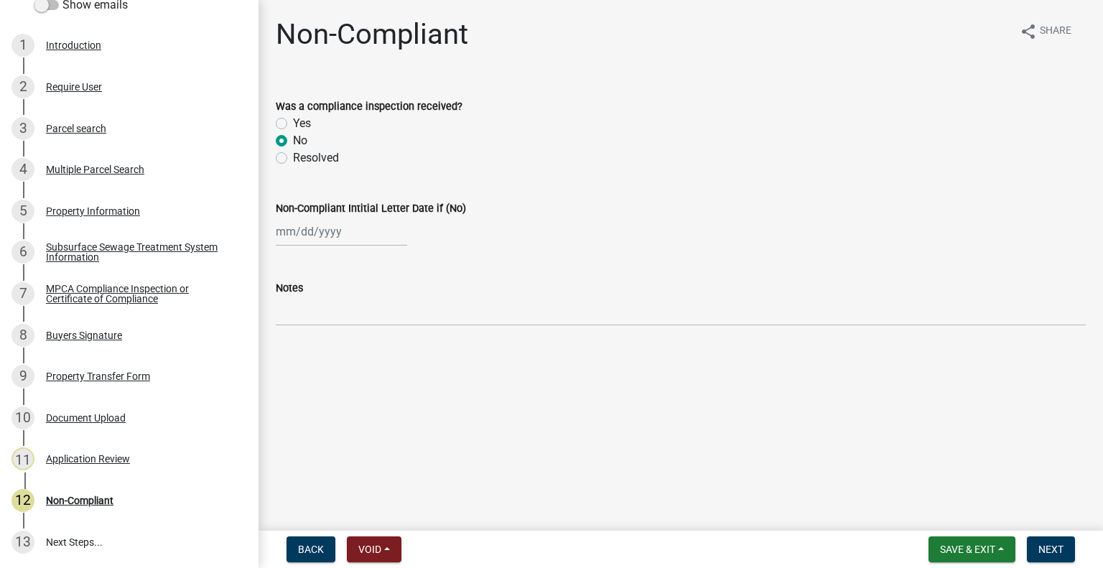
select select "2025"
click at [318, 329] on div "7" at bounding box center [313, 330] width 23 height 23
type input "10/07/2025"
click at [1049, 551] on span "Next" at bounding box center [1050, 548] width 25 height 11
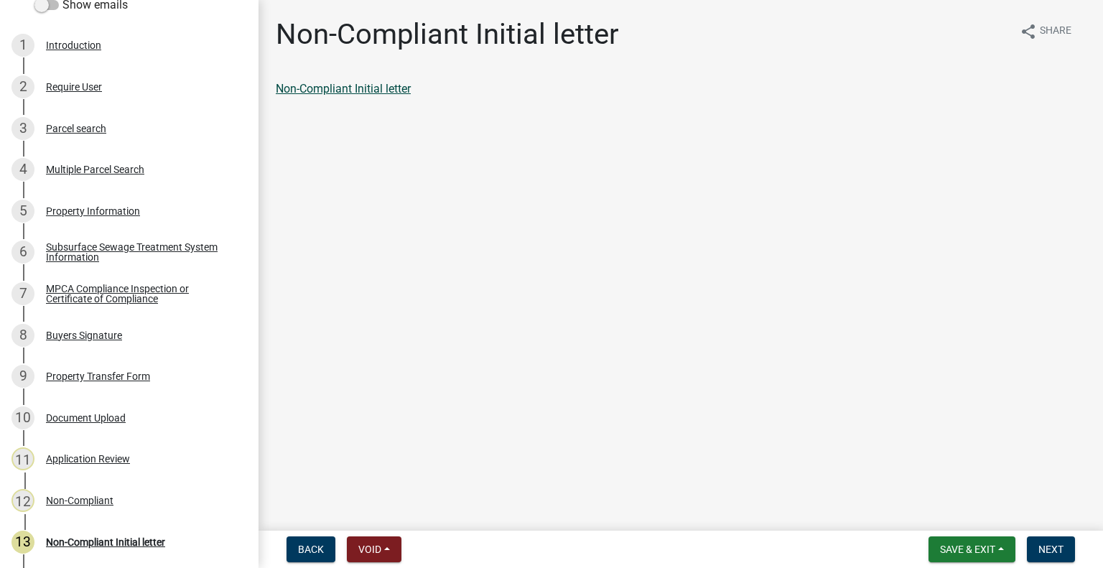
click at [396, 86] on link "Non-Compliant Initial letter" at bounding box center [343, 89] width 135 height 14
click at [1046, 549] on span "Next" at bounding box center [1050, 548] width 25 height 11
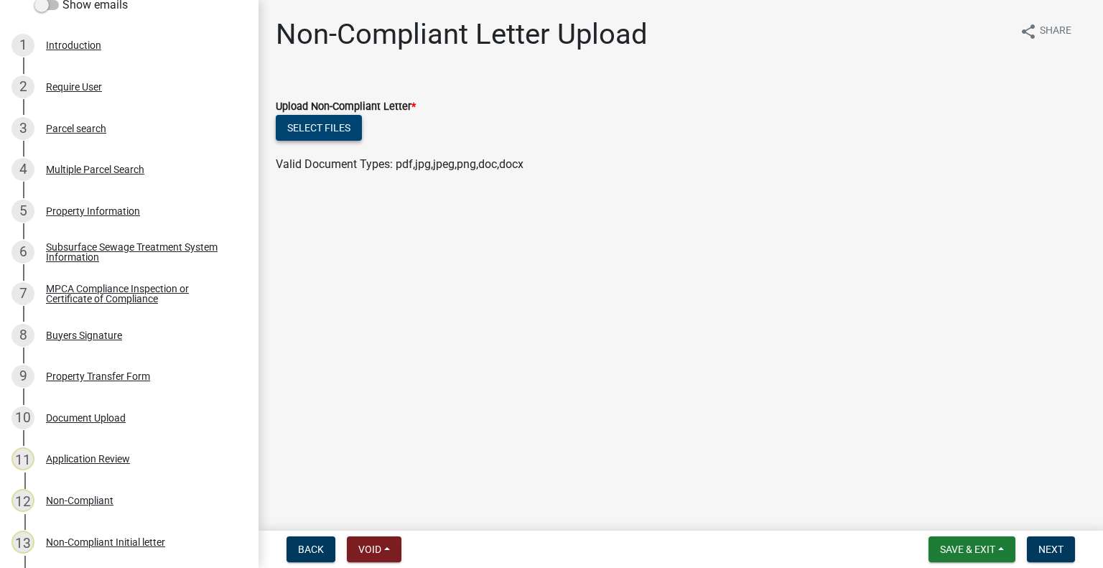
click at [334, 122] on button "Select files" at bounding box center [319, 128] width 86 height 26
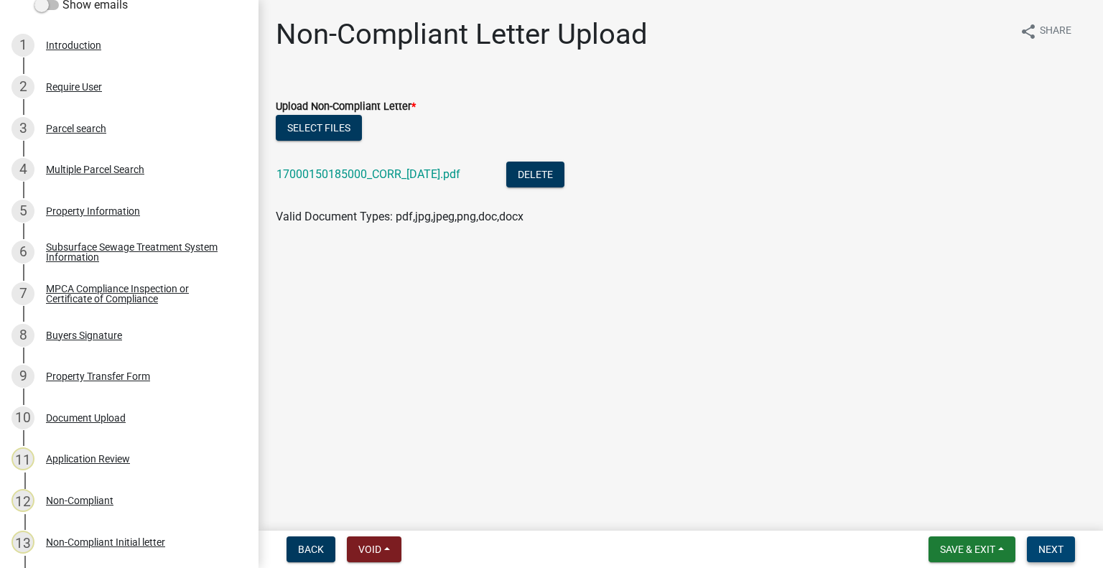
click at [1054, 542] on button "Next" at bounding box center [1051, 549] width 48 height 26
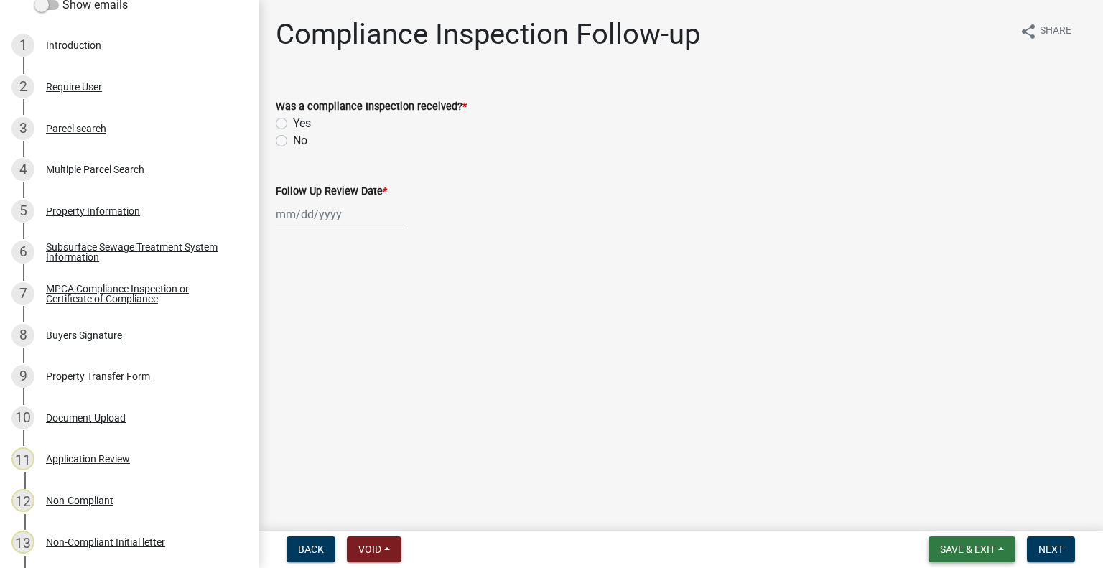
click at [982, 557] on button "Save & Exit" at bounding box center [971, 549] width 87 height 26
click at [960, 530] on div "Save Save & Exit" at bounding box center [957, 494] width 115 height 80
click at [955, 522] on button "Save & Exit" at bounding box center [957, 512] width 115 height 34
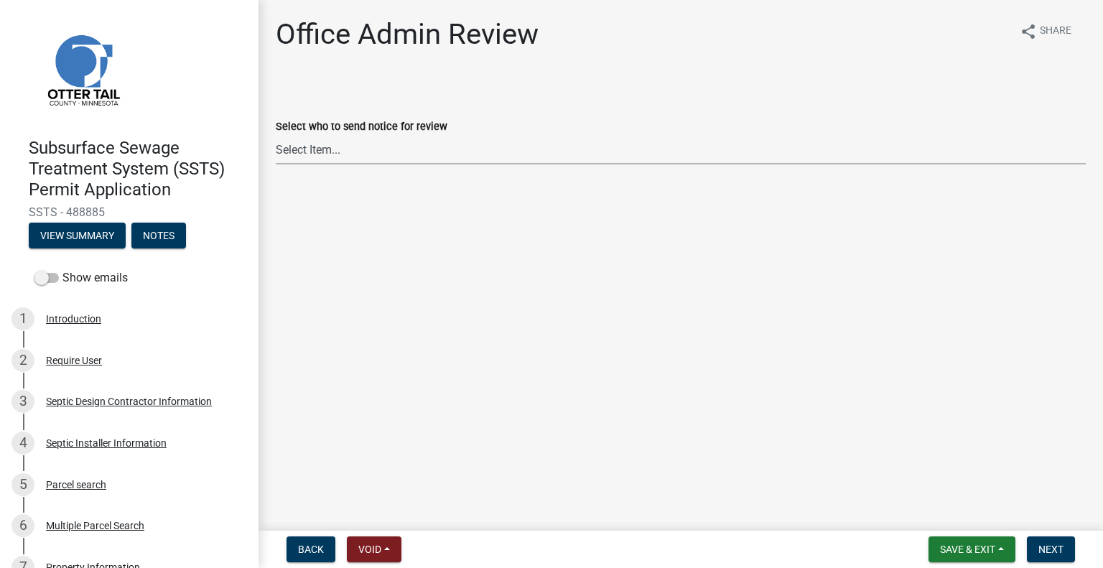
click at [373, 152] on select "Select Item... [PERSON_NAME] ([EMAIL_ADDRESS][DOMAIN_NAME]) [PERSON_NAME] ([EMA…" at bounding box center [681, 149] width 810 height 29
click at [276, 135] on select "Select Item... [PERSON_NAME] ([EMAIL_ADDRESS][DOMAIN_NAME]) [PERSON_NAME] ([EMA…" at bounding box center [681, 149] width 810 height 29
select select "587f38f5-c90e-4c12-9e10-d3e23909bbca"
click at [1041, 551] on span "Next" at bounding box center [1050, 548] width 25 height 11
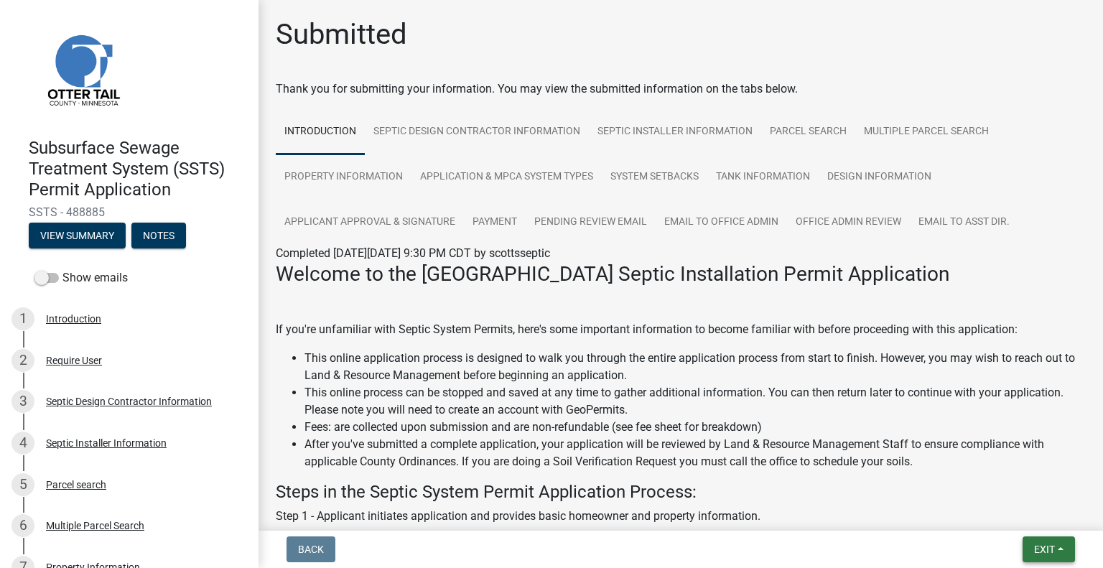
click at [1042, 549] on span "Exit" at bounding box center [1044, 548] width 21 height 11
click at [999, 502] on button "Save & Exit" at bounding box center [1017, 512] width 115 height 34
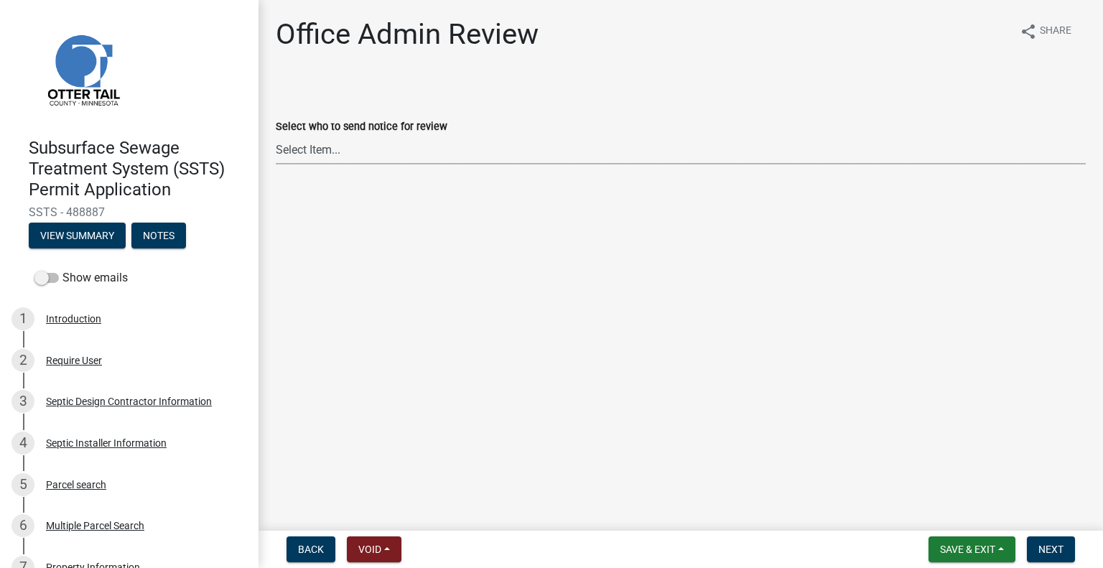
click at [343, 146] on select "Select Item... [PERSON_NAME] ([EMAIL_ADDRESS][DOMAIN_NAME]) [PERSON_NAME] ([EMA…" at bounding box center [681, 149] width 810 height 29
click at [276, 135] on select "Select Item... [PERSON_NAME] ([EMAIL_ADDRESS][DOMAIN_NAME]) [PERSON_NAME] ([EMA…" at bounding box center [681, 149] width 810 height 29
select select "587f38f5-c90e-4c12-9e10-d3e23909bbca"
click at [1051, 548] on span "Next" at bounding box center [1050, 548] width 25 height 11
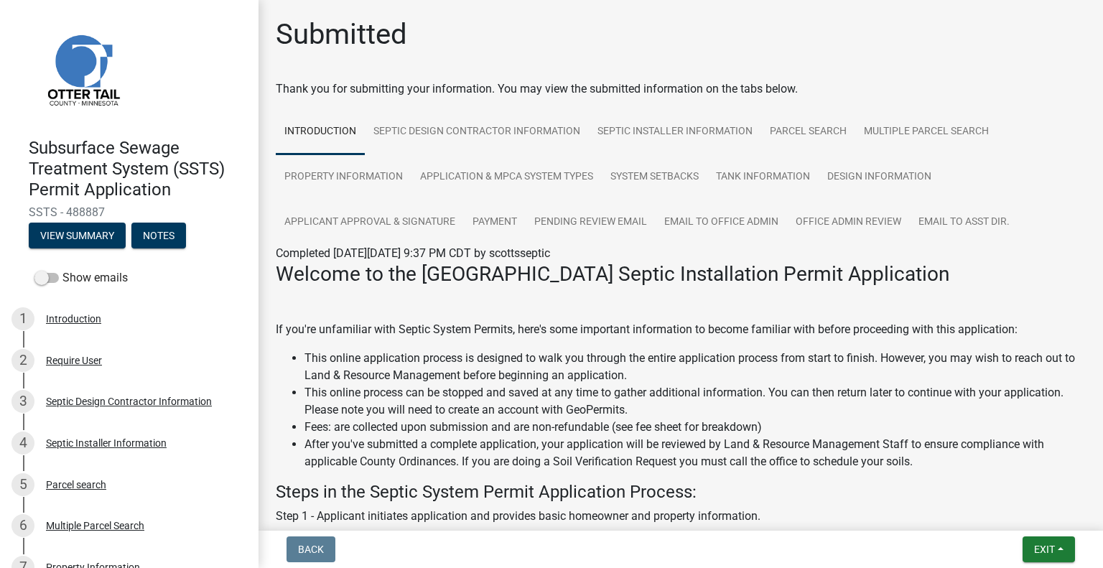
click at [1044, 533] on nav "Back Exit Save Save & Exit" at bounding box center [680, 548] width 844 height 37
click at [1037, 538] on button "Exit" at bounding box center [1048, 549] width 52 height 26
click at [1011, 517] on button "Save & Exit" at bounding box center [1017, 512] width 115 height 34
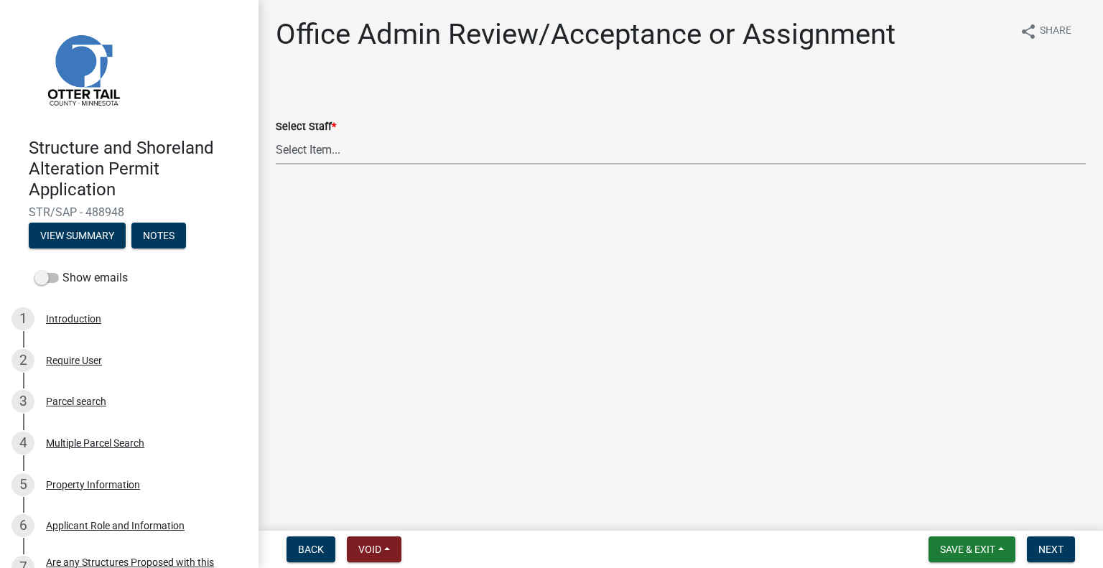
click at [317, 151] on select "Select Item... [PERSON_NAME] ([EMAIL_ADDRESS][DOMAIN_NAME]) [PERSON_NAME] ([EMA…" at bounding box center [681, 149] width 810 height 29
click at [276, 135] on select "Select Item... [PERSON_NAME] ([EMAIL_ADDRESS][DOMAIN_NAME]) [PERSON_NAME] ([EMA…" at bounding box center [681, 149] width 810 height 29
select select "587f38f5-c90e-4c12-9e10-d3e23909bbca"
click at [1050, 547] on span "Next" at bounding box center [1050, 548] width 25 height 11
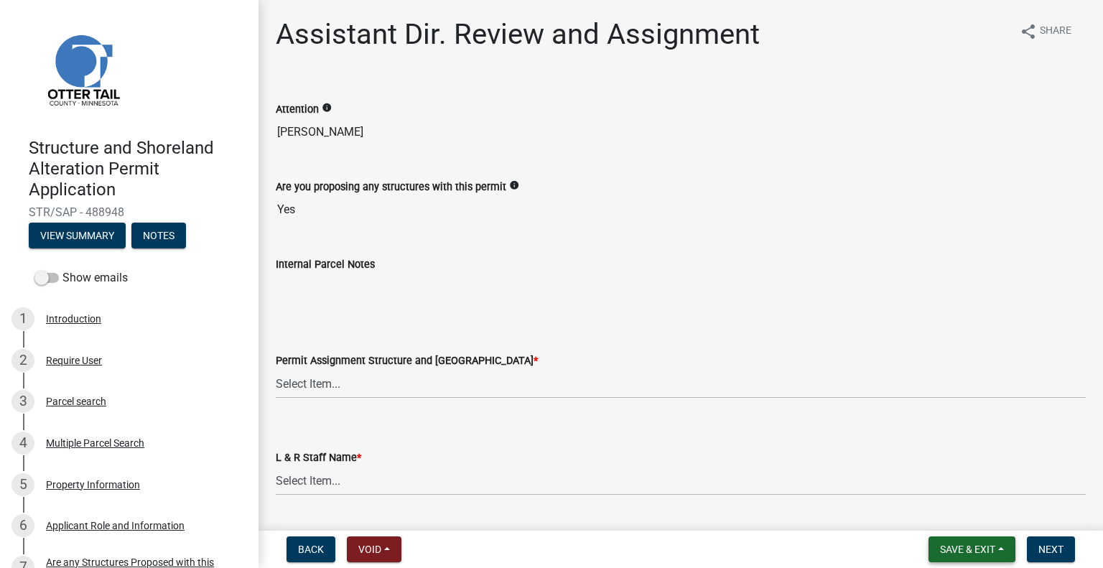
click at [978, 549] on span "Save & Exit" at bounding box center [967, 548] width 55 height 11
click at [966, 517] on button "Save & Exit" at bounding box center [957, 512] width 115 height 34
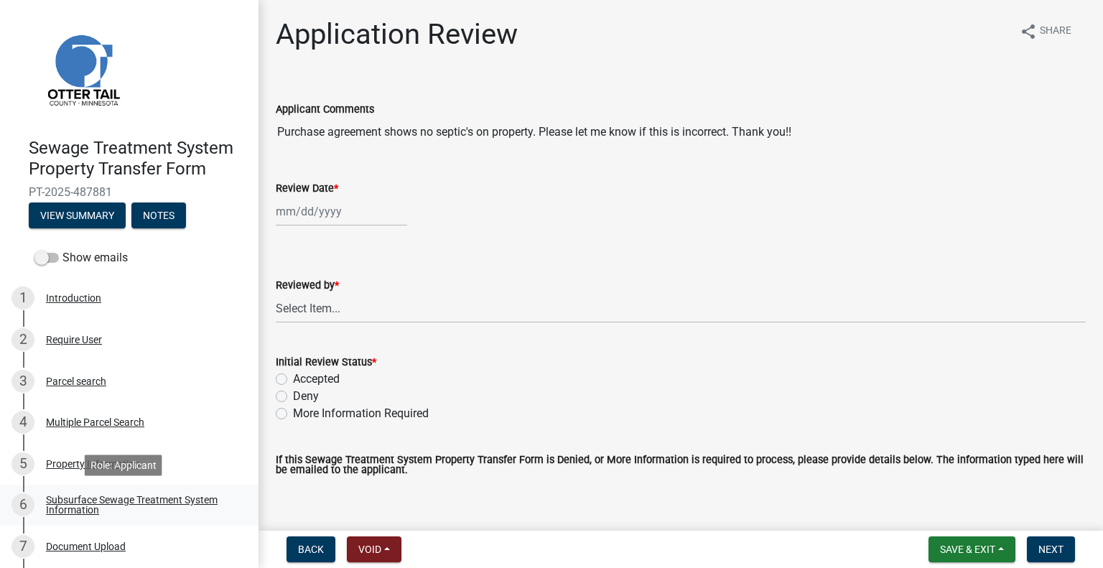
click at [201, 495] on div "Subsurface Sewage Treatment System Information" at bounding box center [141, 505] width 190 height 20
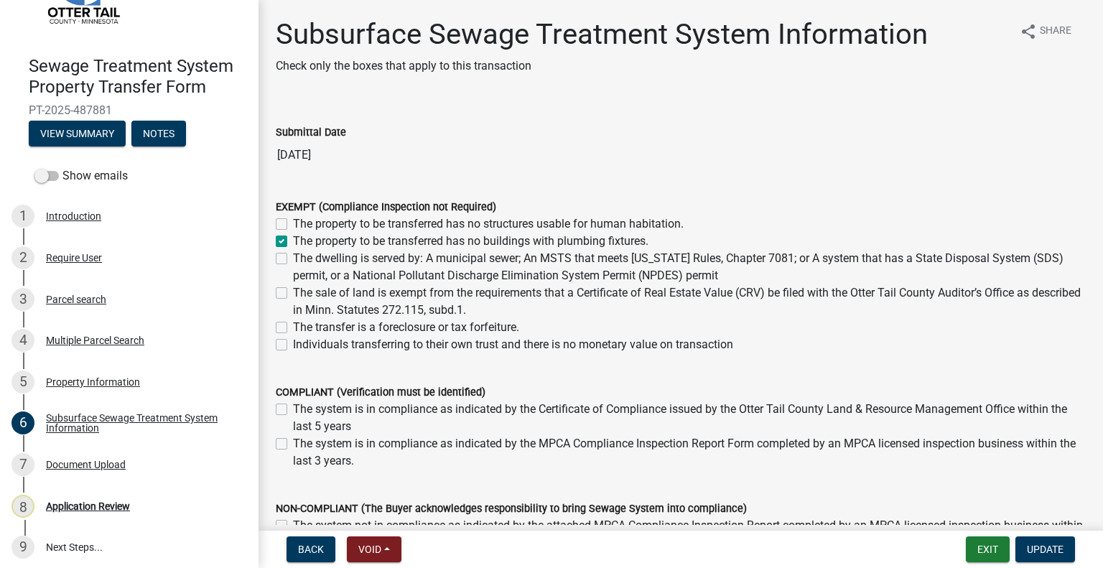
scroll to position [87, 0]
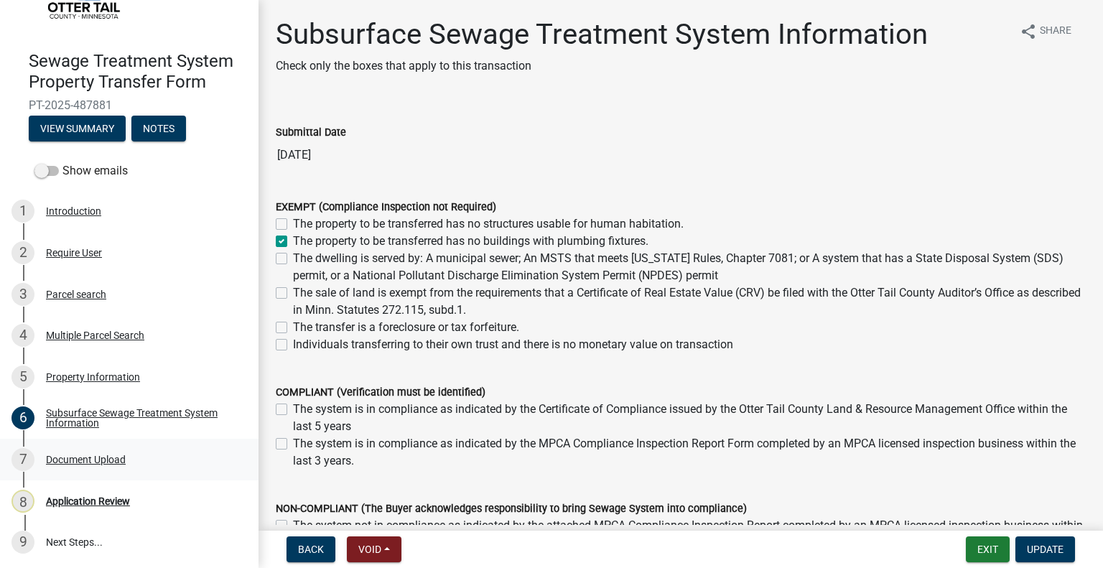
click at [114, 459] on div "Document Upload" at bounding box center [86, 459] width 80 height 10
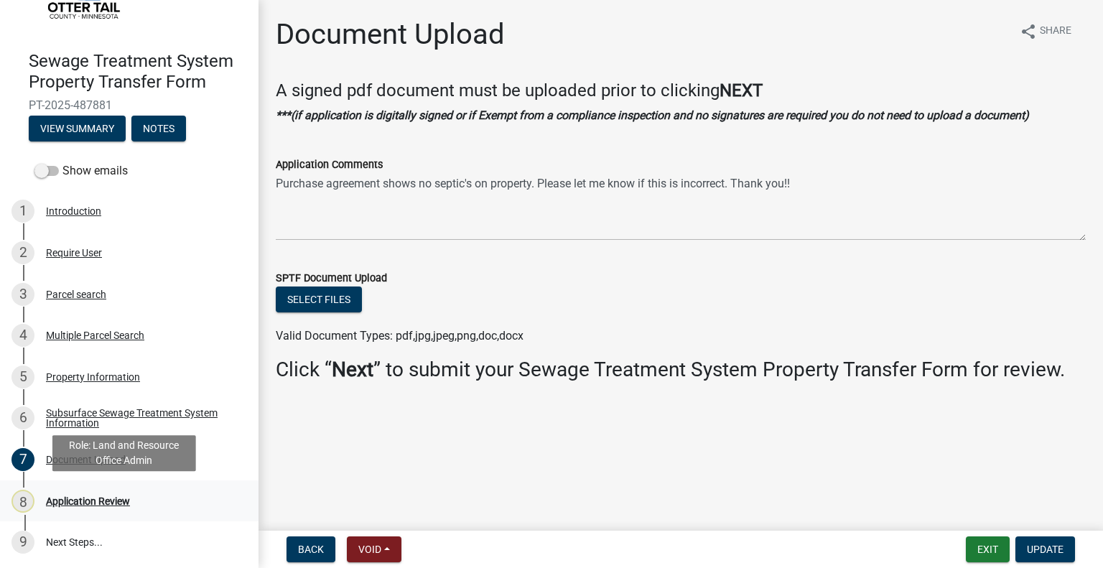
click at [123, 503] on div "Application Review" at bounding box center [88, 501] width 84 height 10
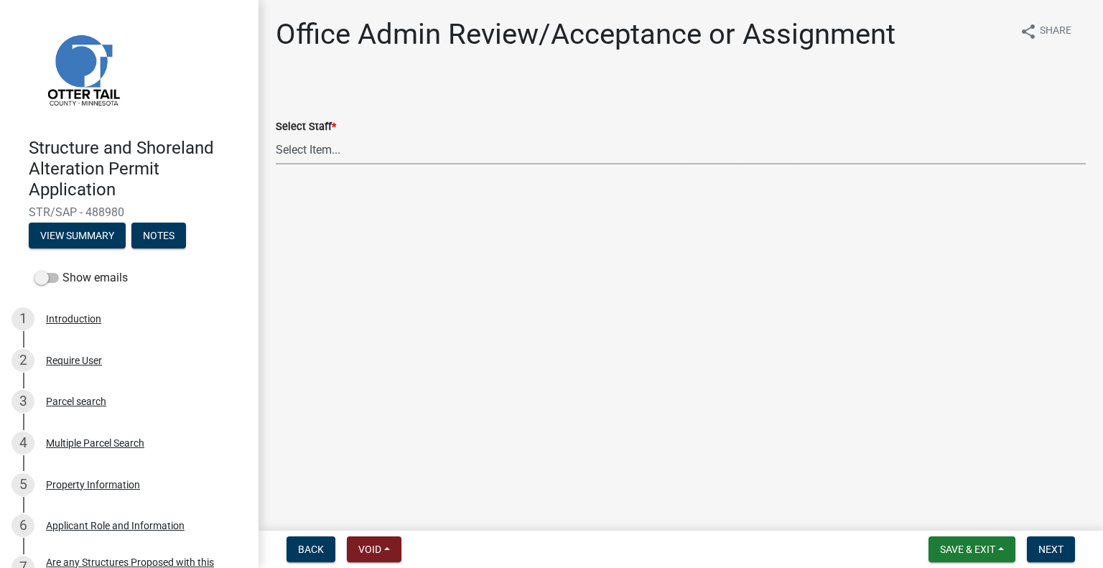
click at [329, 152] on select "Select Item... [PERSON_NAME] ([EMAIL_ADDRESS][DOMAIN_NAME]) [PERSON_NAME] ([EMA…" at bounding box center [681, 149] width 810 height 29
click at [276, 135] on select "Select Item... [PERSON_NAME] ([EMAIL_ADDRESS][DOMAIN_NAME]) [PERSON_NAME] ([EMA…" at bounding box center [681, 149] width 810 height 29
select select "587f38f5-c90e-4c12-9e10-d3e23909bbca"
click at [1057, 548] on span "Next" at bounding box center [1050, 548] width 25 height 11
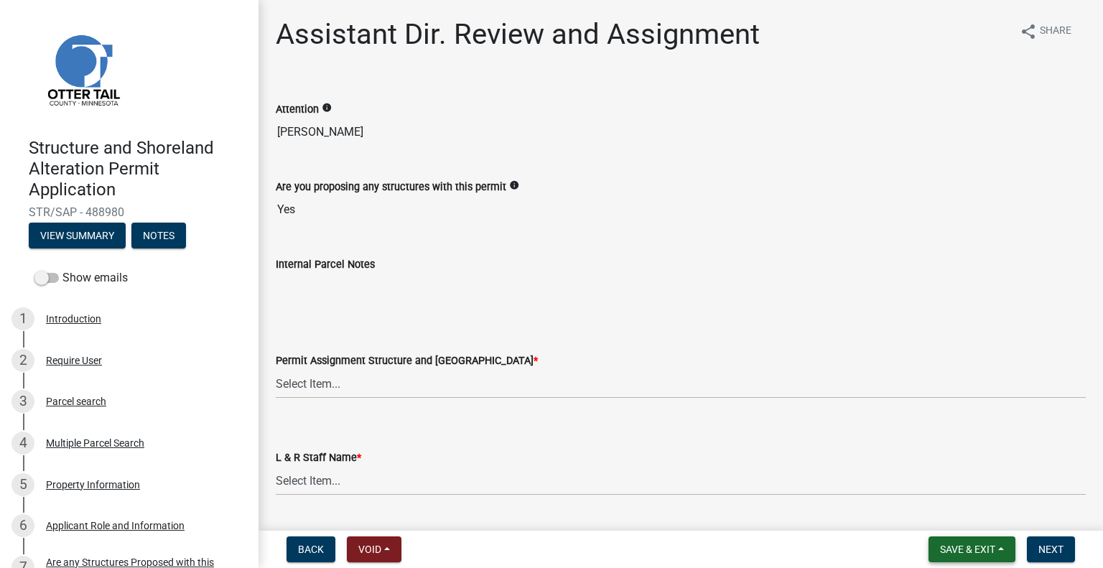
click at [987, 543] on span "Save & Exit" at bounding box center [967, 548] width 55 height 11
click at [970, 513] on button "Save & Exit" at bounding box center [957, 512] width 115 height 34
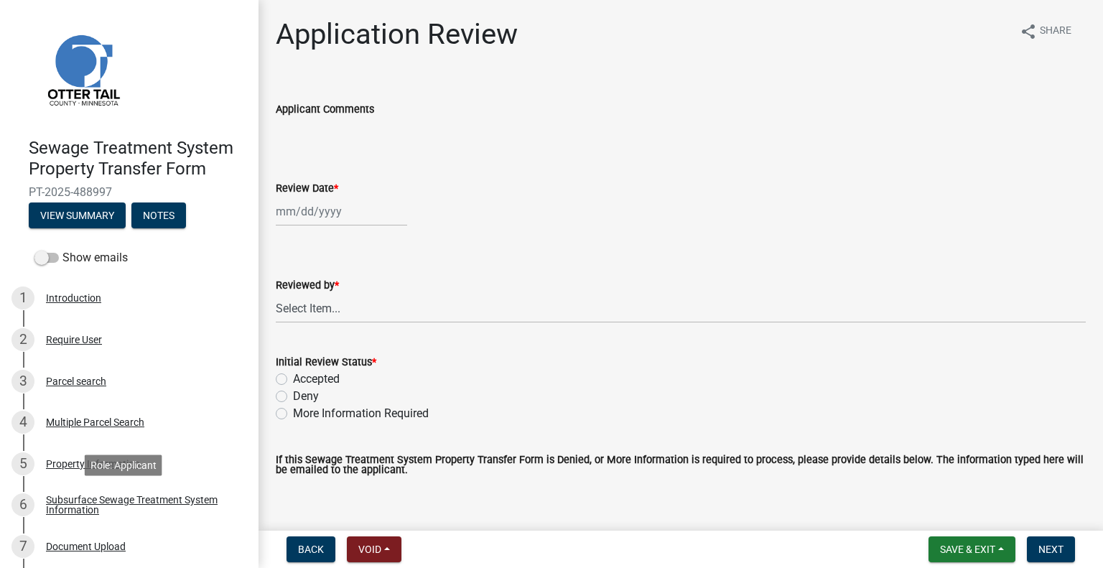
click at [132, 501] on div "Subsurface Sewage Treatment System Information" at bounding box center [141, 505] width 190 height 20
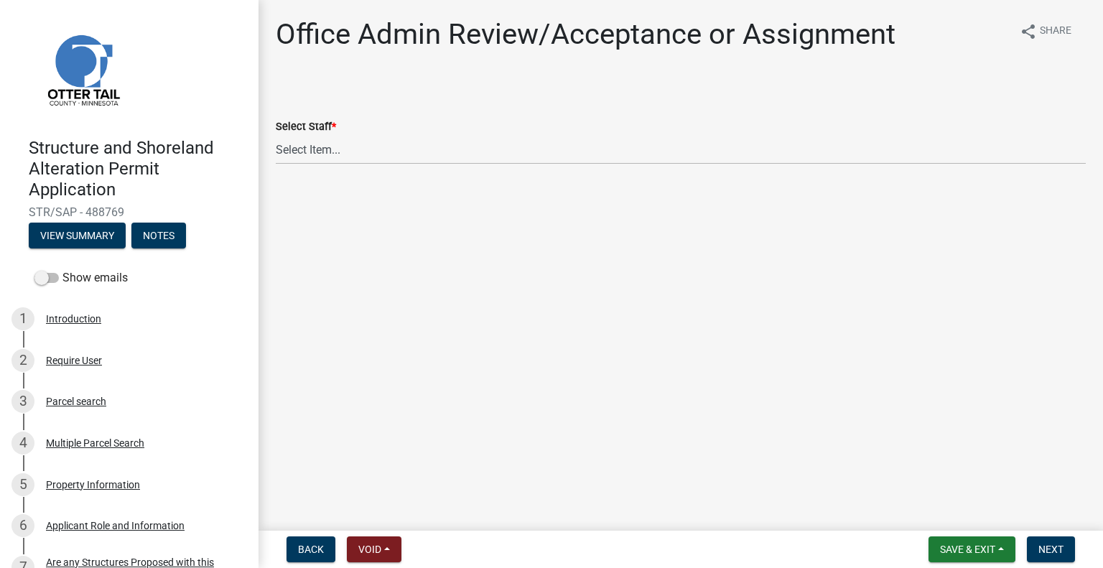
click at [391, 128] on div "Select Staff *" at bounding box center [681, 126] width 810 height 17
drag, startPoint x: 386, startPoint y: 142, endPoint x: 384, endPoint y: 149, distance: 7.5
click at [386, 142] on select "Select Item... Alexis Newark (anewark@ottertailcounty.gov) Amy Busko (abusko@ot…" at bounding box center [681, 149] width 810 height 29
click at [276, 135] on select "Select Item... Alexis Newark (anewark@ottertailcounty.gov) Amy Busko (abusko@ot…" at bounding box center [681, 149] width 810 height 29
select select "587f38f5-c90e-4c12-9e10-d3e23909bbca"
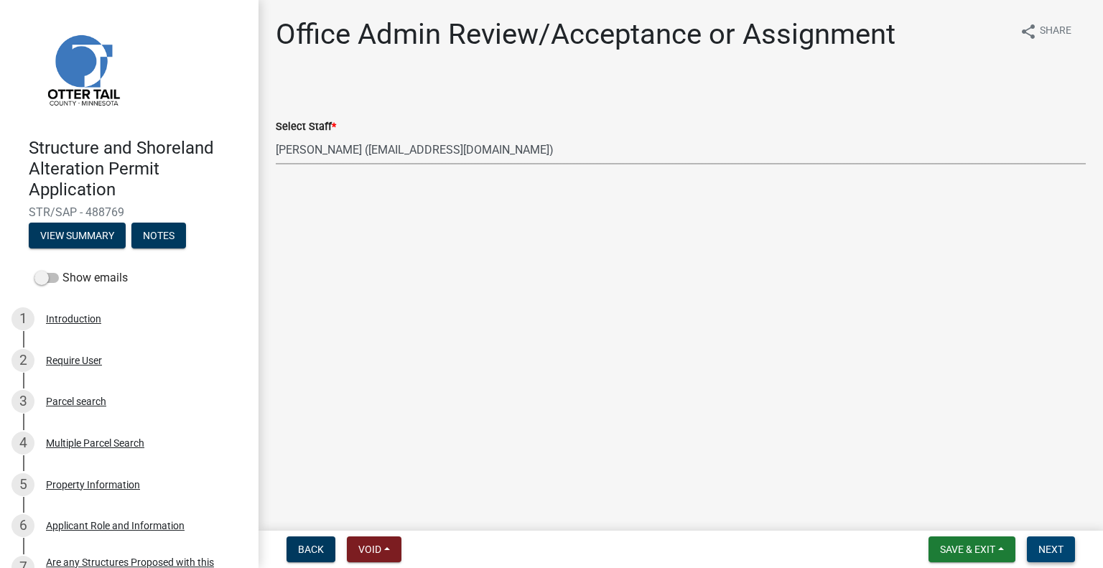
click at [1041, 543] on span "Next" at bounding box center [1050, 548] width 25 height 11
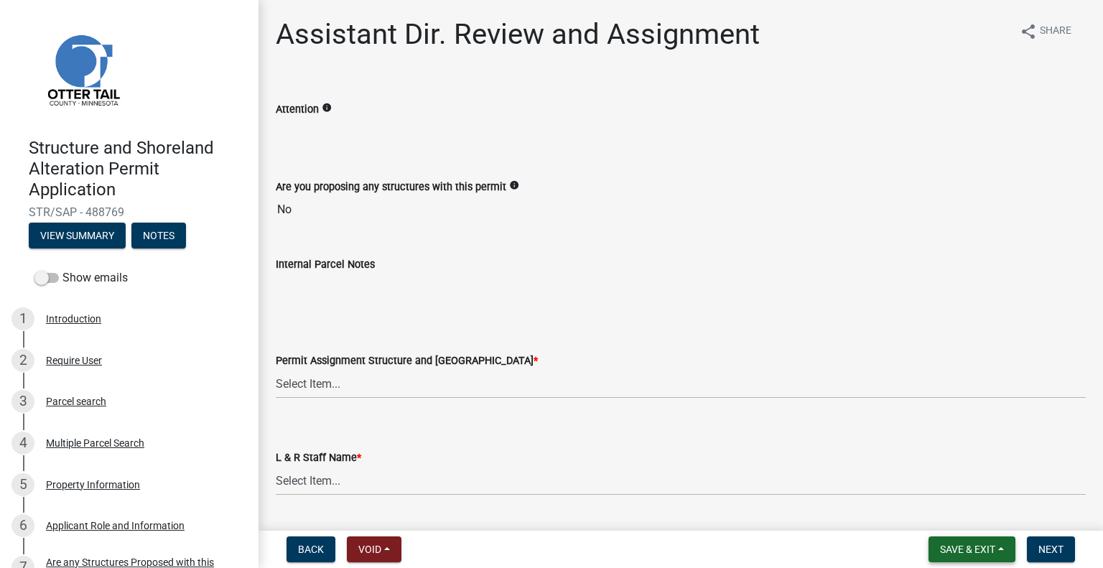
click at [986, 543] on span "Save & Exit" at bounding box center [967, 548] width 55 height 11
click at [968, 508] on button "Save & Exit" at bounding box center [957, 512] width 115 height 34
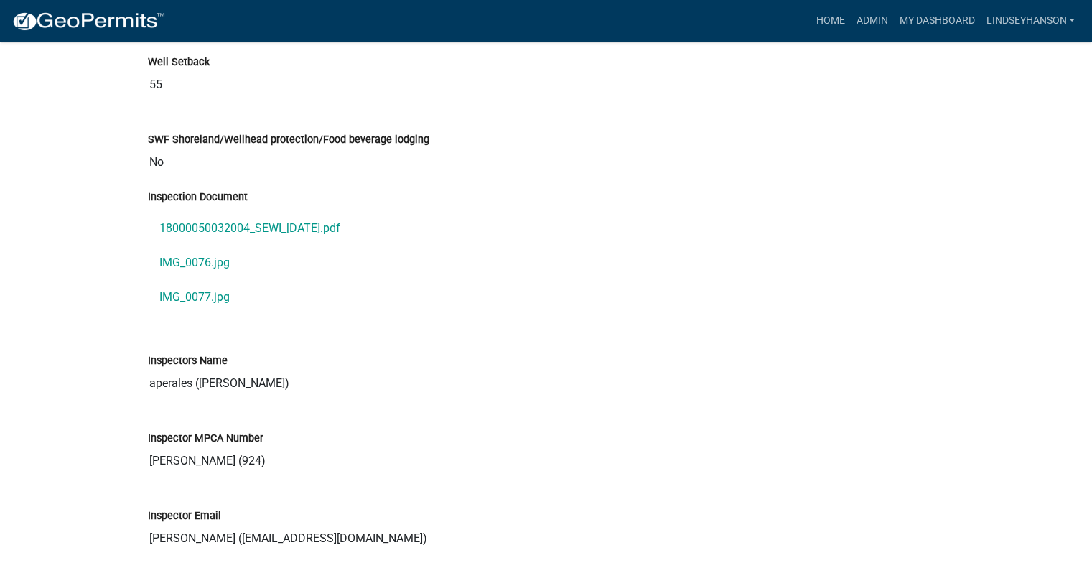
scroll to position [11619, 0]
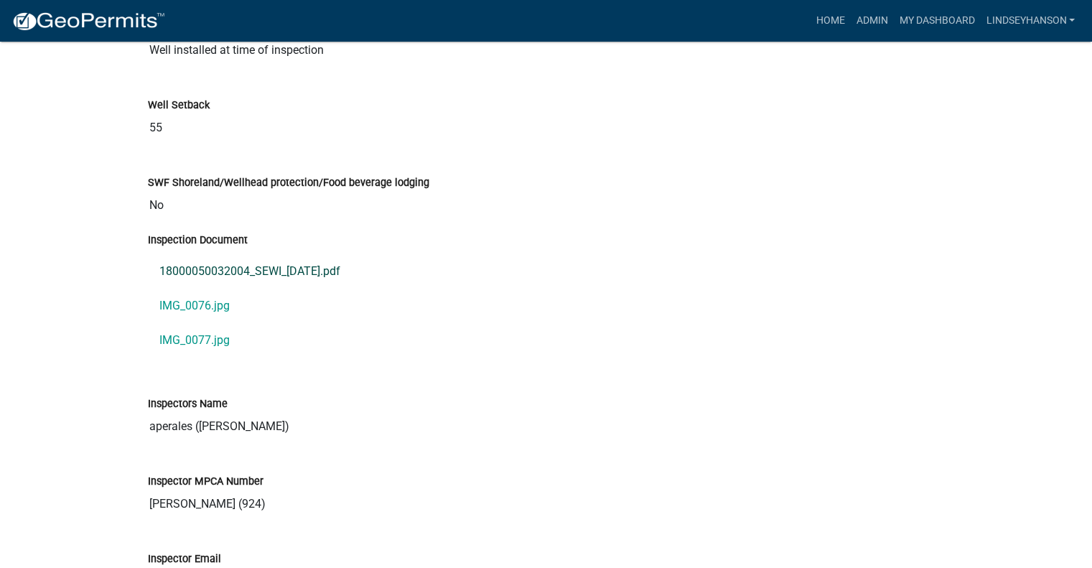
click at [345, 254] on link "18000050032004_SEWI_2025-08-26.pdf" at bounding box center [546, 271] width 797 height 34
click at [213, 289] on link "IMG_0076.jpg" at bounding box center [546, 306] width 797 height 34
click at [211, 323] on link "IMG_0077.jpg" at bounding box center [546, 340] width 797 height 34
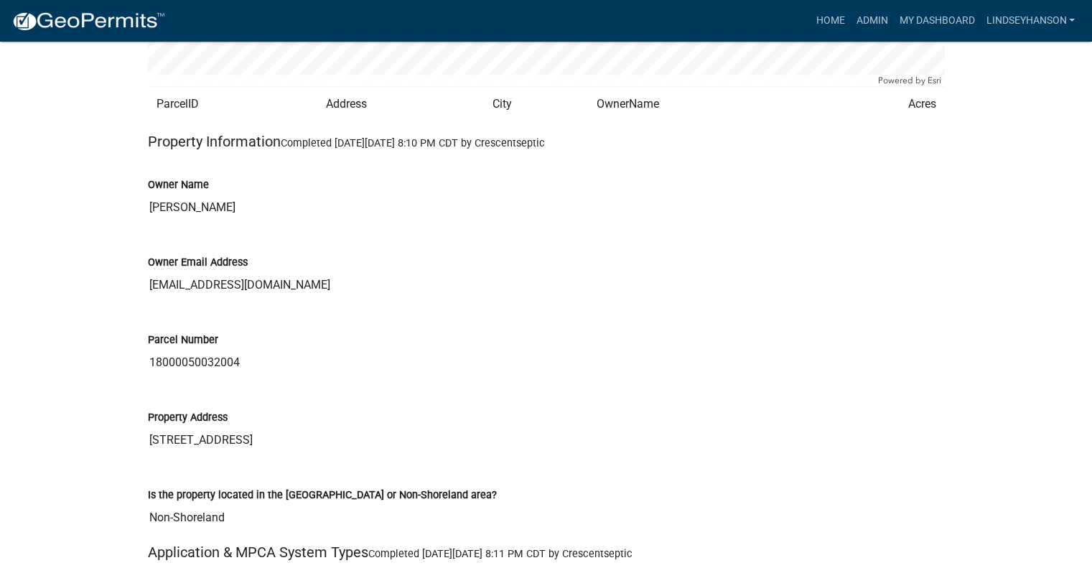
scroll to position [1934, 0]
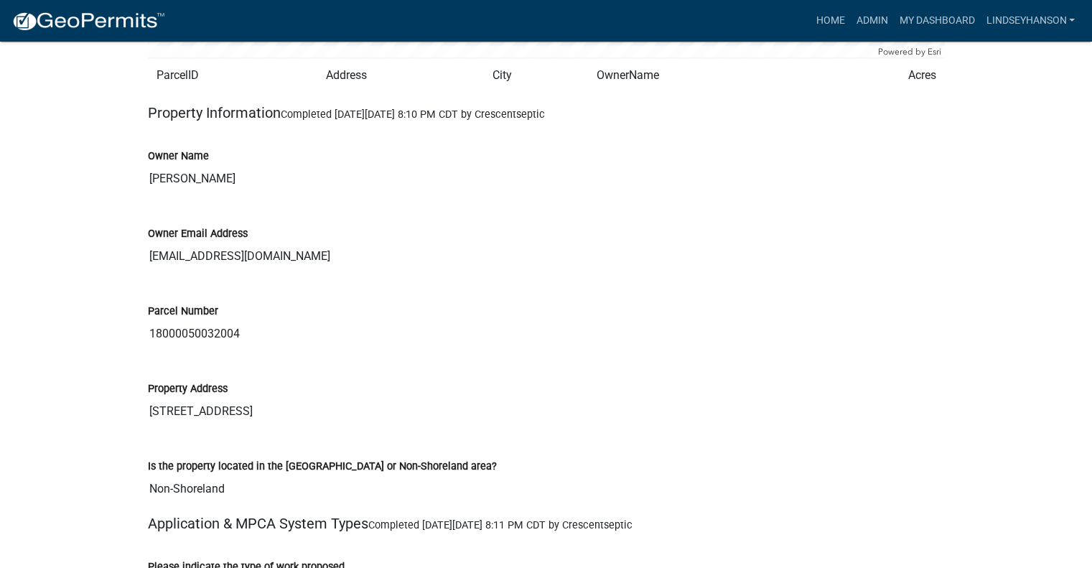
click at [229, 332] on input "18000050032004" at bounding box center [546, 333] width 797 height 29
click at [229, 336] on input "18000050032004" at bounding box center [546, 333] width 797 height 29
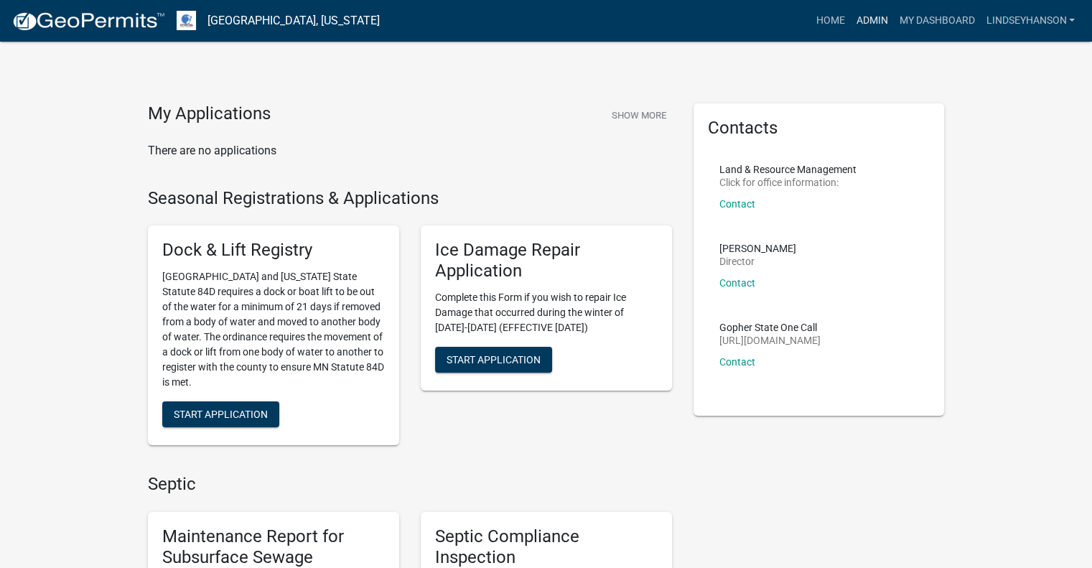
click at [862, 19] on link "Admin" at bounding box center [871, 20] width 43 height 27
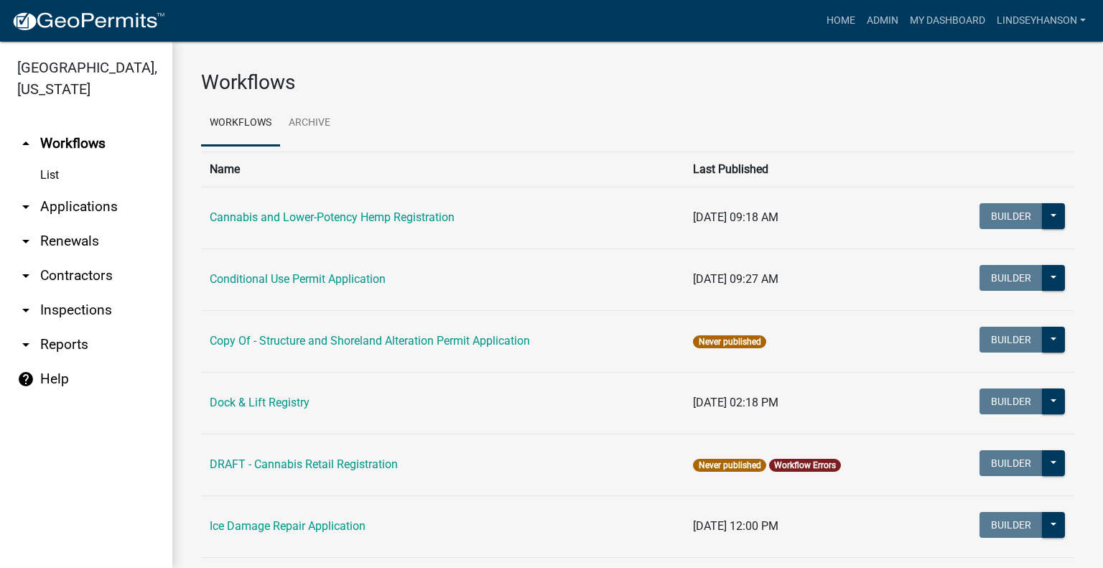
click at [106, 206] on link "arrow_drop_down Applications" at bounding box center [86, 207] width 172 height 34
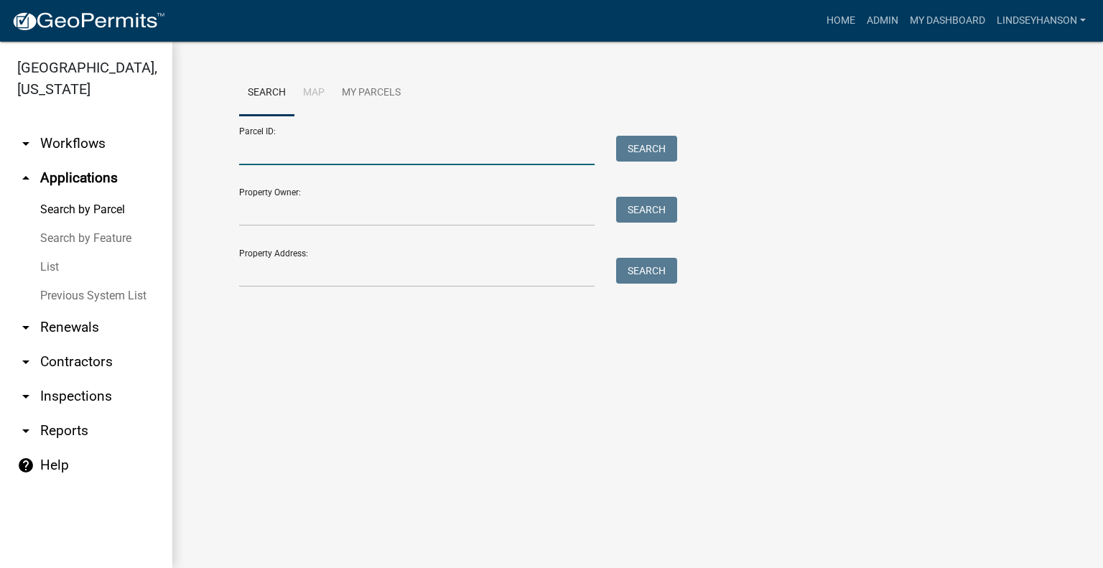
click at [388, 149] on input "Parcel ID:" at bounding box center [416, 150] width 355 height 29
paste input "75000990363002"
type input "75000990363002"
click at [641, 135] on div "Parcel ID: 75000990363002 Search" at bounding box center [454, 141] width 431 height 50
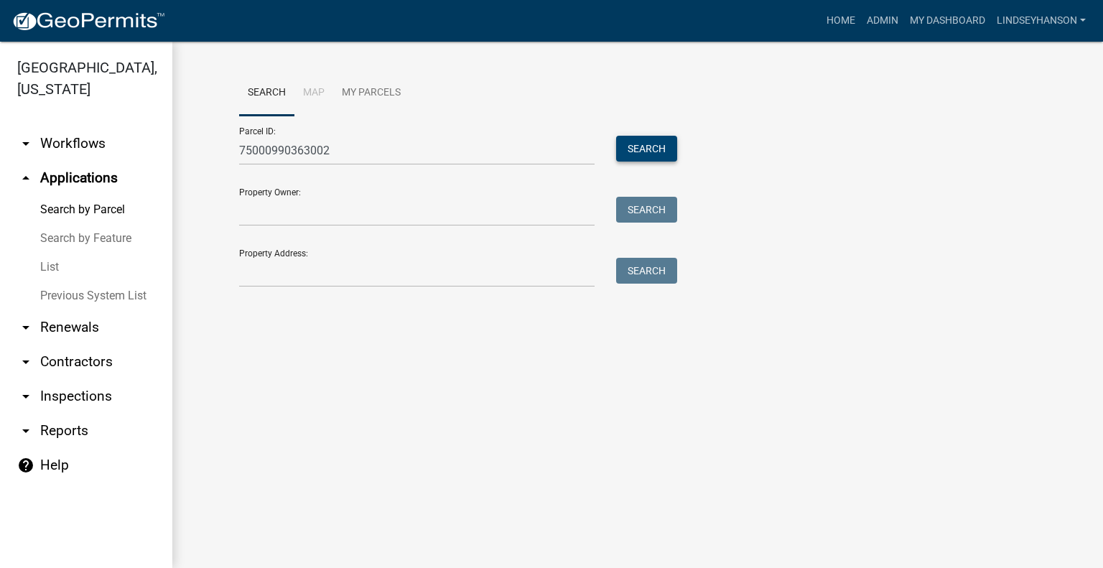
click at [632, 154] on button "Search" at bounding box center [646, 149] width 61 height 26
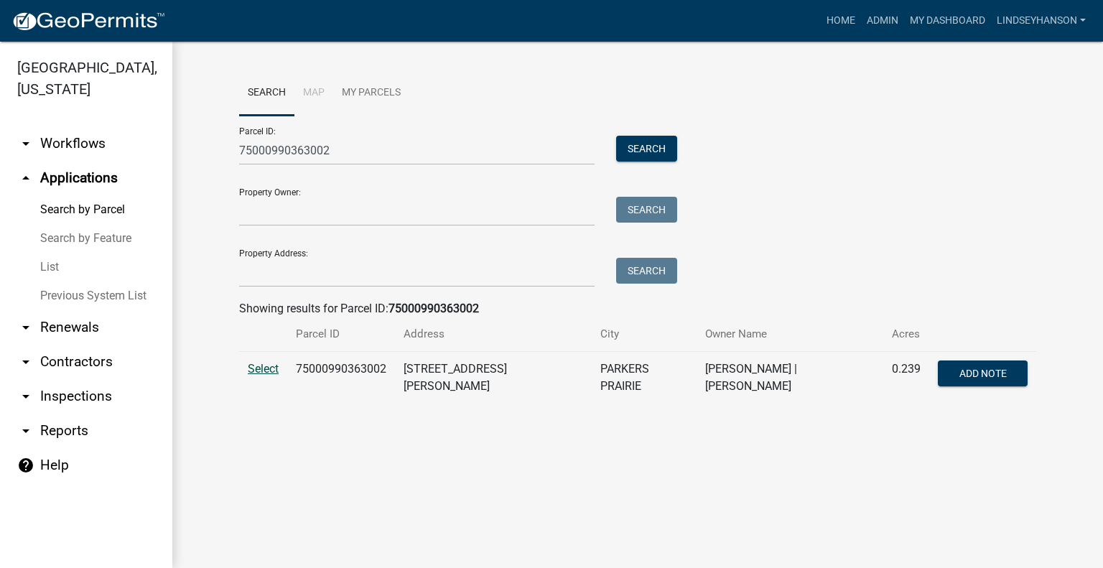
click at [262, 370] on span "Select" at bounding box center [263, 369] width 31 height 14
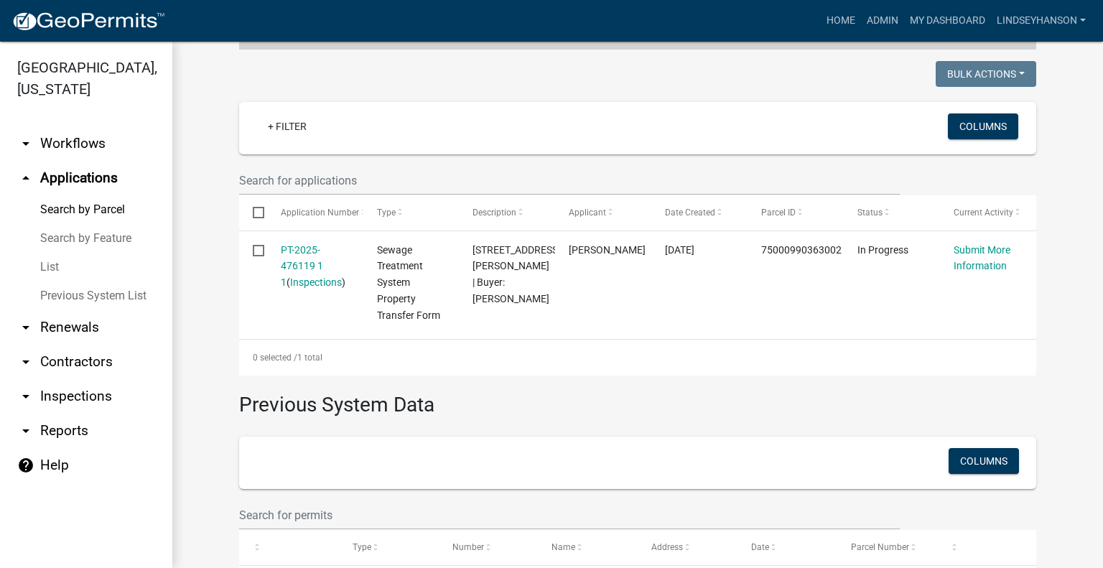
scroll to position [351, 0]
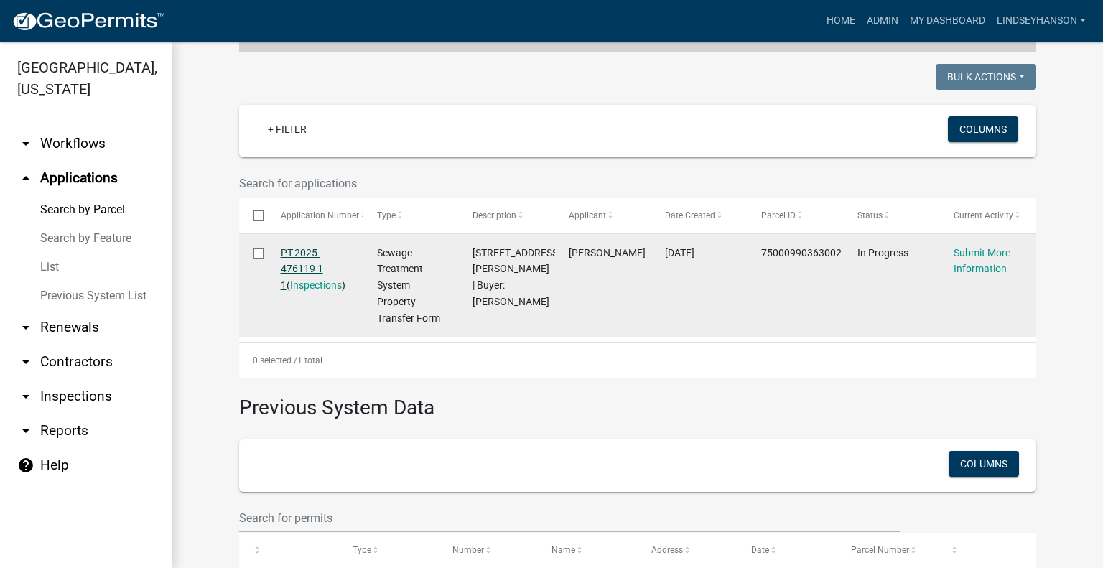
click at [299, 251] on link "PT-2025-476119 1 1" at bounding box center [302, 269] width 42 height 45
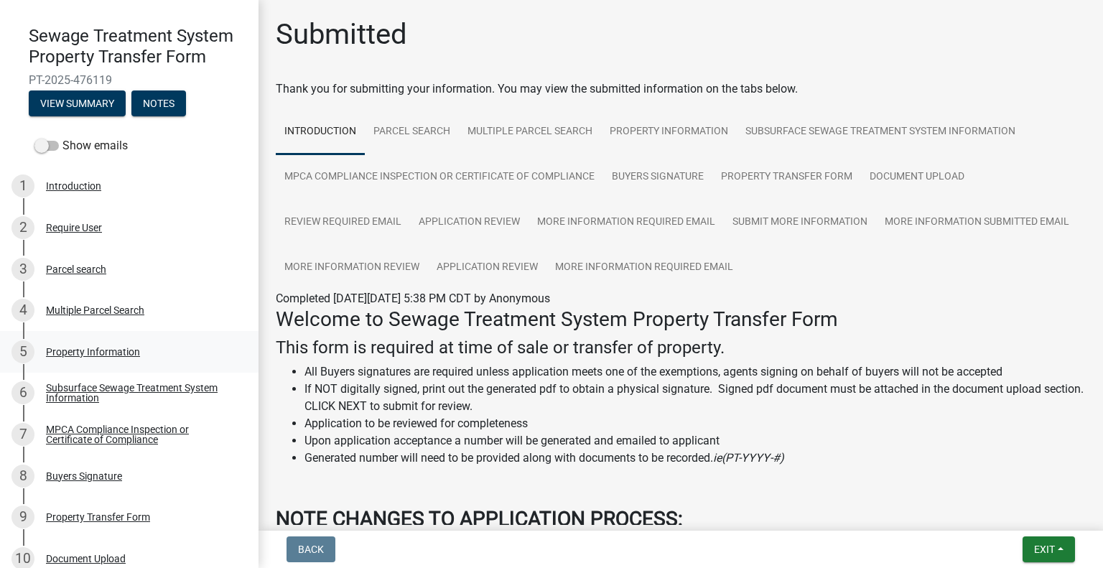
scroll to position [122, 0]
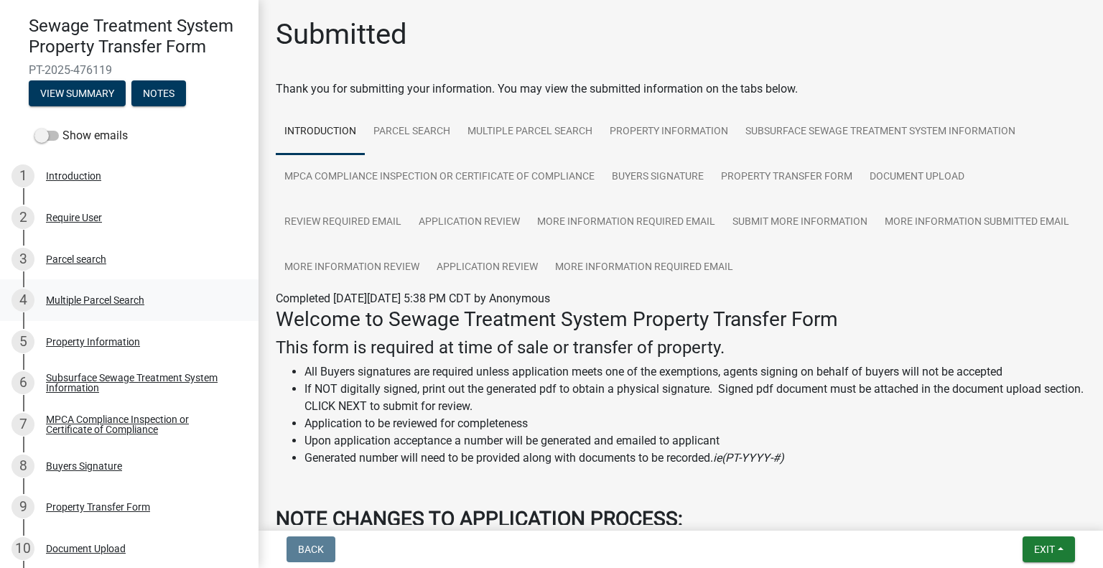
click at [136, 302] on div "Multiple Parcel Search" at bounding box center [95, 300] width 98 height 10
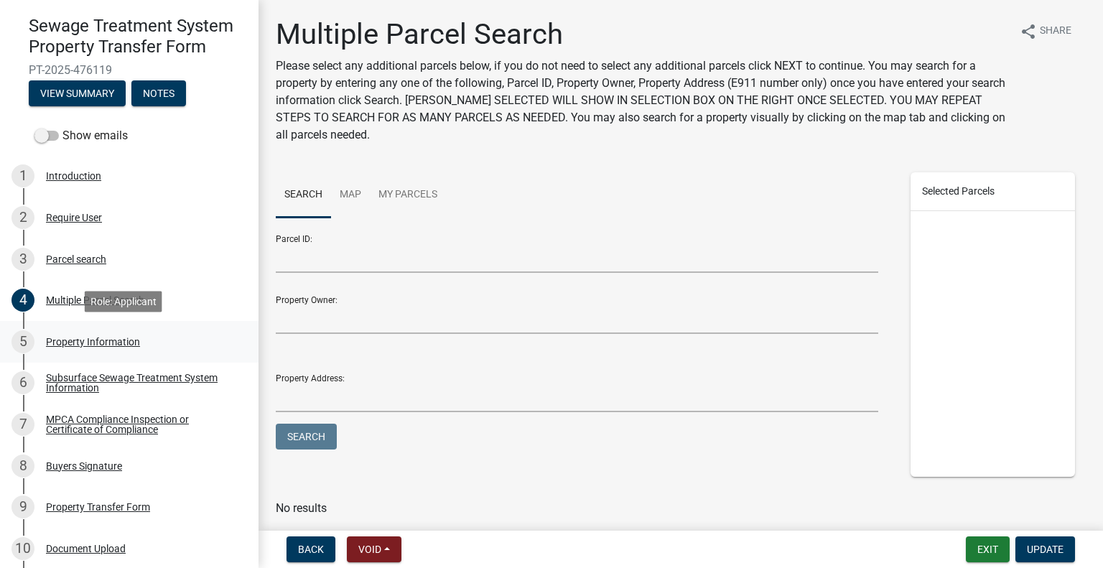
click at [136, 341] on div "Property Information" at bounding box center [93, 342] width 94 height 10
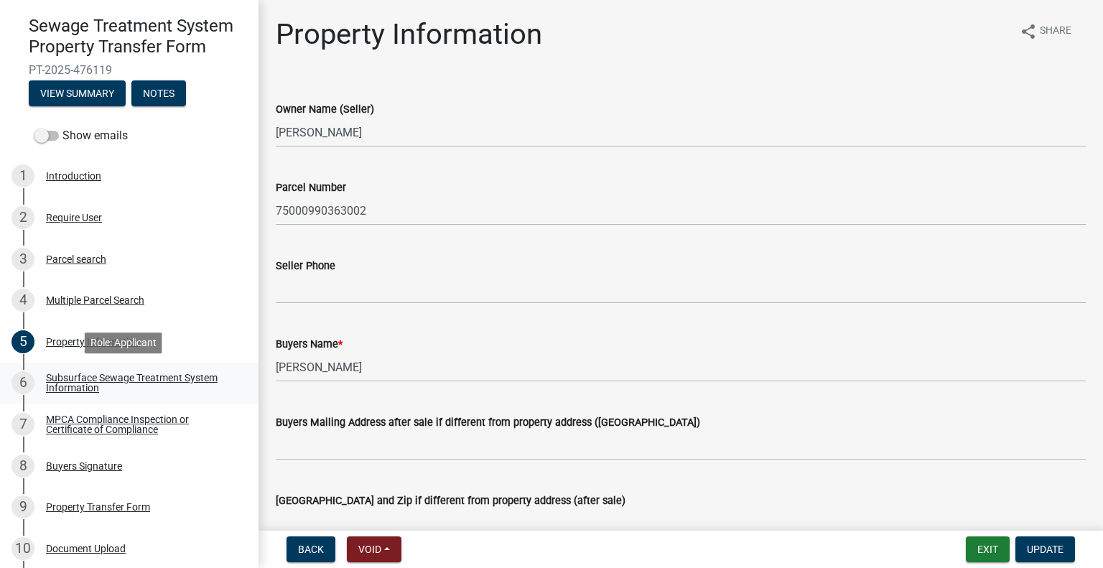
click at [155, 385] on div "Subsurface Sewage Treatment System Information" at bounding box center [141, 383] width 190 height 20
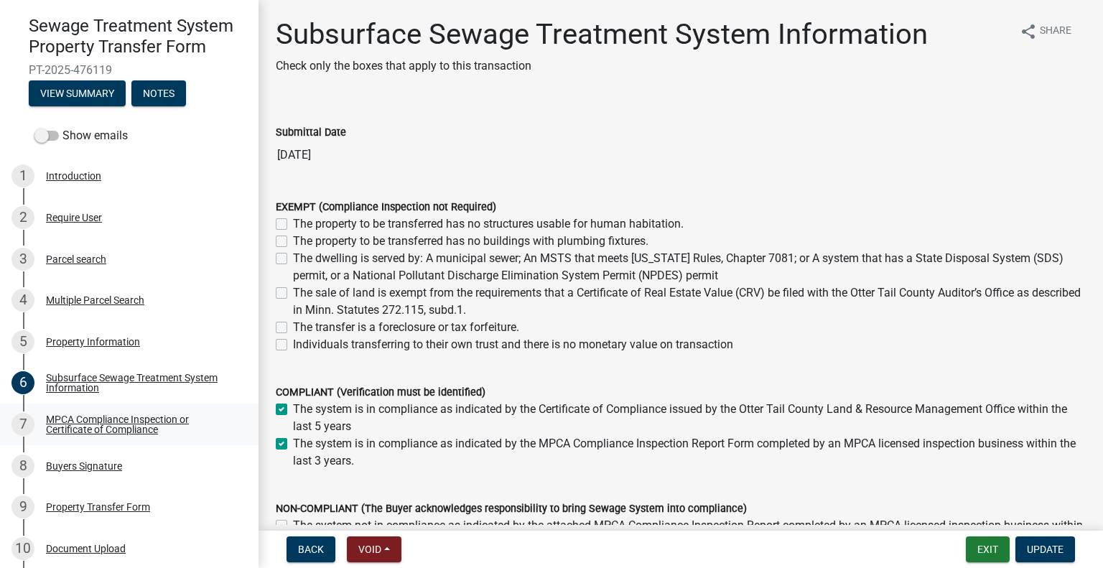
click at [146, 424] on div "MPCA Compliance Inspection or Certificate of Compliance" at bounding box center [141, 424] width 190 height 20
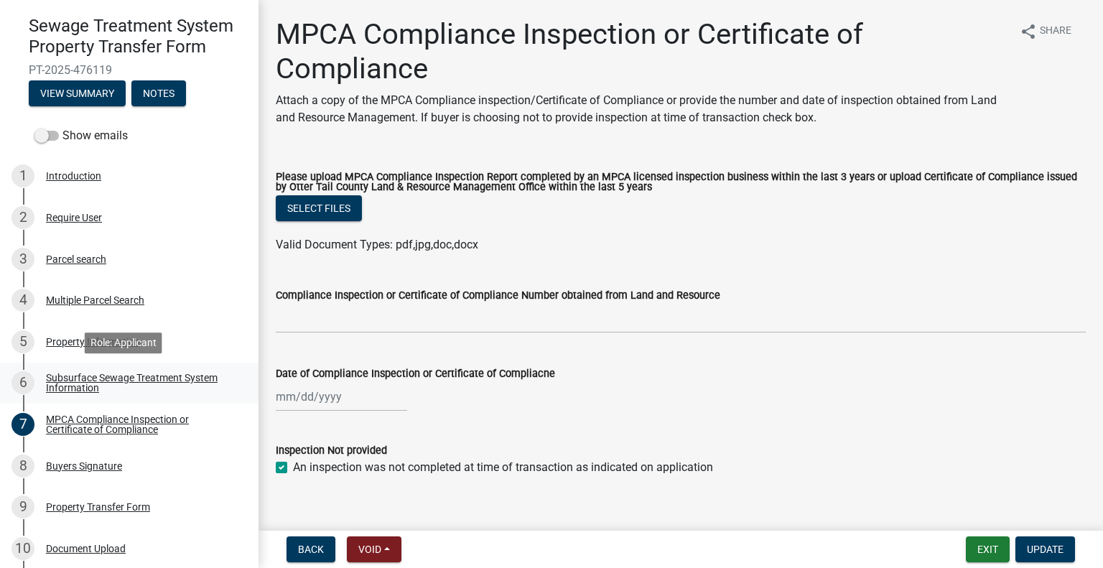
click at [148, 378] on div "Subsurface Sewage Treatment System Information" at bounding box center [141, 383] width 190 height 20
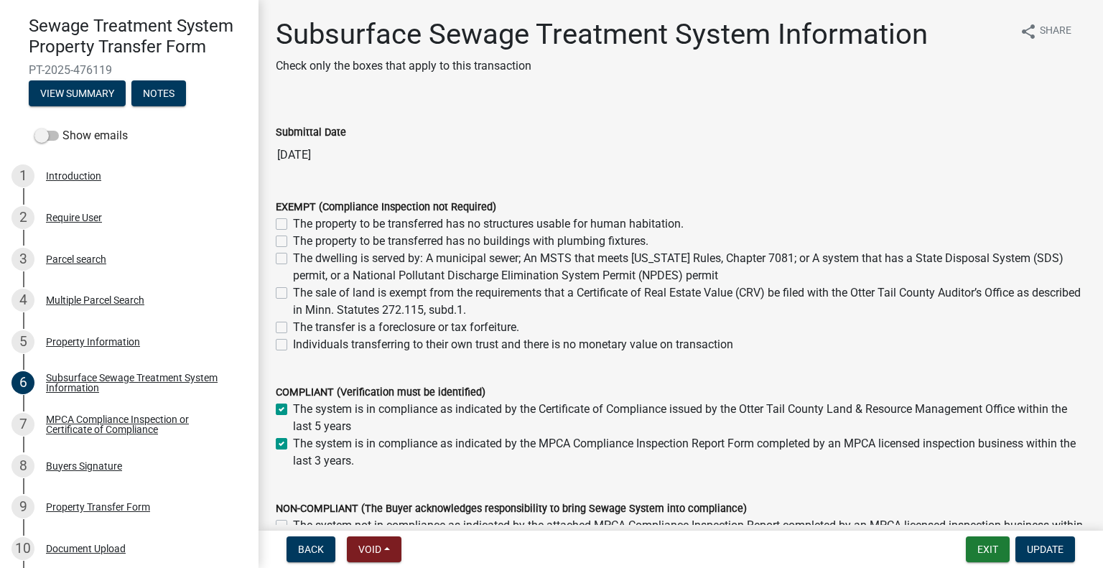
click at [287, 410] on div "The system is in compliance as indicated by the Certificate of Compliance issue…" at bounding box center [681, 418] width 810 height 34
click at [279, 442] on div "The system is in compliance as indicated by the MPCA Compliance Inspection Repo…" at bounding box center [681, 452] width 810 height 34
click at [293, 403] on label "The system is in compliance as indicated by the Certificate of Compliance issue…" at bounding box center [689, 418] width 793 height 34
click at [293, 403] on input "The system is in compliance as indicated by the Certificate of Compliance issue…" at bounding box center [297, 405] width 9 height 9
checkbox input "false"
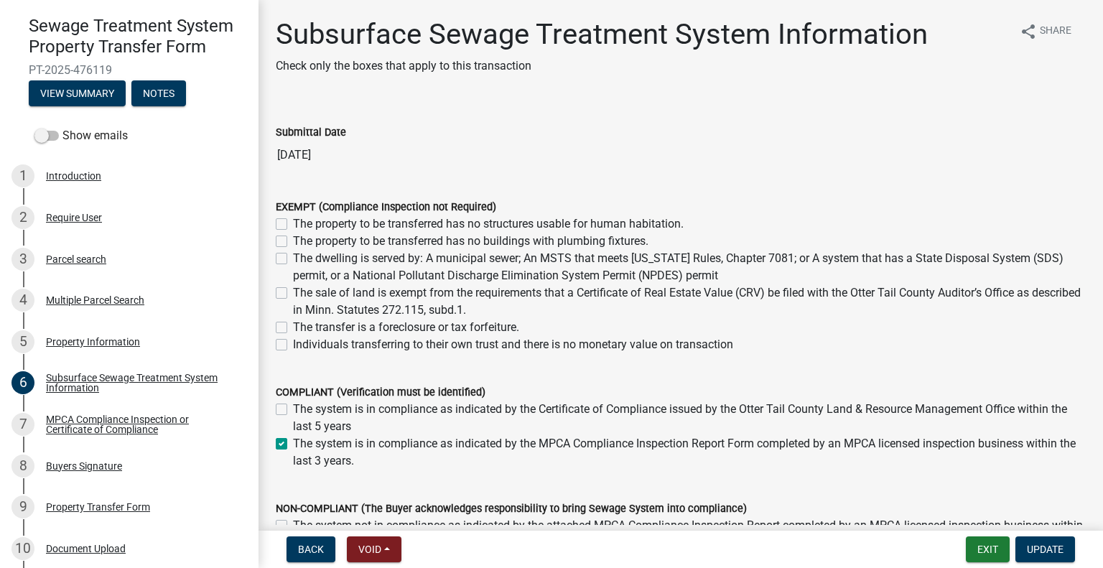
click at [293, 447] on label "The system is in compliance as indicated by the MPCA Compliance Inspection Repo…" at bounding box center [689, 452] width 793 height 34
click at [293, 444] on input "The system is in compliance as indicated by the MPCA Compliance Inspection Repo…" at bounding box center [297, 439] width 9 height 9
checkbox input "false"
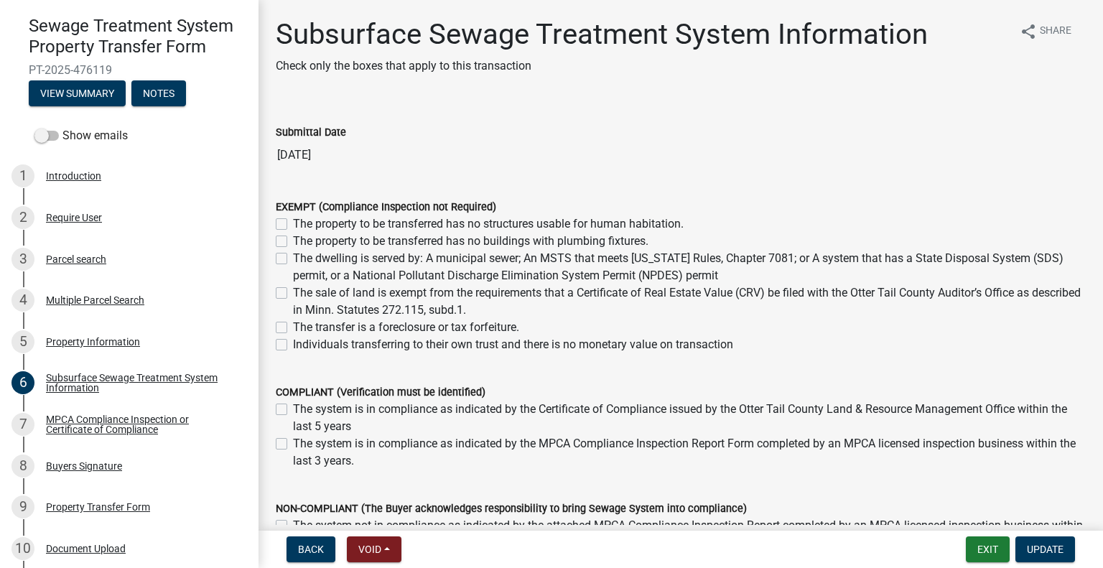
click at [293, 256] on label "The dwelling is served by: A municipal sewer; An MSTS that meets Minnesota Rule…" at bounding box center [689, 267] width 793 height 34
click at [293, 256] on input "The dwelling is served by: A municipal sewer; An MSTS that meets Minnesota Rule…" at bounding box center [297, 254] width 9 height 9
checkbox input "true"
checkbox input "false"
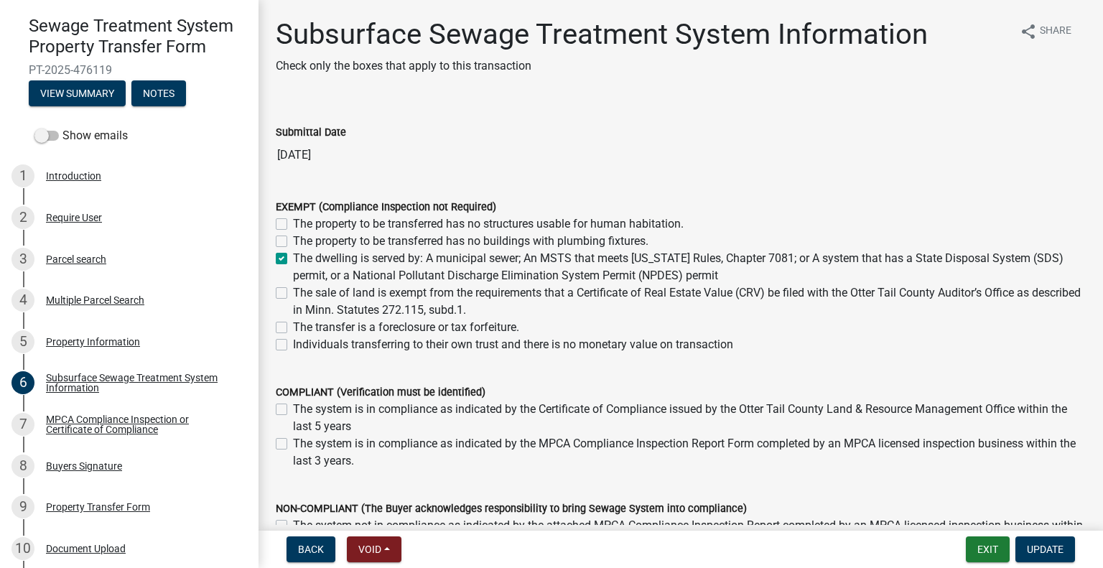
checkbox input "true"
checkbox input "false"
click at [1042, 541] on button "Update" at bounding box center [1045, 549] width 60 height 26
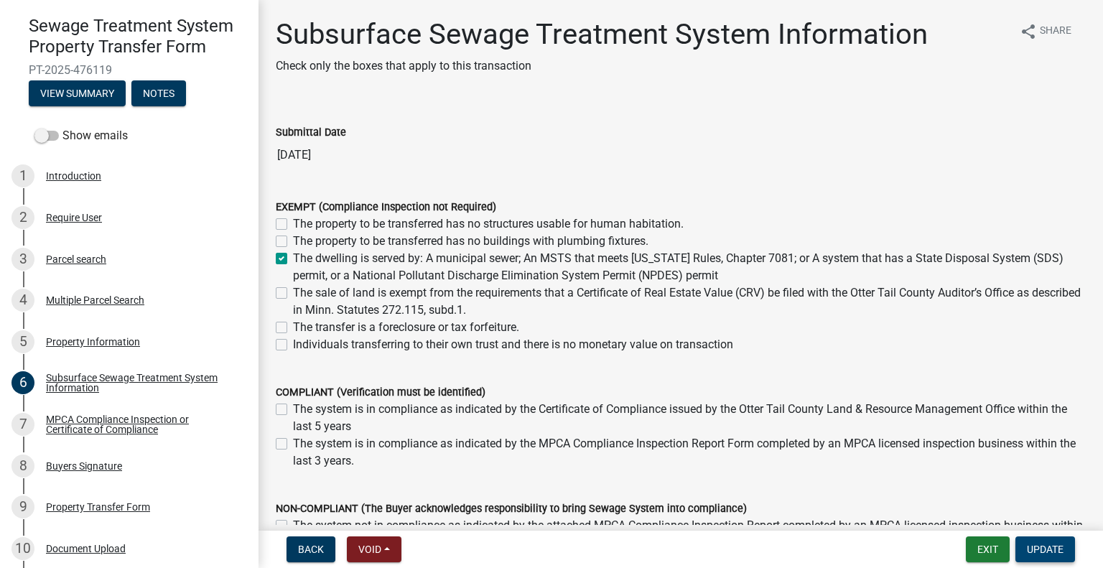
click at [1051, 542] on button "Update" at bounding box center [1045, 549] width 60 height 26
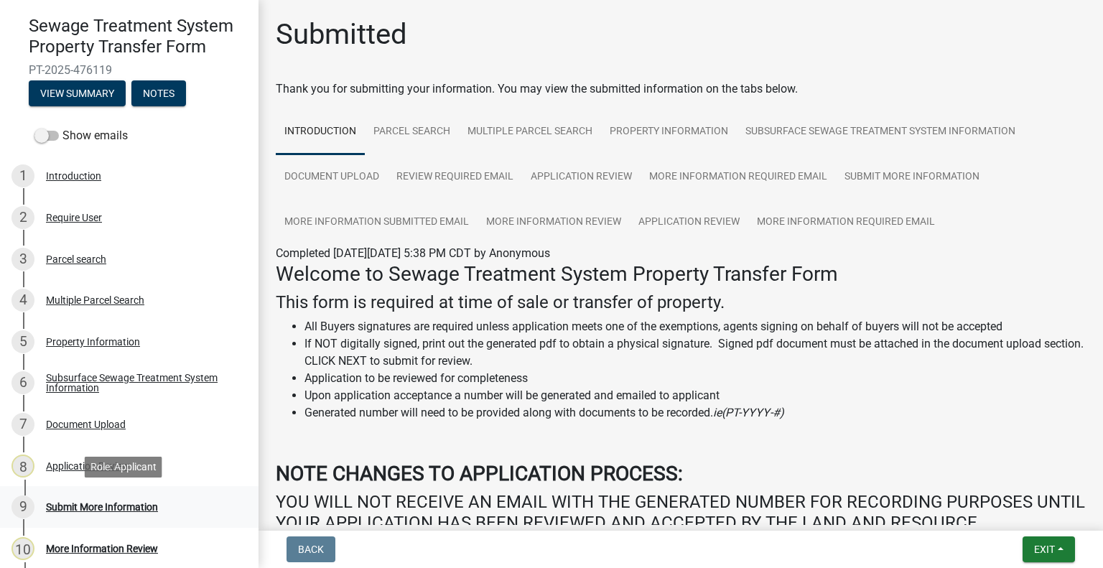
click at [136, 496] on div "9 Submit More Information" at bounding box center [123, 506] width 224 height 23
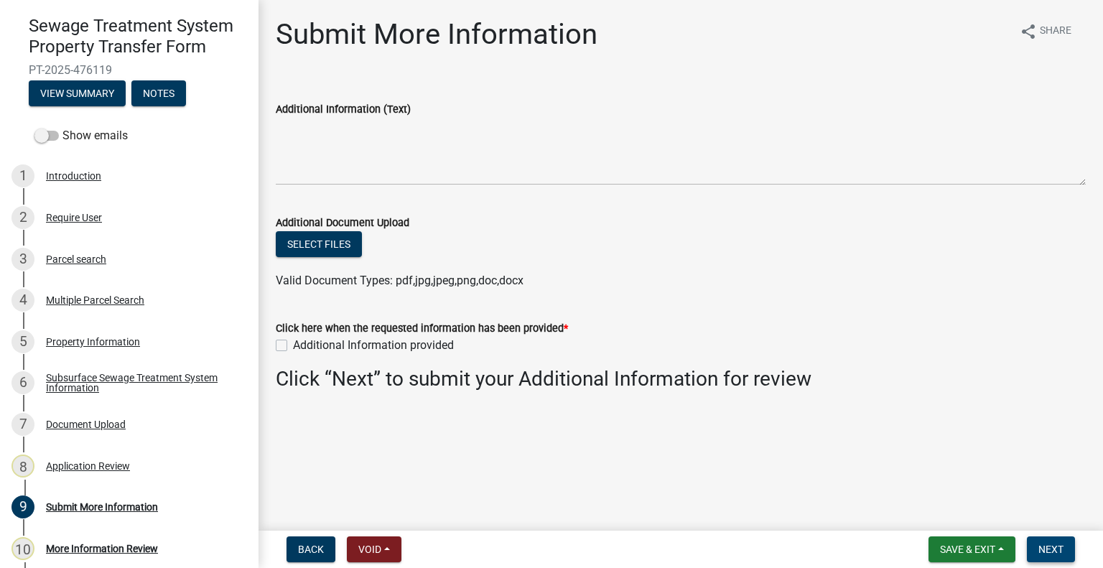
click at [1029, 539] on button "Next" at bounding box center [1051, 549] width 48 height 26
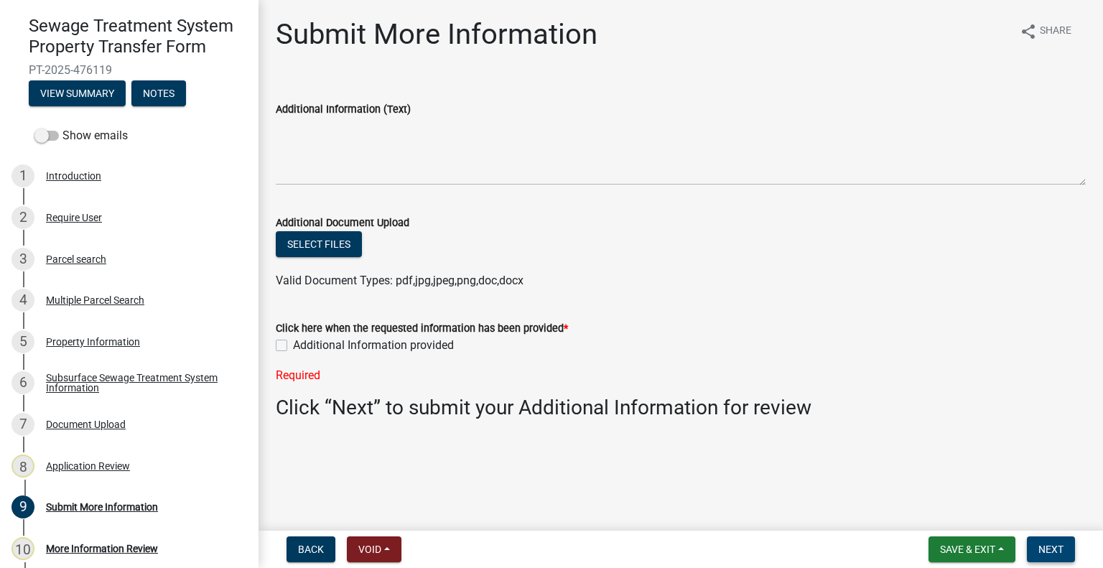
click at [1070, 545] on button "Next" at bounding box center [1051, 549] width 48 height 26
click at [293, 347] on label "Additional Information provided" at bounding box center [373, 345] width 161 height 17
click at [293, 346] on input "Additional Information provided" at bounding box center [297, 341] width 9 height 9
checkbox input "true"
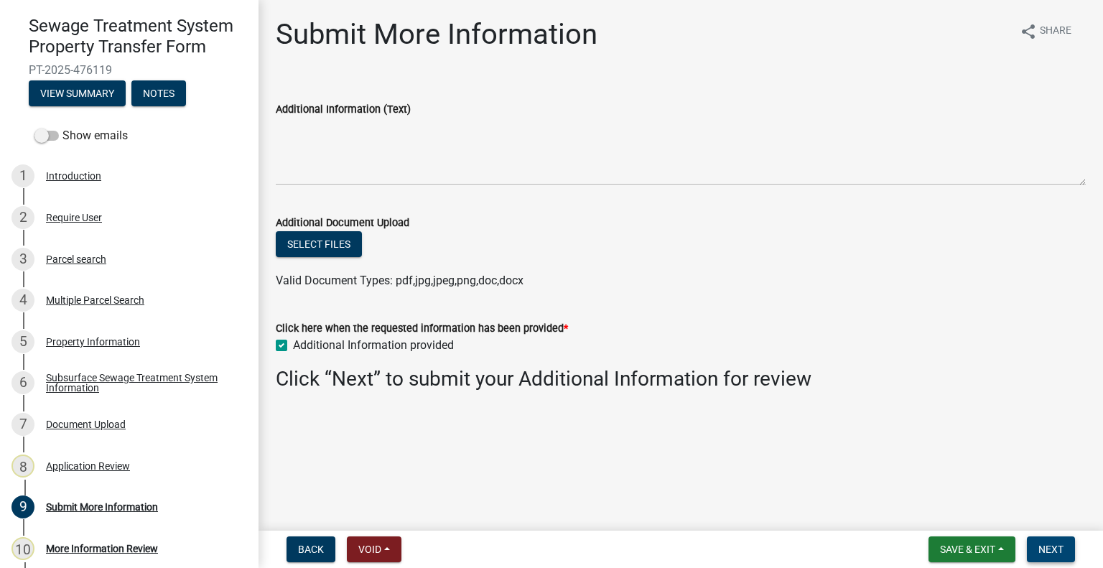
click at [1039, 544] on span "Next" at bounding box center [1050, 548] width 25 height 11
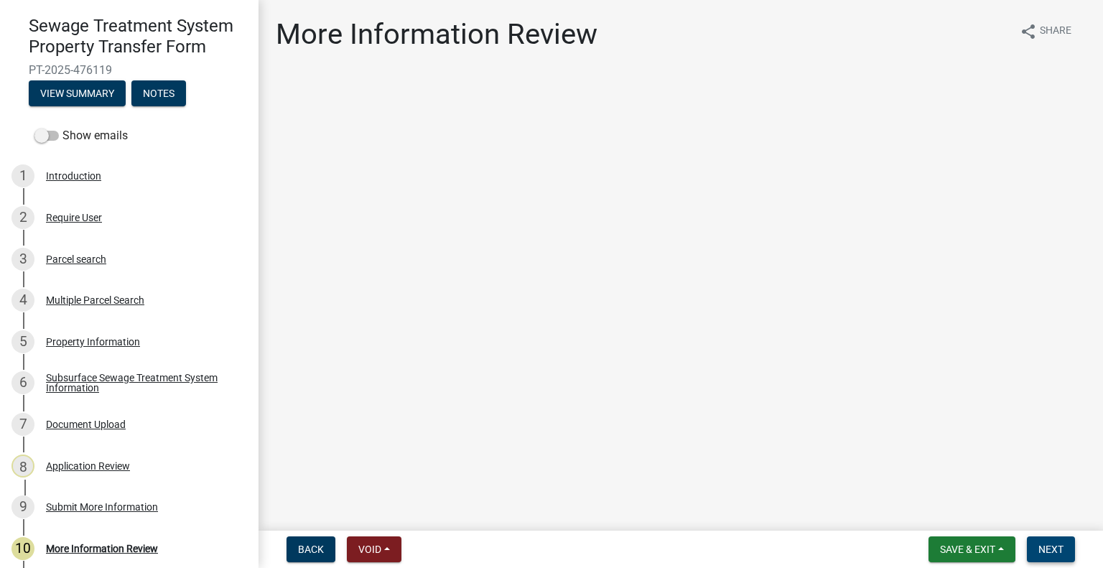
click at [1051, 548] on span "Next" at bounding box center [1050, 548] width 25 height 11
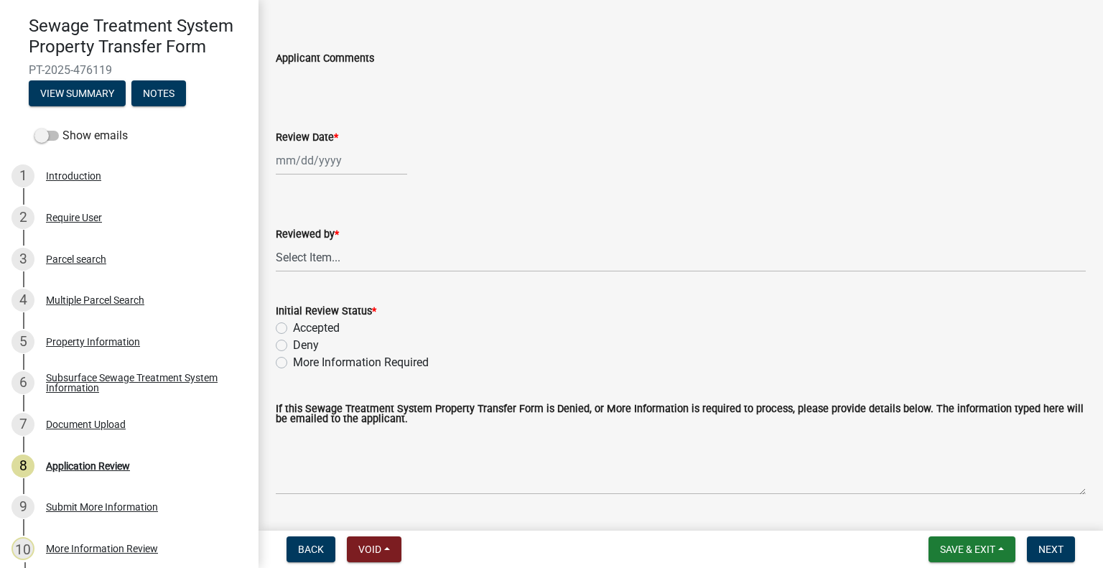
scroll to position [72, 0]
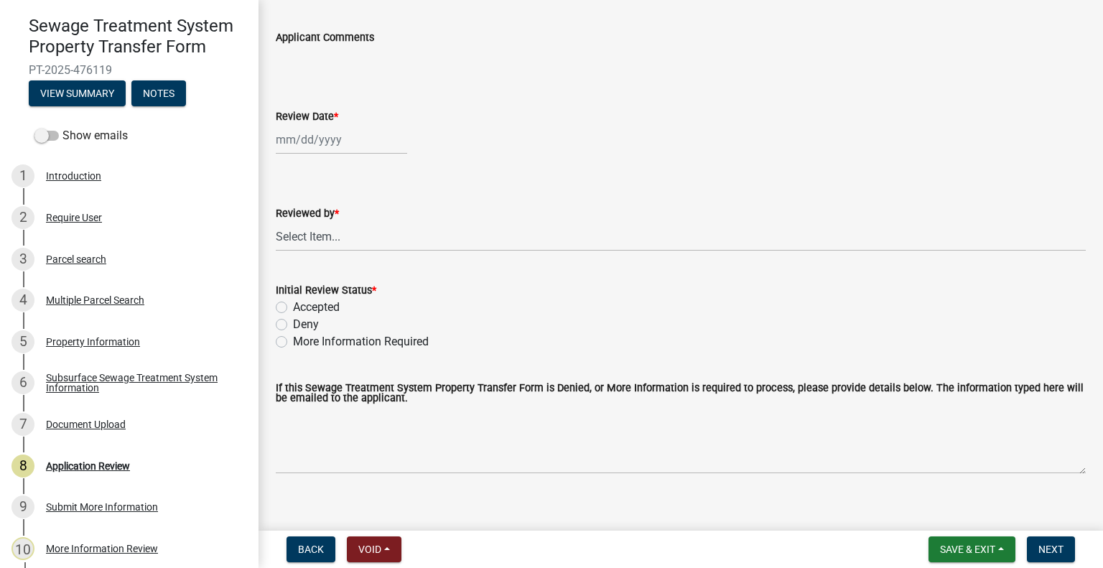
select select "10"
select select "2025"
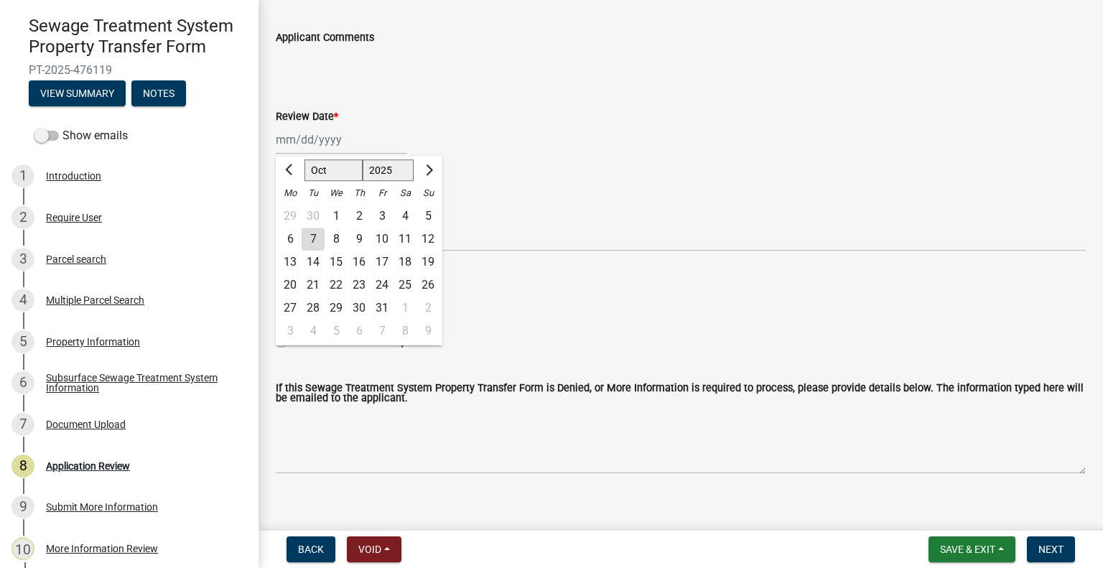
click at [343, 143] on div "Jan Feb Mar Apr May Jun Jul Aug Sep Oct Nov Dec 1525 1526 1527 1528 1529 1530 1…" at bounding box center [341, 139] width 131 height 29
click at [307, 229] on div "7" at bounding box center [313, 239] width 23 height 23
type input "[DATE]"
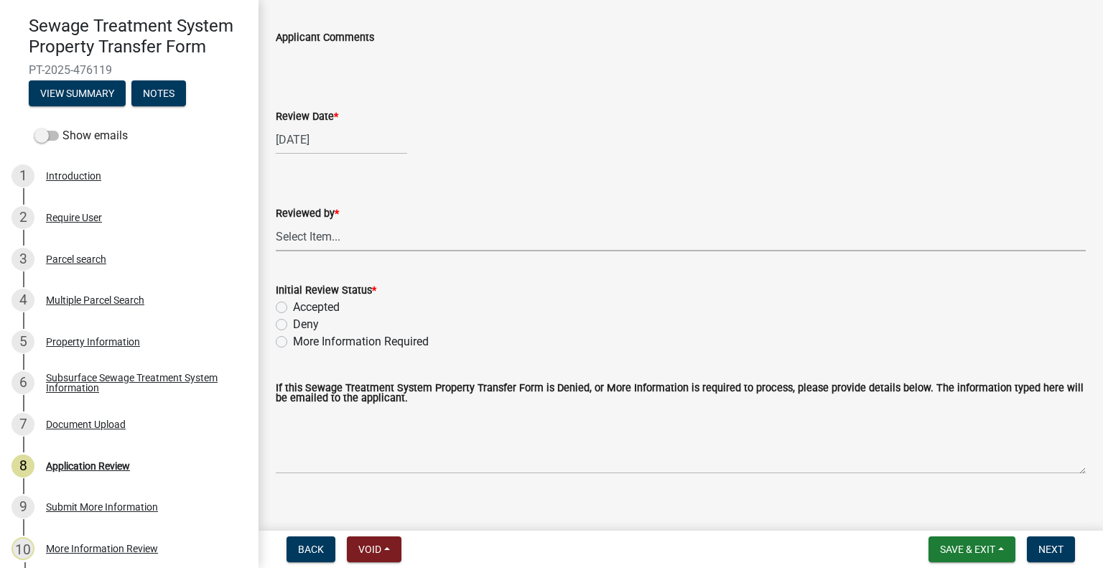
click at [324, 235] on select "Select Item... Alexis Newark Amy Busko Andrea Perales Brittany Tollefson Christ…" at bounding box center [681, 236] width 810 height 29
click at [276, 222] on select "Select Item... Alexis Newark Amy Busko Andrea Perales Brittany Tollefson Christ…" at bounding box center [681, 236] width 810 height 29
select select "2217fab6-25d2-4df2-8e35-18ddd05e0fe8"
click at [327, 306] on label "Accepted" at bounding box center [316, 307] width 47 height 17
click at [302, 306] on input "Accepted" at bounding box center [297, 303] width 9 height 9
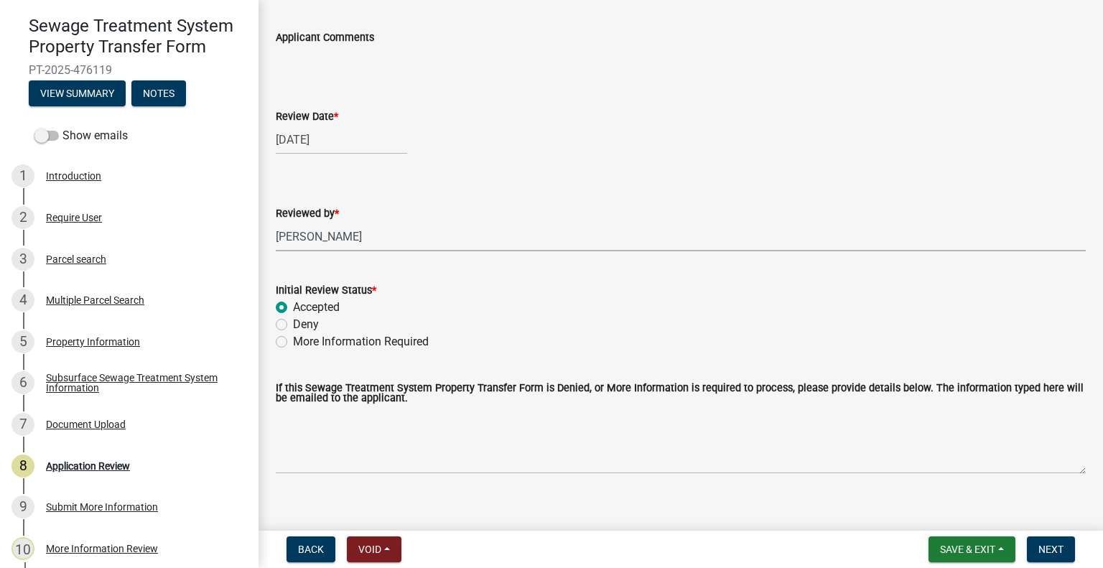
radio input "true"
click at [1052, 543] on span "Next" at bounding box center [1050, 548] width 25 height 11
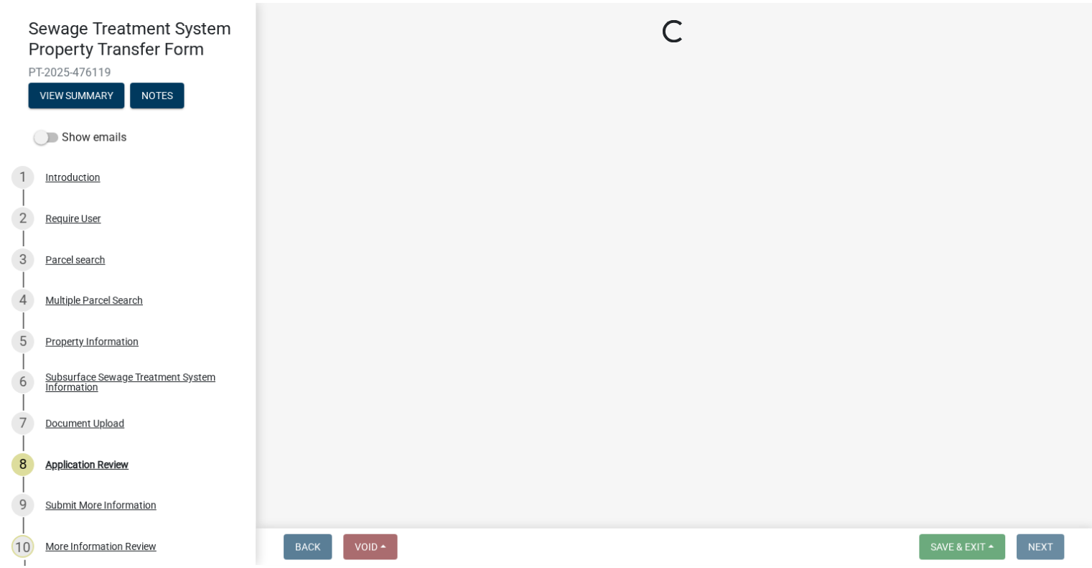
scroll to position [0, 0]
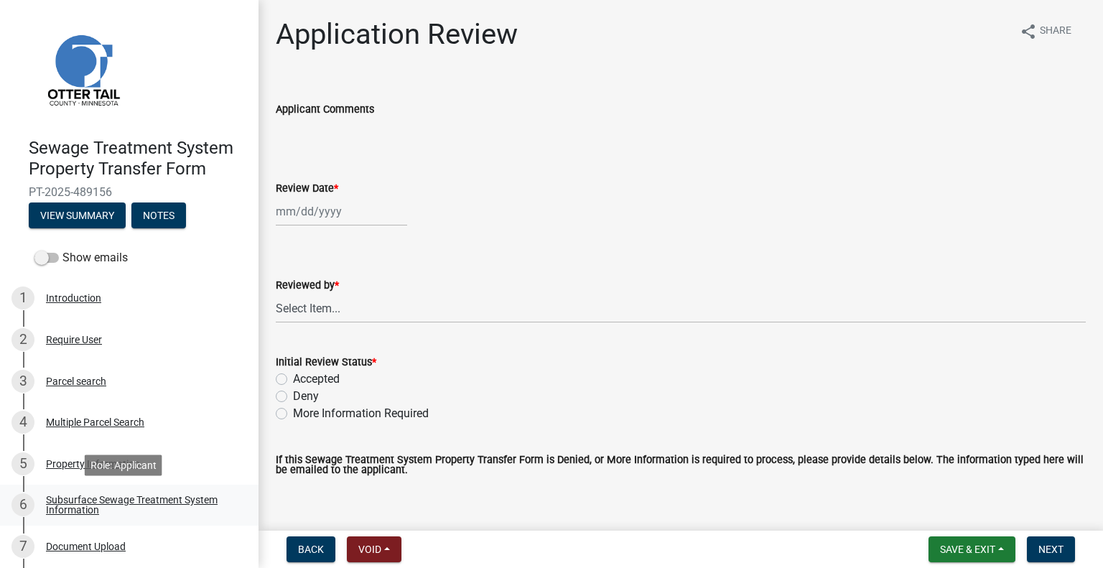
click at [169, 505] on div "Subsurface Sewage Treatment System Information" at bounding box center [141, 505] width 190 height 20
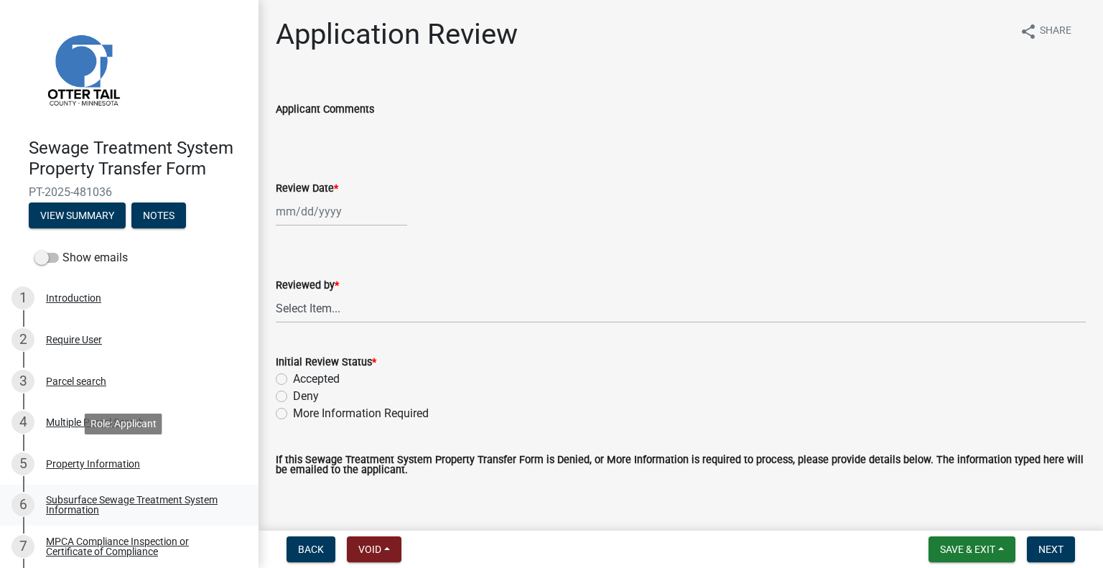
click at [167, 496] on div "Subsurface Sewage Treatment System Information" at bounding box center [141, 505] width 190 height 20
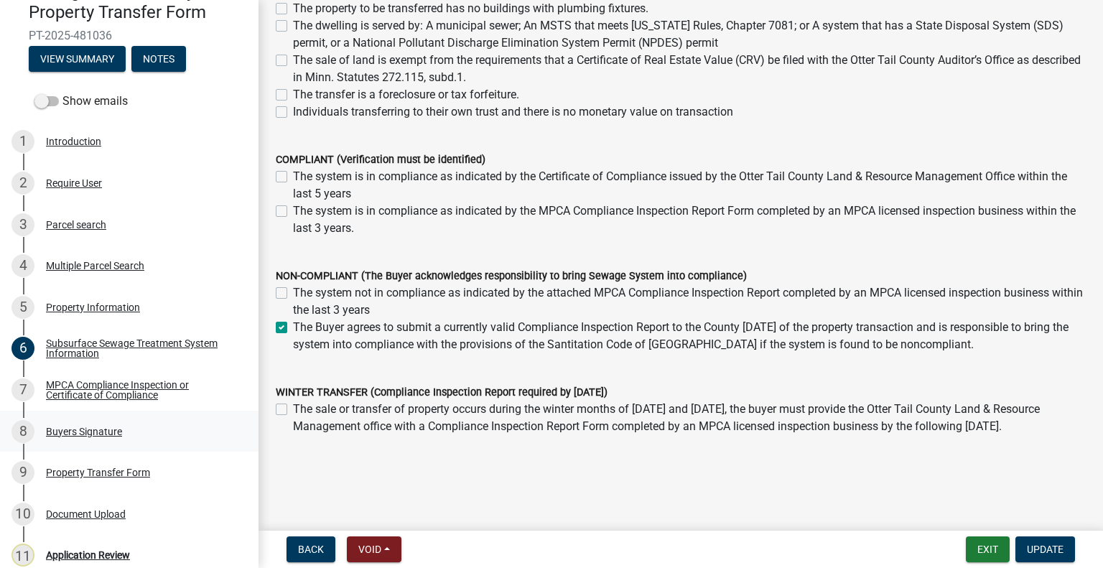
scroll to position [185, 0]
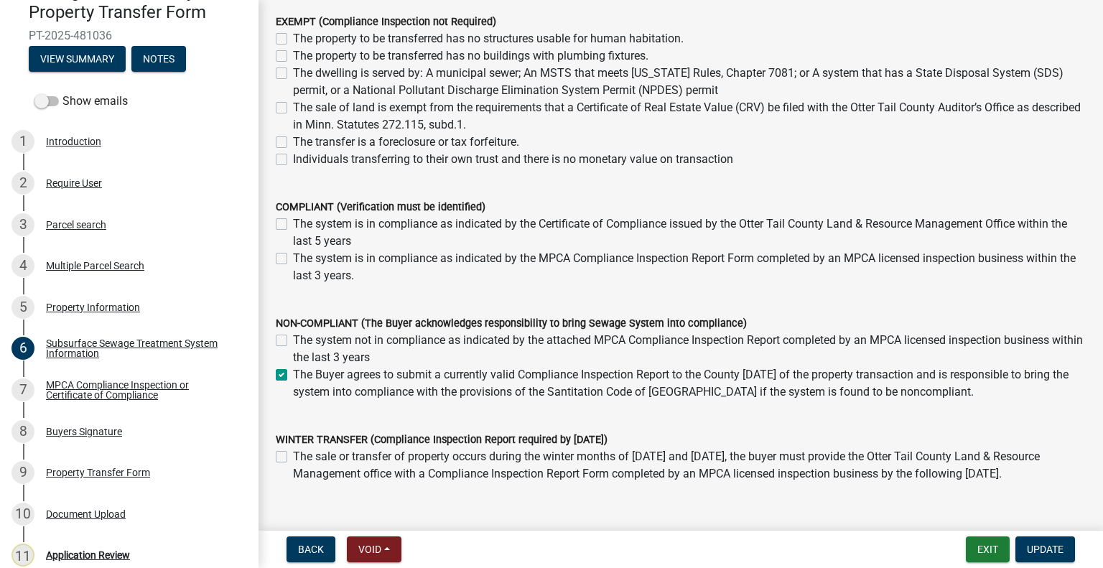
click at [135, 386] on div "MPCA Compliance Inspection or Certificate of Compliance" at bounding box center [141, 390] width 190 height 20
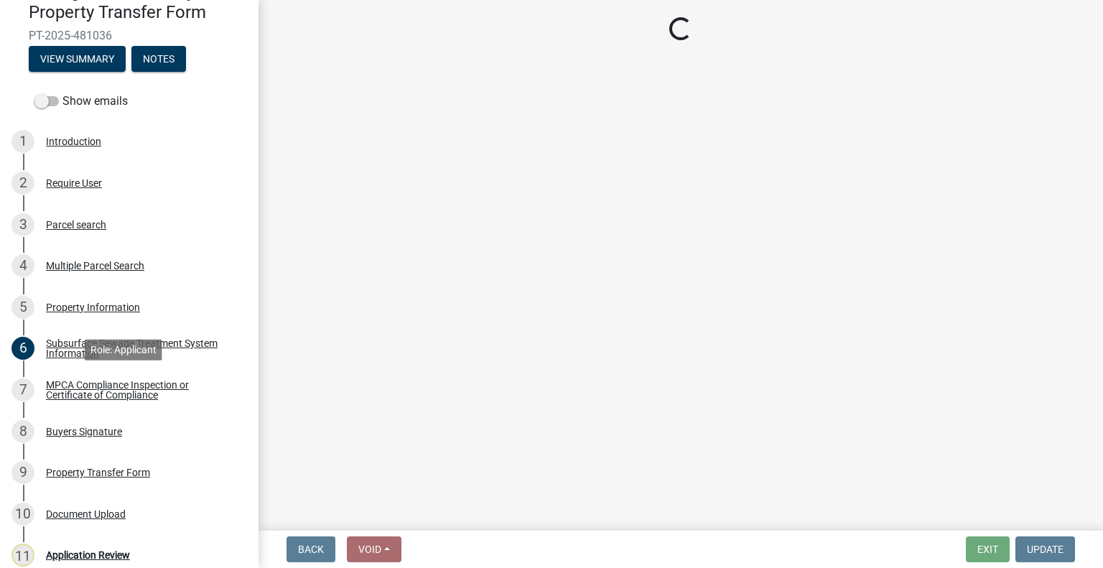
scroll to position [0, 0]
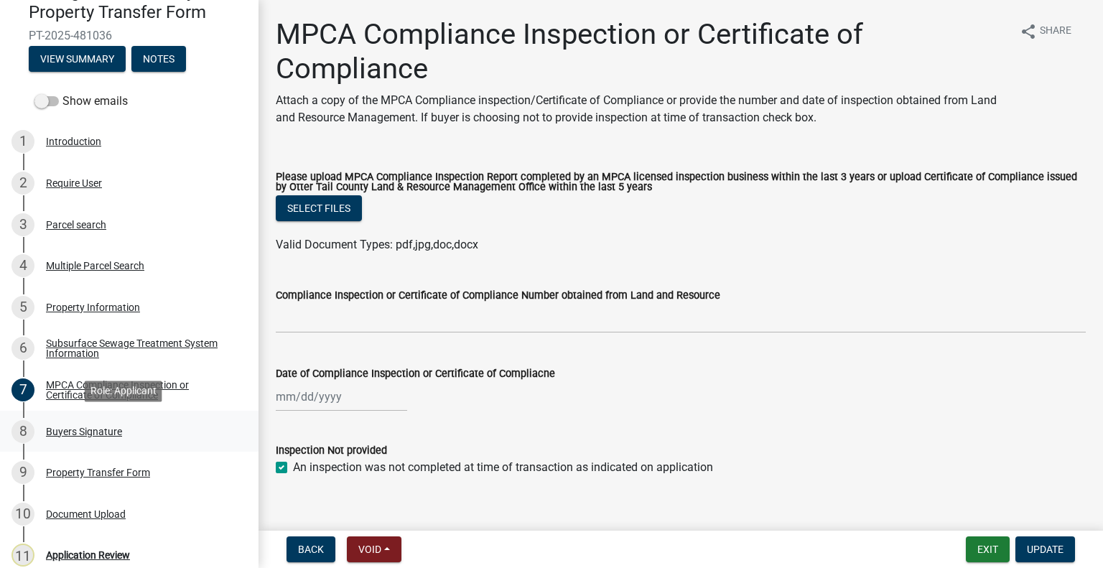
click at [120, 428] on div "Buyers Signature" at bounding box center [84, 431] width 76 height 10
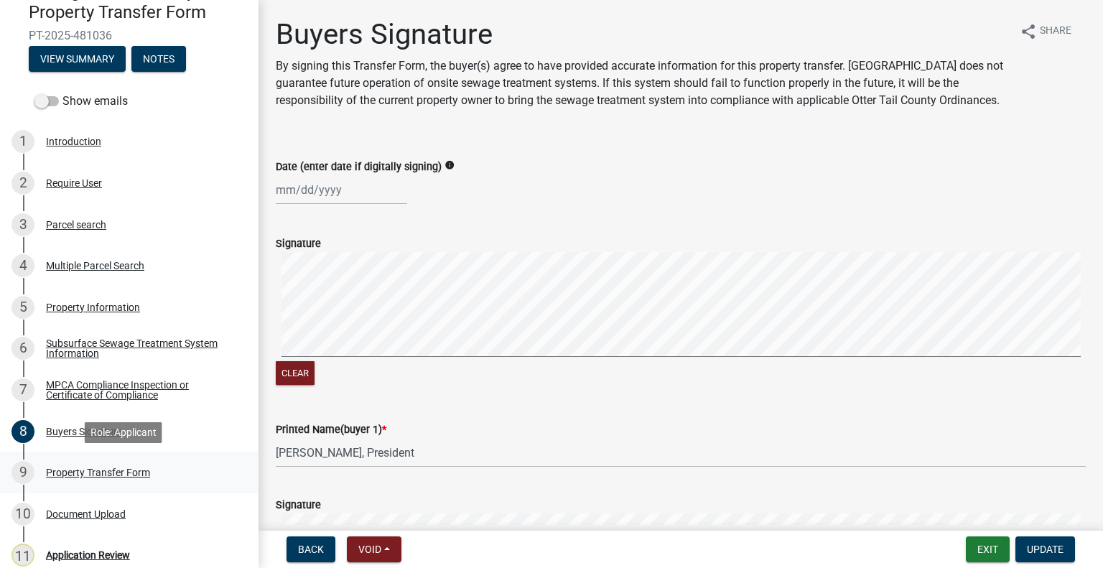
click at [136, 471] on div "Property Transfer Form" at bounding box center [98, 472] width 104 height 10
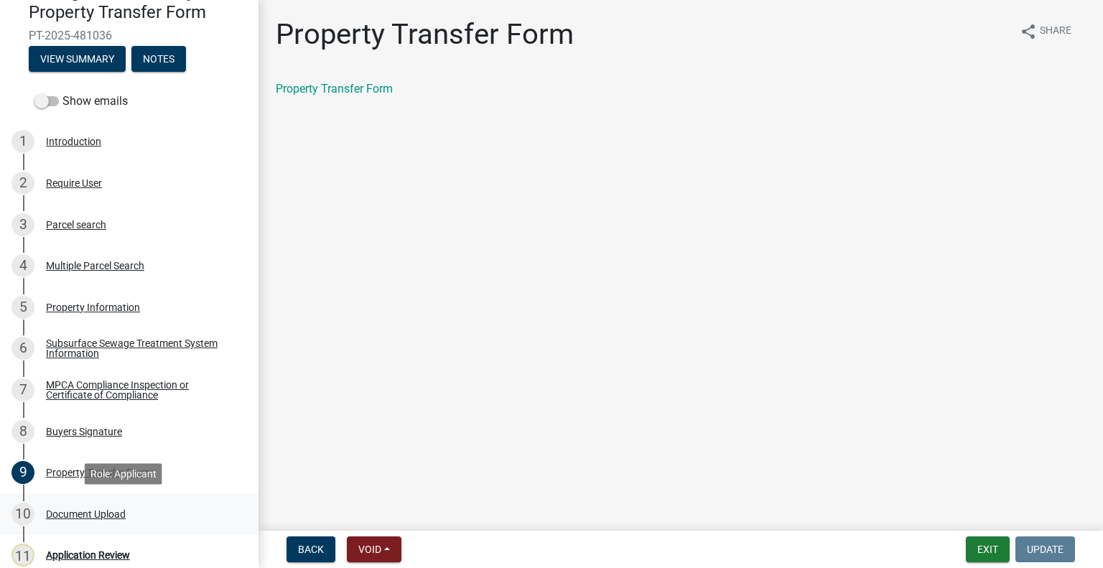
click at [107, 509] on div "Document Upload" at bounding box center [86, 514] width 80 height 10
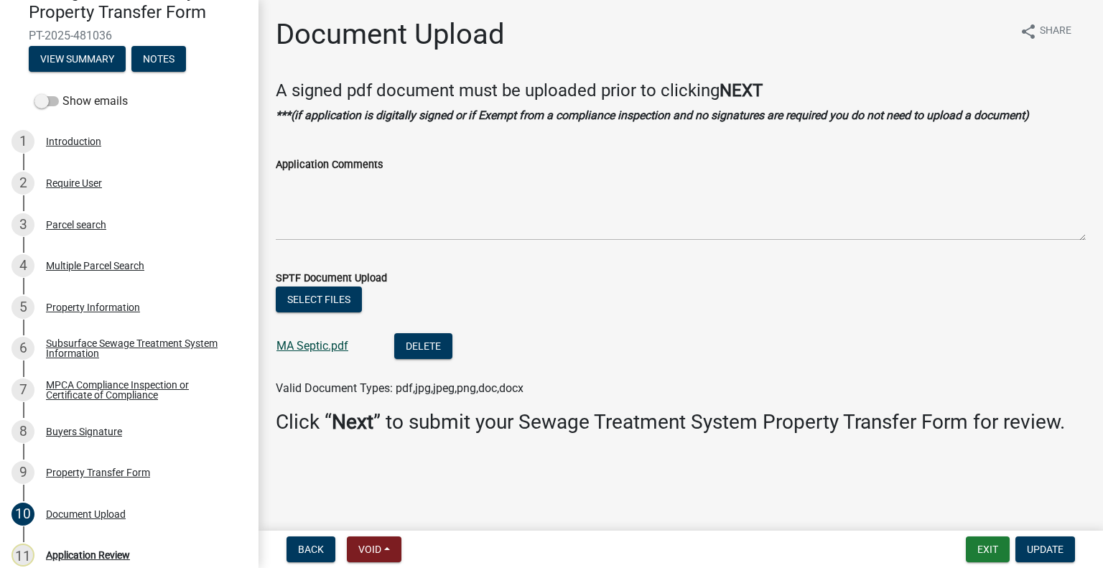
click at [299, 349] on link "MA Septic.pdf" at bounding box center [312, 346] width 72 height 14
click at [98, 221] on div "Parcel search" at bounding box center [76, 225] width 60 height 10
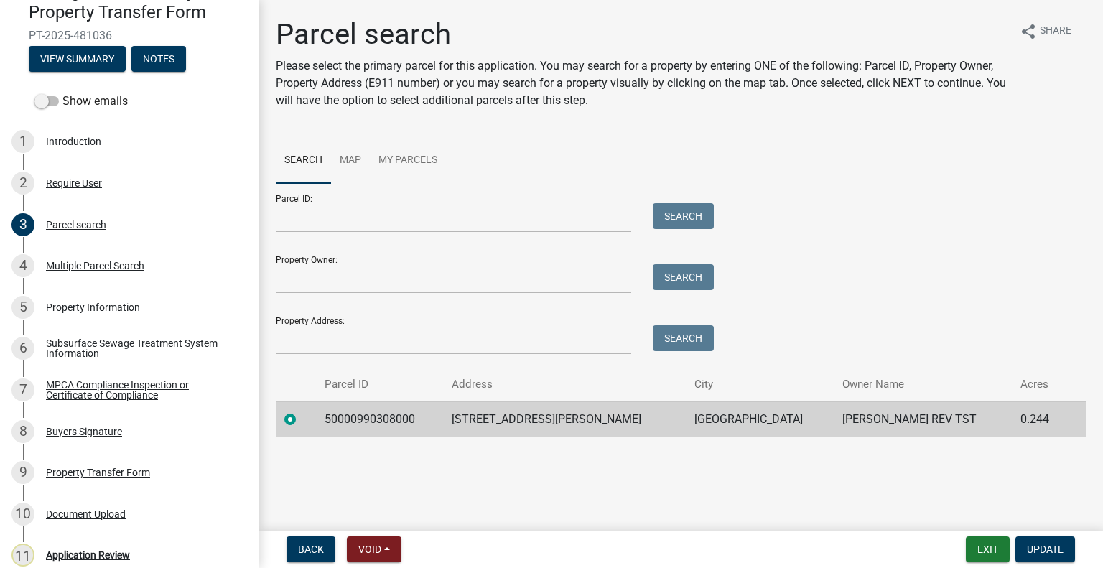
click at [403, 419] on td "50000990308000" at bounding box center [379, 418] width 126 height 35
copy td "50000990308000"
drag, startPoint x: 247, startPoint y: 434, endPoint x: 228, endPoint y: 548, distance: 115.8
click at [228, 548] on ul "1 Introduction 2 Require User 3 Parcel search 4 Multiple Parcel Search 5 Proper…" at bounding box center [129, 370] width 258 height 508
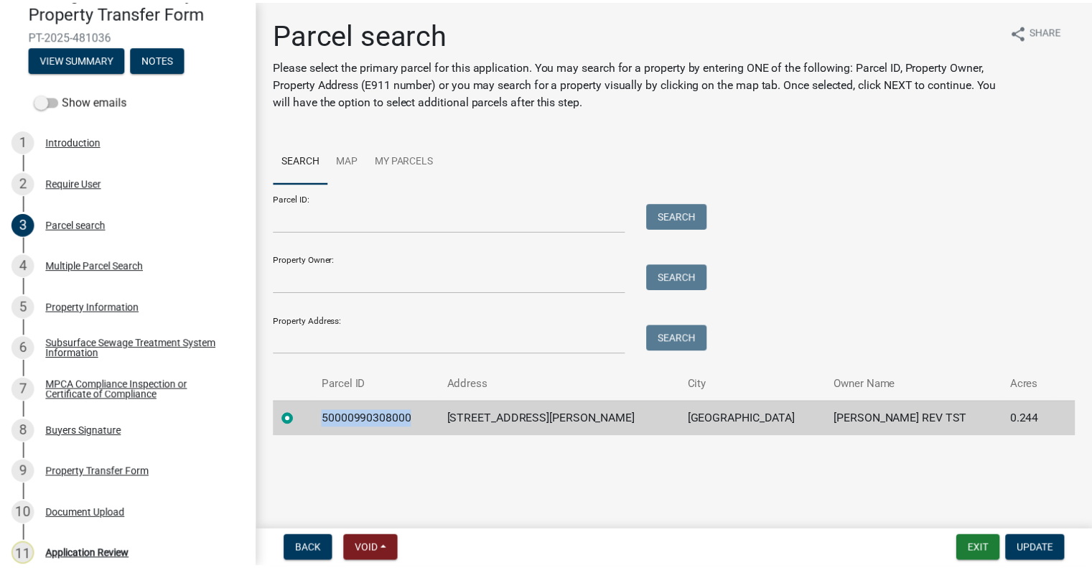
scroll to position [211, 0]
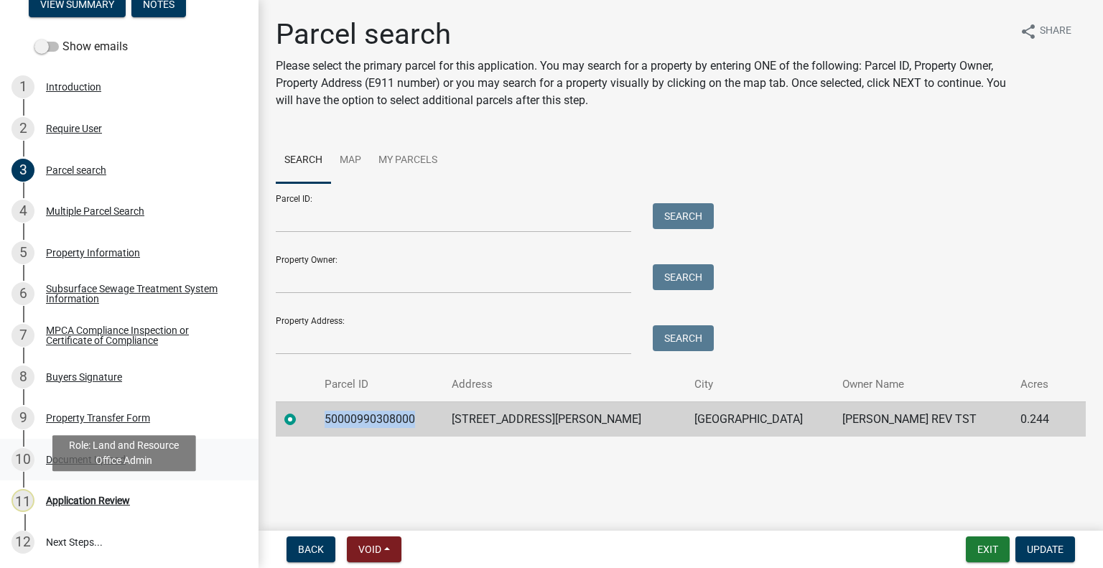
click at [114, 469] on div "10 Document Upload" at bounding box center [123, 459] width 224 height 23
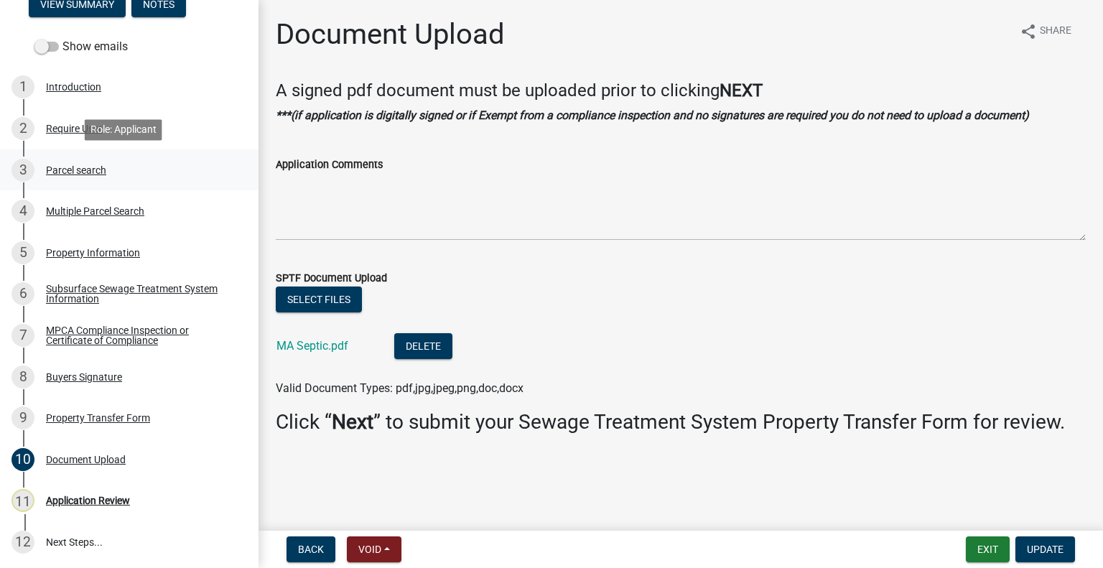
click at [98, 182] on link "3 Parcel search" at bounding box center [129, 170] width 258 height 42
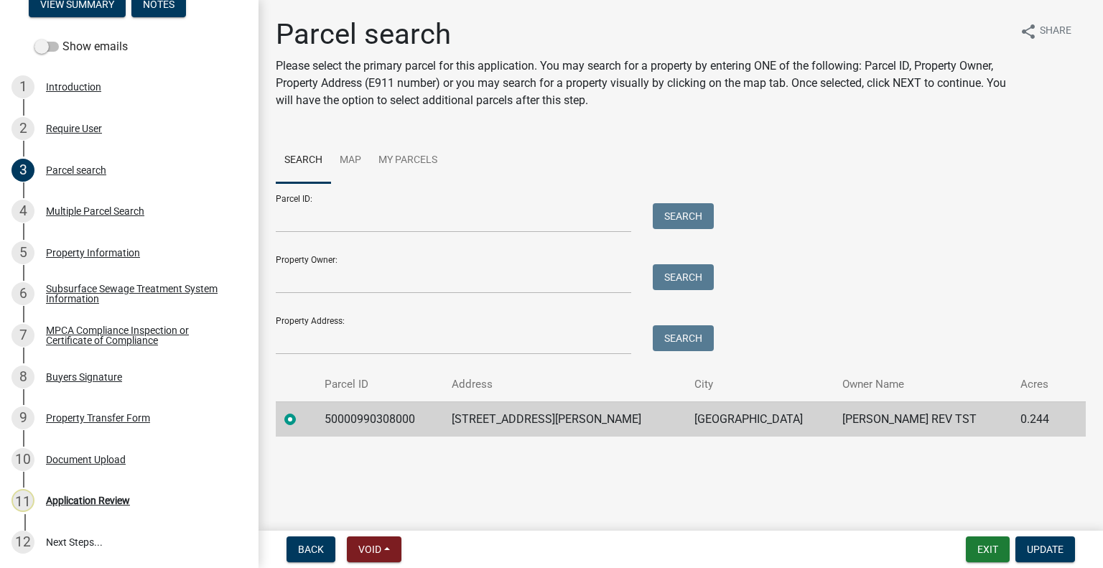
click at [381, 410] on td "50000990308000" at bounding box center [379, 418] width 126 height 35
copy td "50000990308000"
drag, startPoint x: 88, startPoint y: 510, endPoint x: 95, endPoint y: 505, distance: 9.0
click at [88, 509] on div "11 Application Review" at bounding box center [123, 500] width 224 height 23
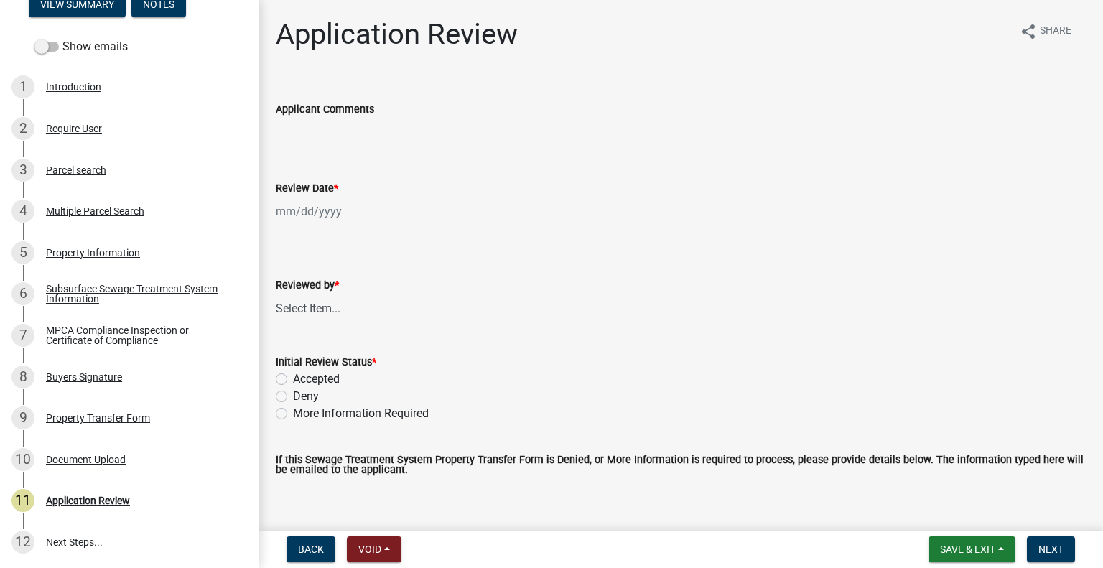
click at [333, 208] on div at bounding box center [341, 211] width 131 height 29
select select "10"
select select "2025"
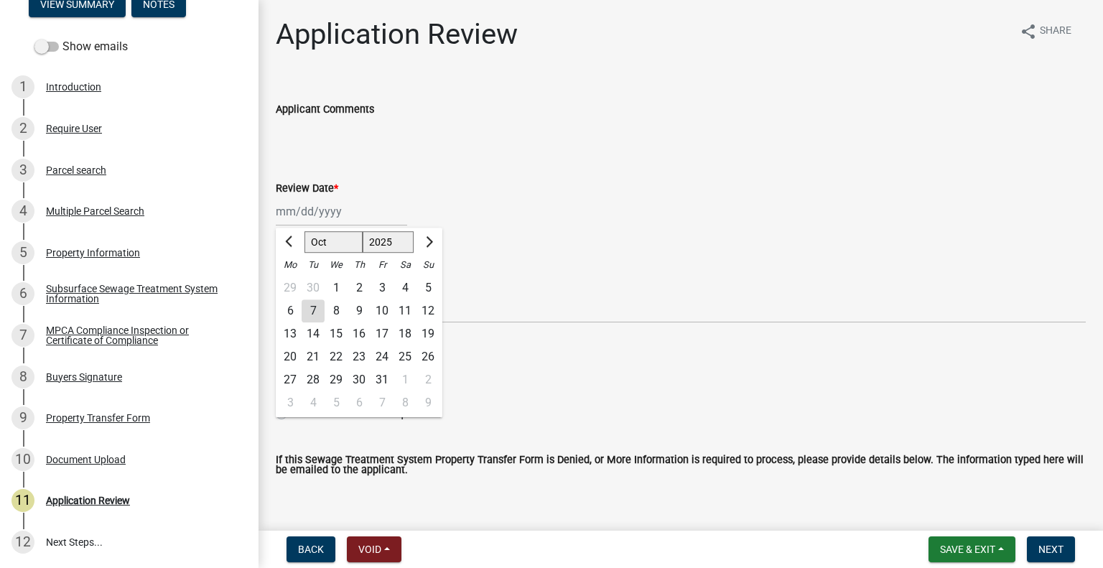
click at [307, 309] on div "7" at bounding box center [313, 310] width 23 height 23
type input "[DATE]"
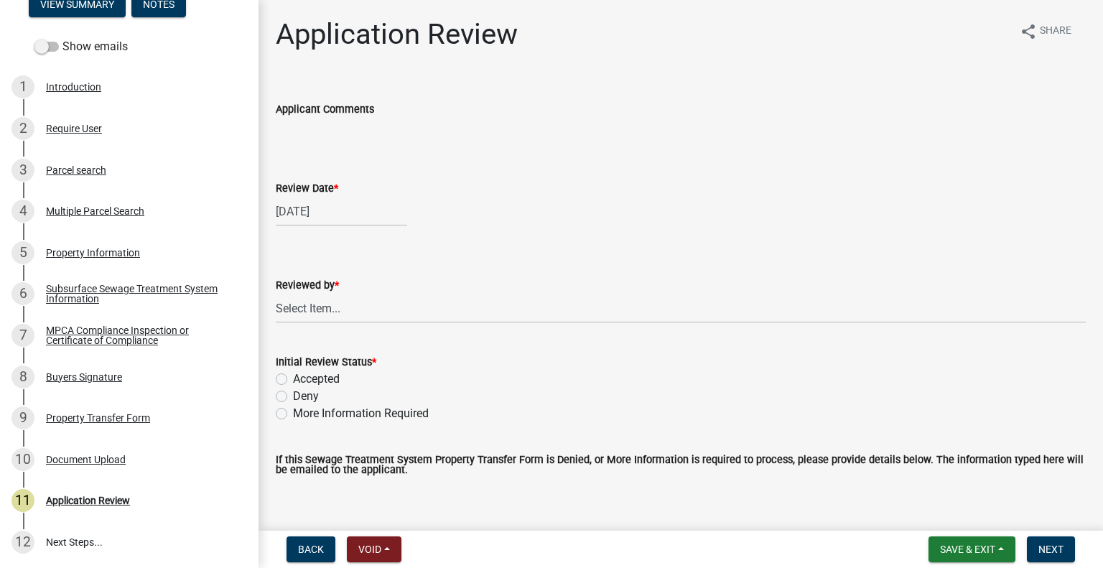
drag, startPoint x: 353, startPoint y: 325, endPoint x: 357, endPoint y: 314, distance: 11.4
click at [355, 325] on wm-data-entity-input "Reviewed by * Select Item... [PERSON_NAME] [PERSON_NAME] [PERSON_NAME] [PERSON_…" at bounding box center [681, 287] width 810 height 97
click at [356, 312] on select "Select Item... [PERSON_NAME] [PERSON_NAME] [PERSON_NAME] [PERSON_NAME] [PERSON_…" at bounding box center [681, 308] width 810 height 29
click at [276, 294] on select "Select Item... Alexis Newark Amy Busko Andrea Perales Brittany Tollefson Christ…" at bounding box center [681, 308] width 810 height 29
select select "2217fab6-25d2-4df2-8e35-18ddd05e0fe8"
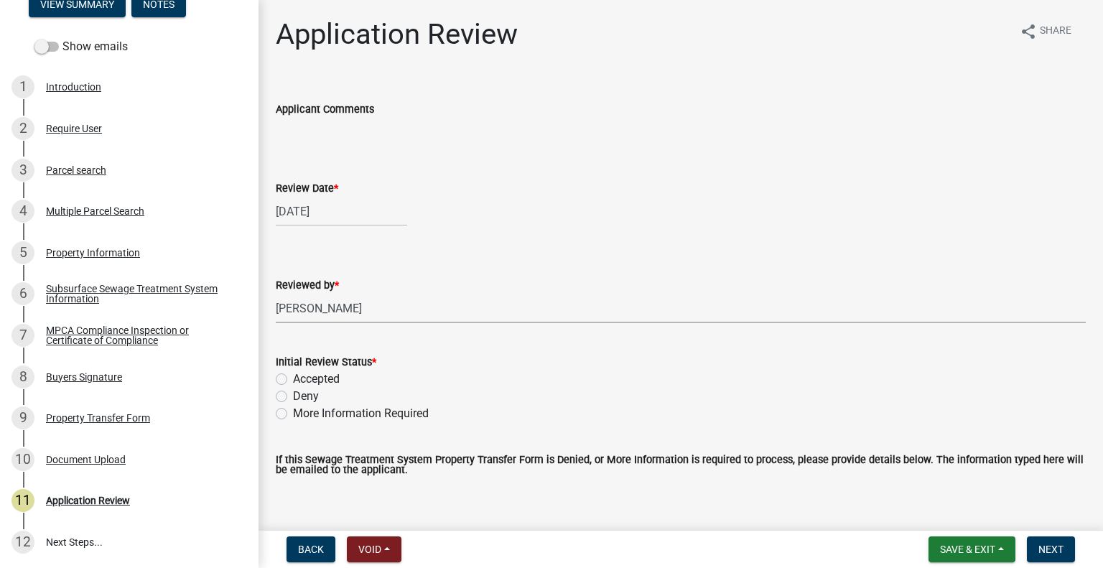
click at [312, 380] on label "Accepted" at bounding box center [316, 378] width 47 height 17
click at [302, 380] on input "Accepted" at bounding box center [297, 374] width 9 height 9
radio input "true"
click at [1044, 551] on span "Next" at bounding box center [1050, 548] width 25 height 11
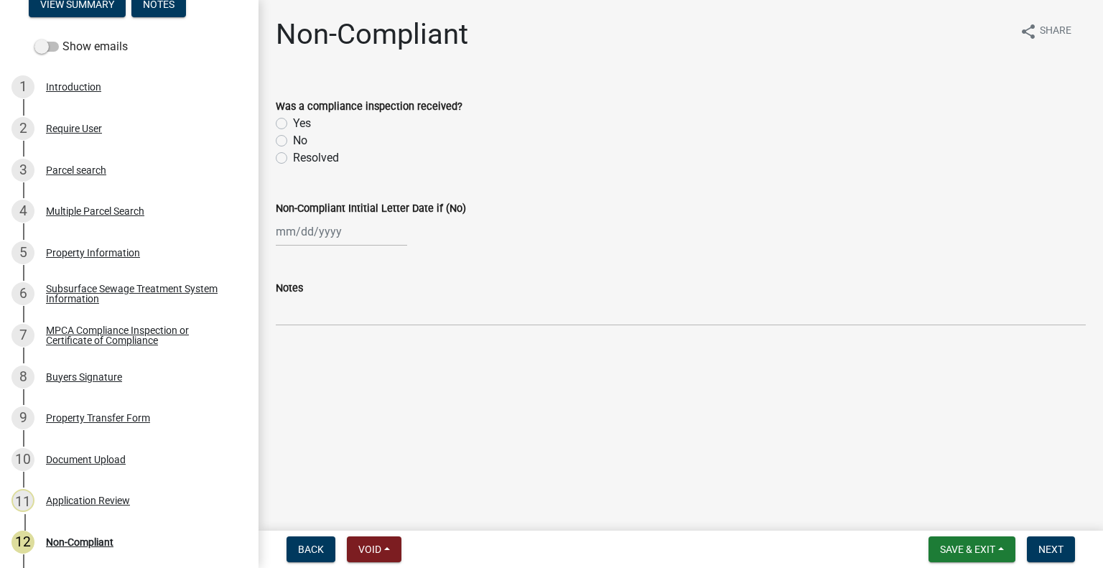
click at [297, 123] on label "Yes" at bounding box center [302, 123] width 18 height 17
click at [297, 123] on input "Yes" at bounding box center [297, 119] width 9 height 9
radio input "true"
click at [1059, 551] on span "Next" at bounding box center [1050, 548] width 25 height 11
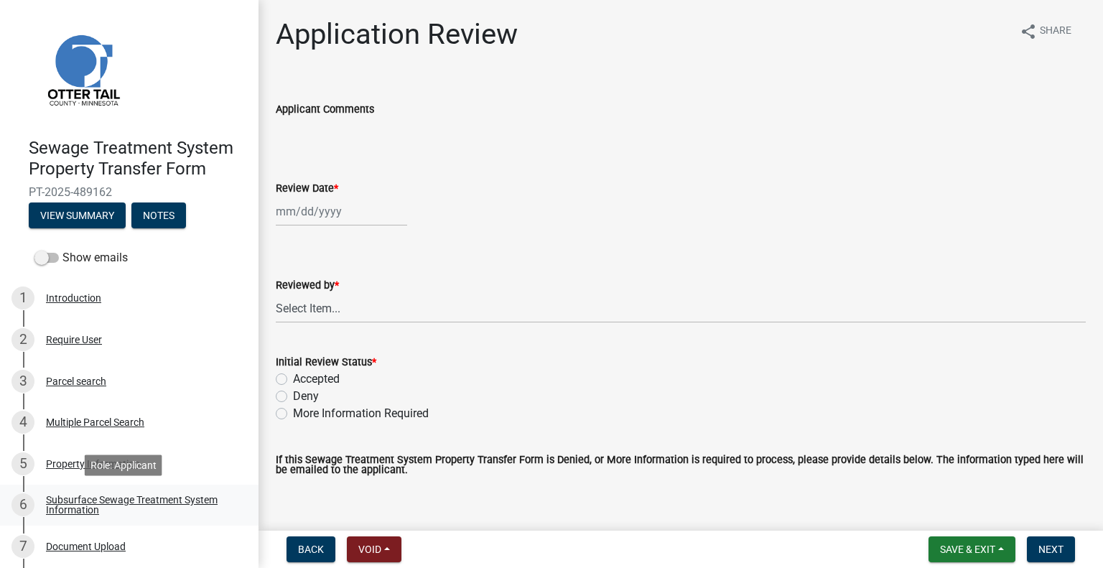
click at [182, 492] on link "6 Subsurface Sewage Treatment System Information" at bounding box center [129, 506] width 258 height 42
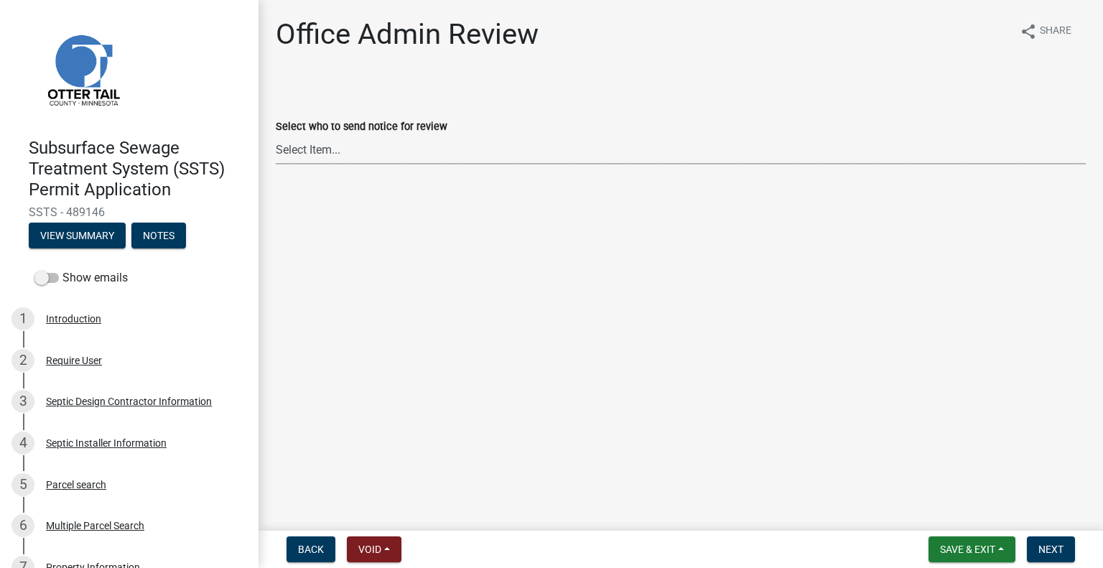
click at [318, 152] on select "Select Item... Alexis Newark (anewark@ottertailcounty.gov) Amy Busko (abusko@ot…" at bounding box center [681, 149] width 810 height 29
click at [276, 135] on select "Select Item... Alexis Newark (anewark@ottertailcounty.gov) Amy Busko (abusko@ot…" at bounding box center [681, 149] width 810 height 29
select select "587f38f5-c90e-4c12-9e10-d3e23909bbca"
click at [1051, 558] on button "Next" at bounding box center [1051, 549] width 48 height 26
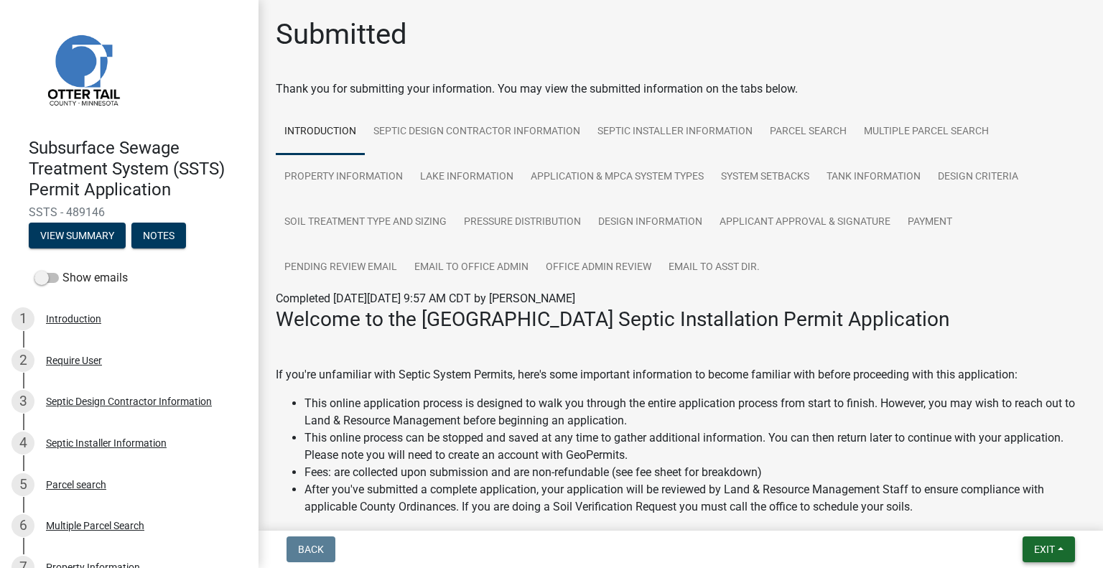
click at [1042, 551] on span "Exit" at bounding box center [1044, 548] width 21 height 11
click at [1028, 518] on button "Save & Exit" at bounding box center [1017, 512] width 115 height 34
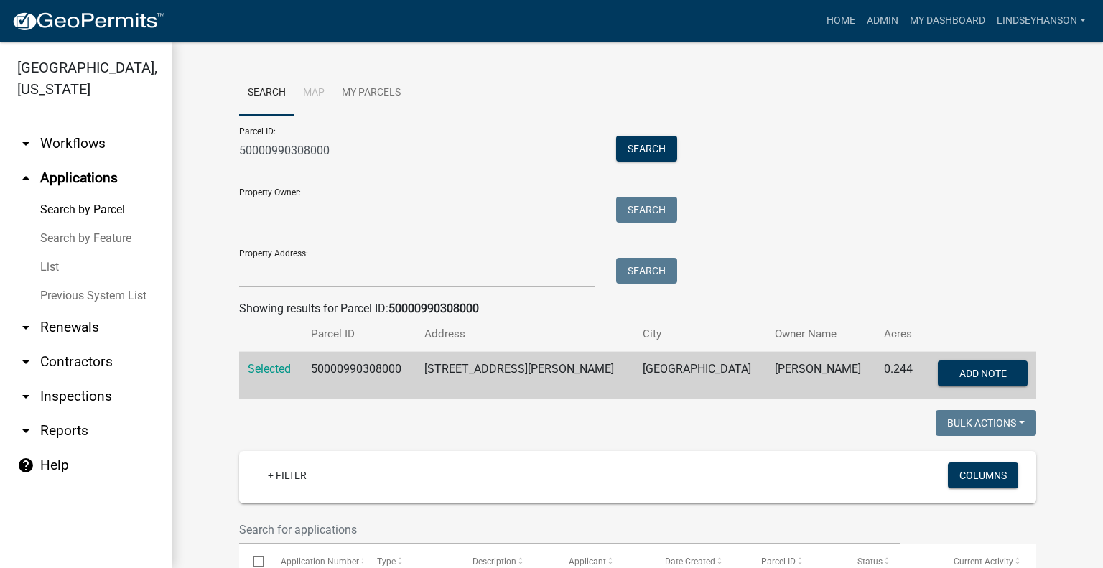
scroll to position [448, 0]
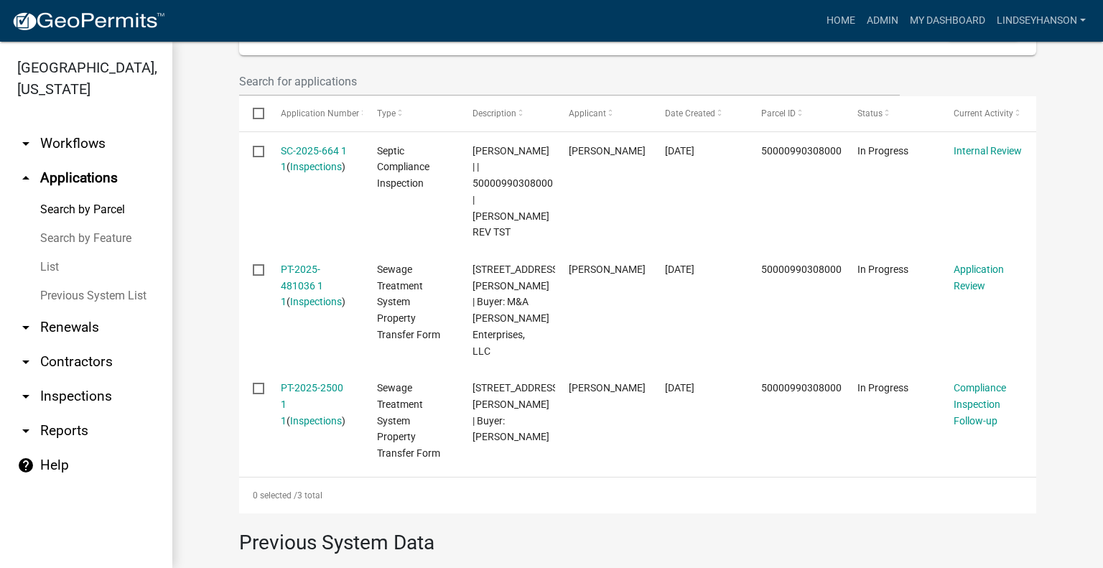
drag, startPoint x: 103, startPoint y: 152, endPoint x: 95, endPoint y: 223, distance: 70.9
click at [103, 152] on link "arrow_drop_down Workflows" at bounding box center [86, 143] width 172 height 34
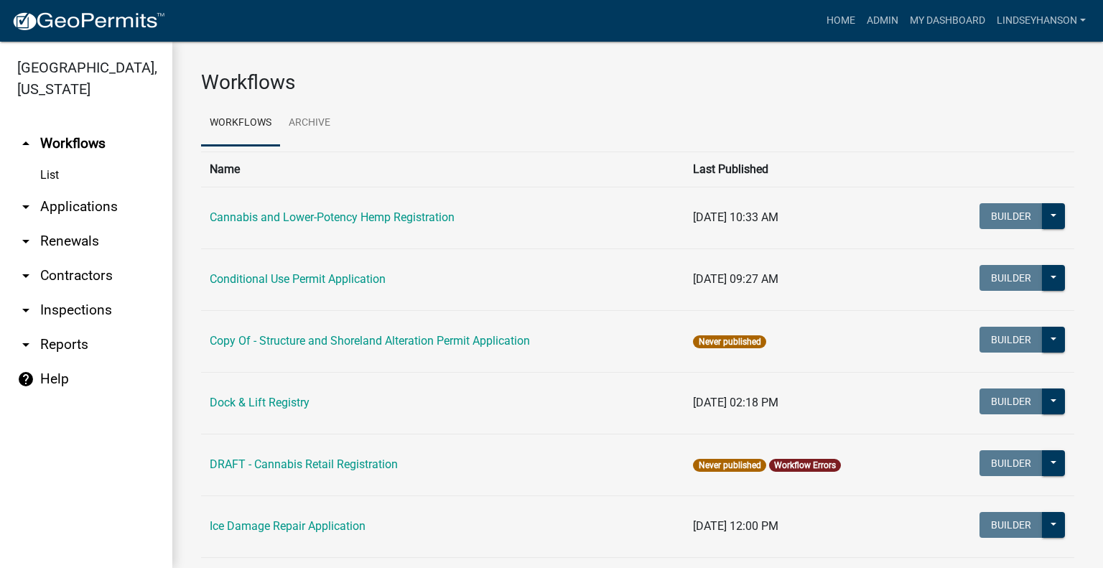
click at [89, 209] on link "arrow_drop_down Applications" at bounding box center [86, 207] width 172 height 34
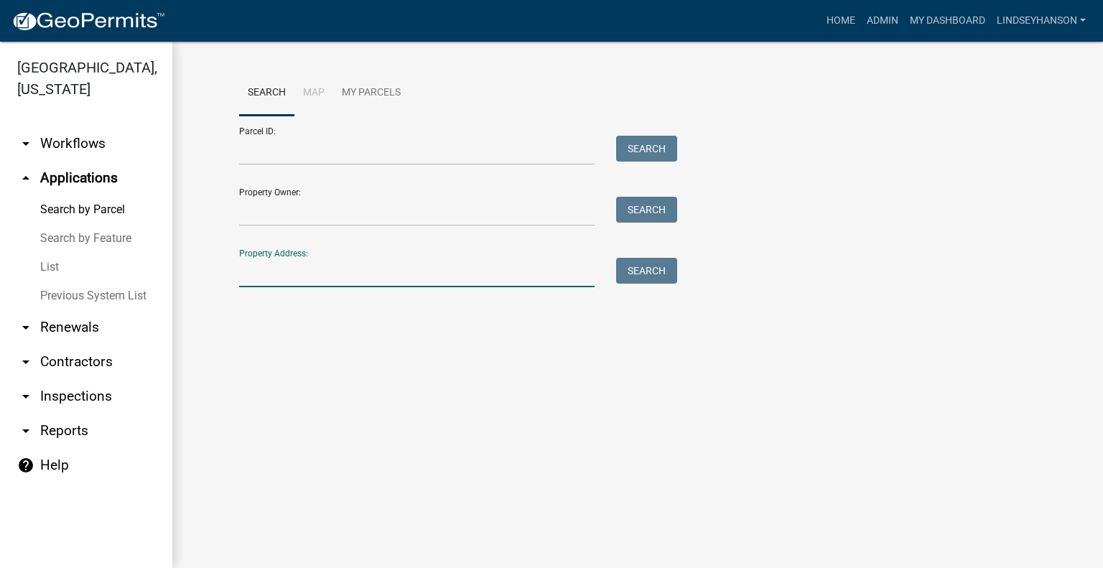
click at [380, 263] on input "Property Address:" at bounding box center [416, 272] width 355 height 29
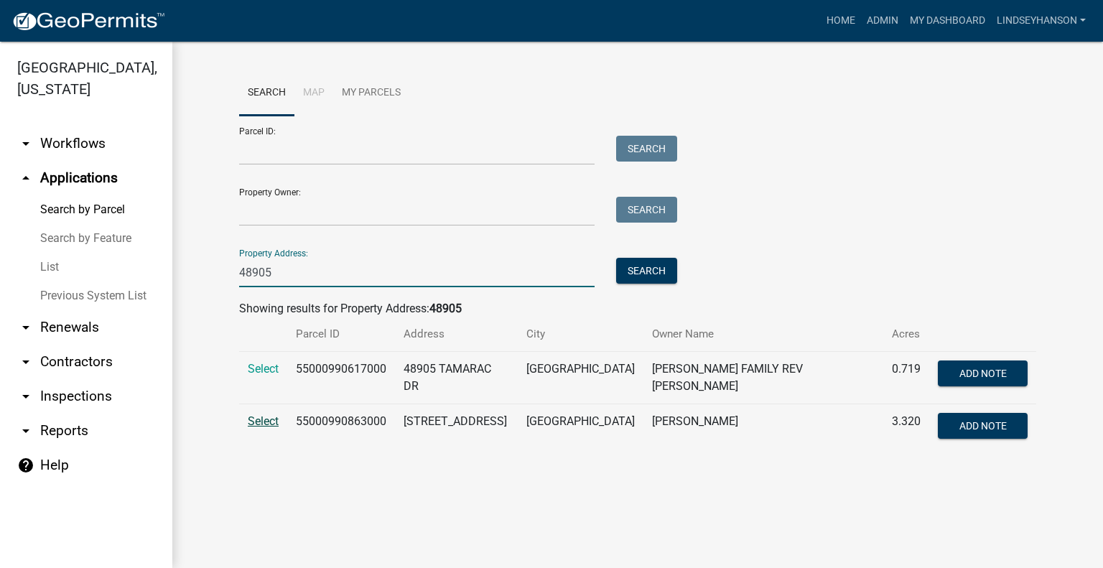
type input "48905"
click at [251, 420] on span "Select" at bounding box center [263, 421] width 31 height 14
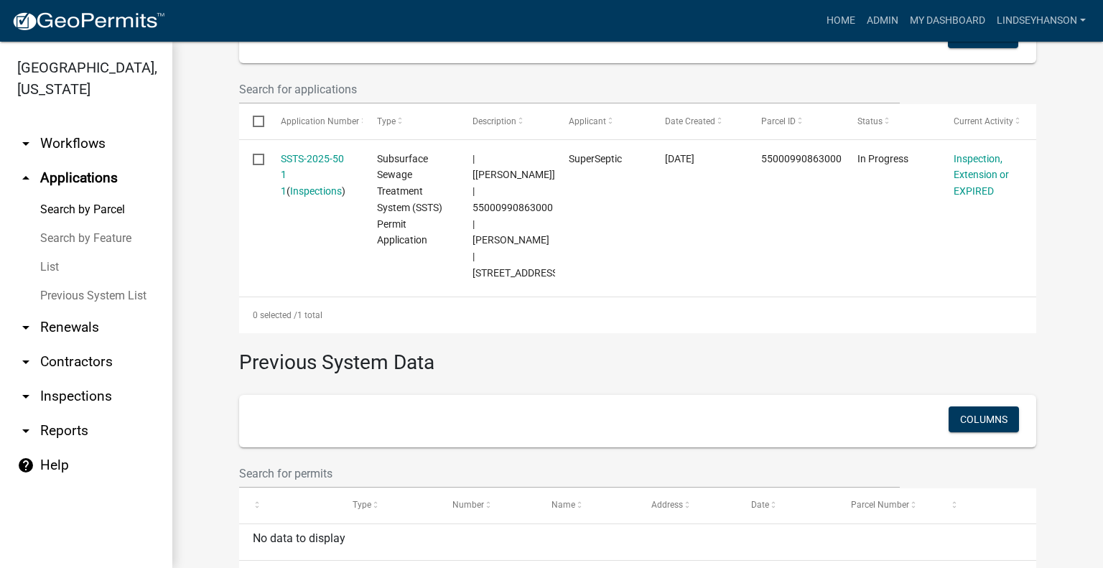
scroll to position [463, 0]
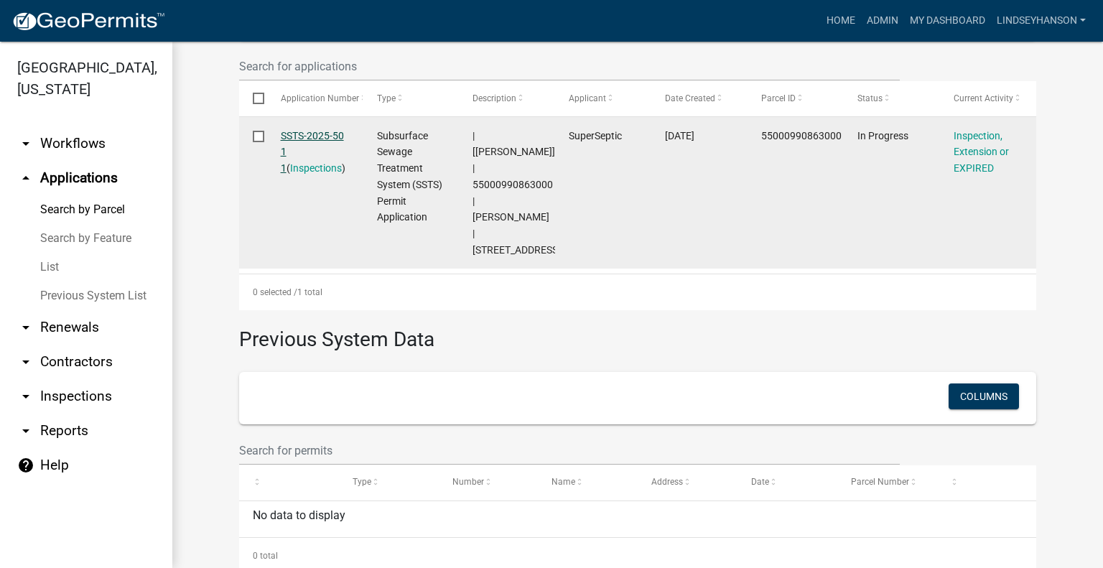
click at [328, 131] on link "SSTS-2025-50 1 1" at bounding box center [312, 152] width 63 height 45
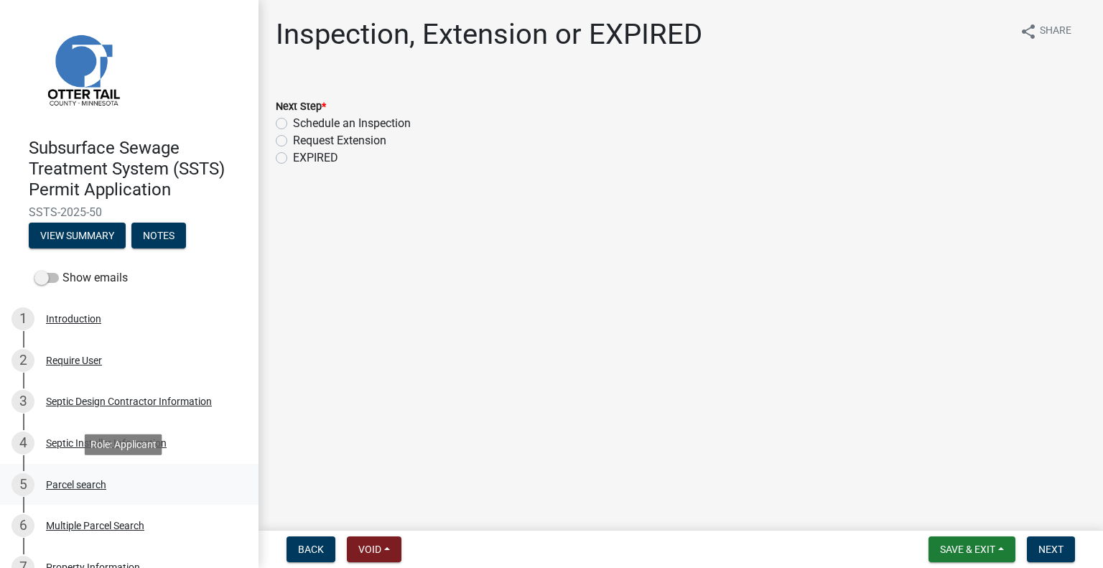
click at [119, 497] on link "5 Parcel search" at bounding box center [129, 485] width 258 height 42
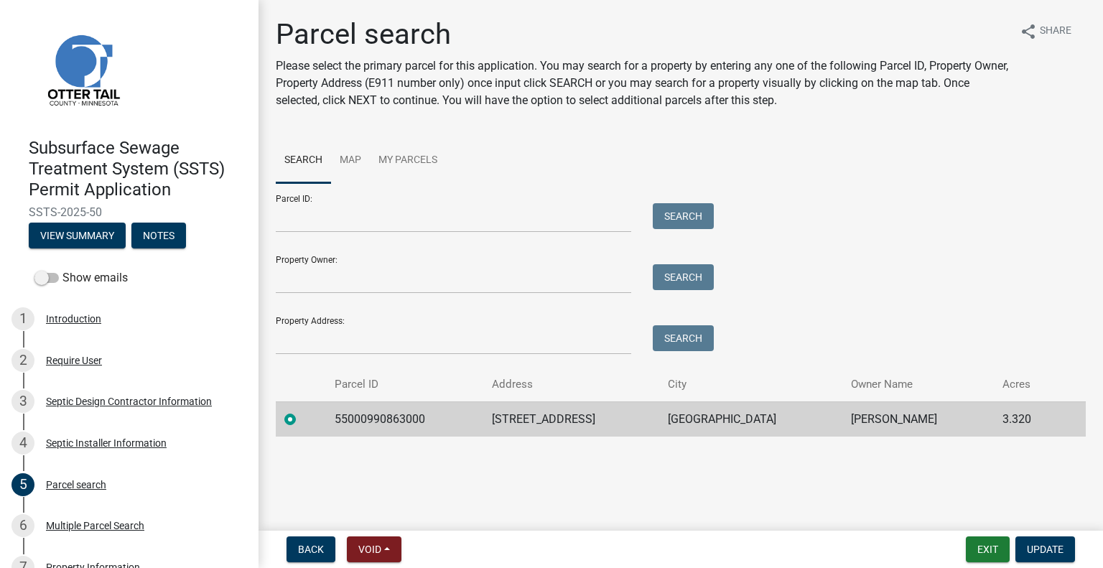
click at [381, 423] on td "55000990863000" at bounding box center [404, 418] width 157 height 35
copy td "55000990863000"
click at [570, 408] on td "48905 CO HWY 9" at bounding box center [571, 418] width 176 height 35
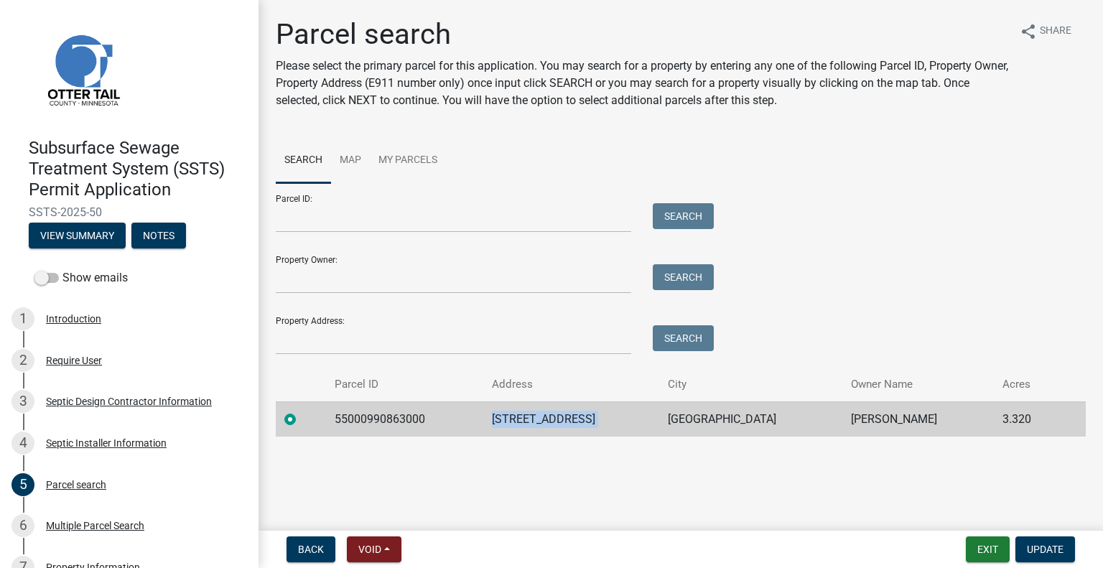
click at [570, 408] on td "48905 CO HWY 9" at bounding box center [571, 418] width 176 height 35
copy td "48905 CO HWY 9"
click at [745, 416] on td "PELICAN RAPIDS" at bounding box center [750, 418] width 183 height 35
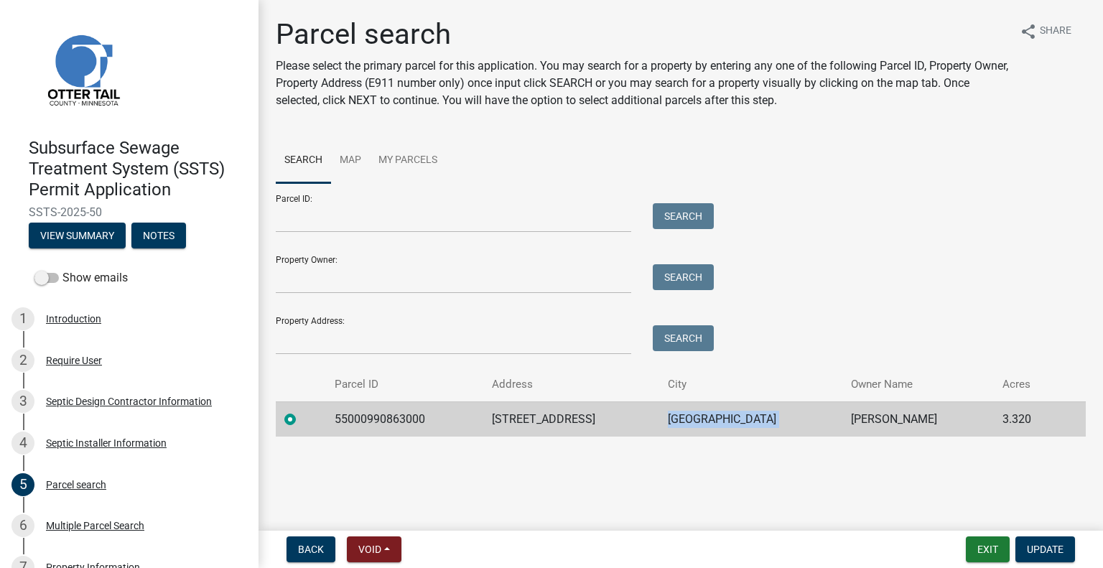
copy td "PELICAN RAPIDS"
click at [899, 419] on td "JAY S EWING" at bounding box center [917, 418] width 151 height 35
copy td "JAY S EWING"
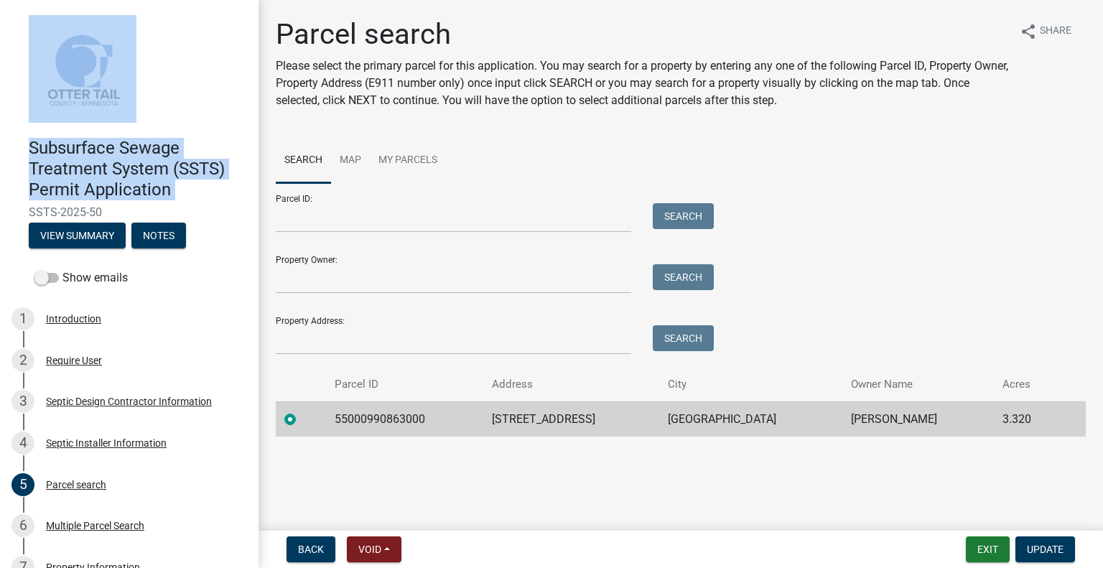
drag, startPoint x: 246, startPoint y: 104, endPoint x: 240, endPoint y: 202, distance: 98.5
click at [240, 202] on header "Subsurface Sewage Treatment System (SSTS) Permit Application SSTS-2025-50 View …" at bounding box center [129, 131] width 258 height 263
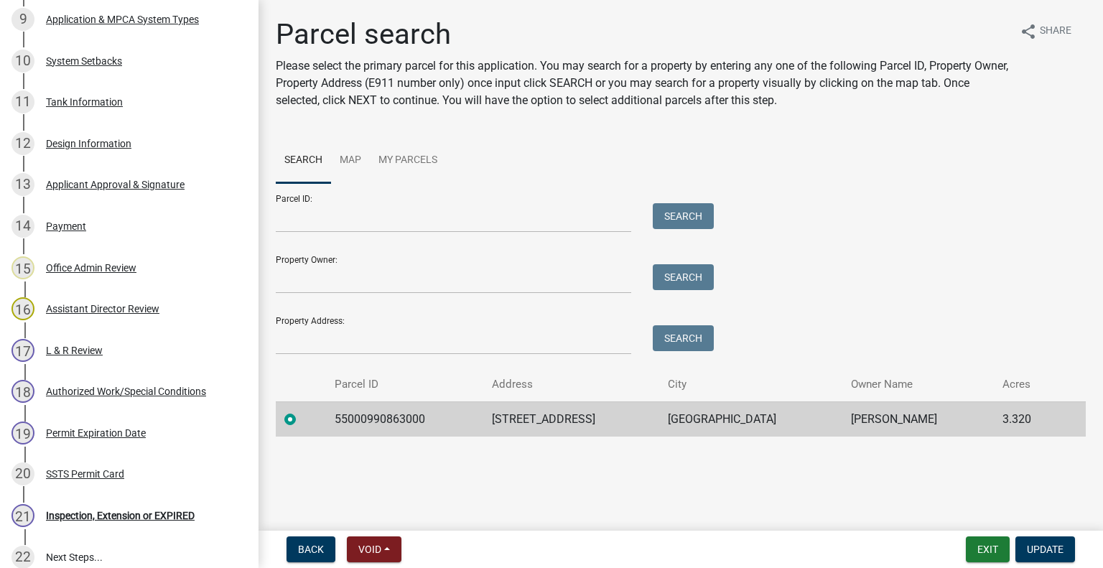
scroll to position [773, 0]
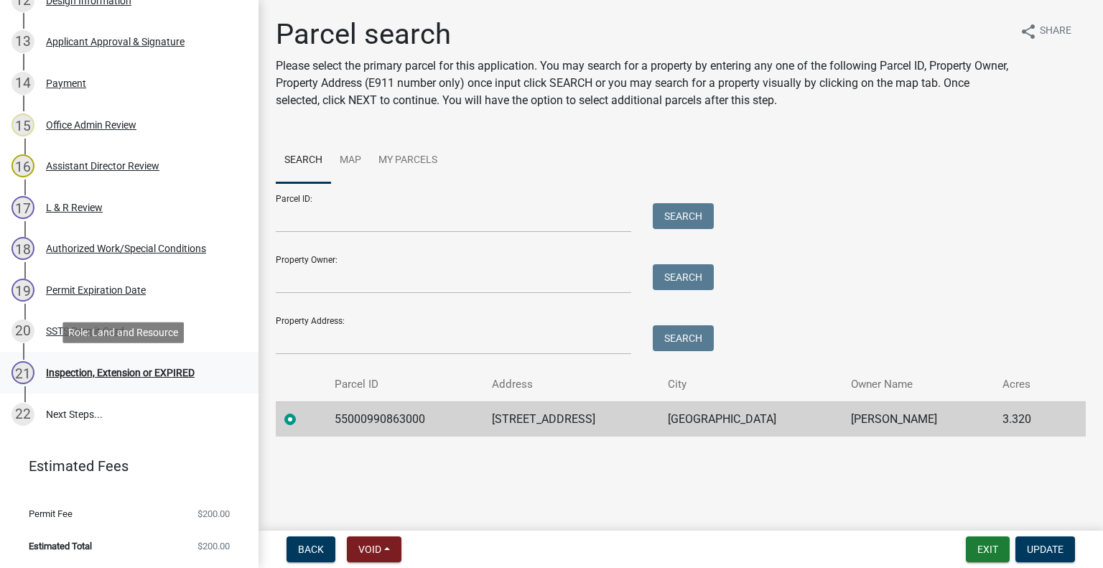
click at [182, 356] on link "21 Inspection, Extension or EXPIRED" at bounding box center [129, 373] width 258 height 42
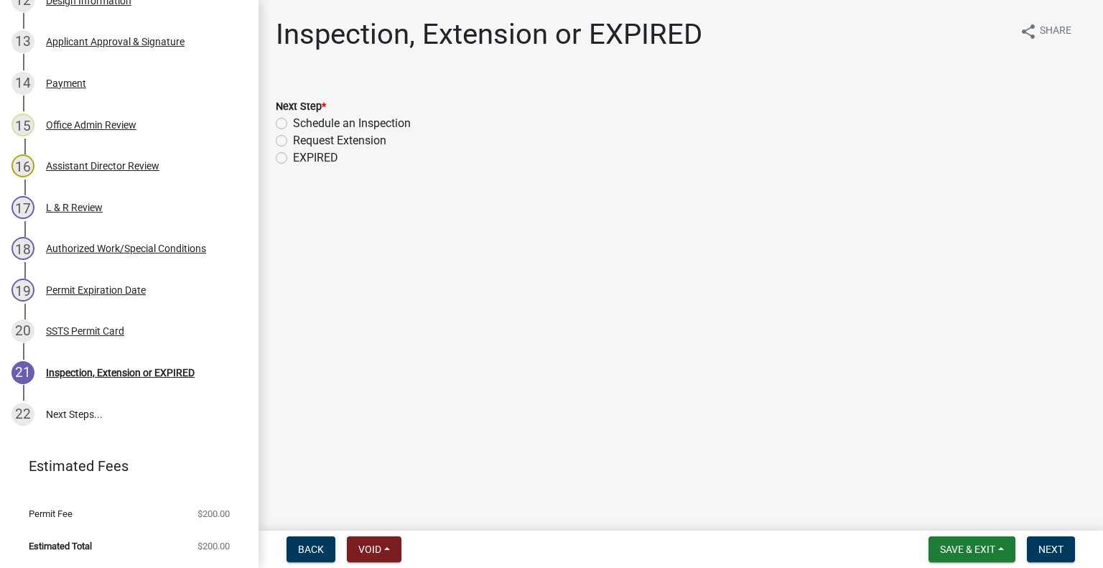
click at [347, 126] on label "Schedule an Inspection" at bounding box center [352, 123] width 118 height 17
click at [302, 124] on input "Schedule an Inspection" at bounding box center [297, 119] width 9 height 9
radio input "true"
click at [1037, 540] on button "Next" at bounding box center [1051, 549] width 48 height 26
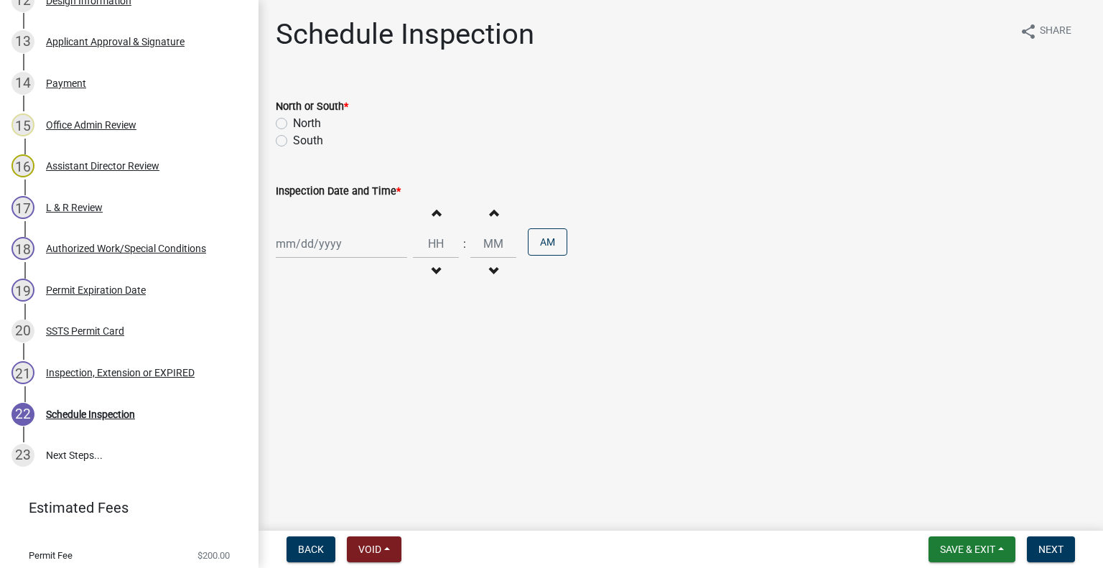
scroll to position [815, 0]
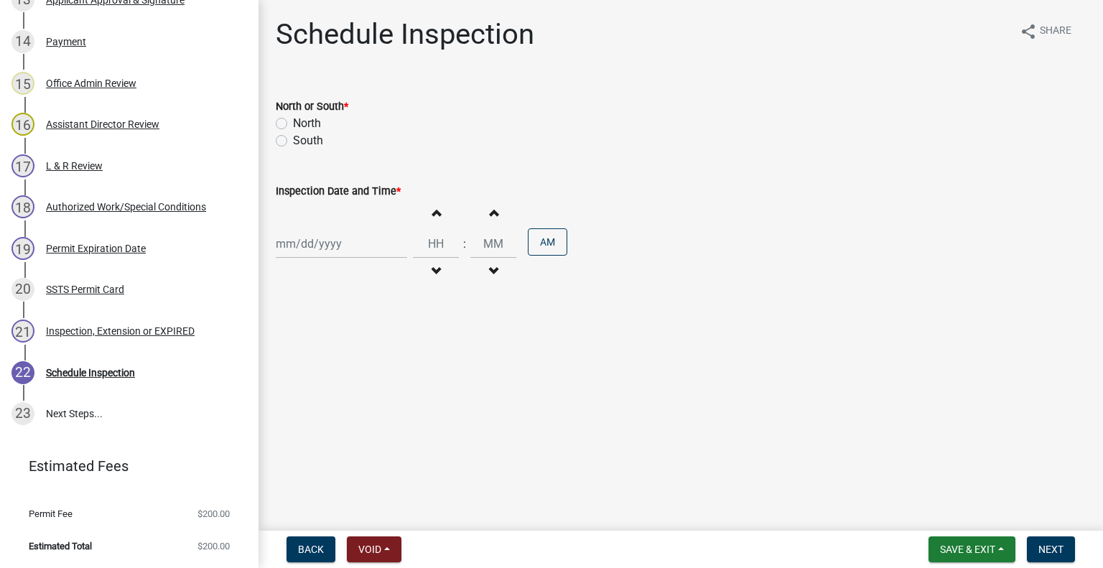
click at [312, 126] on label "North" at bounding box center [307, 123] width 28 height 17
click at [302, 124] on input "North" at bounding box center [297, 119] width 9 height 9
radio input "true"
click at [329, 249] on div at bounding box center [341, 243] width 131 height 29
select select "10"
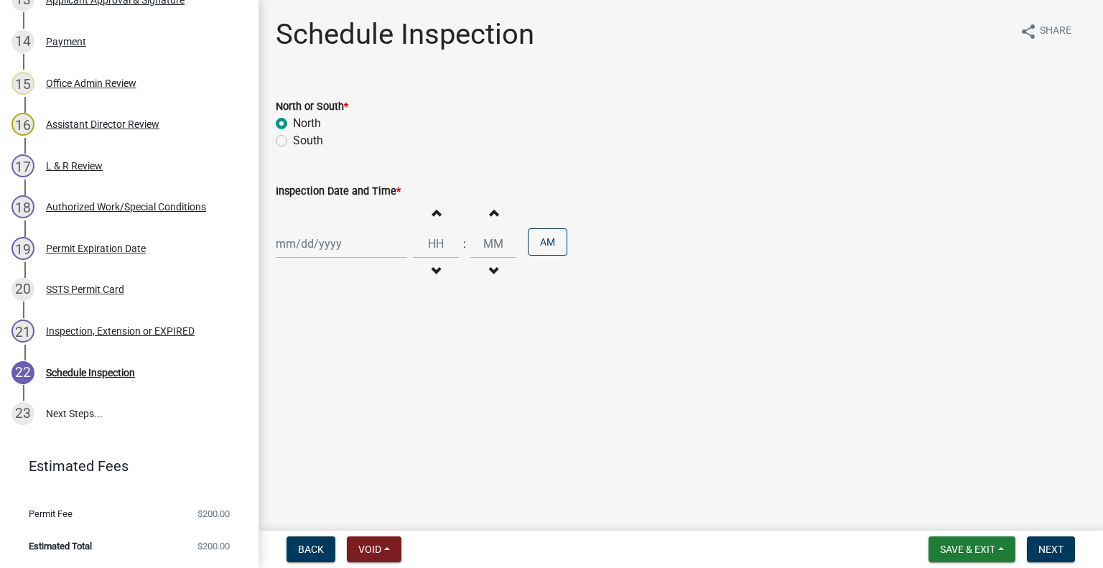
select select "2025"
click at [382, 341] on div "10" at bounding box center [381, 343] width 23 height 23
type input "10/10/2025"
click at [428, 261] on button "Decrement hours" at bounding box center [436, 271] width 30 height 26
type input "11"
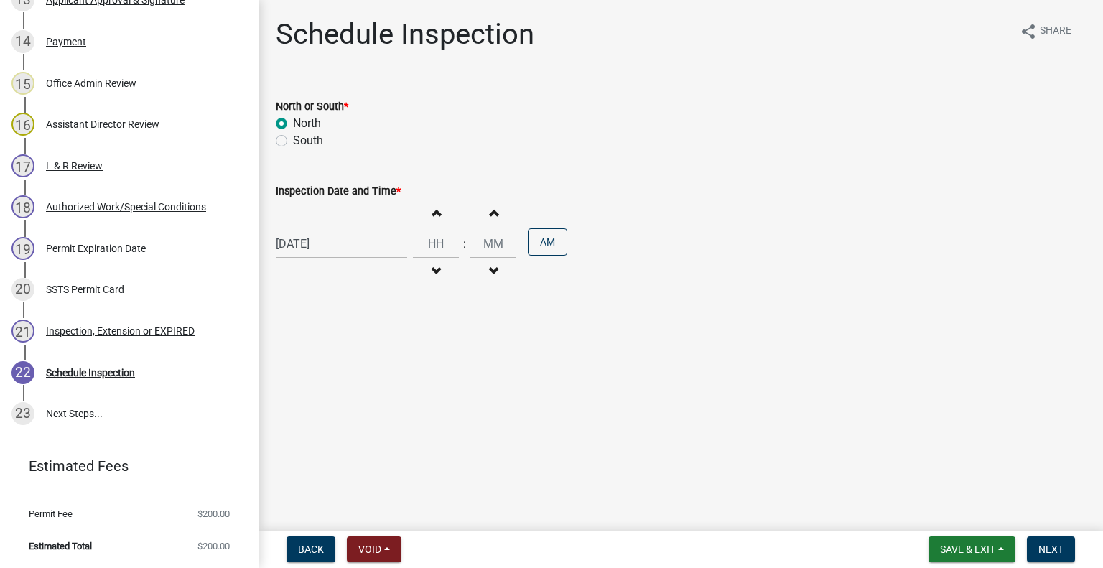
type input "00"
click at [432, 219] on button "Increment hours" at bounding box center [436, 213] width 30 height 26
type input "12"
click at [540, 245] on button "AM" at bounding box center [547, 241] width 39 height 27
click at [1045, 548] on span "Next" at bounding box center [1050, 548] width 25 height 11
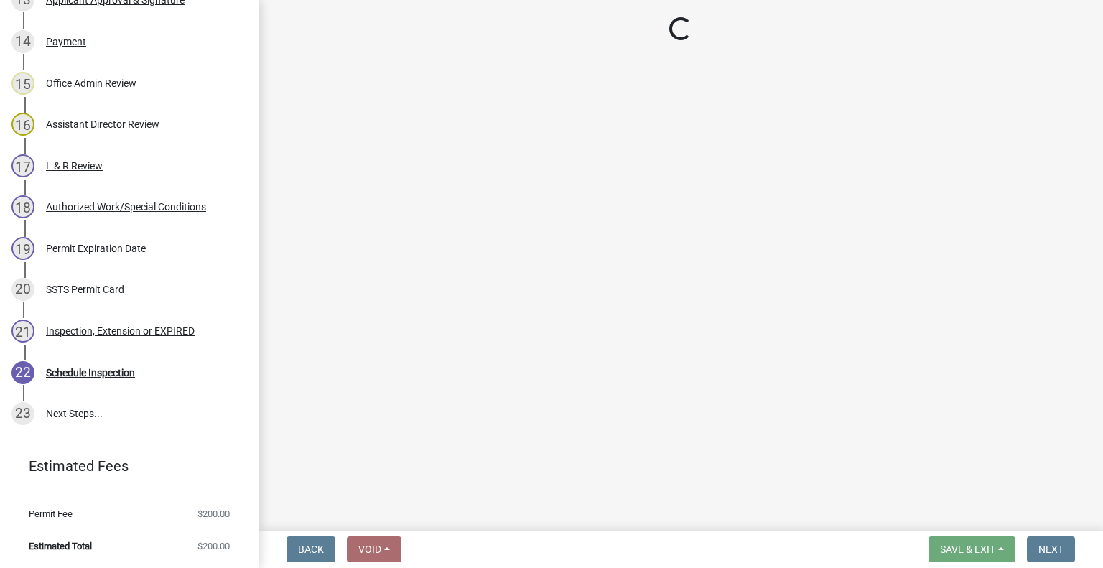
scroll to position [939, 0]
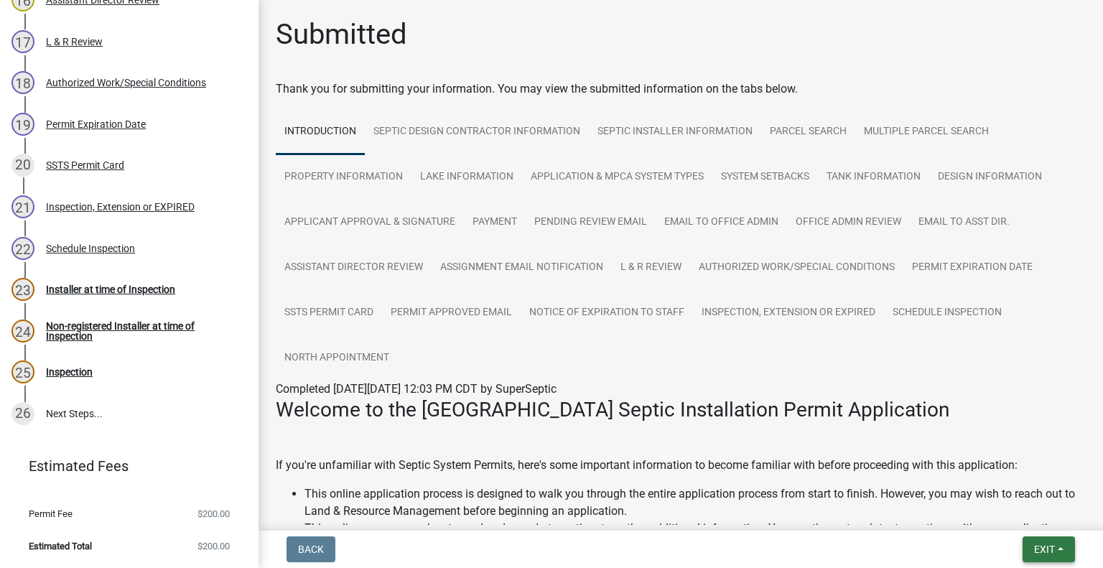
click at [1051, 539] on button "Exit" at bounding box center [1048, 549] width 52 height 26
click at [1022, 516] on button "Save & Exit" at bounding box center [1017, 512] width 115 height 34
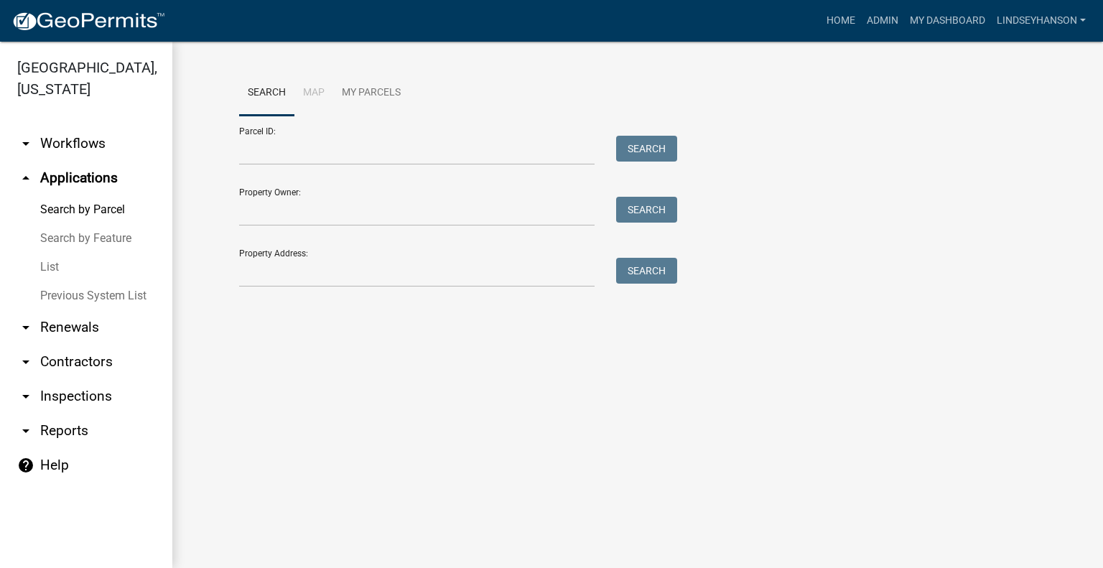
click at [108, 153] on link "arrow_drop_down Workflows" at bounding box center [86, 143] width 172 height 34
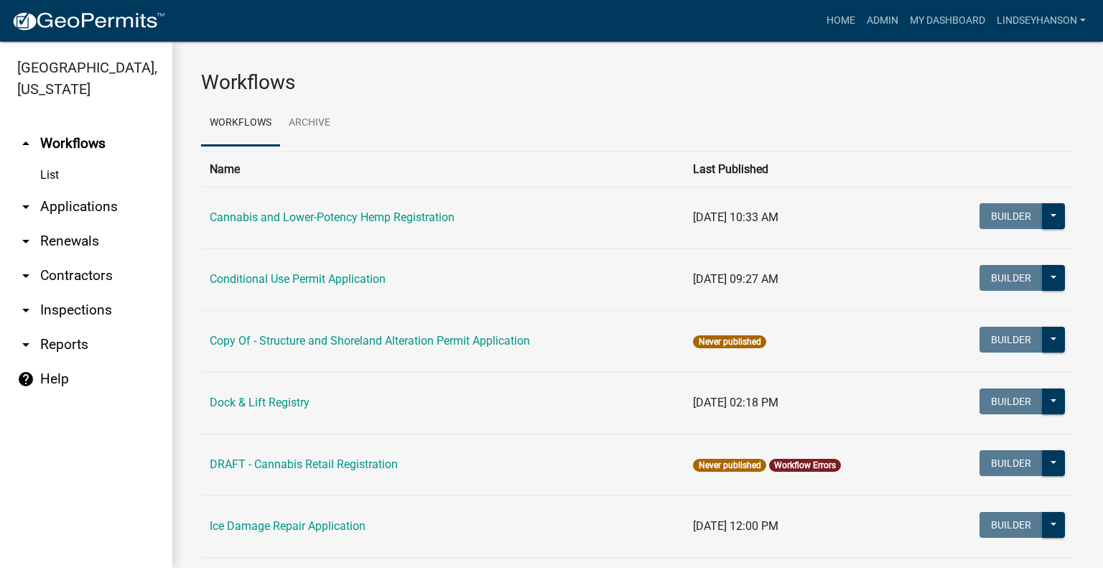
click at [99, 205] on link "arrow_drop_down Applications" at bounding box center [86, 207] width 172 height 34
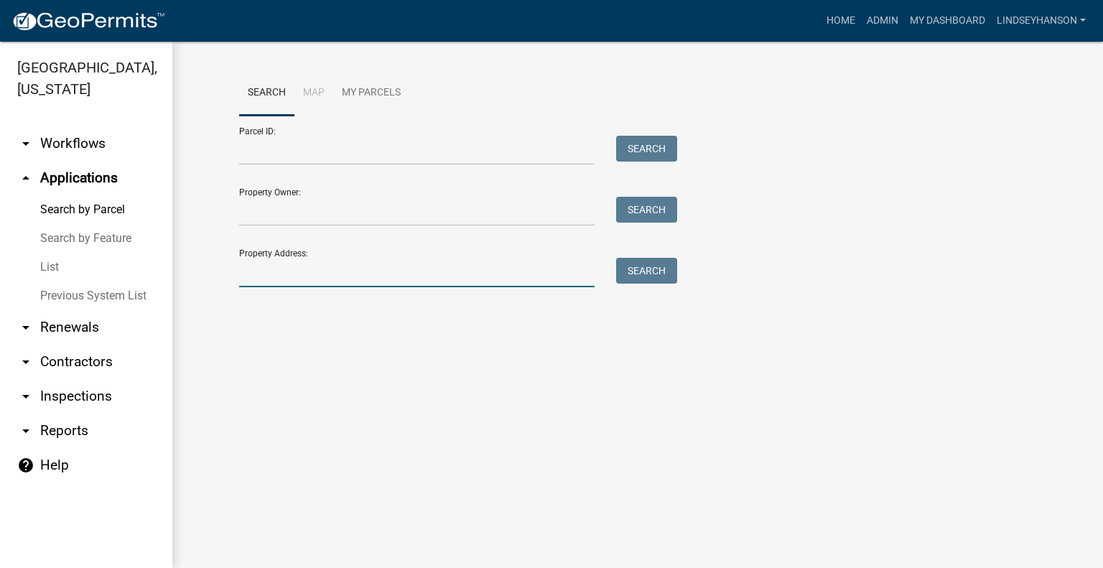
click at [340, 262] on input "Property Address:" at bounding box center [416, 272] width 355 height 29
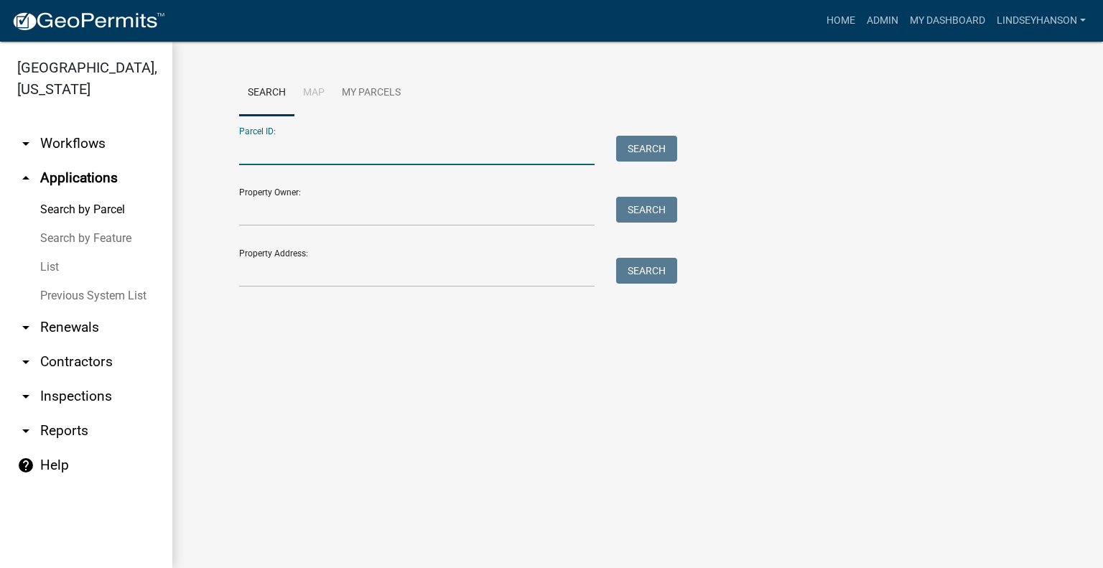
click at [329, 141] on input "Parcel ID:" at bounding box center [416, 150] width 355 height 29
paste input "03000990839000"
type input "03000990839000"
click at [655, 147] on button "Search" at bounding box center [646, 149] width 61 height 26
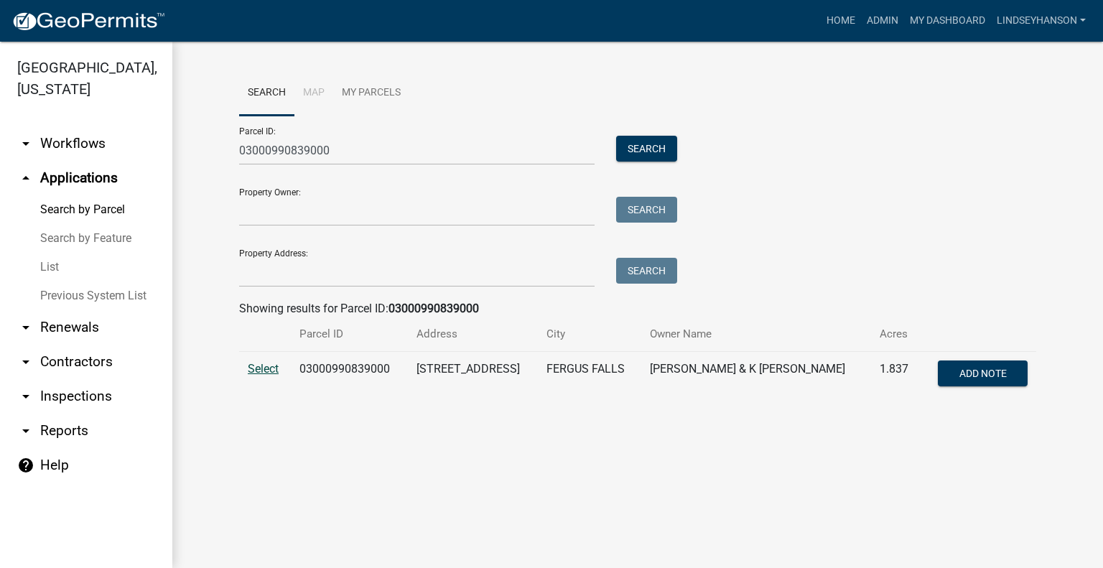
click at [258, 364] on span "Select" at bounding box center [263, 369] width 31 height 14
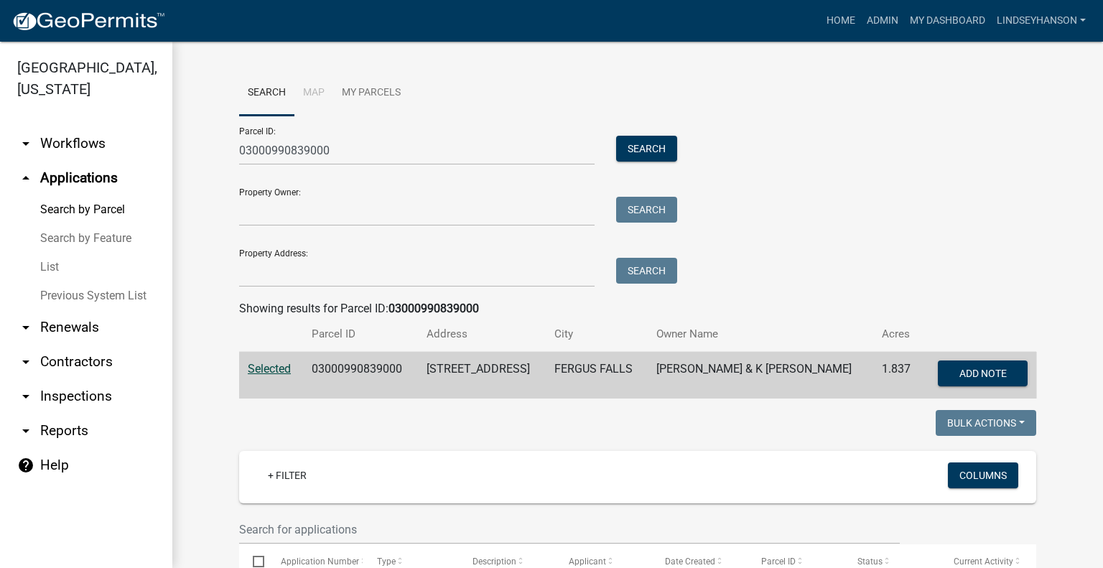
click at [74, 136] on link "arrow_drop_down Workflows" at bounding box center [86, 143] width 172 height 34
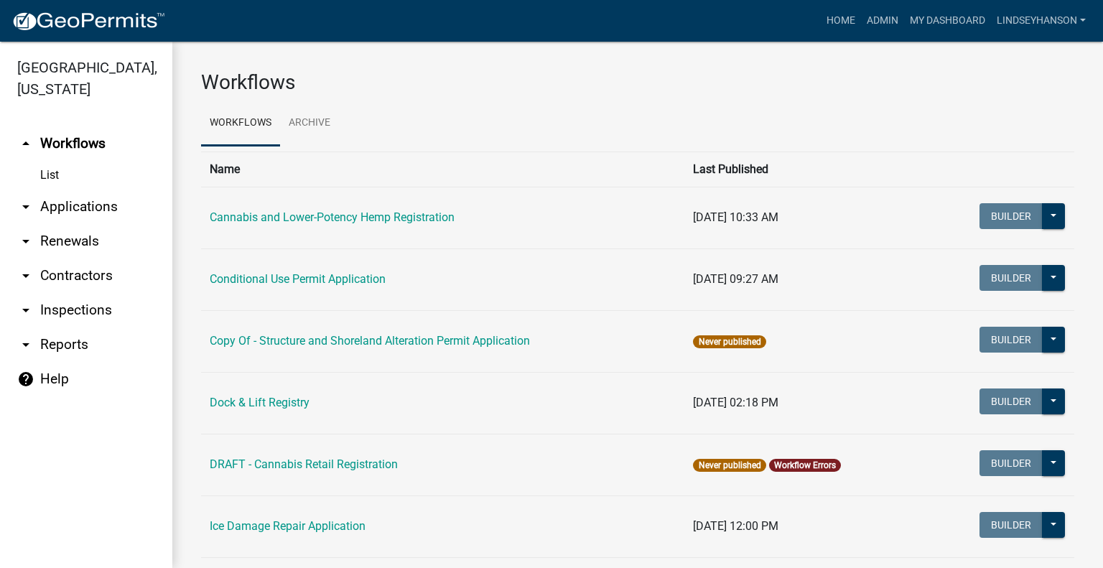
click at [109, 201] on link "arrow_drop_down Applications" at bounding box center [86, 207] width 172 height 34
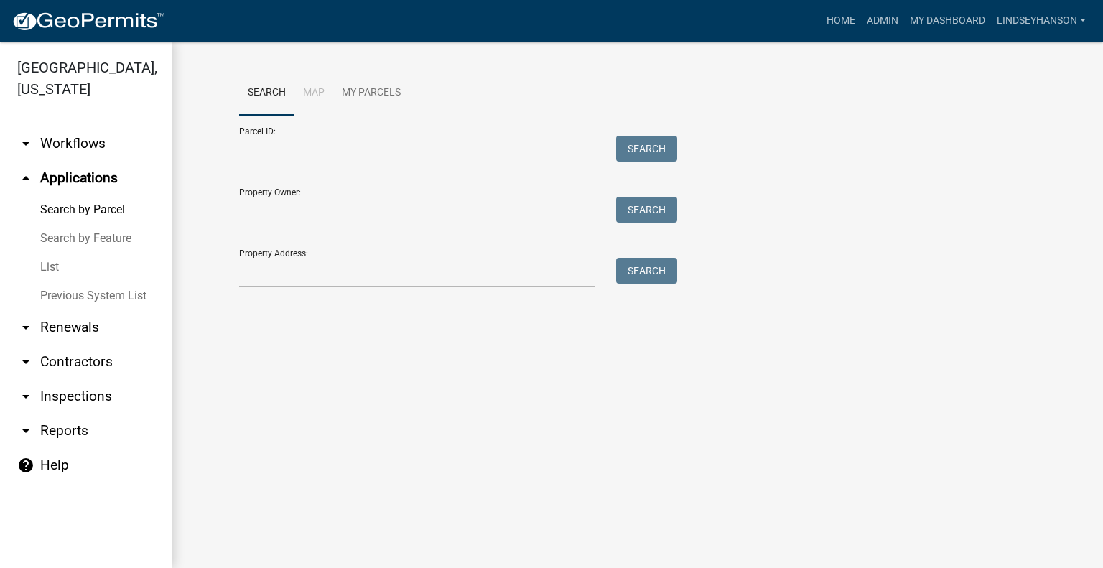
click at [95, 144] on link "arrow_drop_down Workflows" at bounding box center [86, 143] width 172 height 34
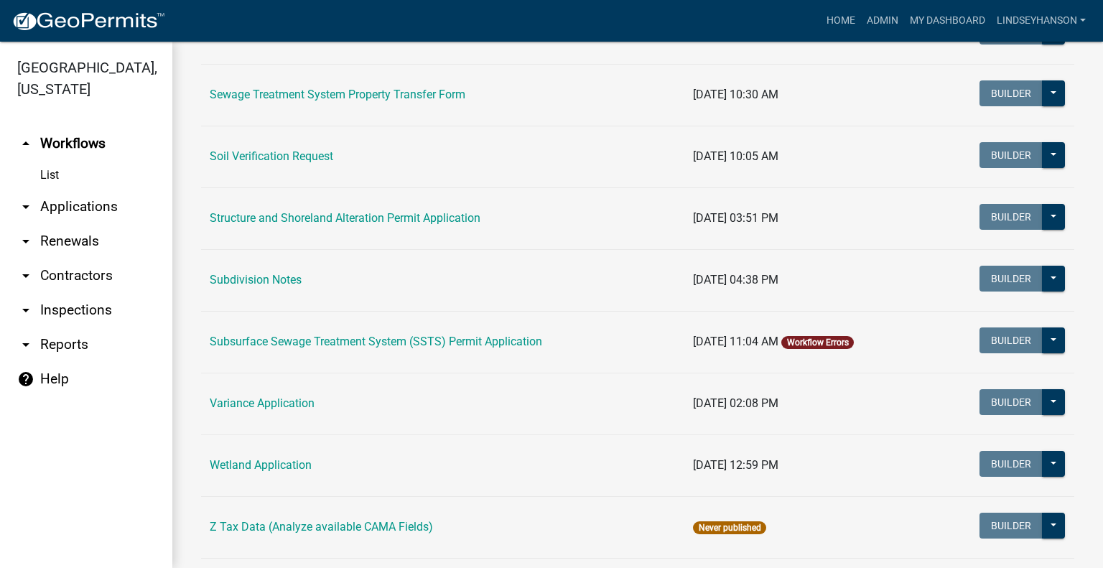
scroll to position [872, 0]
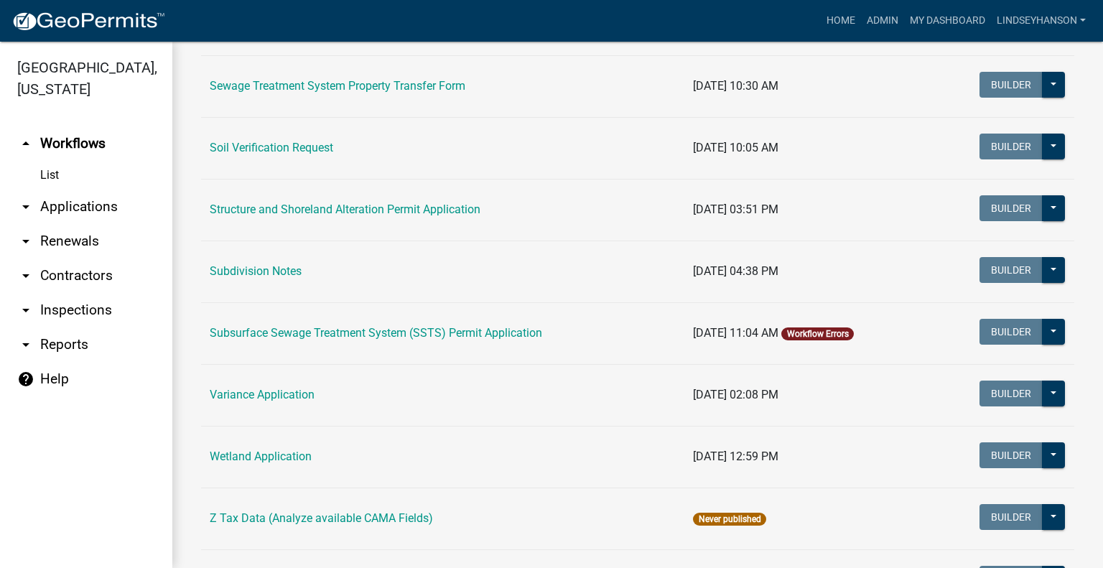
click at [490, 342] on td "Subsurface Sewage Treatment System (SSTS) Permit Application" at bounding box center [442, 333] width 483 height 62
click at [493, 335] on link "Subsurface Sewage Treatment System (SSTS) Permit Application" at bounding box center [376, 333] width 332 height 14
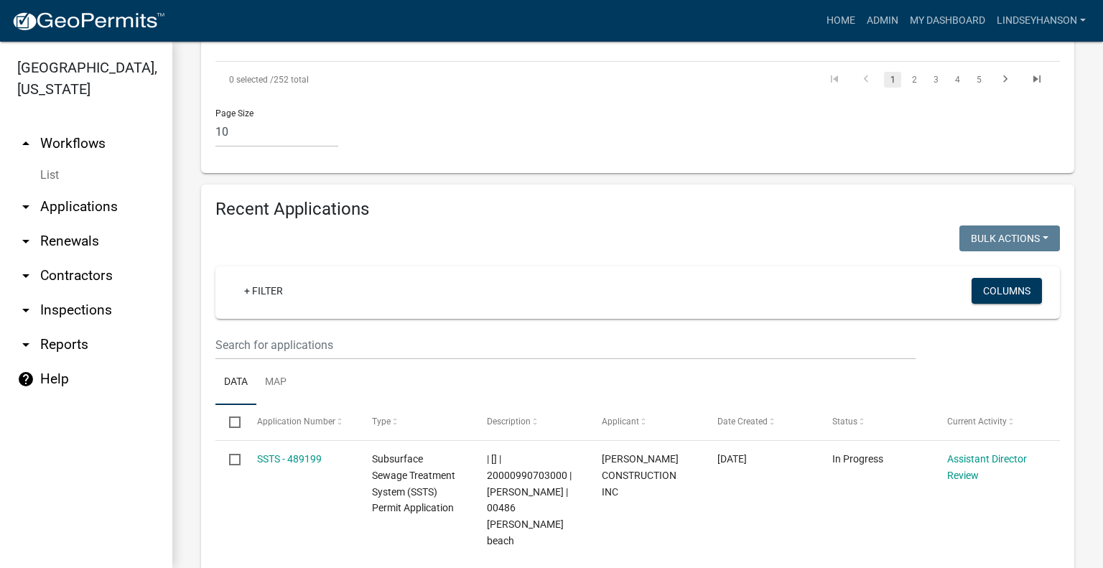
scroll to position [1716, 0]
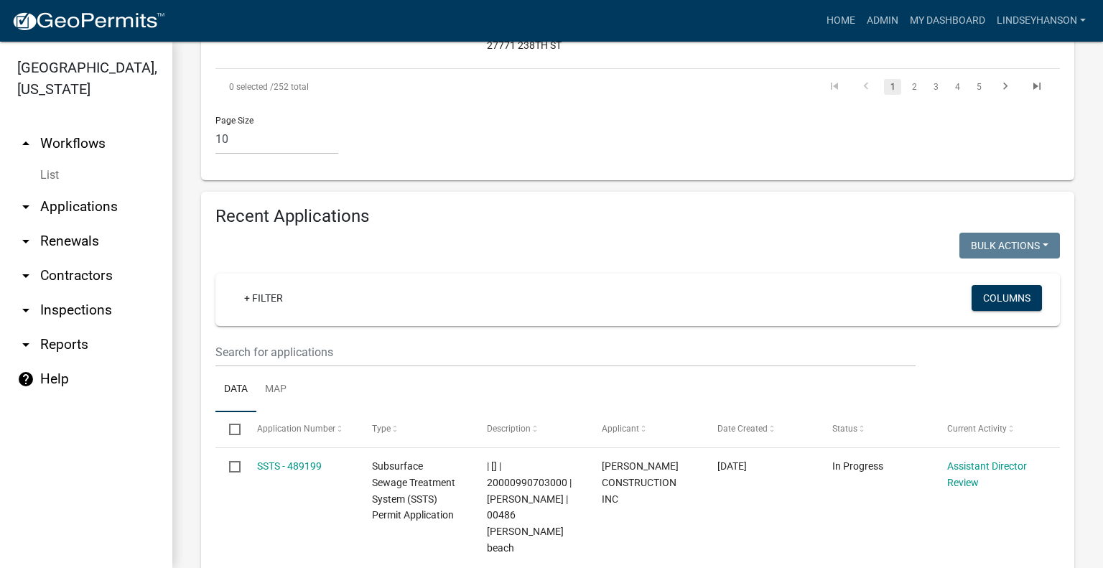
click at [646, 274] on wm-filter-builder "+ Filter Columns" at bounding box center [637, 320] width 844 height 93
click at [640, 337] on input "text" at bounding box center [565, 351] width 700 height 29
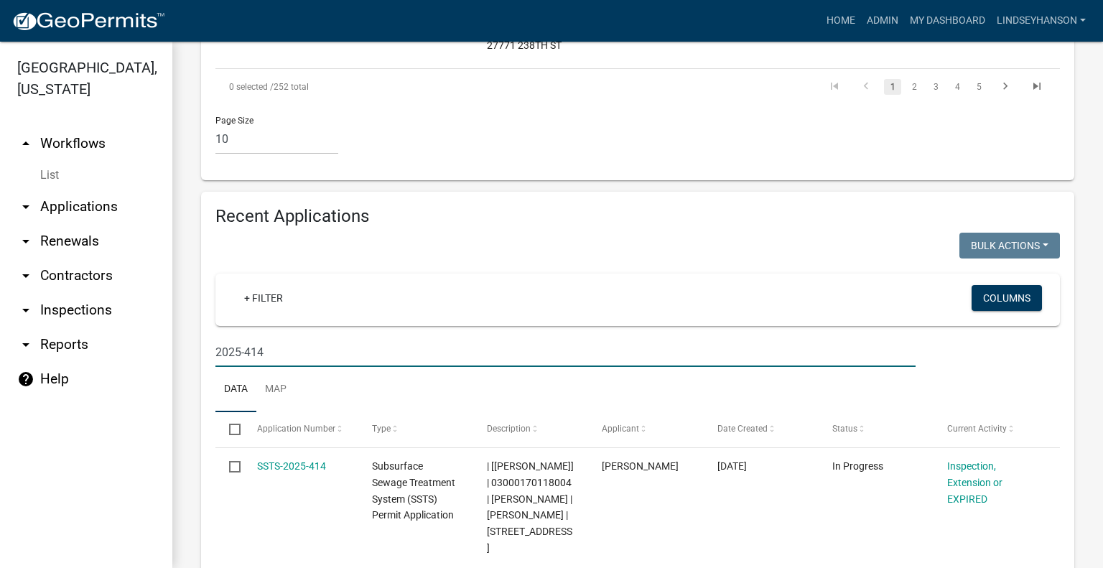
type input "2025-414"
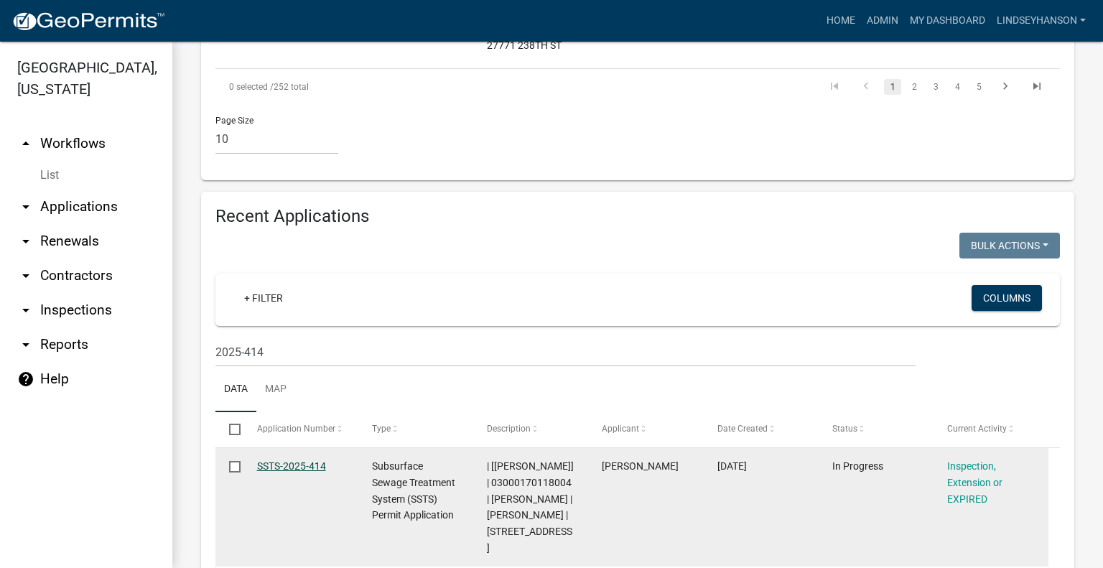
click at [300, 460] on link "SSTS-2025-414" at bounding box center [291, 465] width 69 height 11
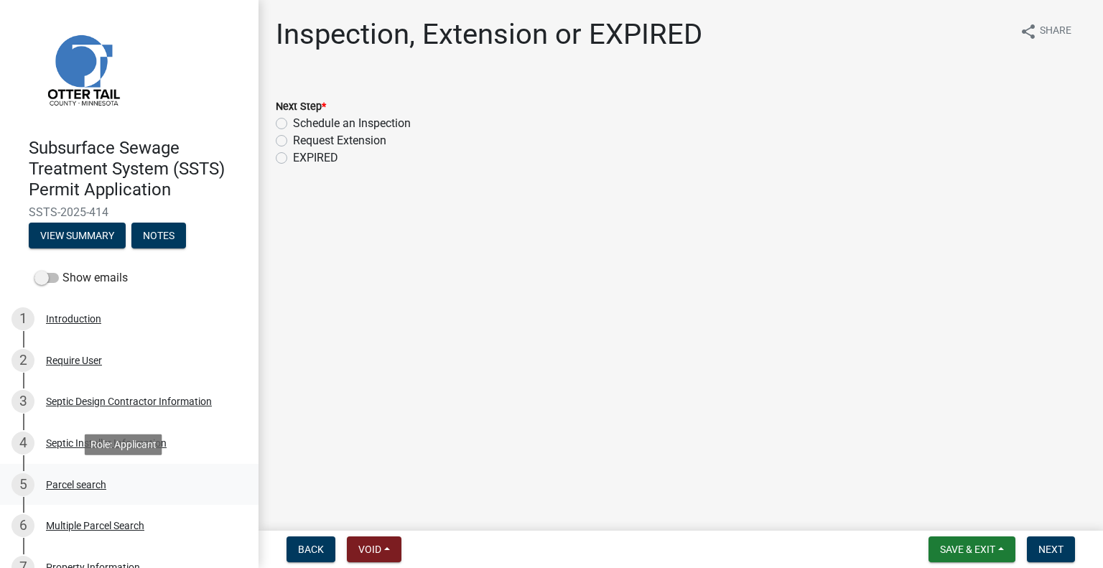
click at [92, 473] on div "5 Parcel search" at bounding box center [123, 484] width 224 height 23
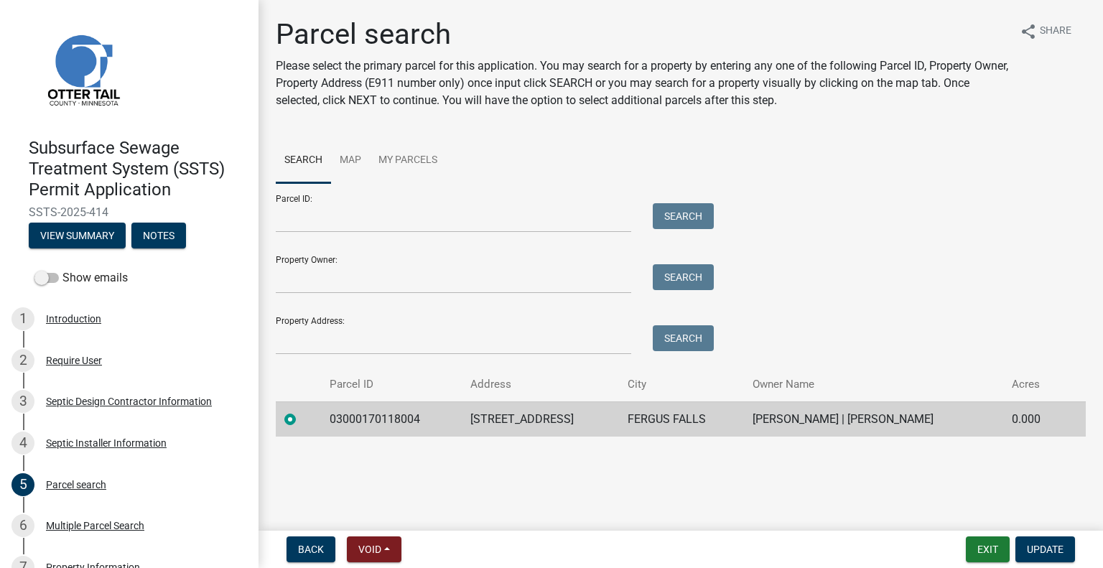
click at [409, 421] on td "03000170118004" at bounding box center [391, 418] width 141 height 35
copy td "03000170118004"
click at [525, 421] on td "24385 CO HWY 1" at bounding box center [541, 418] width 158 height 35
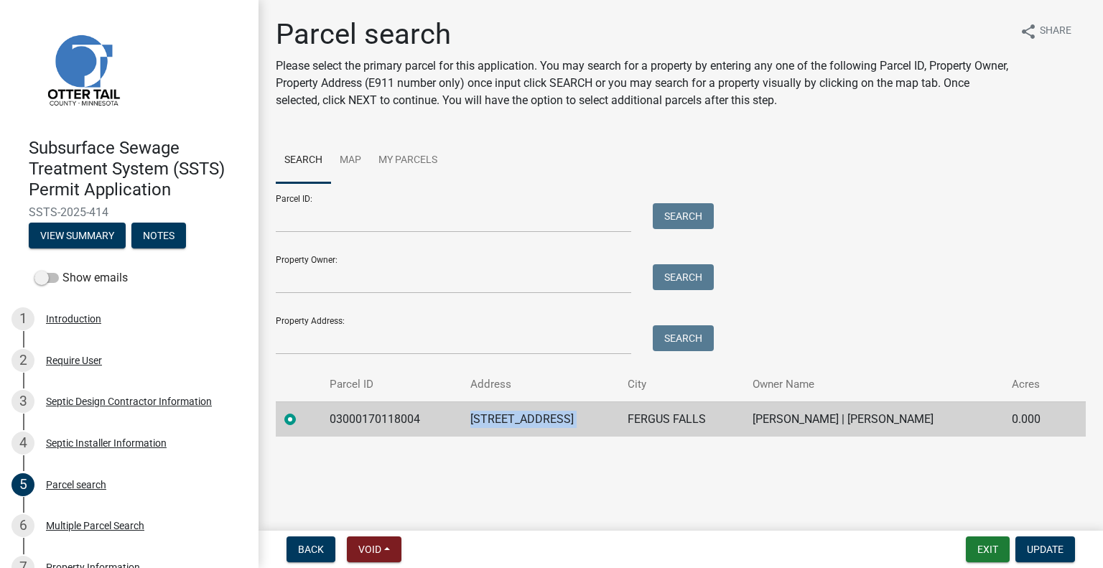
click at [525, 421] on td "24385 CO HWY 1" at bounding box center [541, 418] width 158 height 35
copy td "24385 CO HWY 1"
click at [636, 435] on td "FERGUS FALLS" at bounding box center [681, 418] width 125 height 35
click at [638, 427] on td "FERGUS FALLS" at bounding box center [681, 418] width 125 height 35
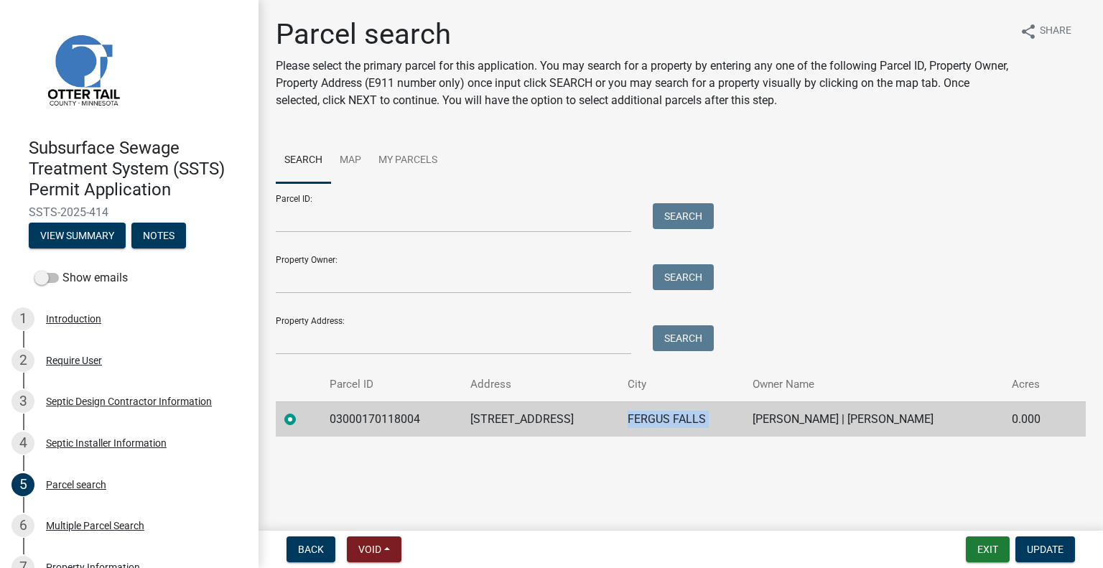
click at [638, 427] on td "FERGUS FALLS" at bounding box center [681, 418] width 125 height 35
copy td "FERGUS FALLS"
click at [831, 416] on td "JANINE M JOHNSON | DALE G WALLACE" at bounding box center [873, 418] width 259 height 35
click at [831, 415] on td "JANINE M JOHNSON | DALE G WALLACE" at bounding box center [873, 418] width 259 height 35
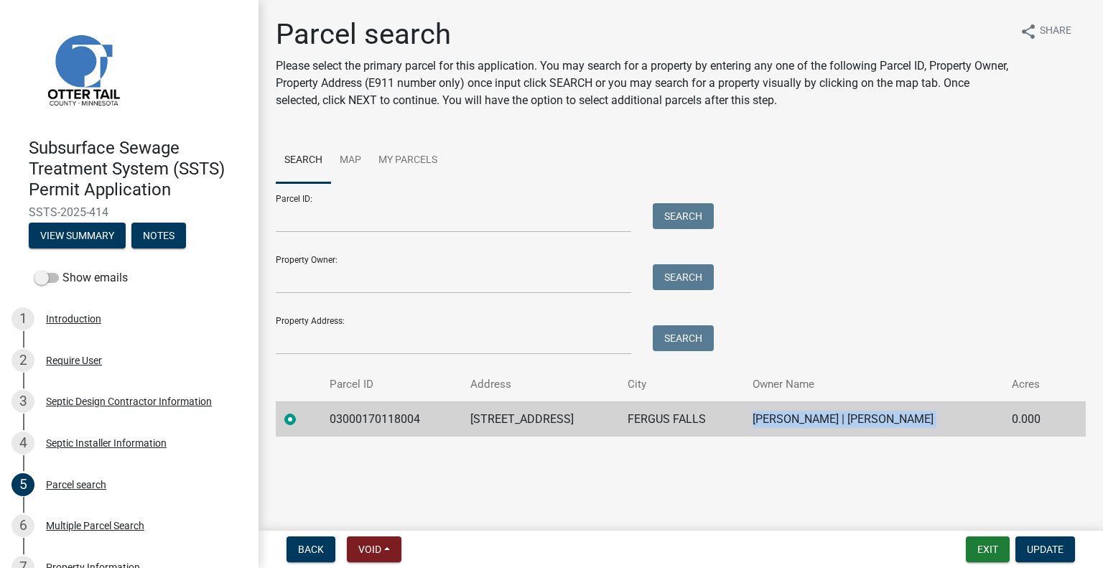
copy td "JANINE M JOHNSON | DALE G WALLACE"
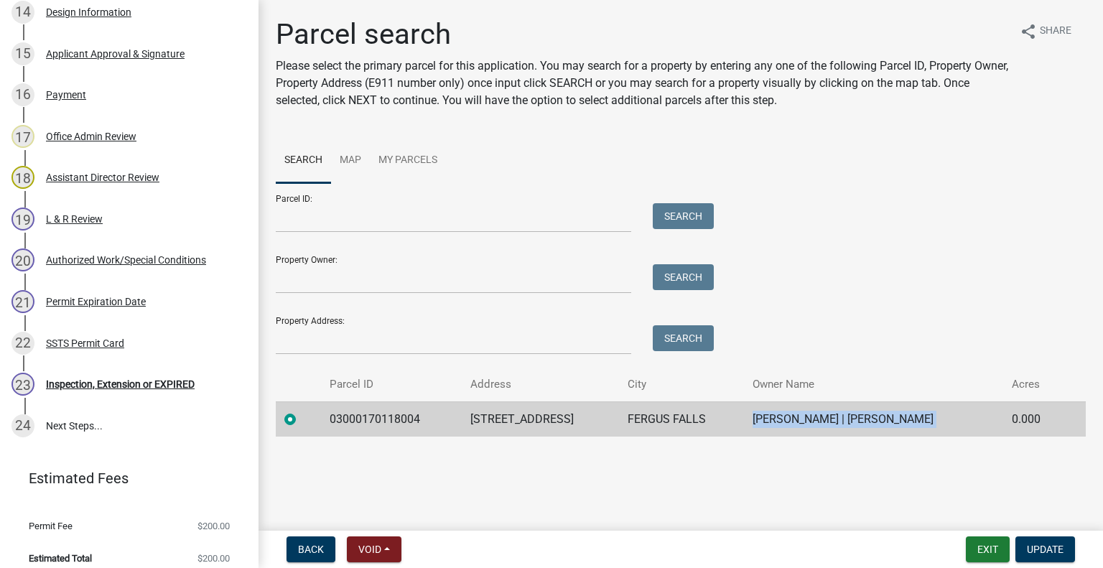
scroll to position [856, 0]
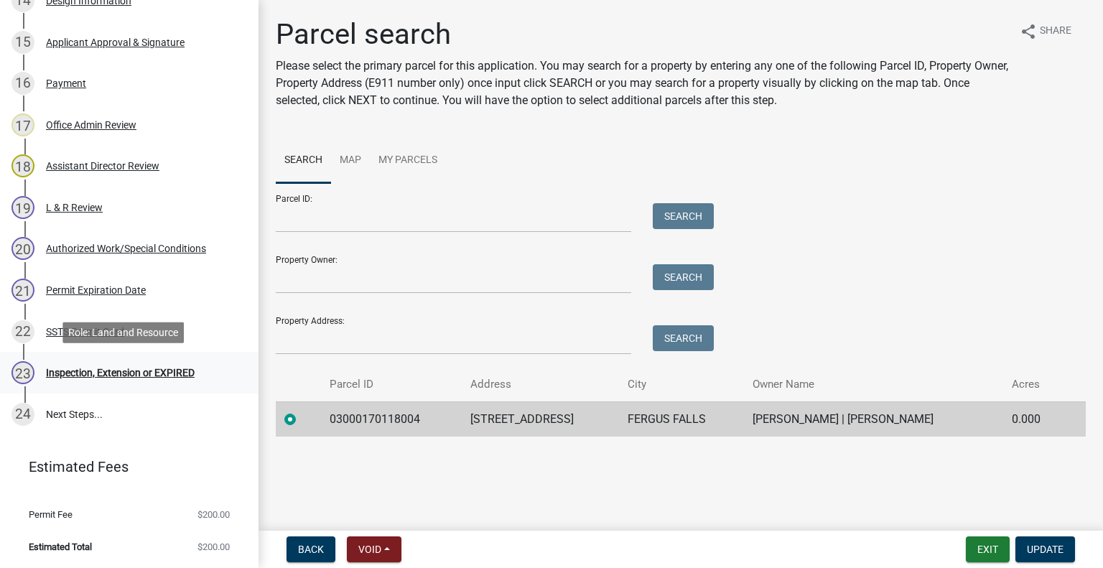
click at [174, 365] on div "23 Inspection, Extension or EXPIRED" at bounding box center [123, 372] width 224 height 23
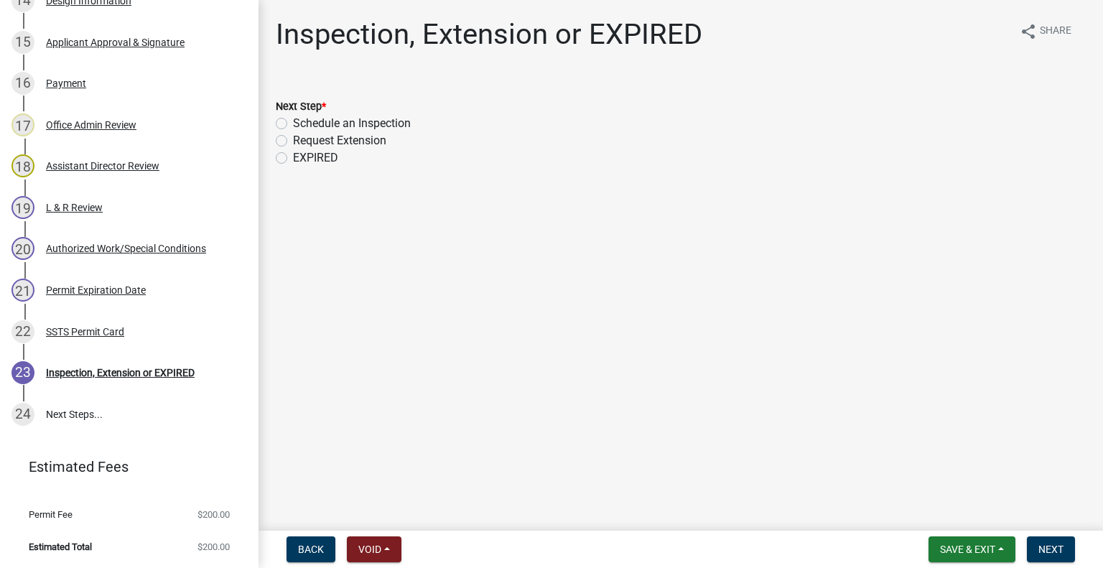
click at [398, 121] on label "Schedule an Inspection" at bounding box center [352, 123] width 118 height 17
click at [302, 121] on input "Schedule an Inspection" at bounding box center [297, 119] width 9 height 9
radio input "true"
click at [1047, 551] on span "Next" at bounding box center [1050, 548] width 25 height 11
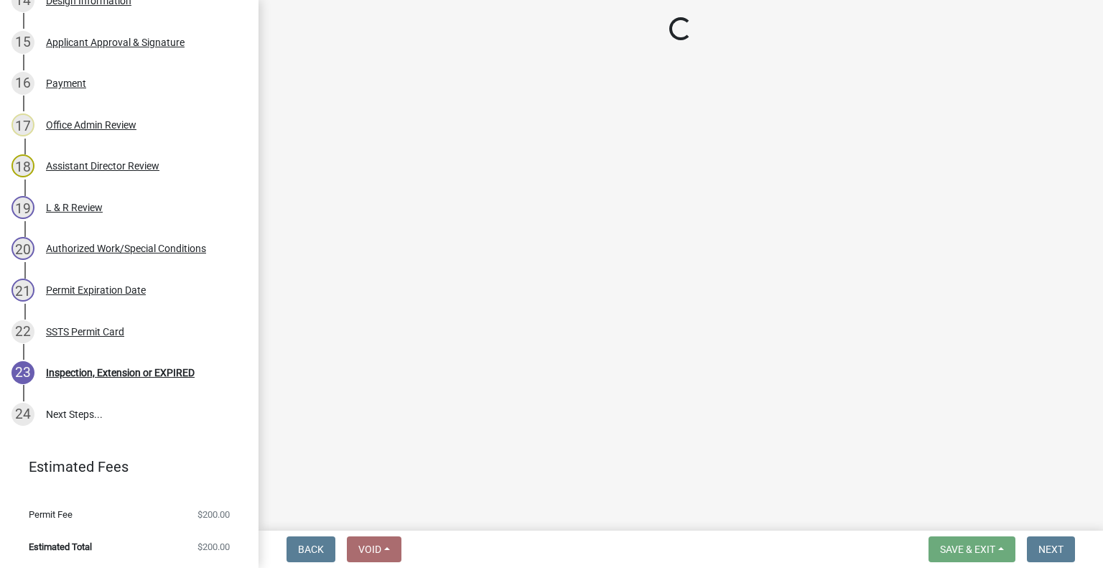
scroll to position [897, 0]
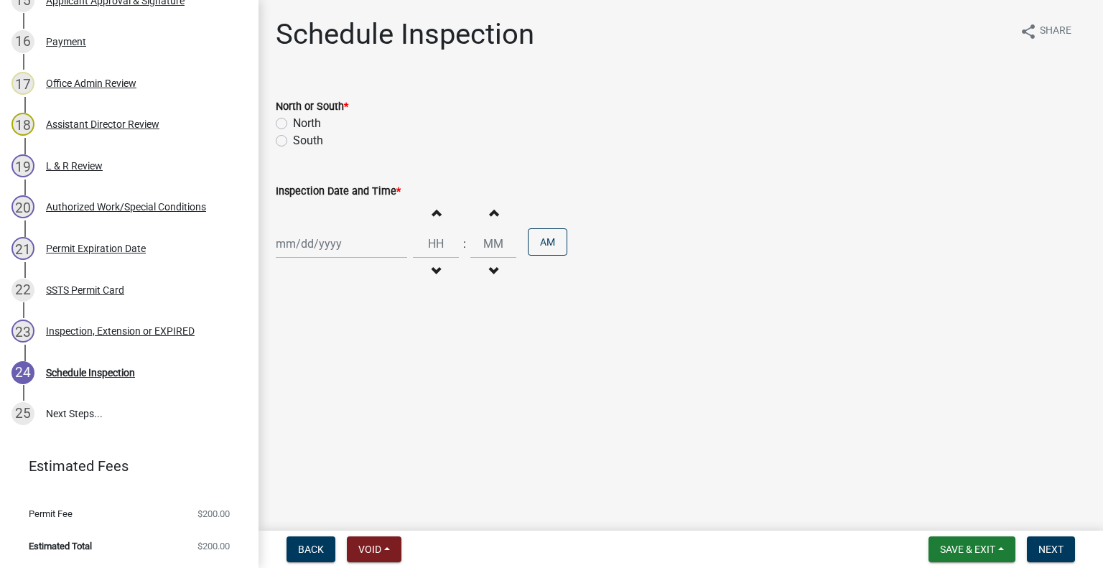
click at [310, 144] on label "South" at bounding box center [308, 140] width 30 height 17
click at [302, 141] on input "South" at bounding box center [297, 136] width 9 height 9
radio input "true"
select select "10"
select select "2025"
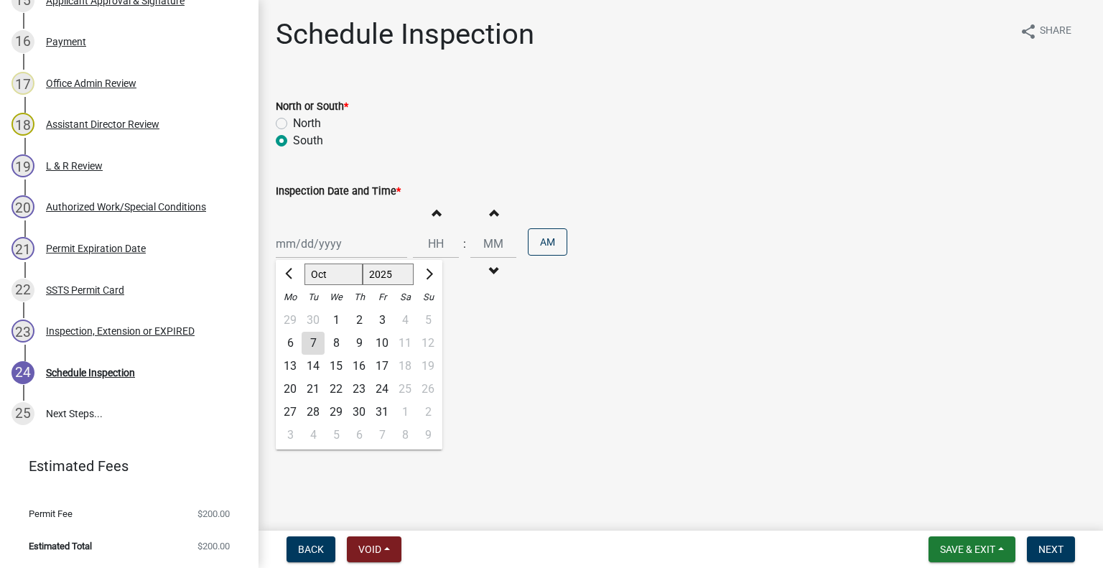
click at [327, 243] on div "Jan Feb Mar Apr May Jun Jul Aug Sep Oct Nov Dec 1525 1526 1527 1528 1529 1530 1…" at bounding box center [341, 243] width 131 height 29
click at [342, 341] on div "8" at bounding box center [335, 343] width 23 height 23
type input "10/08/2025"
click at [436, 261] on button "Decrement hours" at bounding box center [436, 271] width 30 height 26
type input "11"
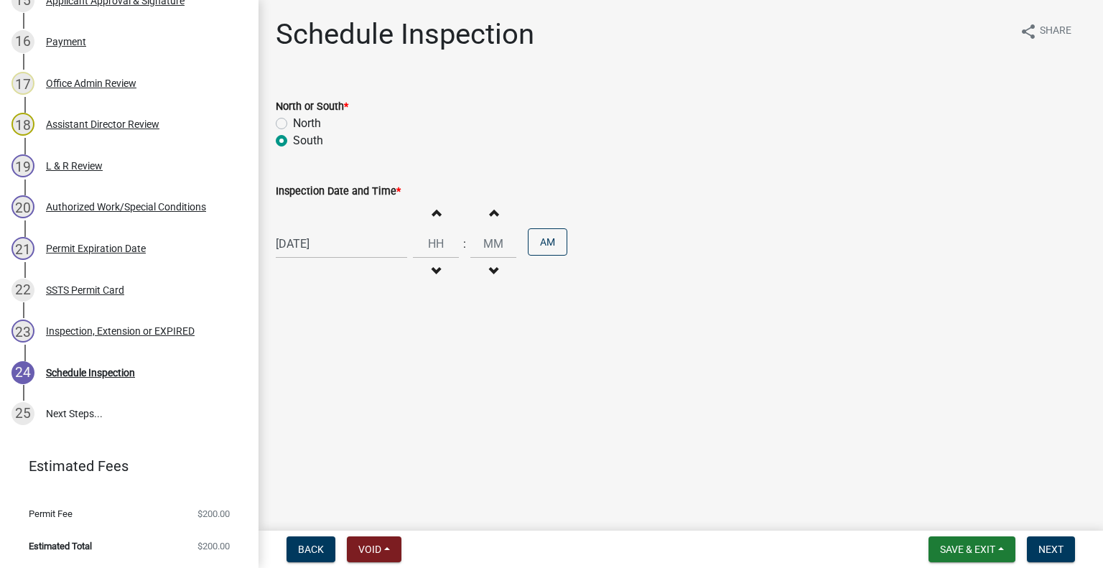
type input "00"
click at [426, 260] on button "Decrement hours" at bounding box center [436, 271] width 30 height 26
type input "10"
click at [575, 247] on span "CDT" at bounding box center [578, 243] width 22 height 17
click at [553, 247] on button "PM" at bounding box center [547, 241] width 39 height 27
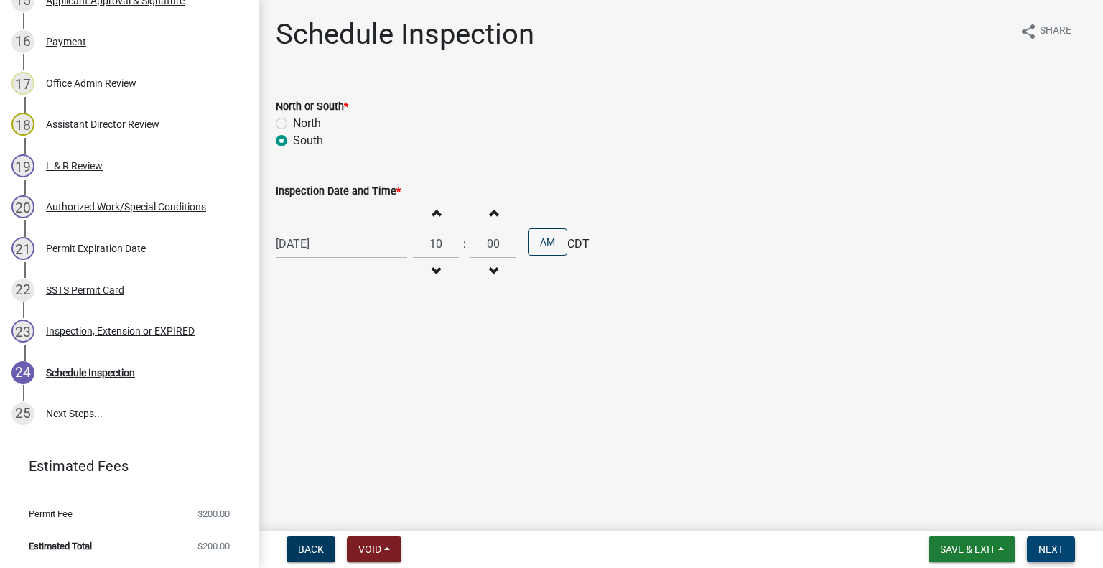
click at [1034, 542] on button "Next" at bounding box center [1051, 549] width 48 height 26
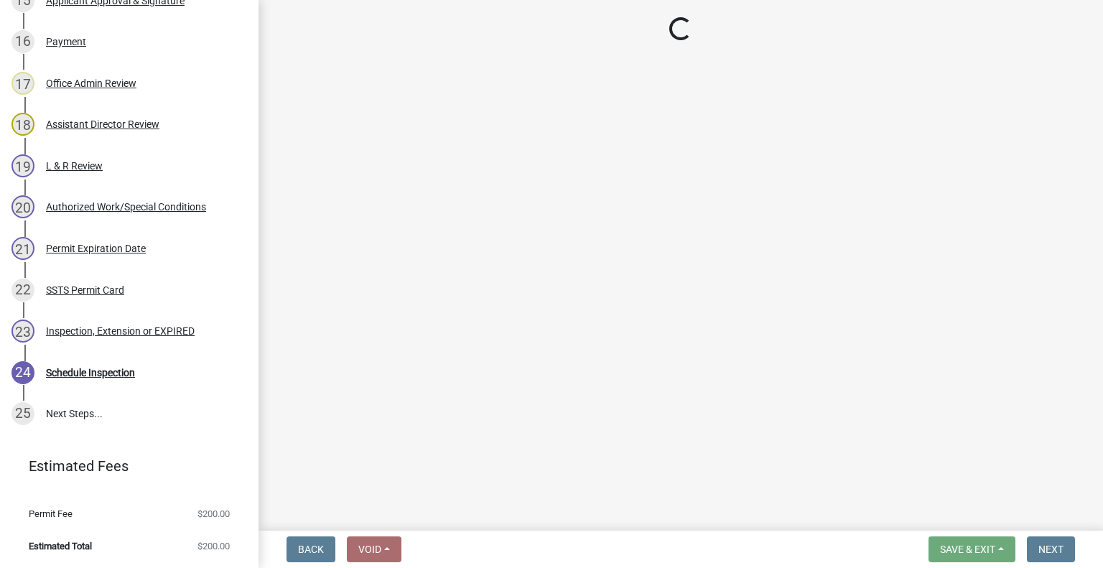
scroll to position [1022, 0]
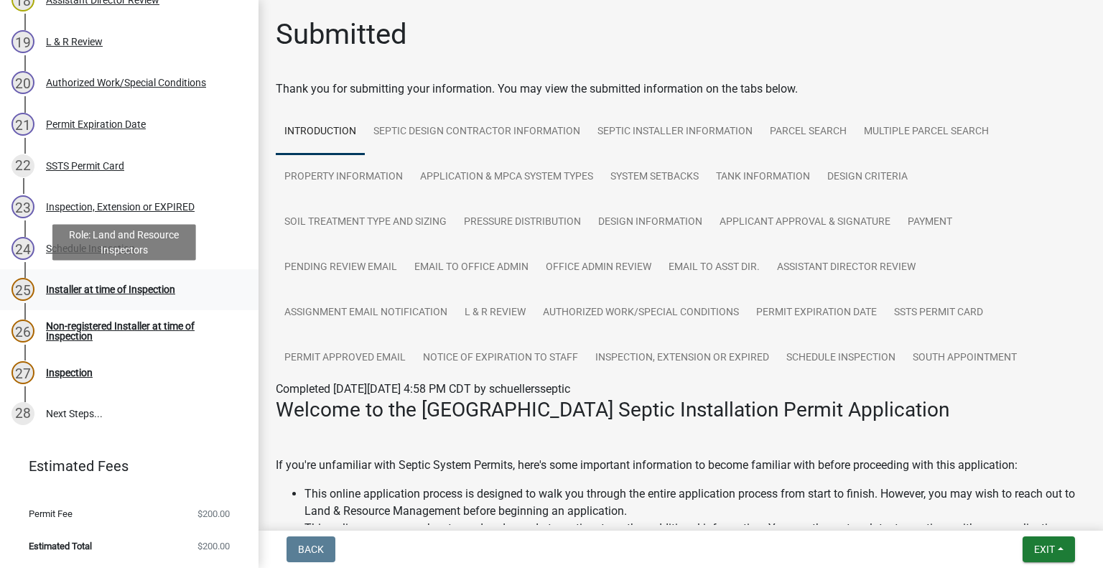
click at [123, 284] on div "Installer at time of Inspection" at bounding box center [110, 289] width 129 height 10
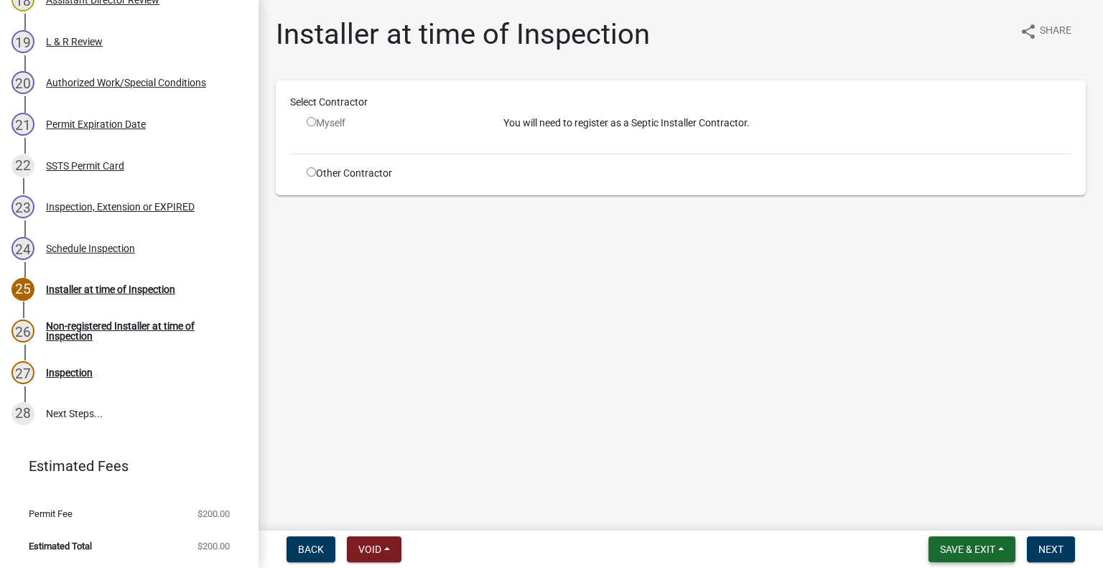
click at [969, 548] on span "Save & Exit" at bounding box center [967, 548] width 55 height 11
click at [971, 513] on button "Save & Exit" at bounding box center [957, 512] width 115 height 34
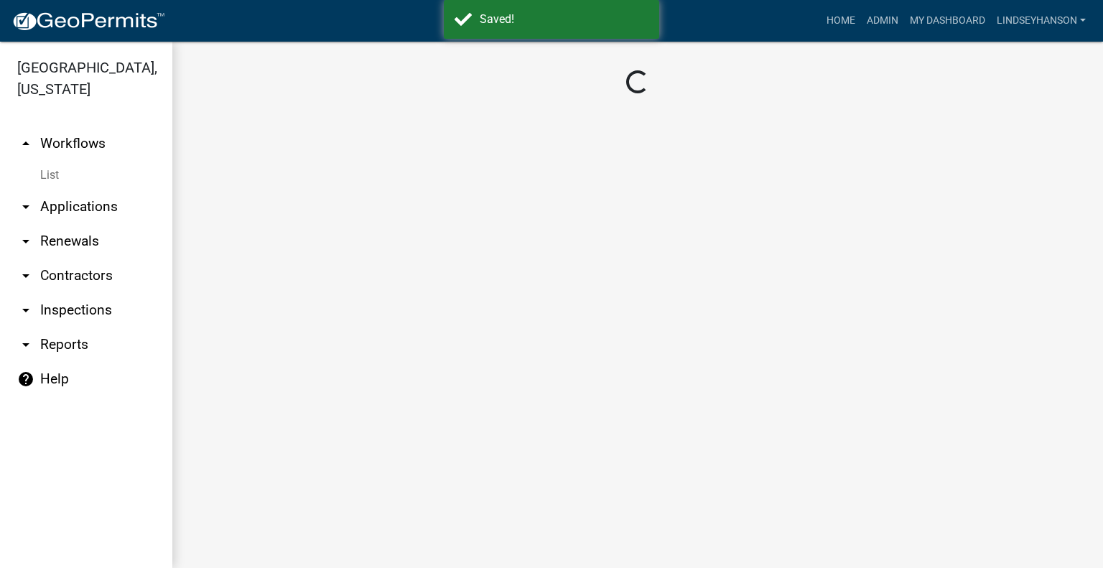
click at [101, 206] on link "arrow_drop_down Applications" at bounding box center [86, 207] width 172 height 34
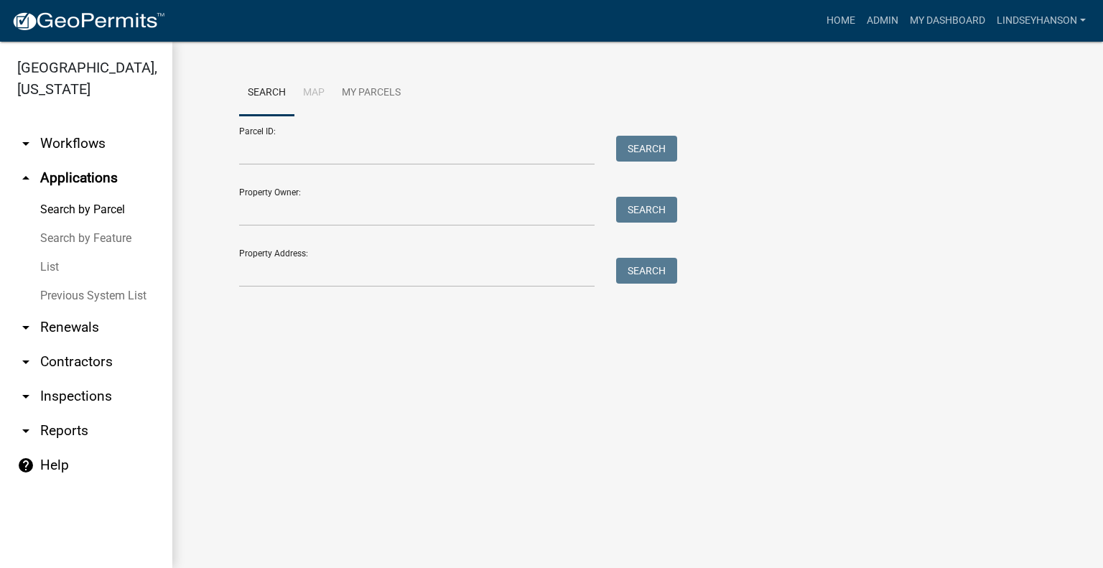
click at [106, 150] on link "arrow_drop_down Workflows" at bounding box center [86, 143] width 172 height 34
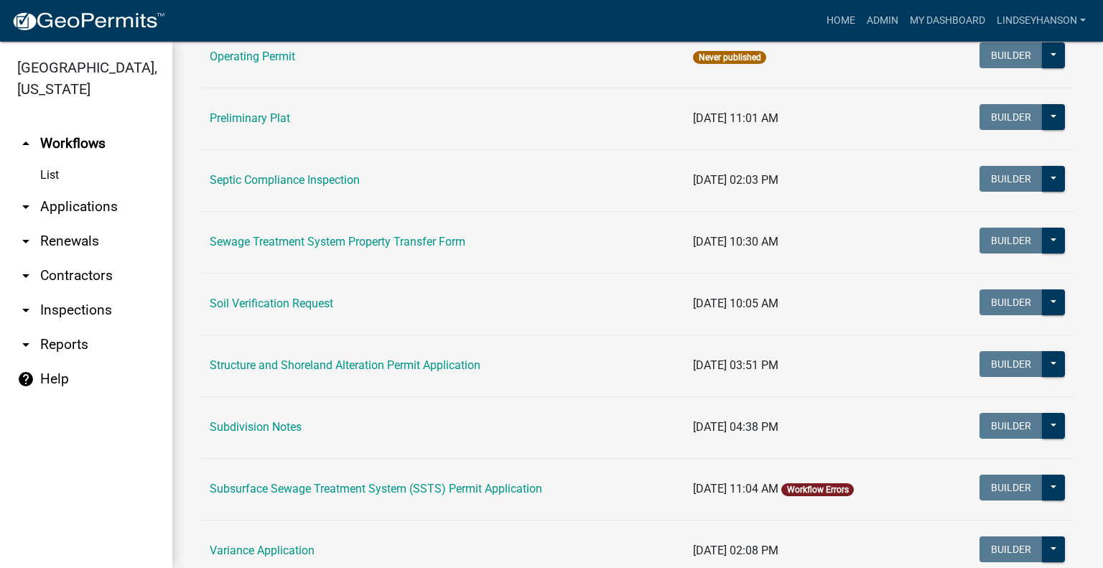
scroll to position [731, 0]
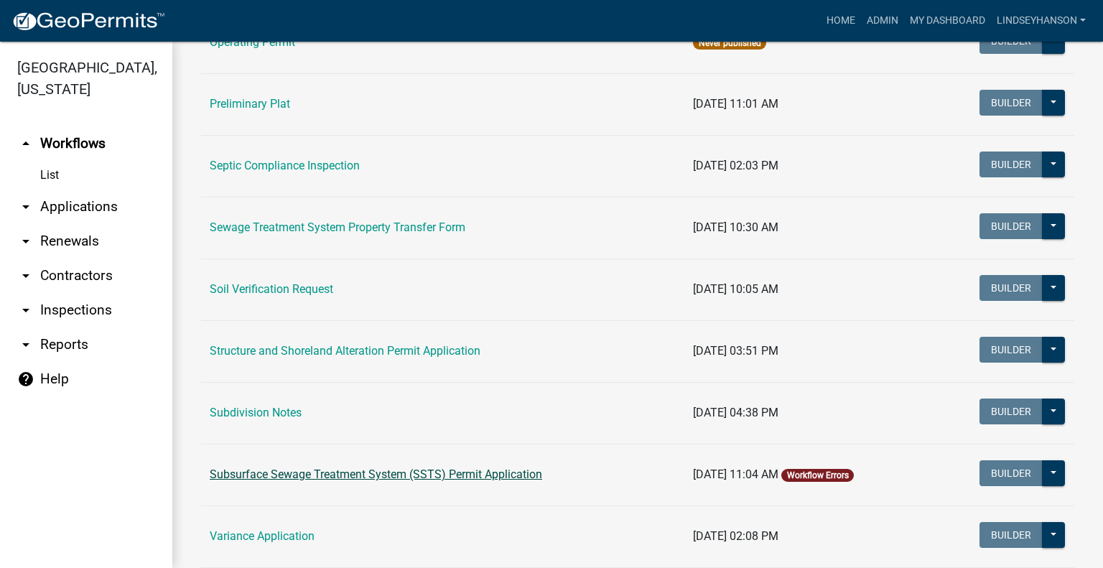
click at [490, 469] on link "Subsurface Sewage Treatment System (SSTS) Permit Application" at bounding box center [376, 474] width 332 height 14
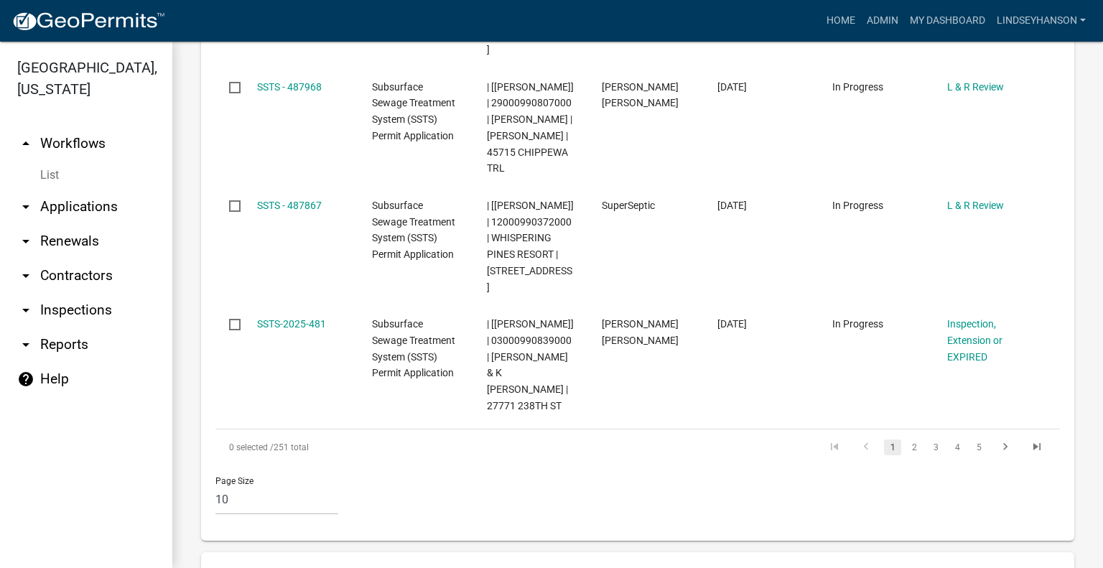
scroll to position [1650, 0]
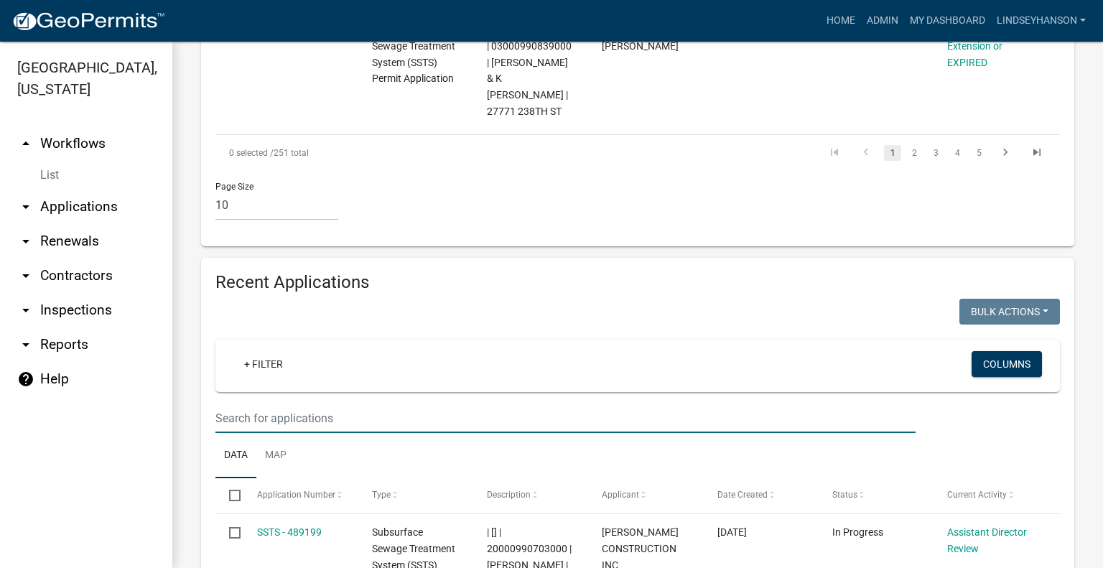
click at [696, 403] on input "text" at bounding box center [565, 417] width 700 height 29
type input "2025-451"
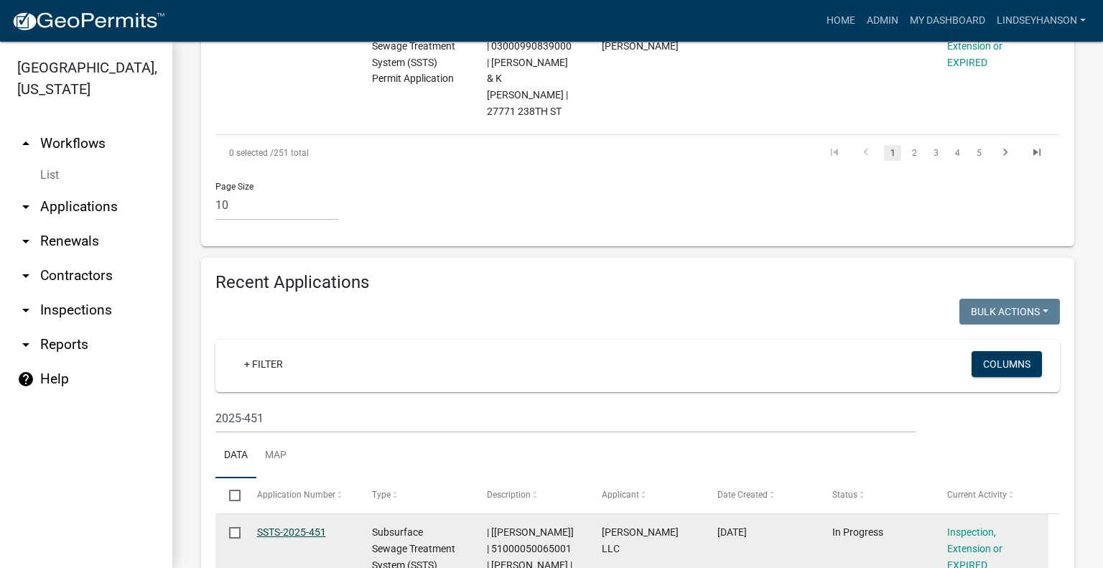
click at [290, 526] on link "SSTS-2025-451" at bounding box center [291, 531] width 69 height 11
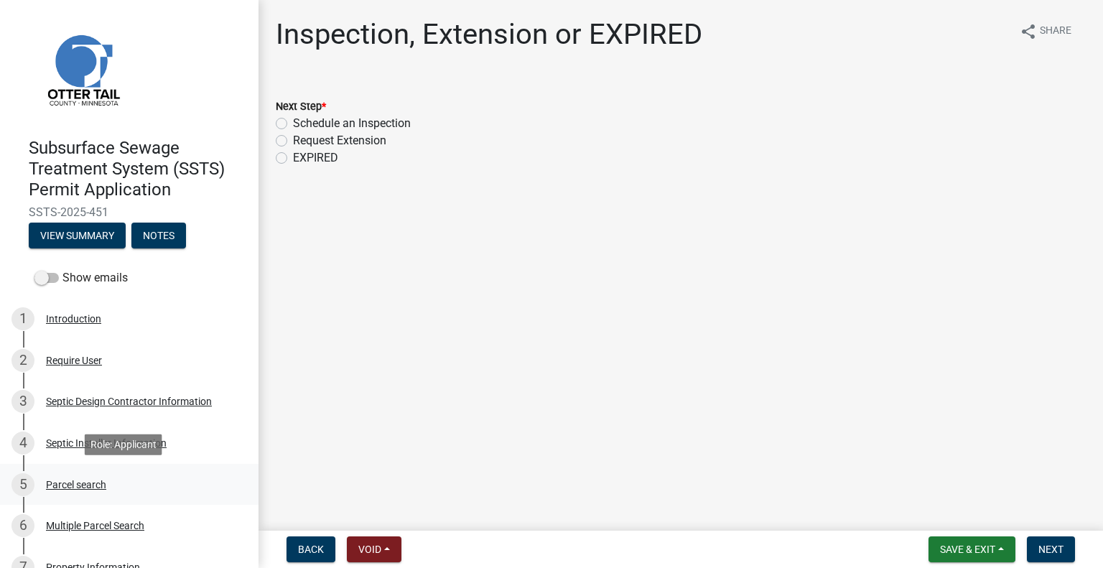
click at [80, 477] on div "5 Parcel search" at bounding box center [123, 484] width 224 height 23
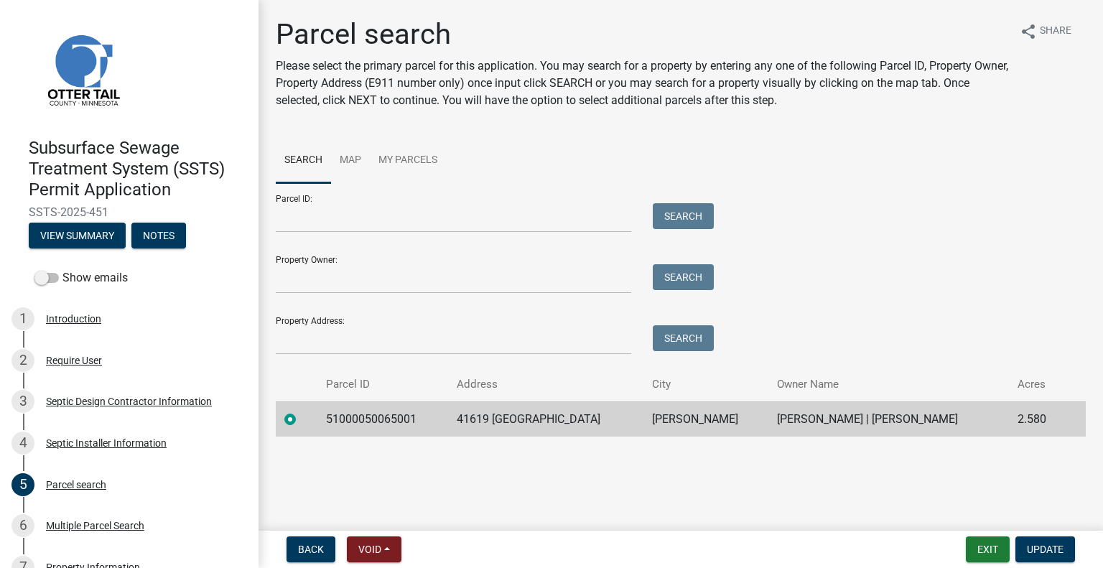
click at [383, 413] on td "51000050065001" at bounding box center [382, 418] width 131 height 35
copy td "51000050065001"
click at [514, 418] on td "41619 450TH ST" at bounding box center [545, 418] width 195 height 35
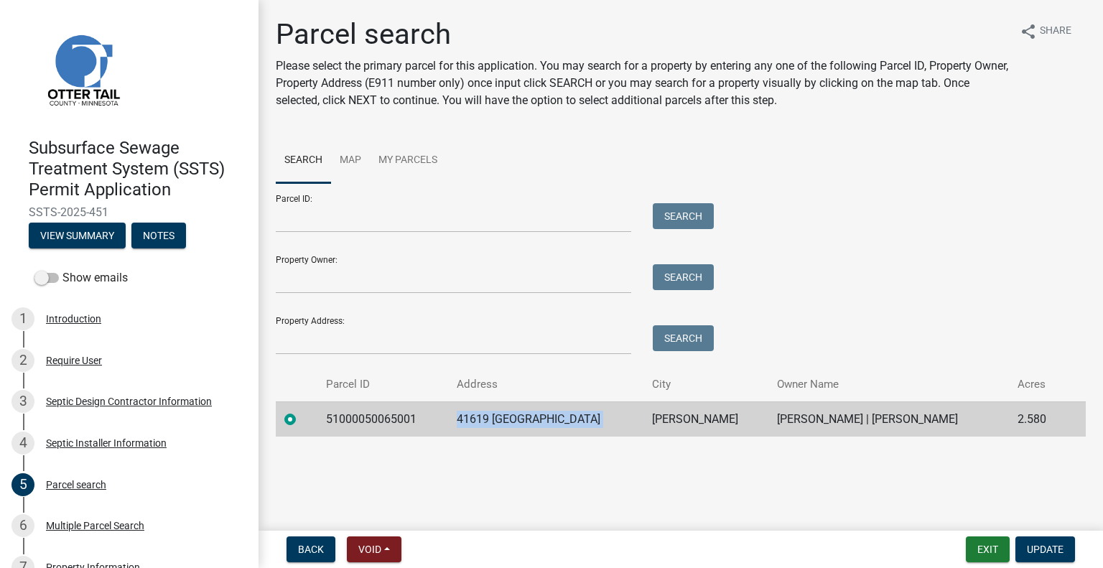
click at [514, 418] on td "41619 450TH ST" at bounding box center [545, 418] width 195 height 35
copy td "41619 450TH ST"
click at [643, 421] on td "PERHAM" at bounding box center [706, 418] width 126 height 35
click at [768, 404] on td "MATTHEW A KAISER | ABBE S KAISER" at bounding box center [888, 418] width 240 height 35
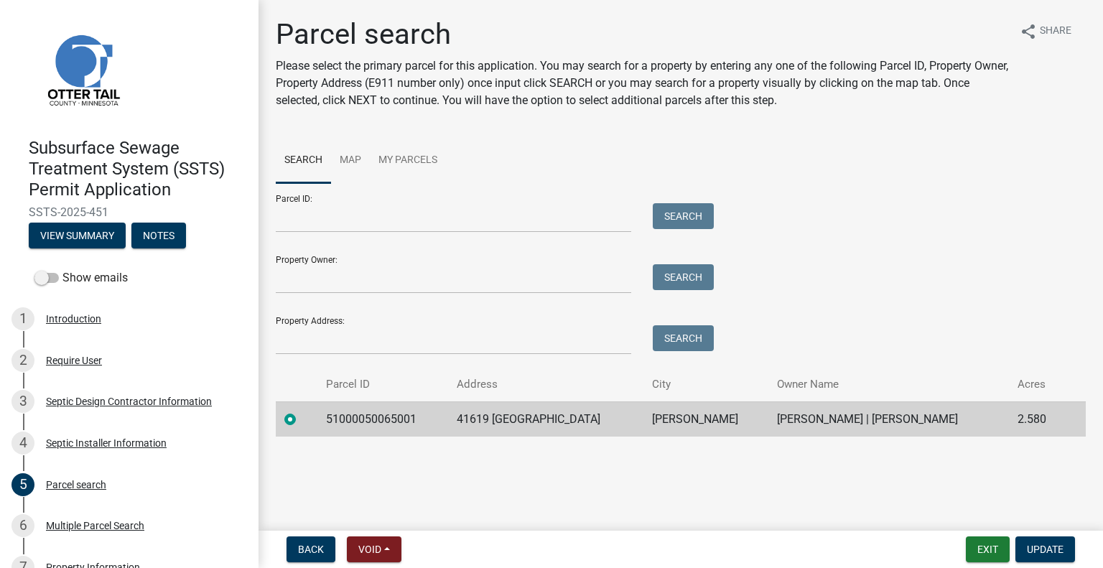
click at [768, 410] on td "MATTHEW A KAISER | ABBE S KAISER" at bounding box center [888, 418] width 240 height 35
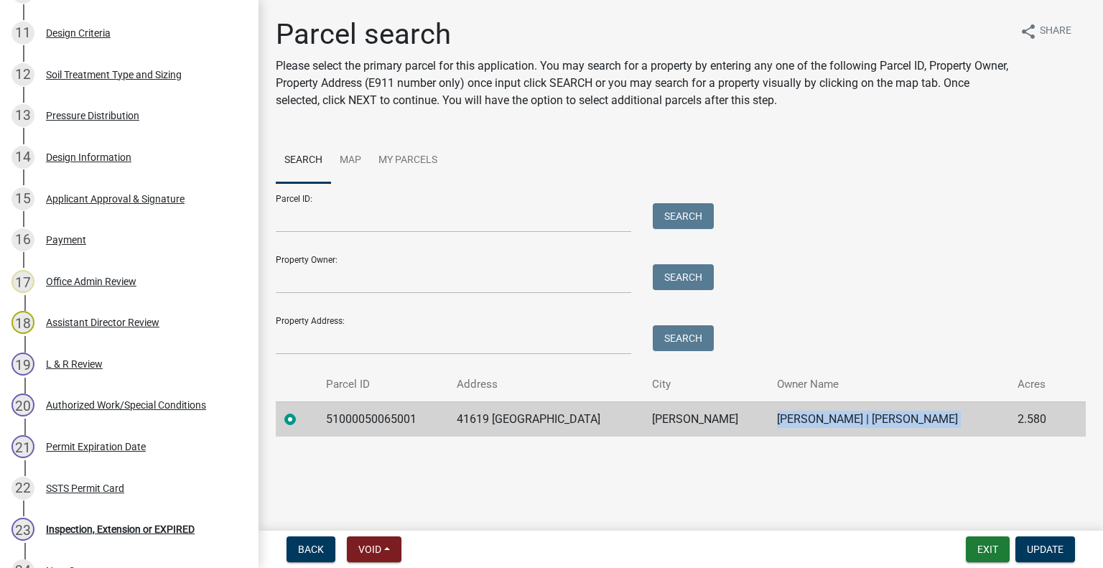
scroll to position [856, 0]
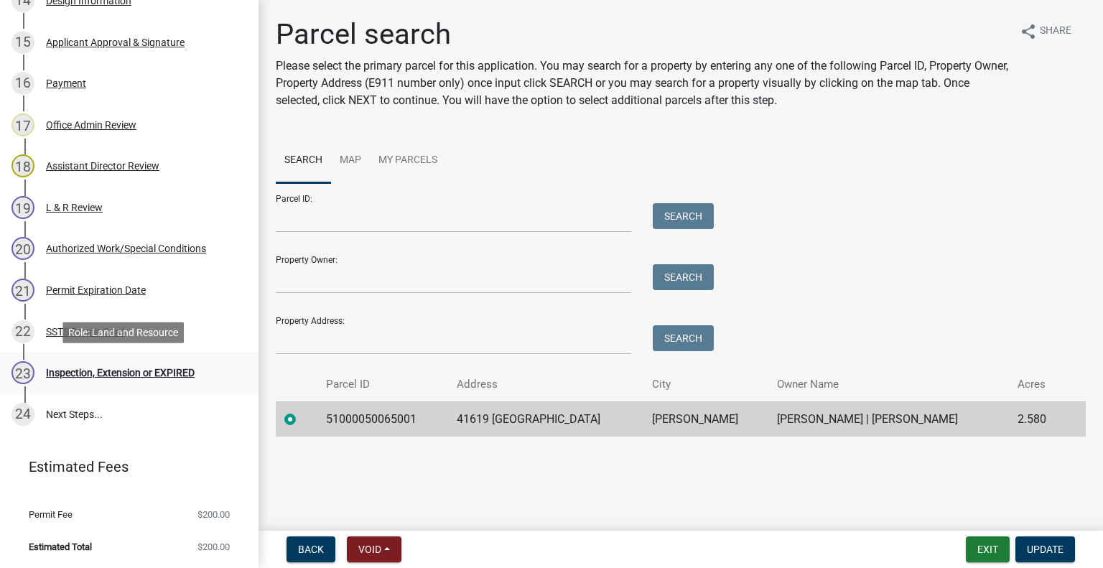
click at [141, 365] on div "23 Inspection, Extension or EXPIRED" at bounding box center [123, 372] width 224 height 23
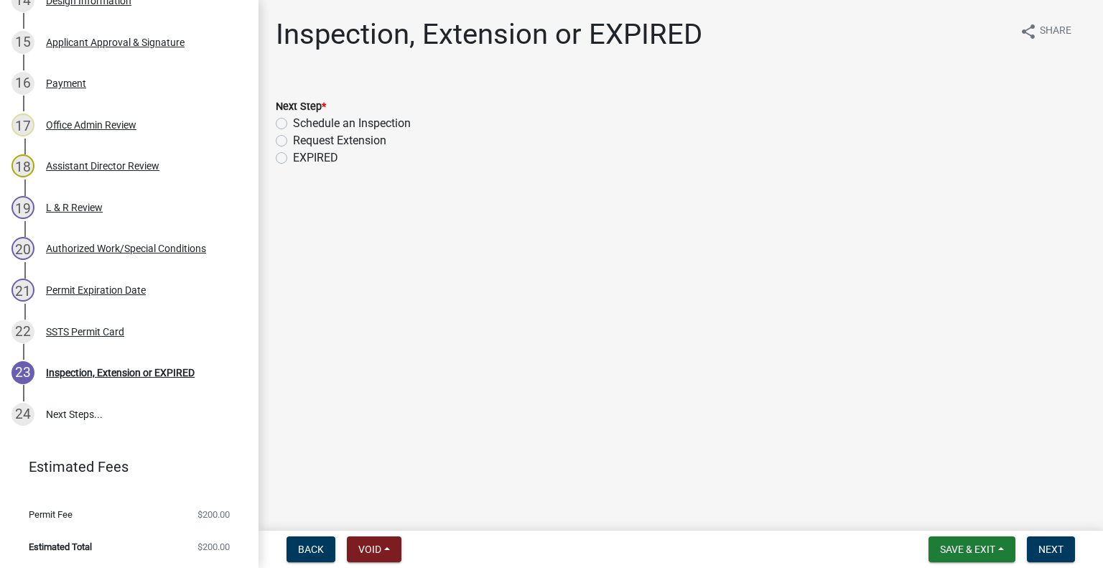
click at [375, 119] on label "Schedule an Inspection" at bounding box center [352, 123] width 118 height 17
click at [302, 119] on input "Schedule an Inspection" at bounding box center [297, 119] width 9 height 9
radio input "true"
click at [1039, 551] on span "Next" at bounding box center [1050, 548] width 25 height 11
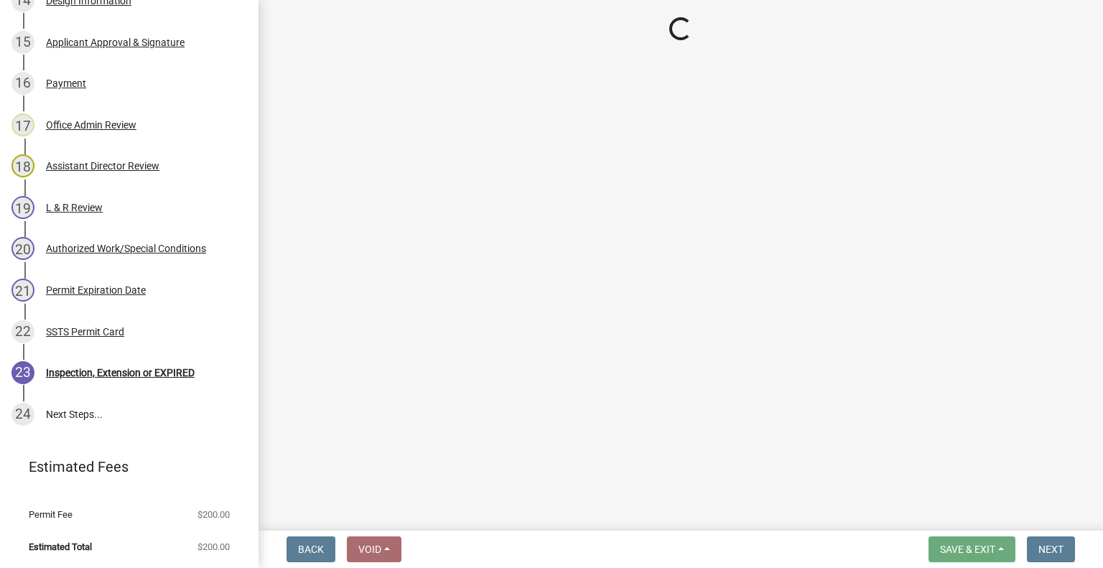
scroll to position [897, 0]
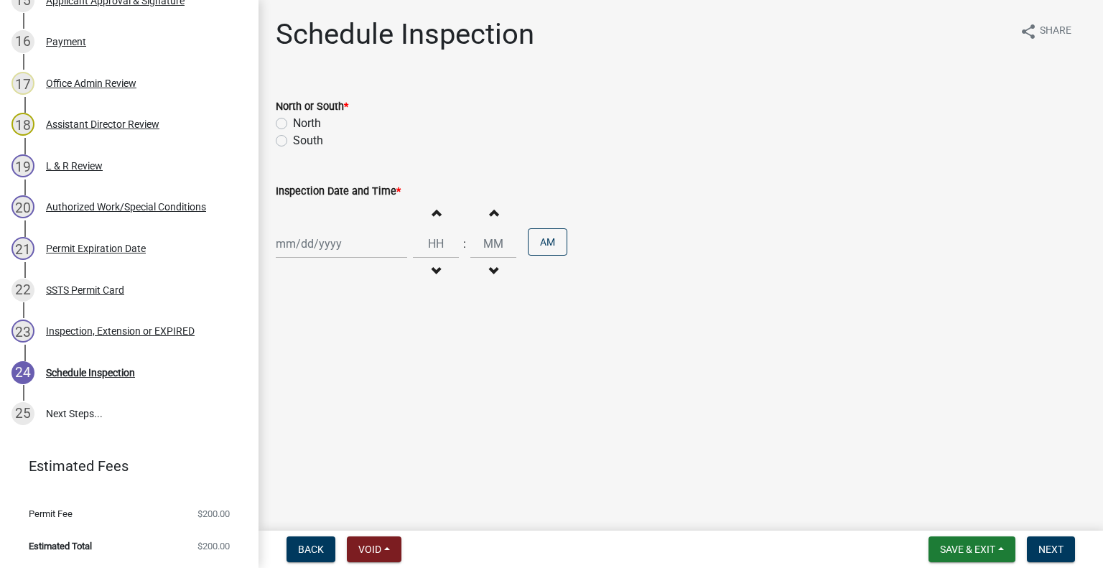
click at [314, 121] on label "North" at bounding box center [307, 123] width 28 height 17
click at [302, 121] on input "North" at bounding box center [297, 119] width 9 height 9
radio input "true"
click at [326, 248] on div at bounding box center [341, 243] width 131 height 29
select select "10"
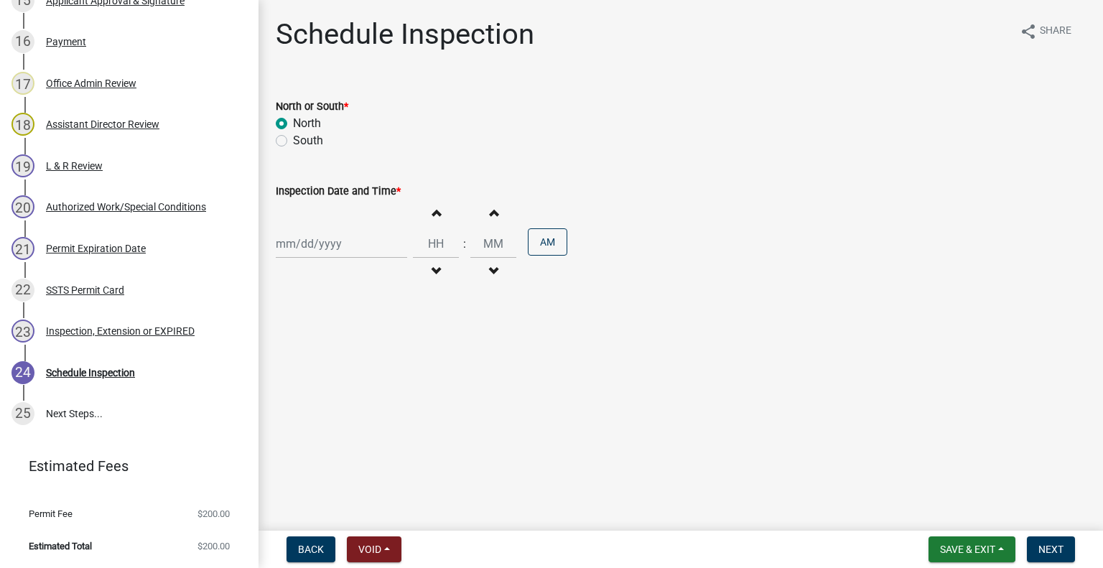
select select "2025"
click at [335, 338] on div "8" at bounding box center [335, 343] width 23 height 23
type input "10/08/2025"
click at [434, 266] on button "Decrement hours" at bounding box center [436, 271] width 30 height 26
type input "11"
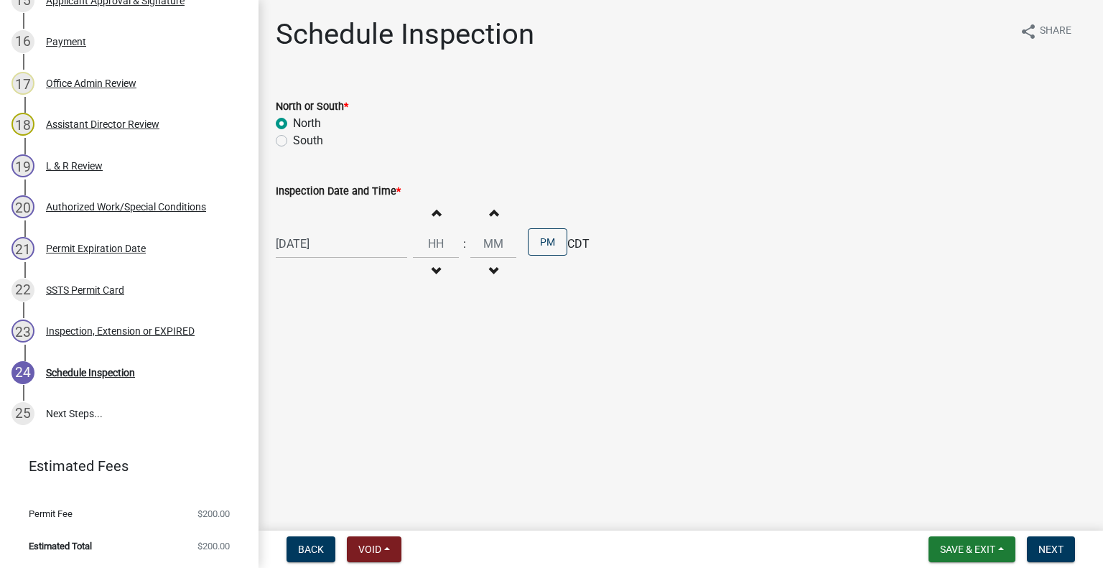
type input "00"
click at [553, 246] on button "PM" at bounding box center [547, 241] width 39 height 27
click at [1060, 549] on span "Next" at bounding box center [1050, 548] width 25 height 11
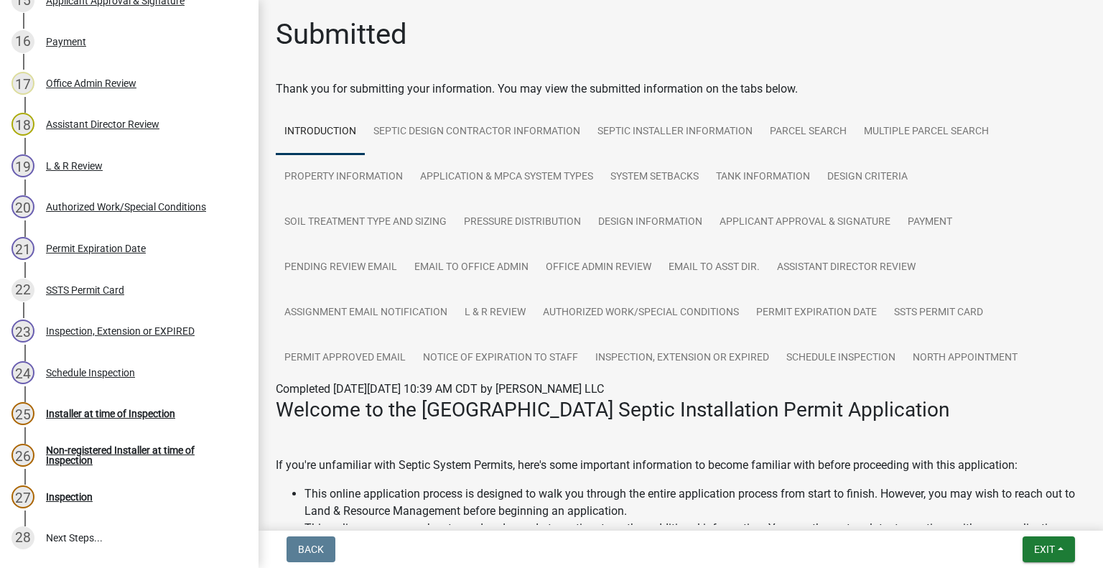
scroll to position [1022, 0]
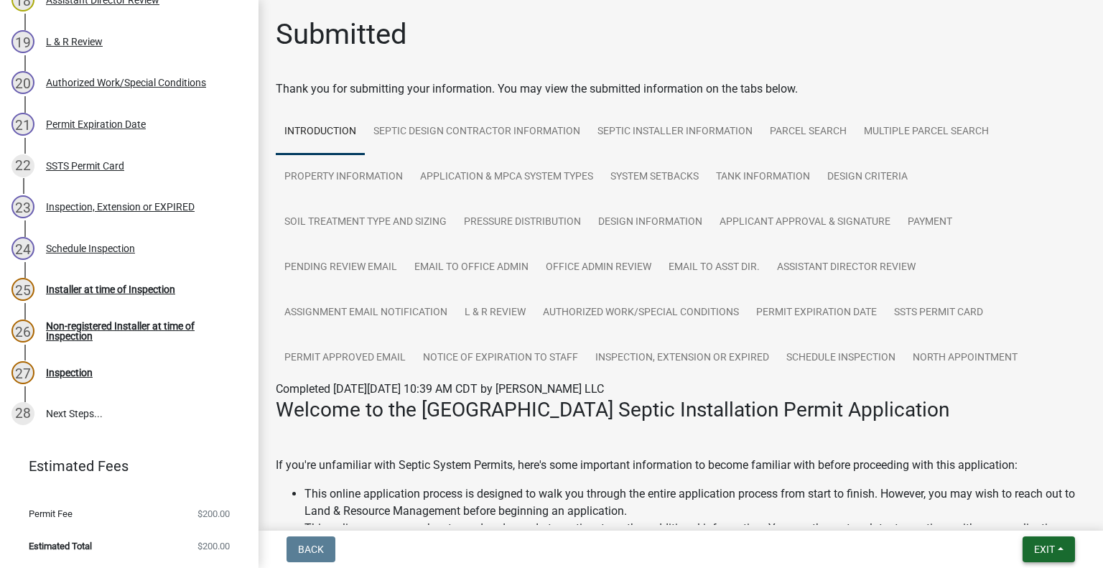
click at [1039, 551] on span "Exit" at bounding box center [1044, 548] width 21 height 11
click at [1015, 514] on button "Save & Exit" at bounding box center [1017, 512] width 115 height 34
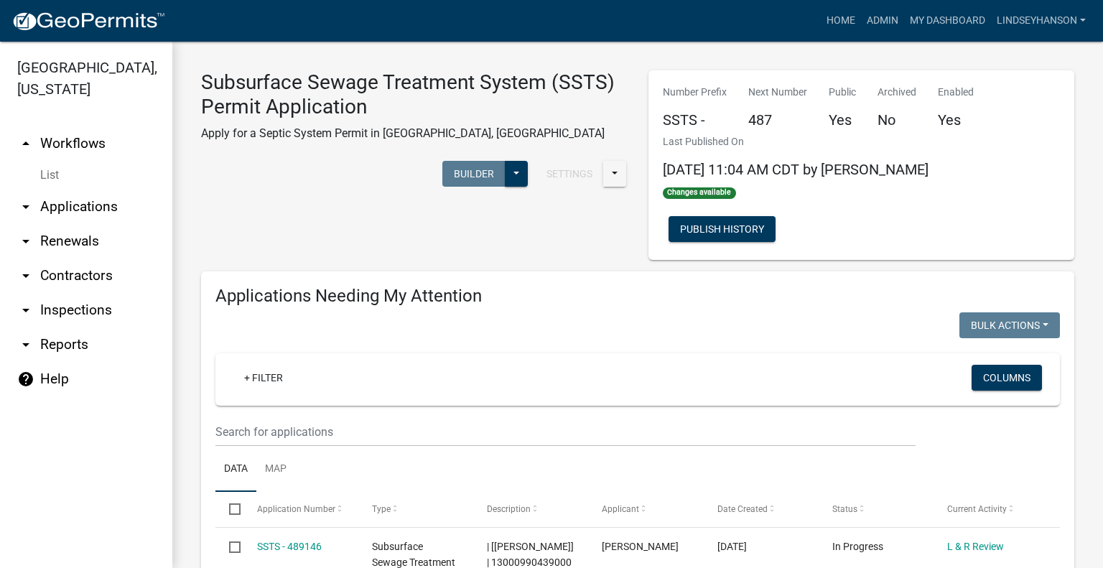
click at [102, 206] on link "arrow_drop_down Applications" at bounding box center [86, 207] width 172 height 34
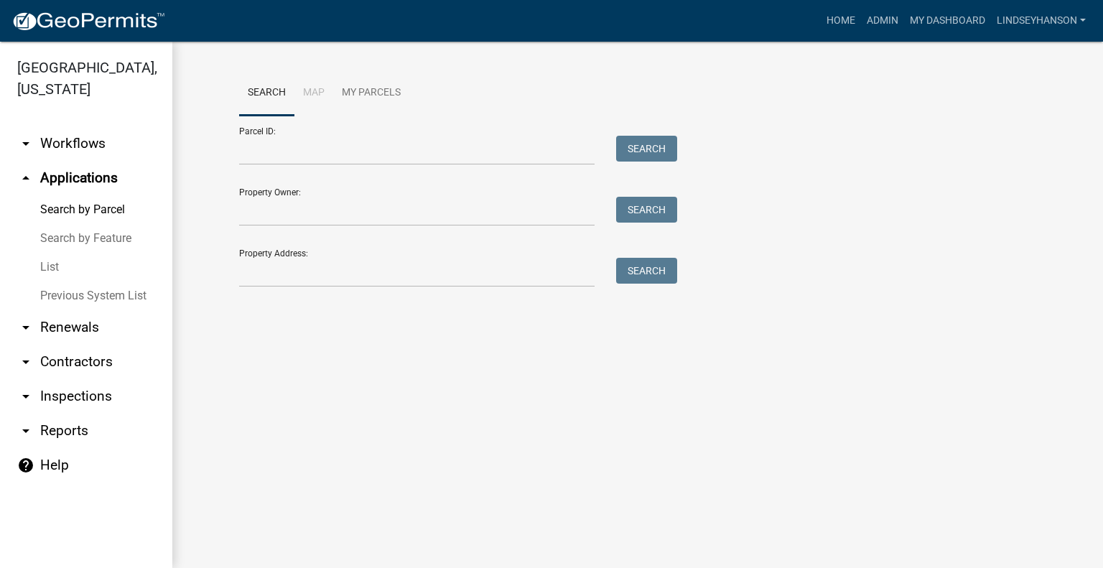
click at [75, 148] on link "arrow_drop_down Workflows" at bounding box center [86, 143] width 172 height 34
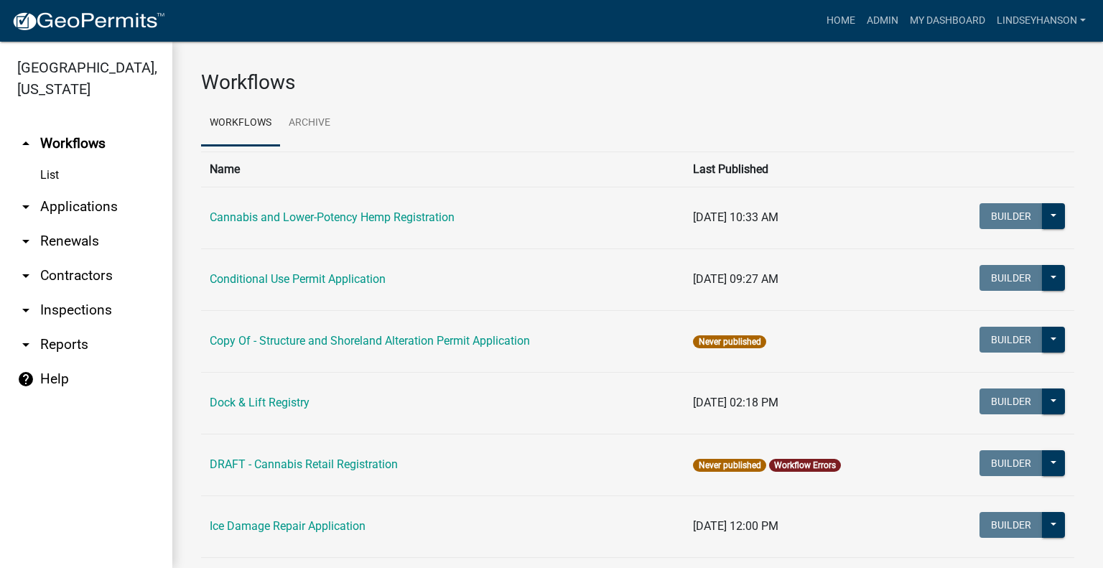
click at [107, 207] on link "arrow_drop_down Applications" at bounding box center [86, 207] width 172 height 34
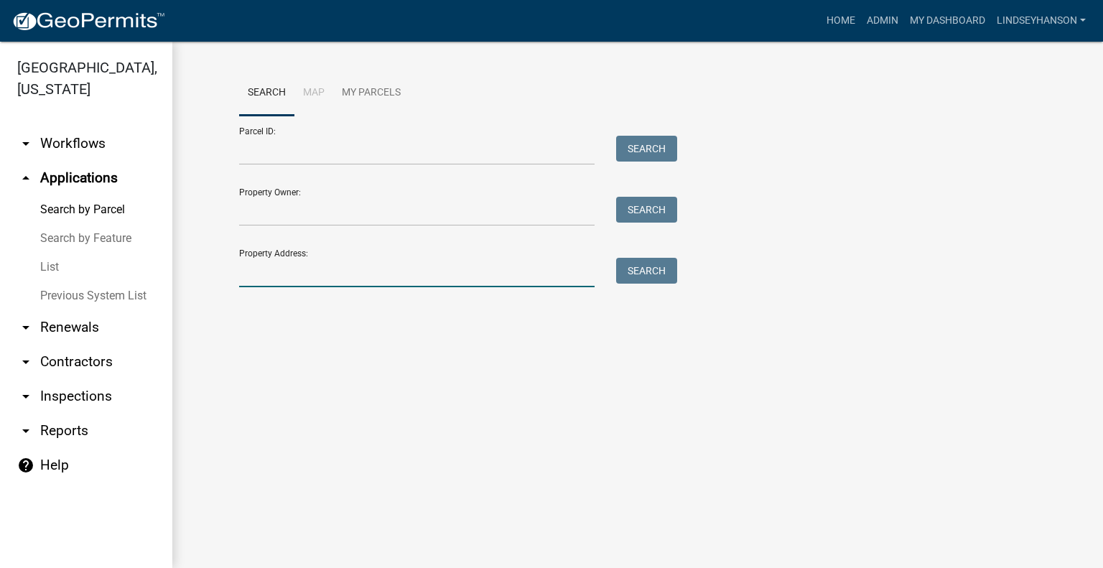
click at [342, 271] on input "Property Address:" at bounding box center [416, 272] width 355 height 29
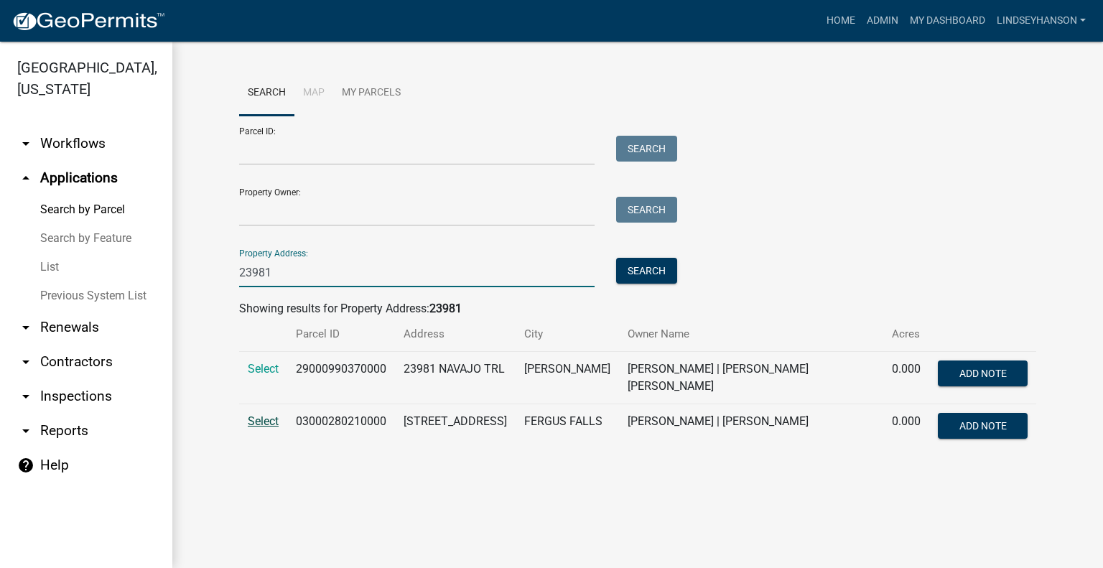
type input "23981"
click at [256, 419] on span "Select" at bounding box center [263, 421] width 31 height 14
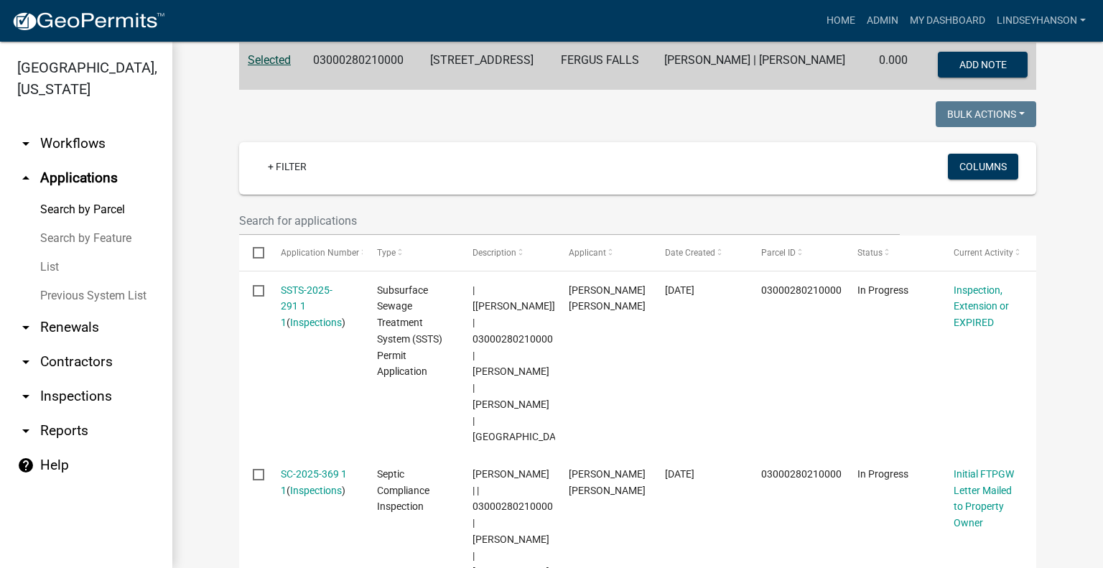
scroll to position [313, 0]
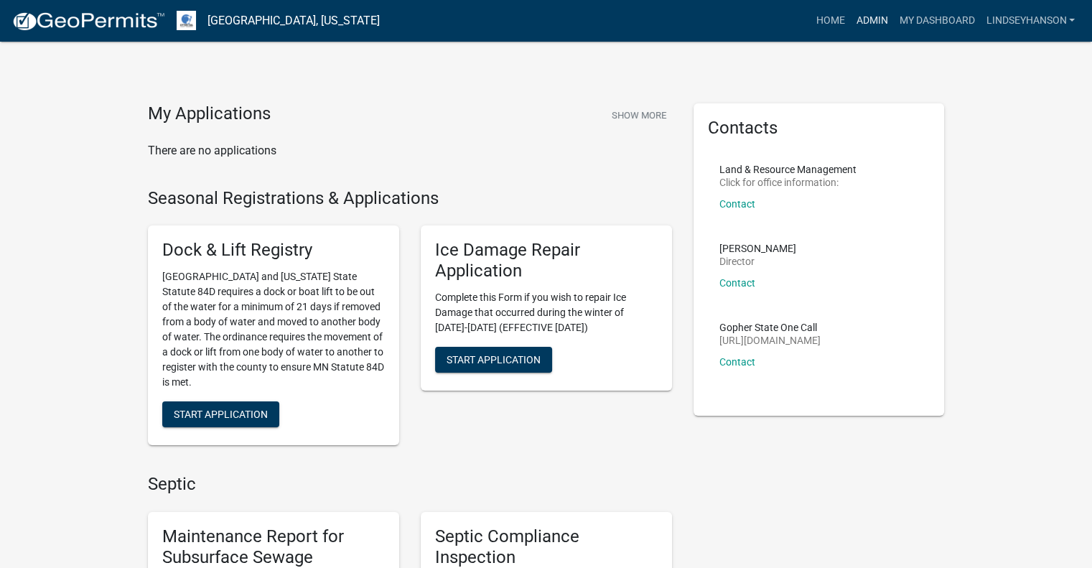
click at [867, 33] on link "Admin" at bounding box center [871, 20] width 43 height 27
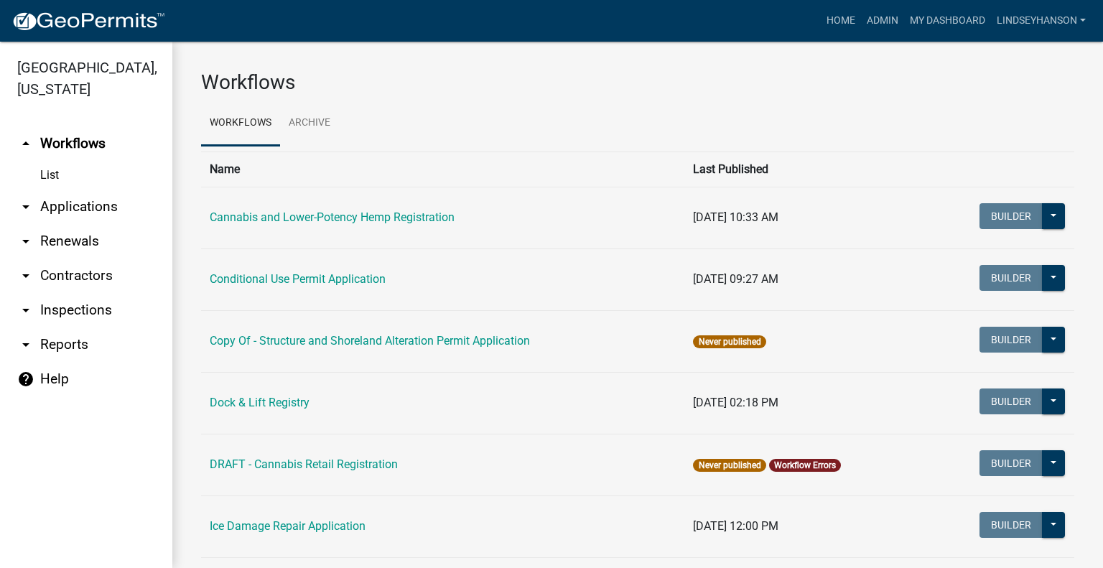
drag, startPoint x: 80, startPoint y: 210, endPoint x: 102, endPoint y: 211, distance: 21.5
click at [80, 210] on link "arrow_drop_down Applications" at bounding box center [86, 207] width 172 height 34
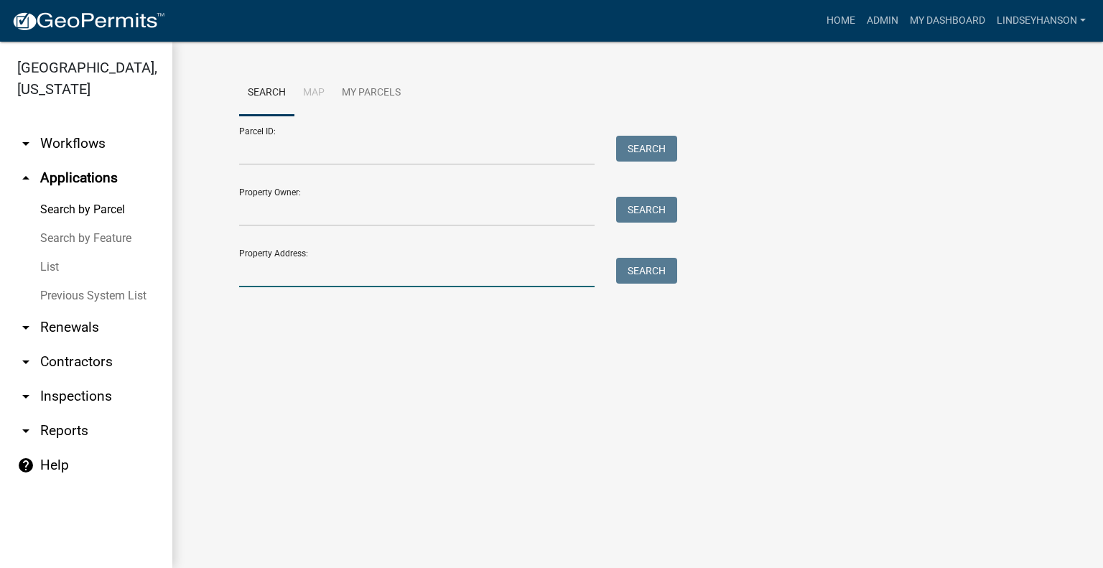
click at [332, 272] on input "Property Address:" at bounding box center [416, 272] width 355 height 29
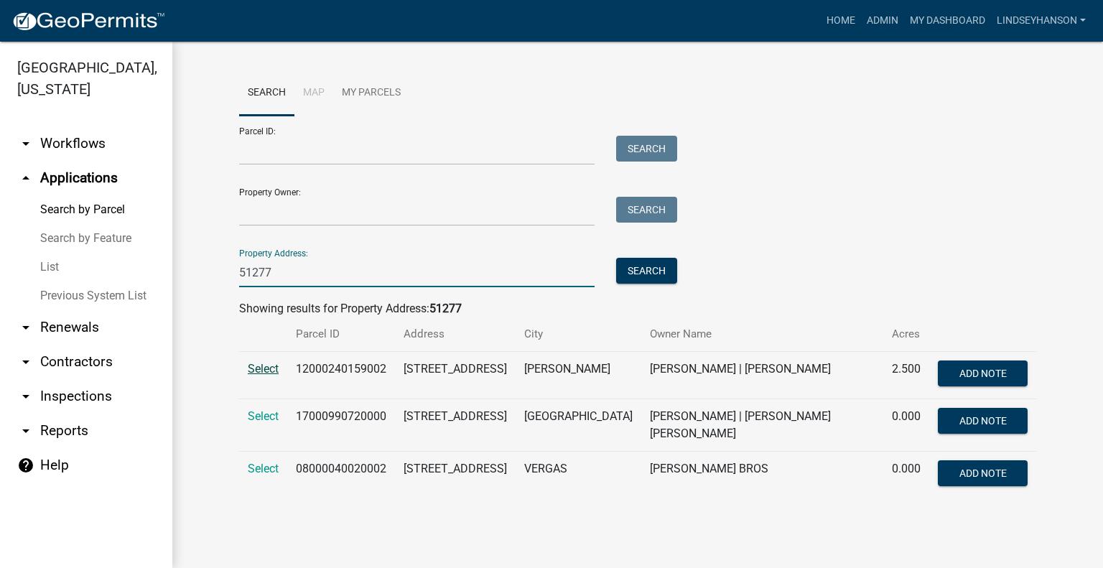
type input "51277"
click at [260, 368] on span "Select" at bounding box center [263, 369] width 31 height 14
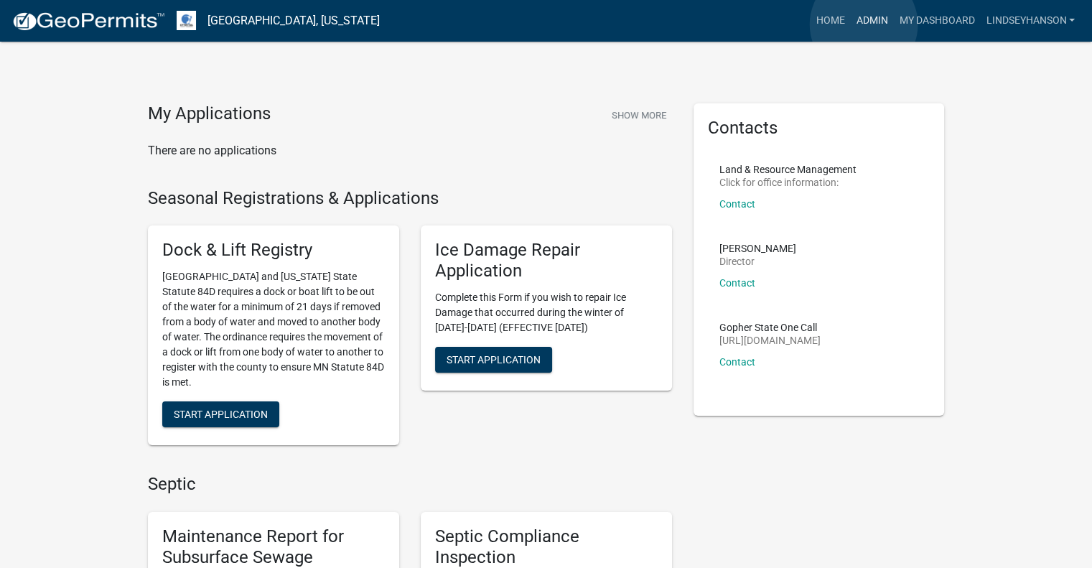
click at [864, 24] on link "Admin" at bounding box center [871, 20] width 43 height 27
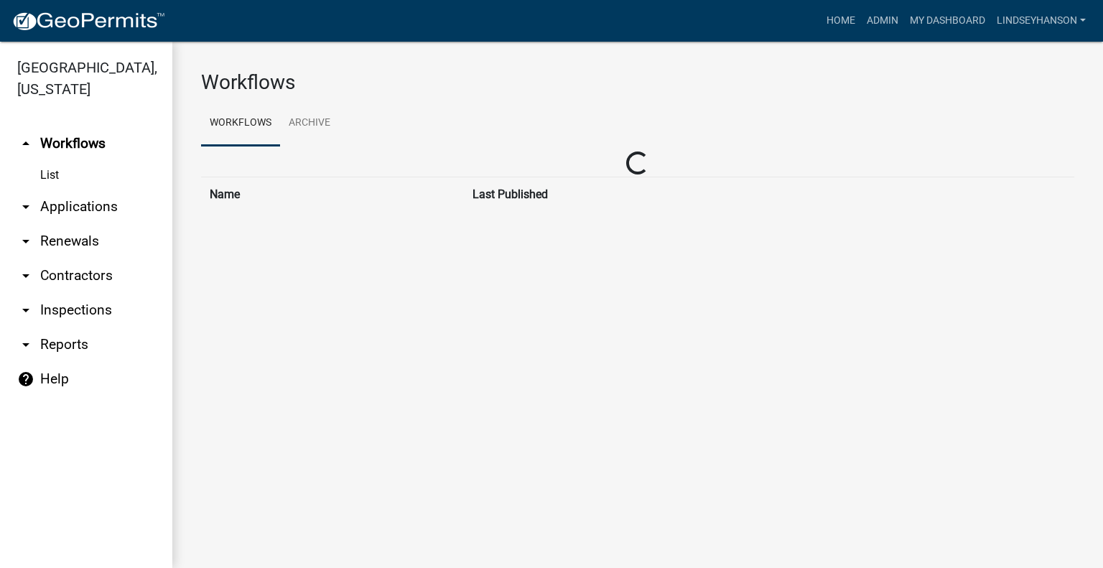
click at [75, 203] on link "arrow_drop_down Applications" at bounding box center [86, 207] width 172 height 34
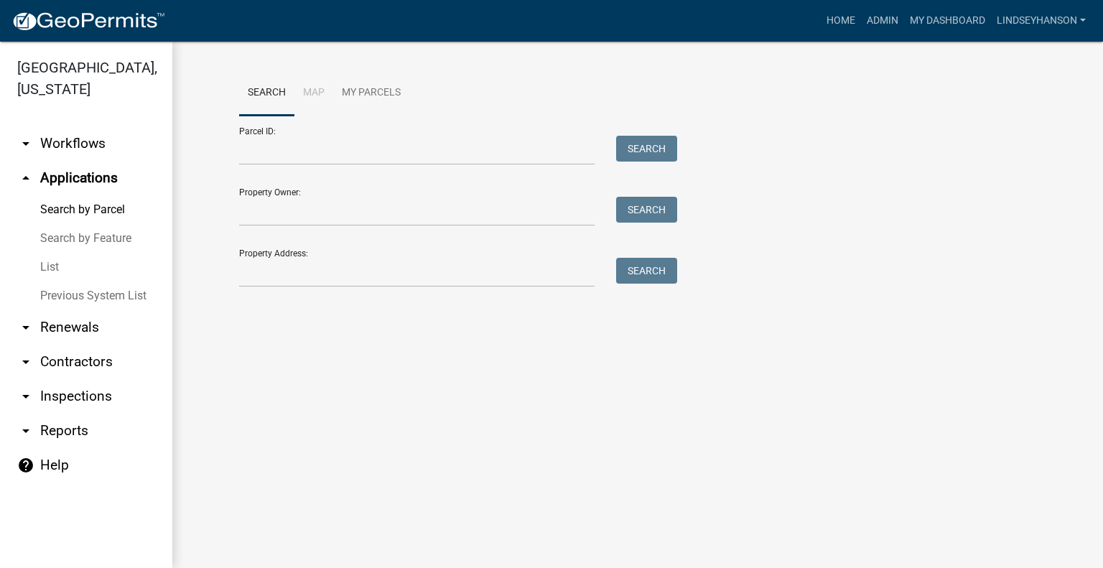
click at [67, 149] on link "arrow_drop_down Workflows" at bounding box center [86, 143] width 172 height 34
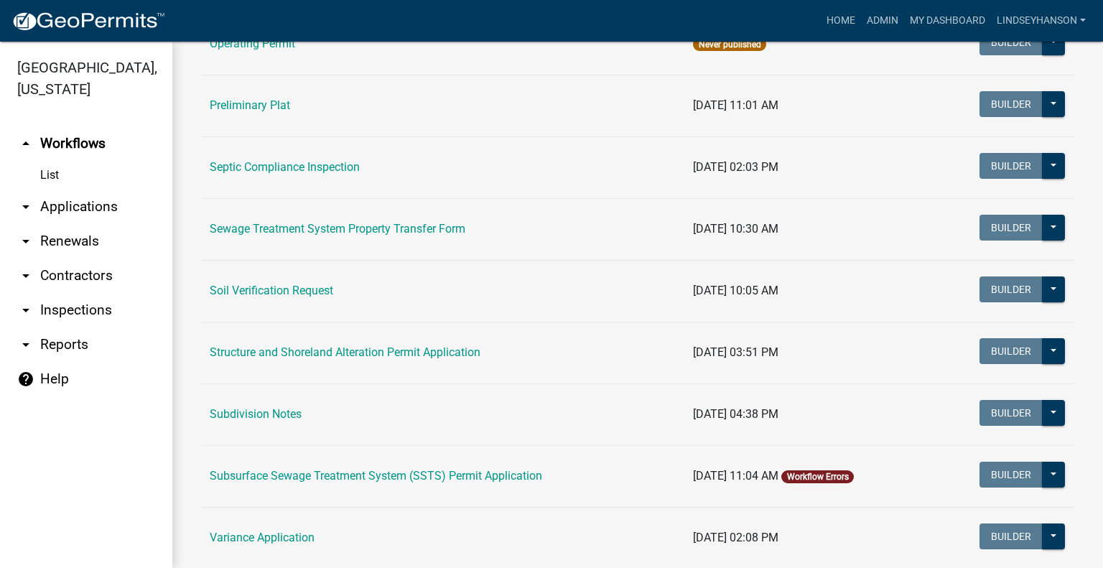
scroll to position [741, 0]
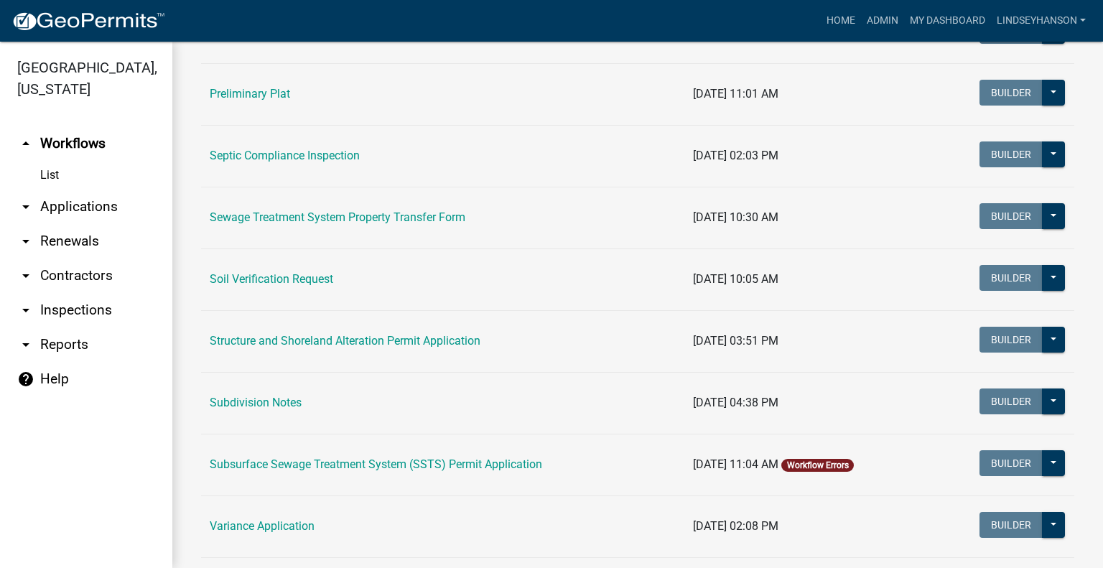
click at [368, 339] on link "Structure and Shoreland Alteration Permit Application" at bounding box center [345, 341] width 271 height 14
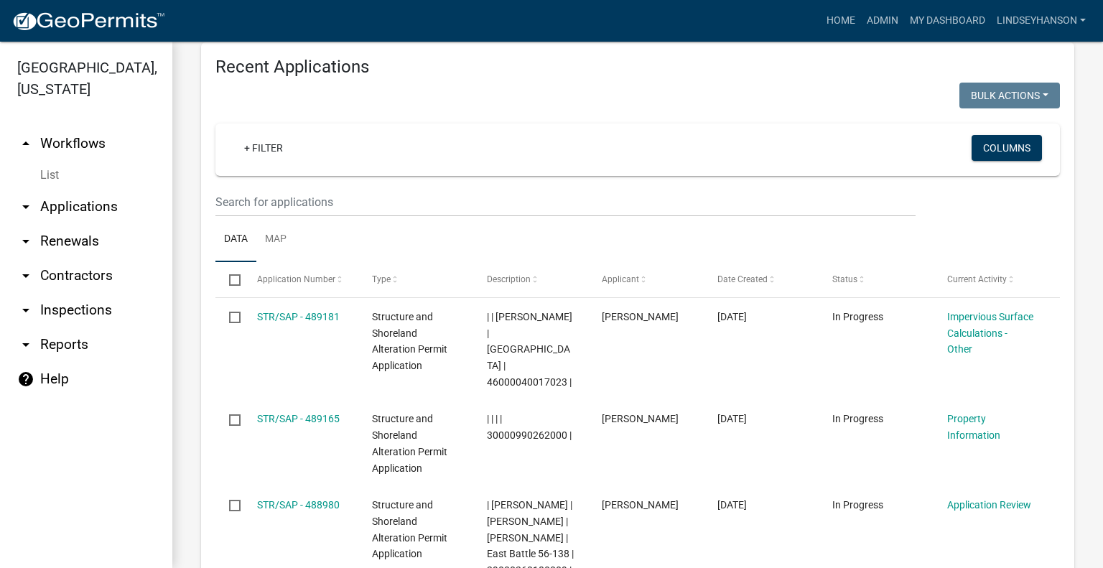
scroll to position [1808, 0]
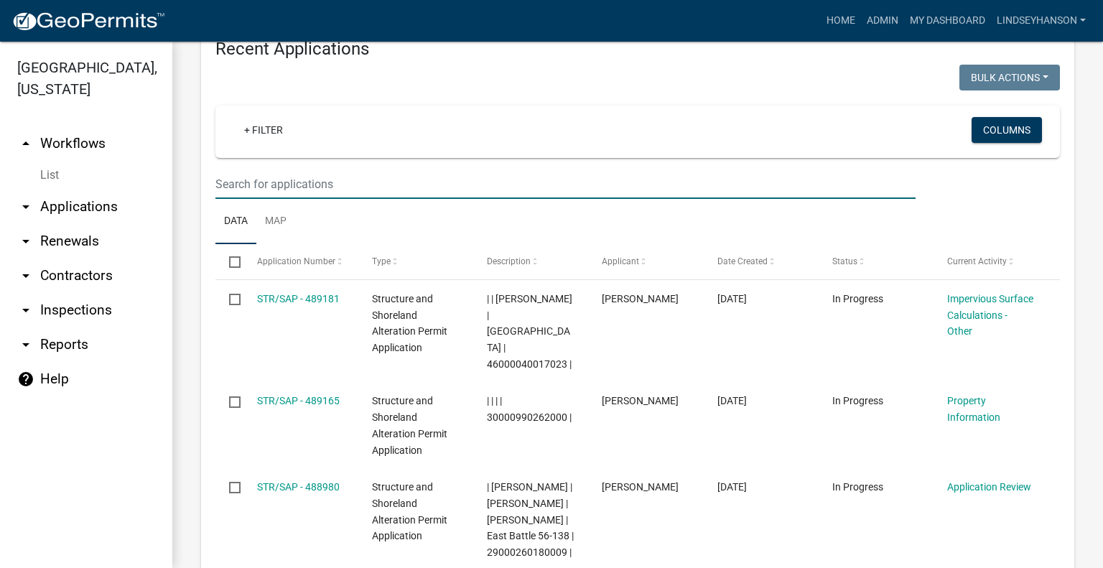
click at [657, 169] on input "text" at bounding box center [565, 183] width 700 height 29
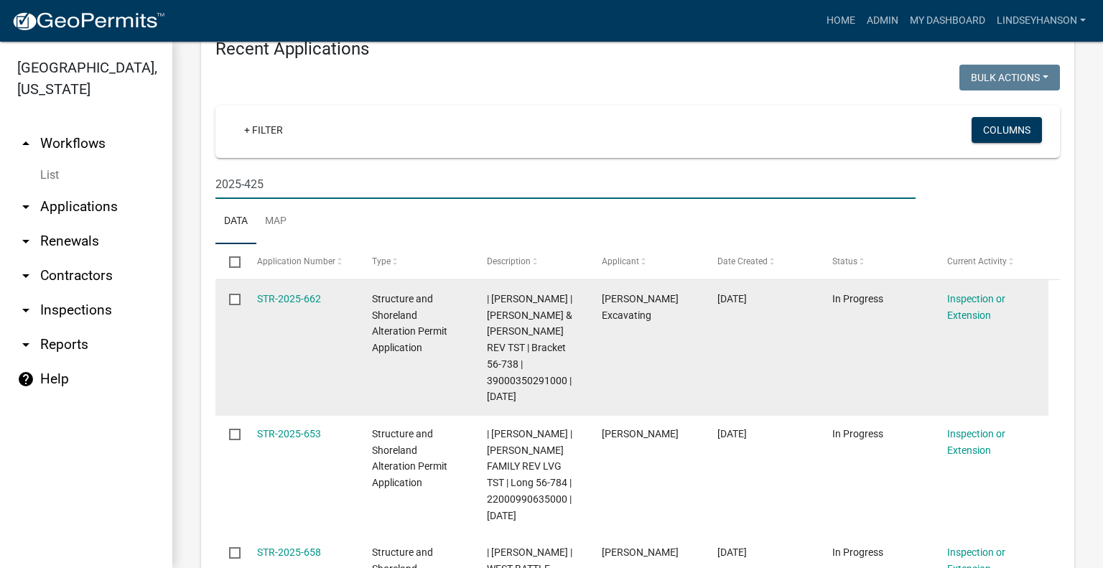
scroll to position [1658, 0]
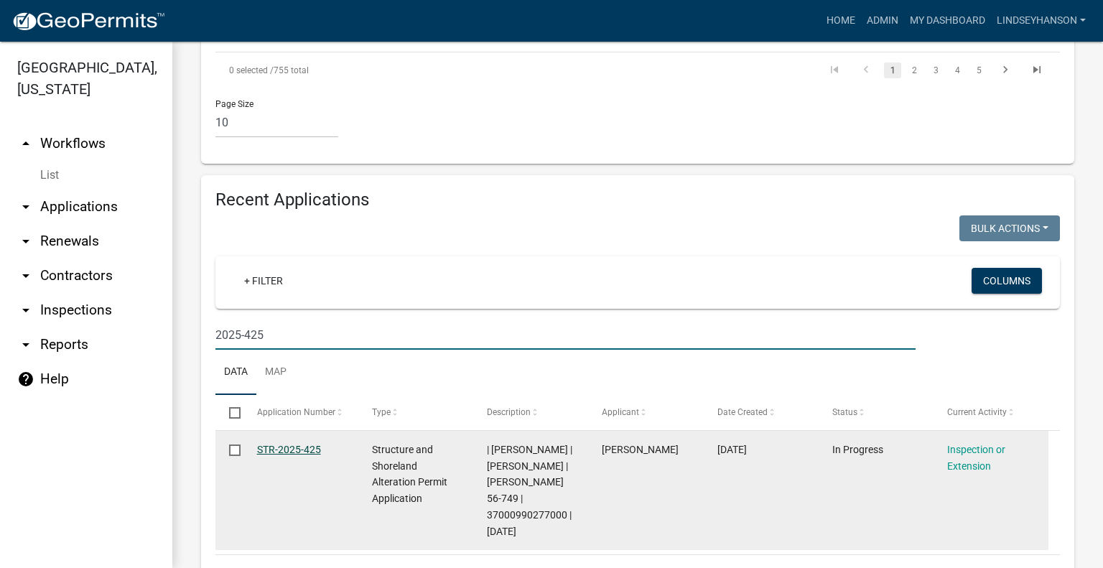
type input "2025-425"
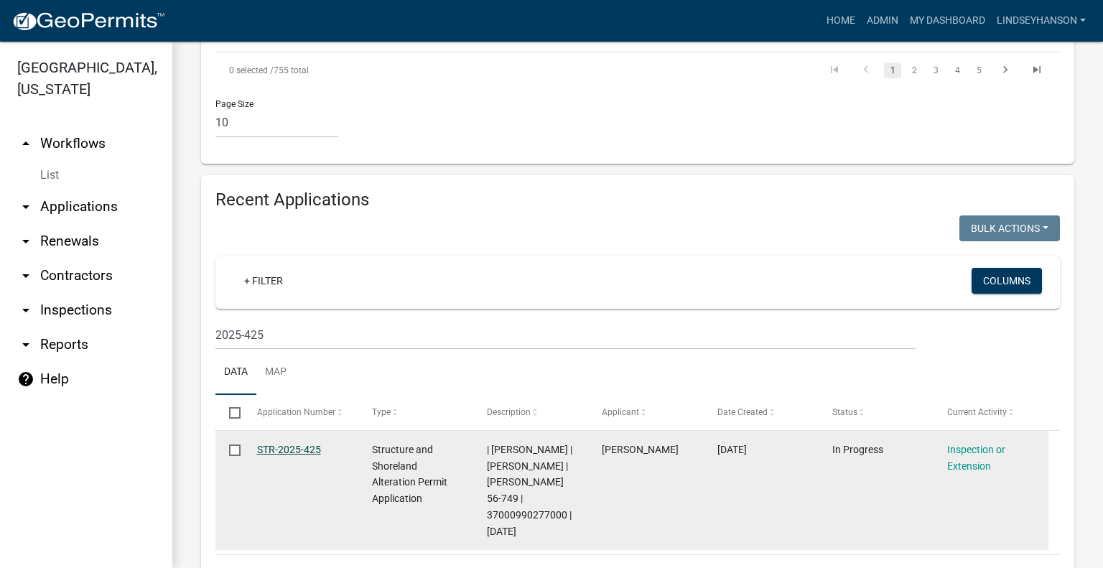
click at [308, 444] on link "STR-2025-425" at bounding box center [289, 449] width 64 height 11
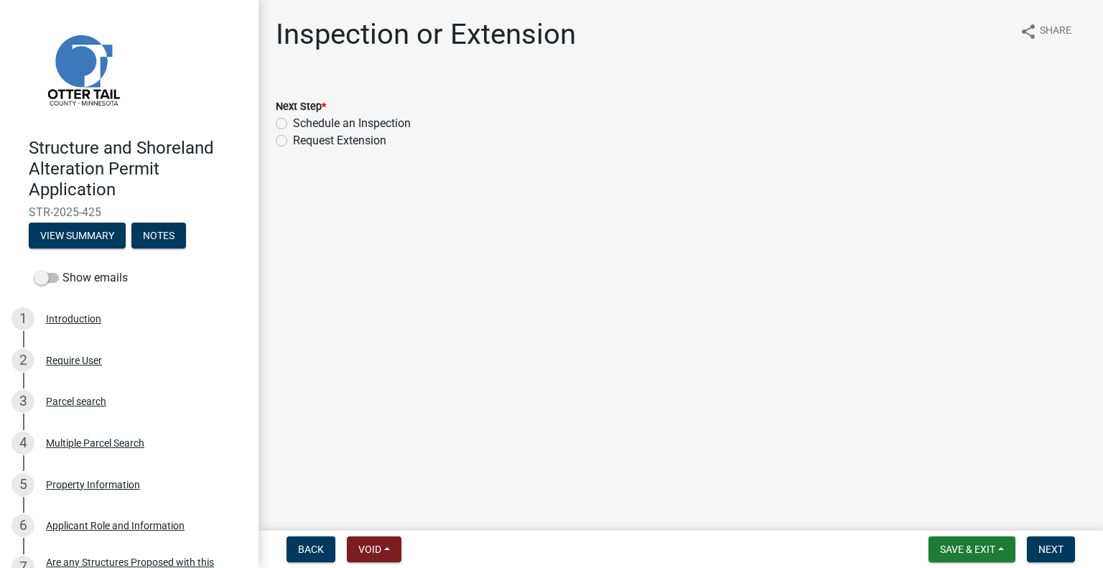
click at [375, 111] on div "Next Step *" at bounding box center [681, 106] width 810 height 17
click at [378, 117] on label "Schedule an Inspection" at bounding box center [352, 123] width 118 height 17
click at [302, 117] on input "Schedule an Inspection" at bounding box center [297, 119] width 9 height 9
radio input "true"
click at [1055, 552] on span "Next" at bounding box center [1050, 548] width 25 height 11
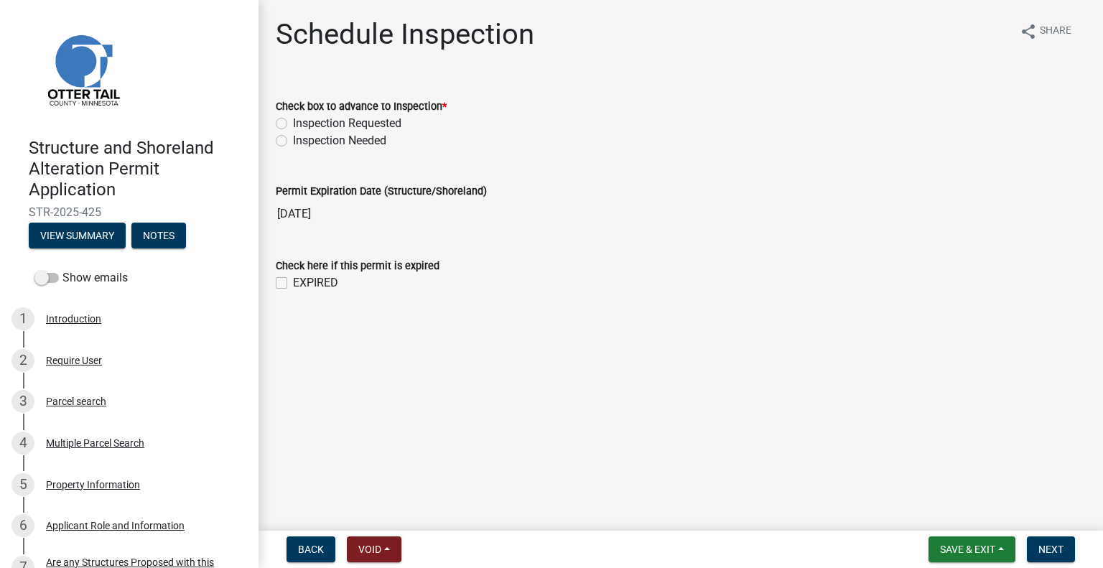
click at [378, 111] on label "Check box to advance to Inspection *" at bounding box center [361, 107] width 171 height 10
click at [380, 120] on label "Inspection Requested" at bounding box center [347, 123] width 108 height 17
click at [302, 120] on input "Inspection Requested" at bounding box center [297, 119] width 9 height 9
radio input "true"
click at [1043, 549] on span "Next" at bounding box center [1050, 548] width 25 height 11
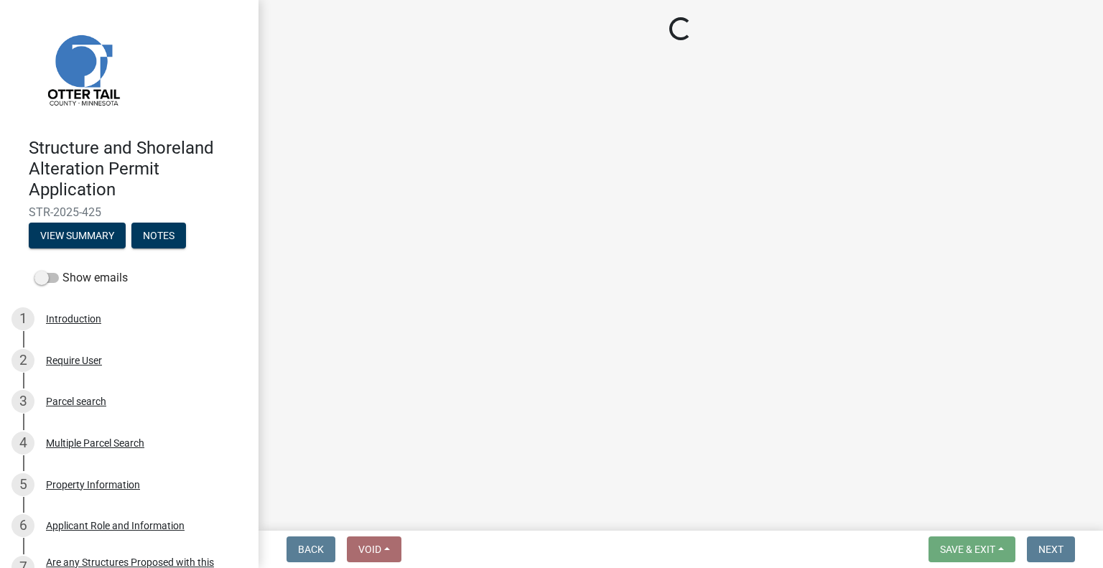
select select "710d5f49-2663-4e73-9718-d0c4e189f5ed"
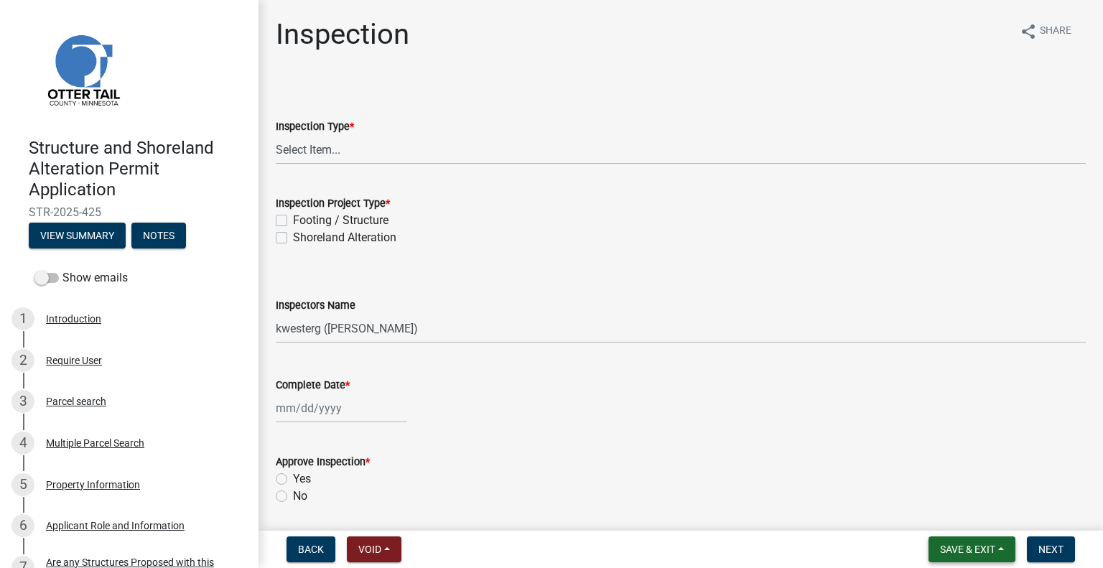
click at [971, 550] on span "Save & Exit" at bounding box center [967, 548] width 55 height 11
click at [967, 512] on button "Save & Exit" at bounding box center [957, 512] width 115 height 34
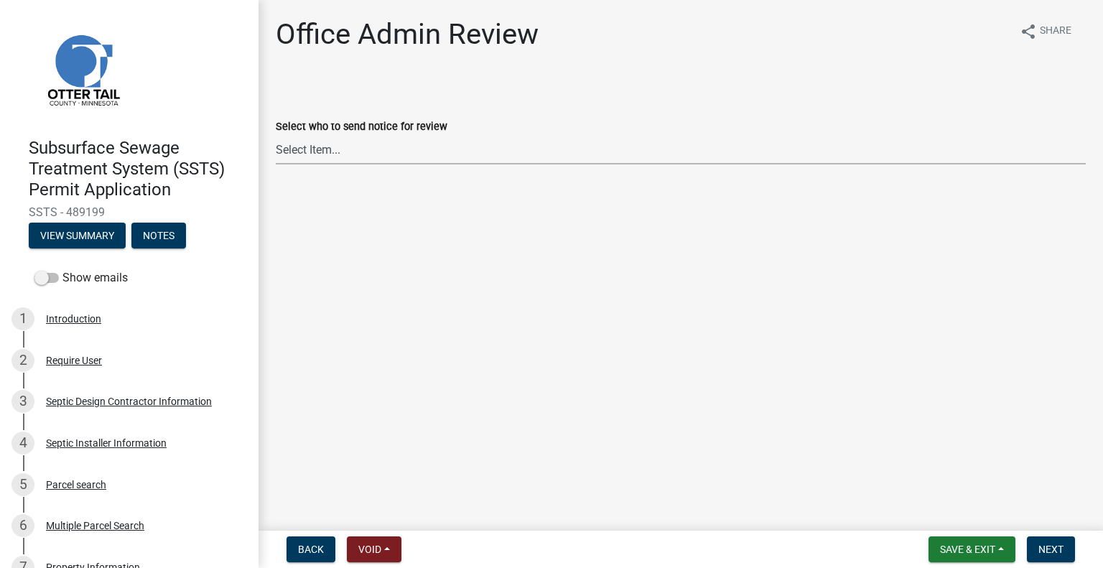
click at [324, 156] on select "Select Item... [PERSON_NAME] ([EMAIL_ADDRESS][DOMAIN_NAME]) [PERSON_NAME] ([EMA…" at bounding box center [681, 149] width 810 height 29
click at [276, 135] on select "Select Item... [PERSON_NAME] ([EMAIL_ADDRESS][DOMAIN_NAME]) [PERSON_NAME] ([EMA…" at bounding box center [681, 149] width 810 height 29
select select "587f38f5-c90e-4c12-9e10-d3e23909bbca"
click at [1033, 547] on button "Next" at bounding box center [1051, 549] width 48 height 26
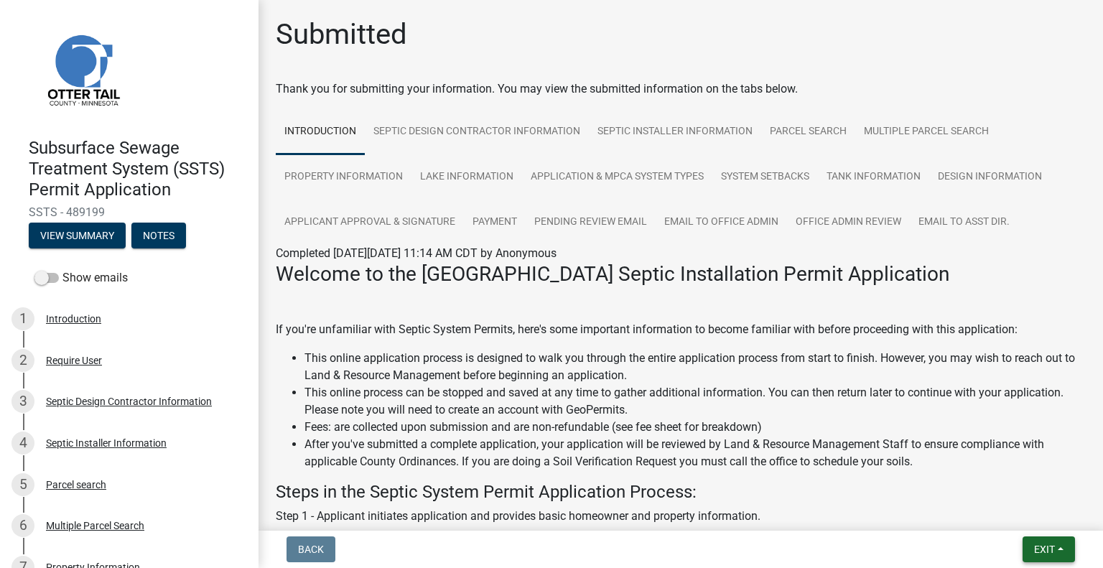
click at [1039, 555] on button "Exit" at bounding box center [1048, 549] width 52 height 26
click at [1012, 521] on button "Save & Exit" at bounding box center [1017, 512] width 115 height 34
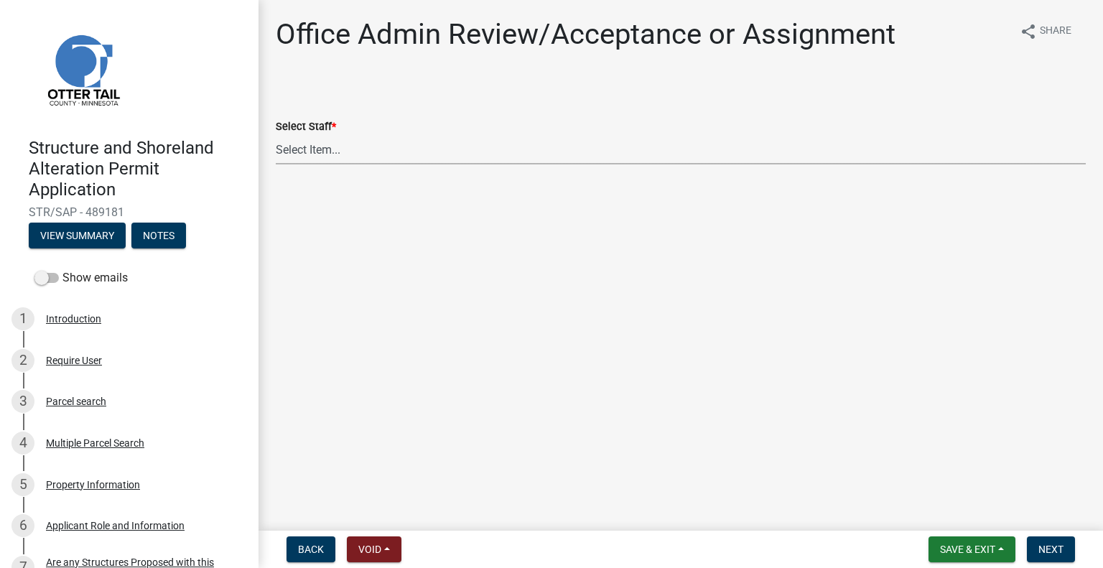
click at [338, 154] on select "Select Item... [PERSON_NAME] ([EMAIL_ADDRESS][DOMAIN_NAME]) [PERSON_NAME] ([EMA…" at bounding box center [681, 149] width 810 height 29
click at [276, 135] on select "Select Item... [PERSON_NAME] ([EMAIL_ADDRESS][DOMAIN_NAME]) [PERSON_NAME] ([EMA…" at bounding box center [681, 149] width 810 height 29
select select "587f38f5-c90e-4c12-9e10-d3e23909bbca"
click at [1051, 545] on span "Next" at bounding box center [1050, 548] width 25 height 11
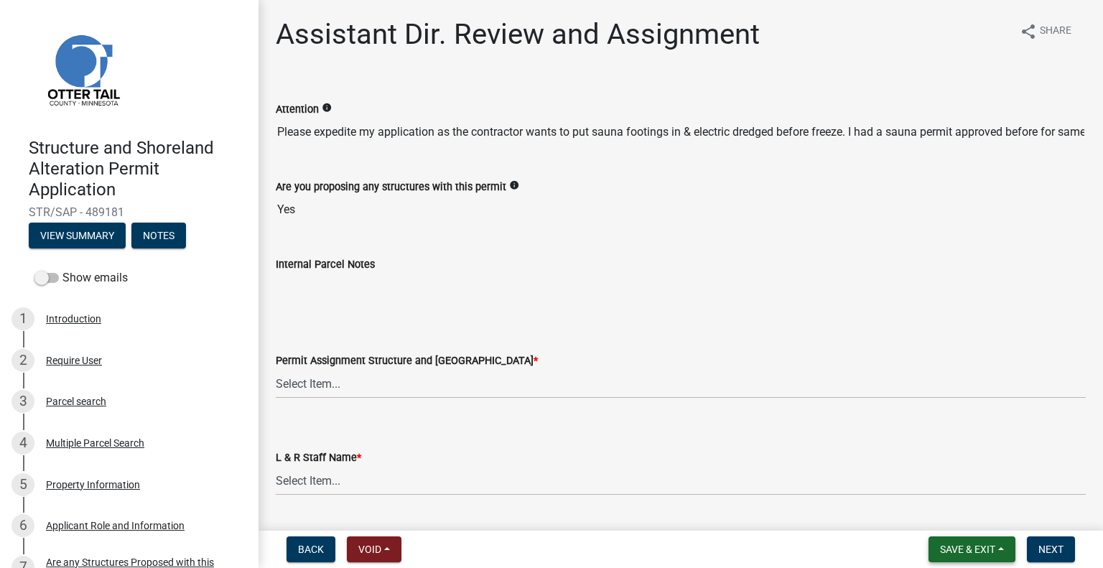
click at [996, 553] on button "Save & Exit" at bounding box center [971, 549] width 87 height 26
click at [959, 508] on button "Save & Exit" at bounding box center [957, 512] width 115 height 34
